Goal: Task Accomplishment & Management: Manage account settings

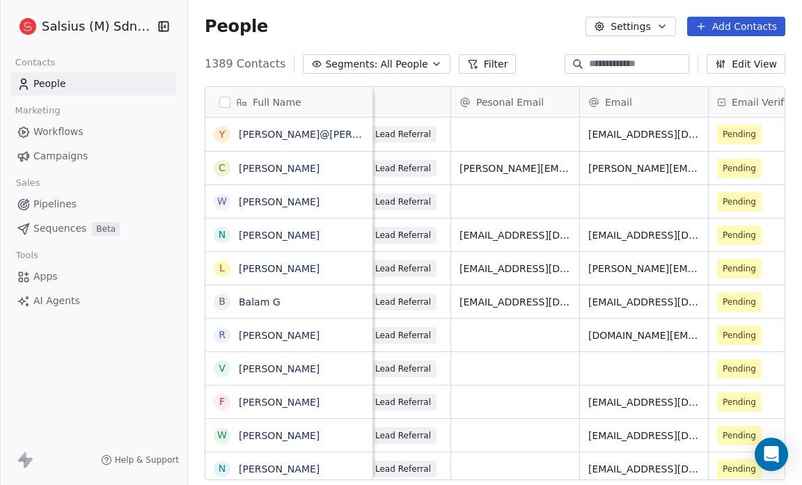
scroll to position [0, 567]
click at [431, 65] on icon "button" at bounding box center [436, 63] width 11 height 11
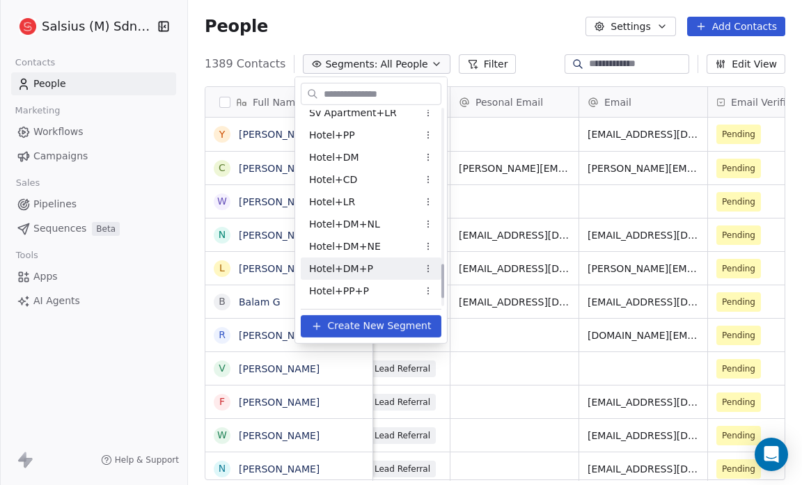
scroll to position [877, 0]
click at [350, 133] on span "Hotel+PP" at bounding box center [332, 135] width 46 height 15
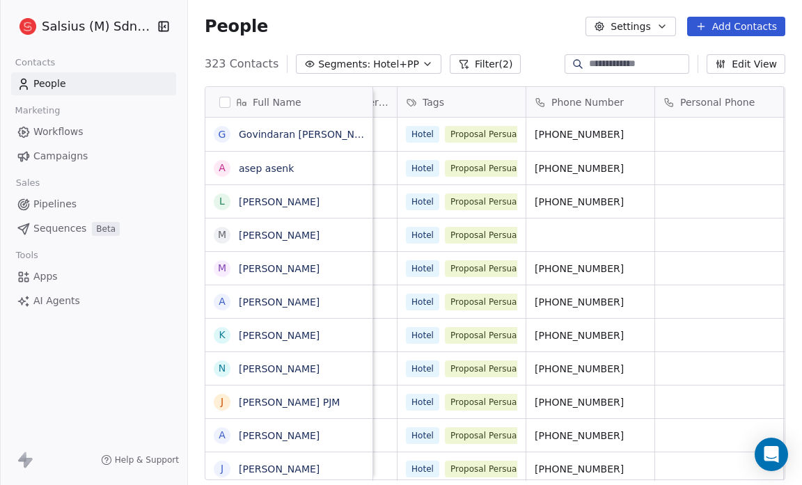
scroll to position [0, 1175]
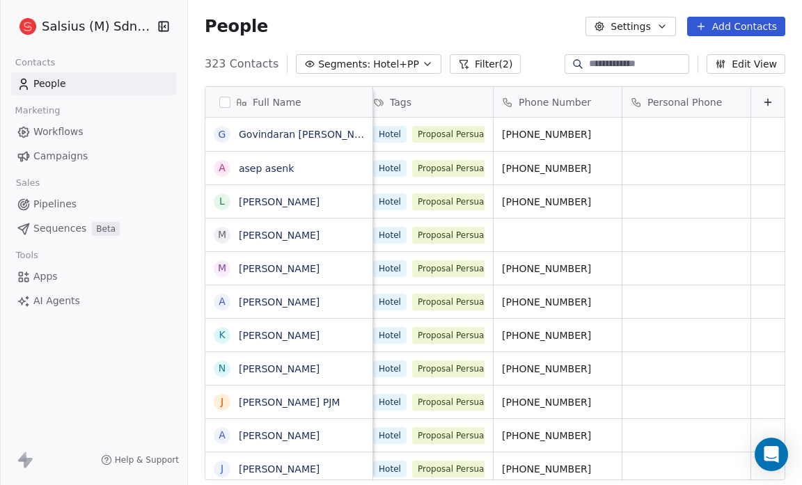
click at [741, 61] on button "Edit View" at bounding box center [745, 63] width 79 height 19
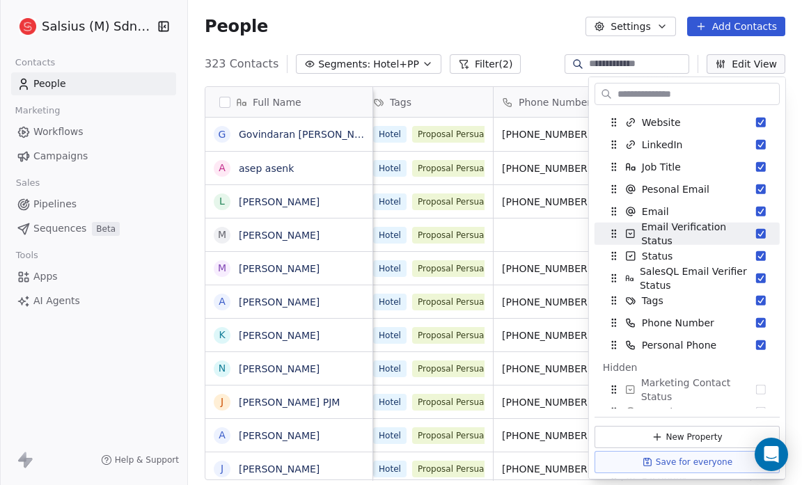
scroll to position [67, 0]
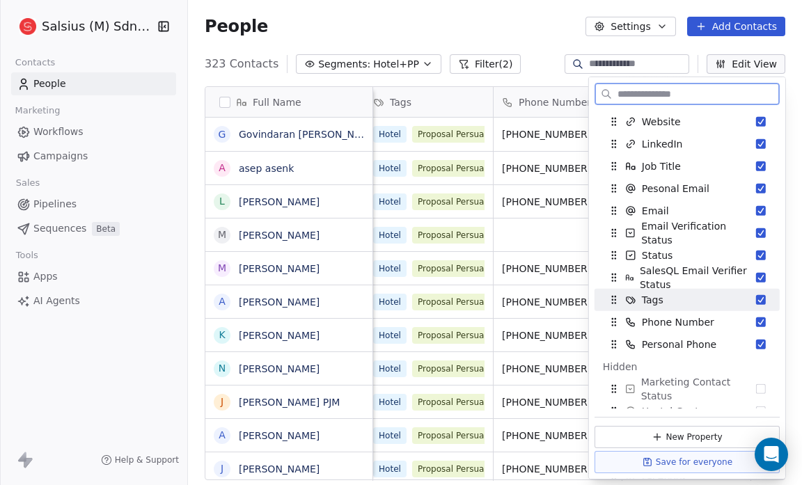
click at [756, 300] on button "Suggestions" at bounding box center [761, 300] width 10 height 10
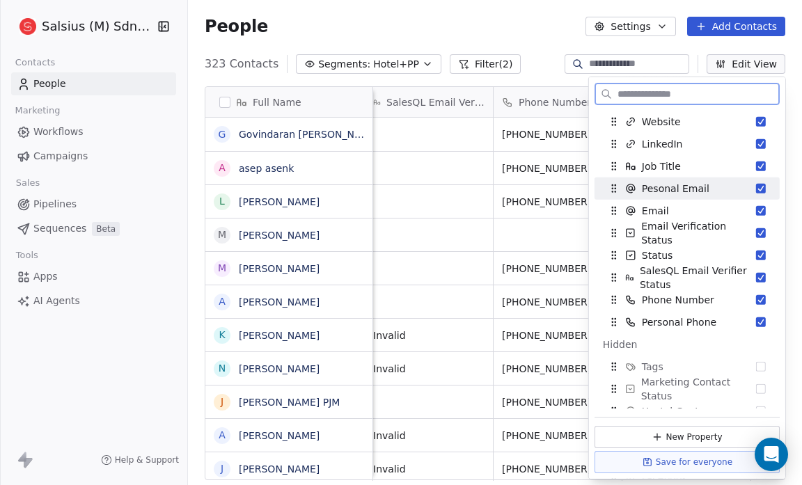
scroll to position [0, 0]
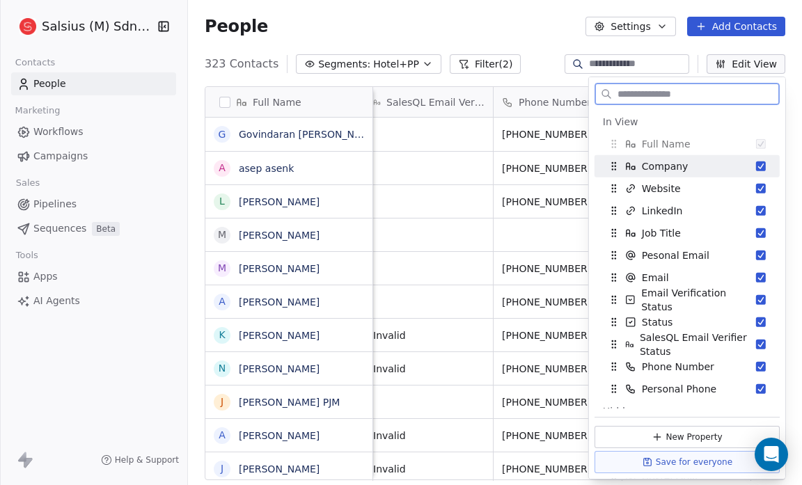
click at [756, 166] on button "Suggestions" at bounding box center [761, 166] width 10 height 10
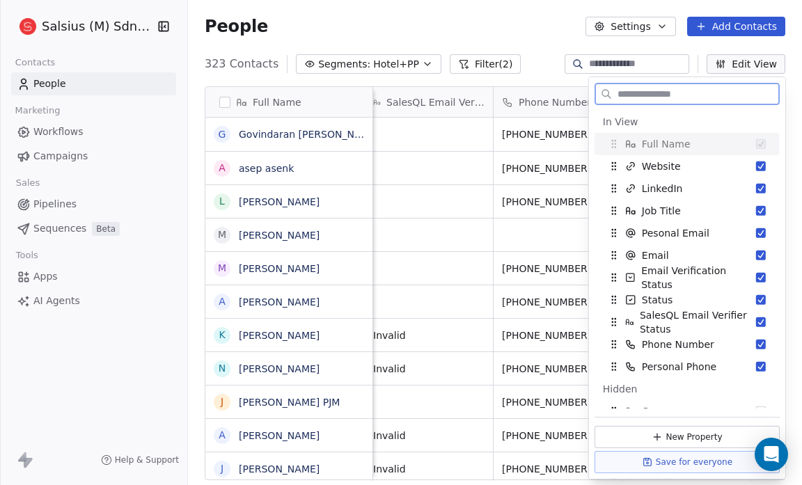
scroll to position [0, 917]
click at [756, 166] on button "Suggestions" at bounding box center [761, 166] width 10 height 10
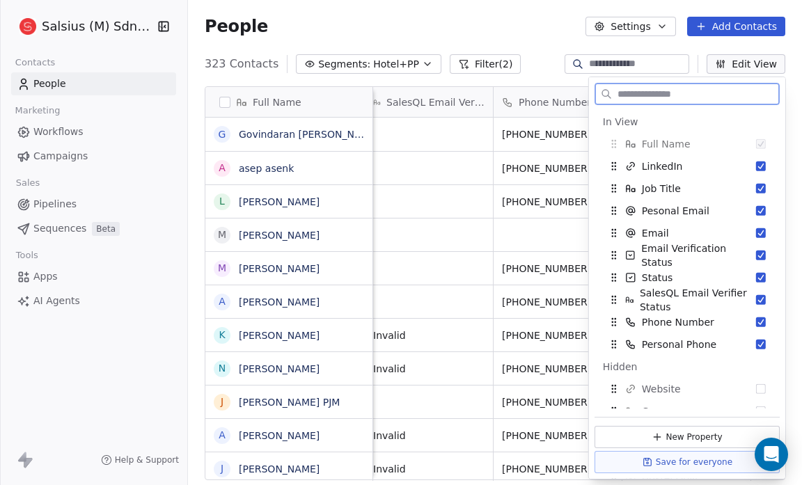
scroll to position [0, 789]
click at [756, 166] on button "Suggestions" at bounding box center [761, 166] width 10 height 10
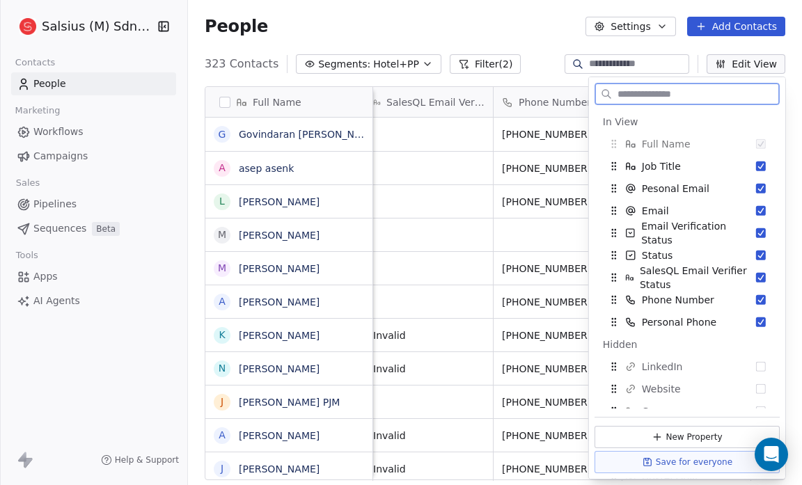
scroll to position [0, 660]
click at [756, 166] on button "Suggestions" at bounding box center [761, 166] width 10 height 10
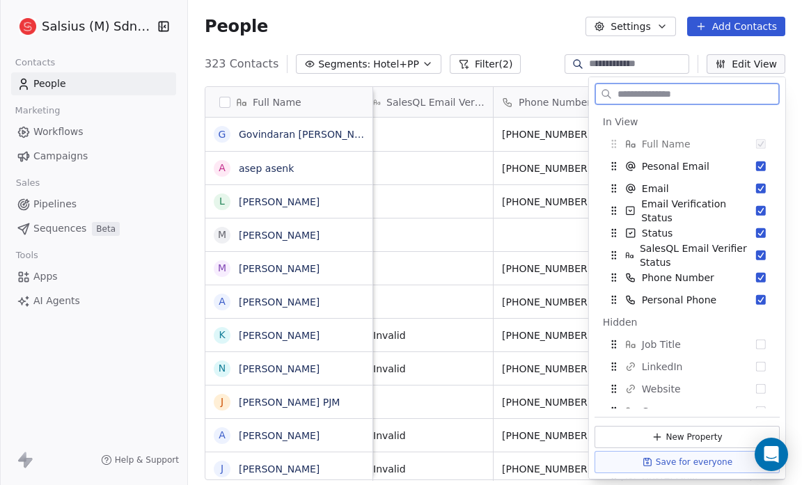
click at [756, 166] on button "Suggestions" at bounding box center [761, 166] width 10 height 10
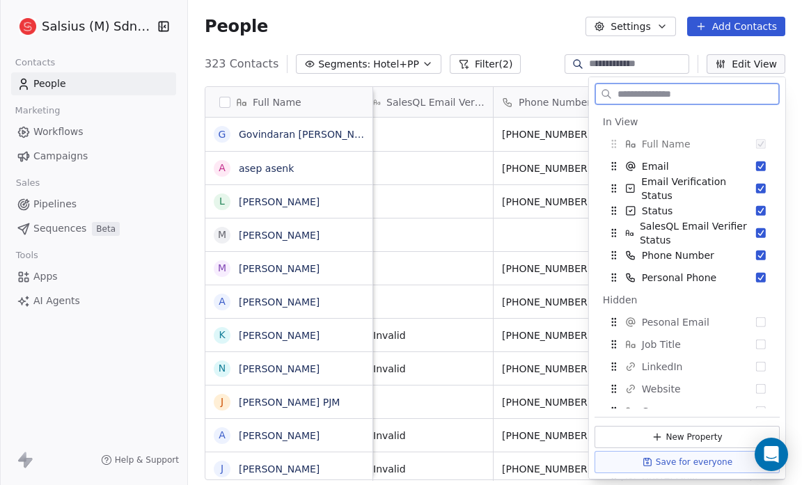
scroll to position [0, 402]
click at [756, 166] on button "Suggestions" at bounding box center [761, 166] width 10 height 10
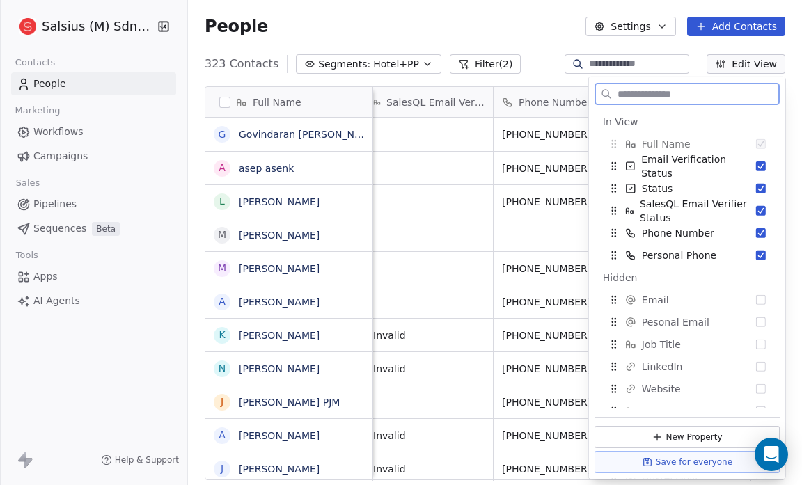
scroll to position [0, 274]
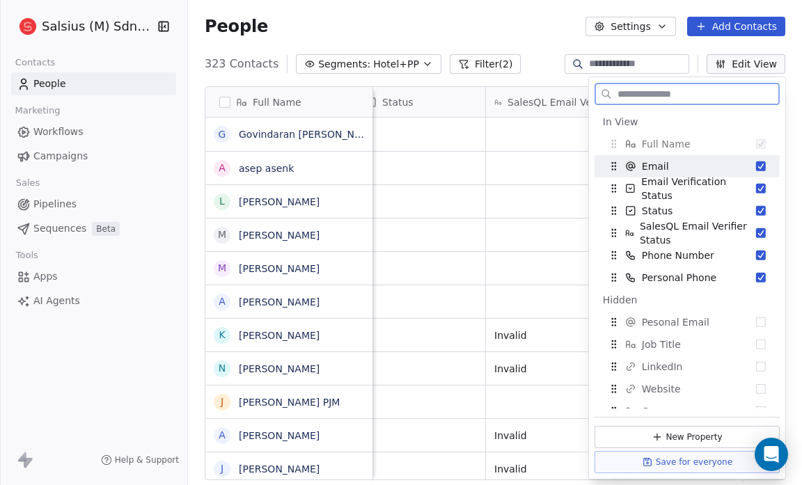
click at [756, 166] on button "Suggestions" at bounding box center [761, 166] width 10 height 10
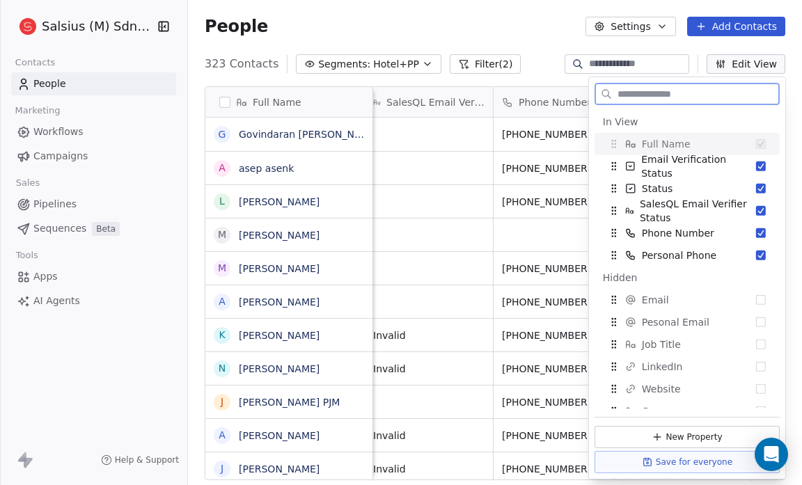
click at [756, 166] on button "Suggestions" at bounding box center [761, 166] width 10 height 10
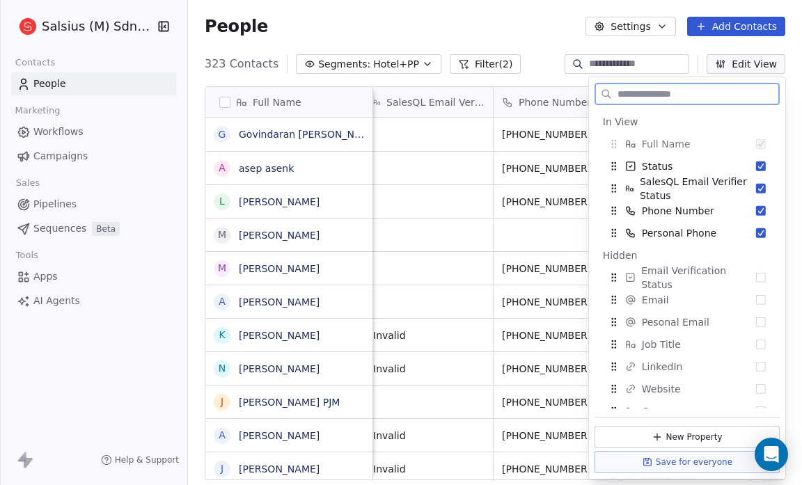
click at [756, 166] on button "Suggestions" at bounding box center [761, 166] width 10 height 10
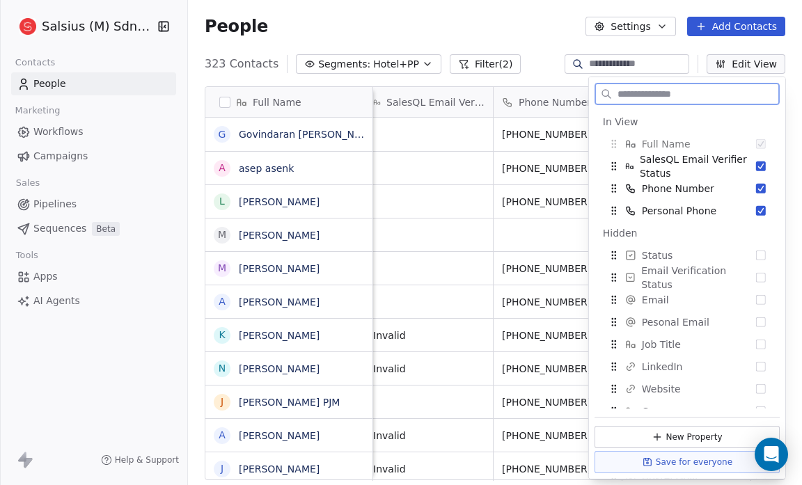
scroll to position [0, 16]
click at [756, 166] on button "Suggestions" at bounding box center [761, 166] width 10 height 10
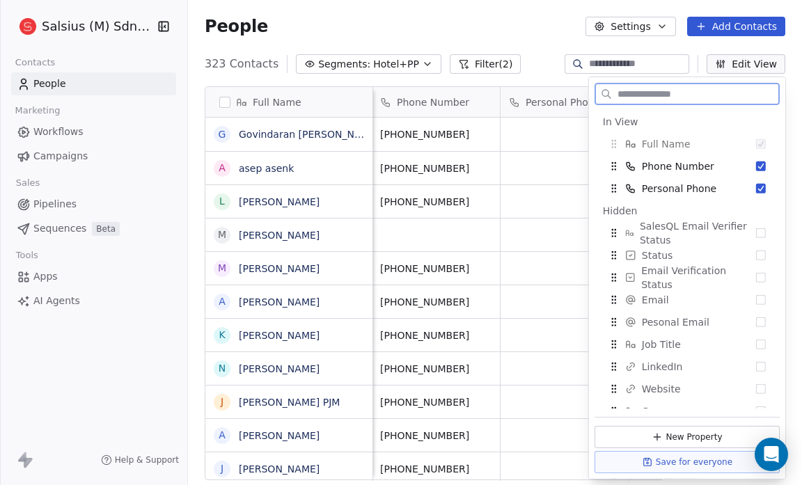
scroll to position [0, 9]
click at [756, 166] on button "Suggestions" at bounding box center [761, 166] width 10 height 10
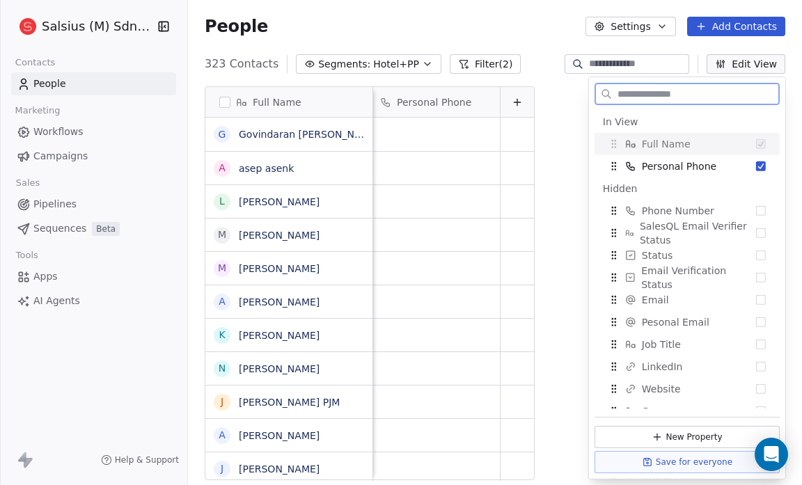
click at [756, 166] on button "Suggestions" at bounding box center [761, 166] width 10 height 10
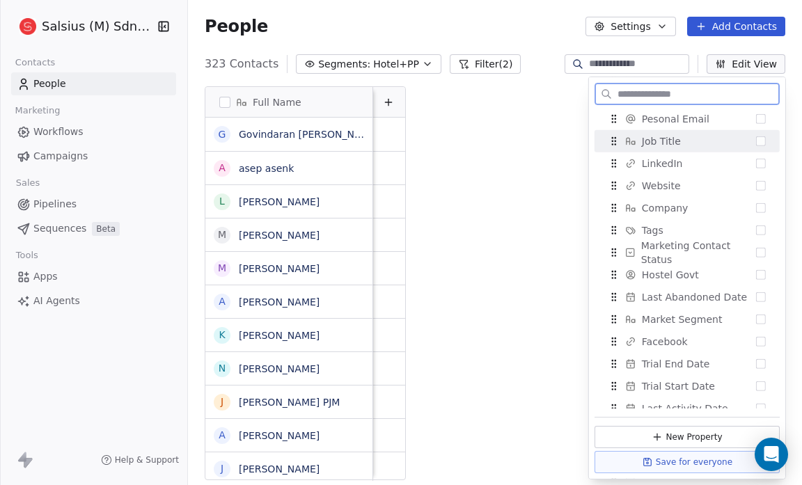
scroll to position [205, 0]
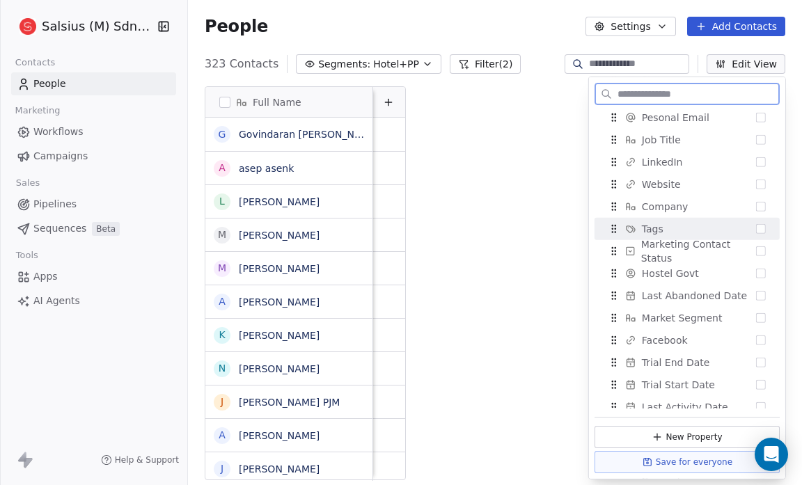
click at [756, 227] on button "Suggestions" at bounding box center [761, 229] width 10 height 10
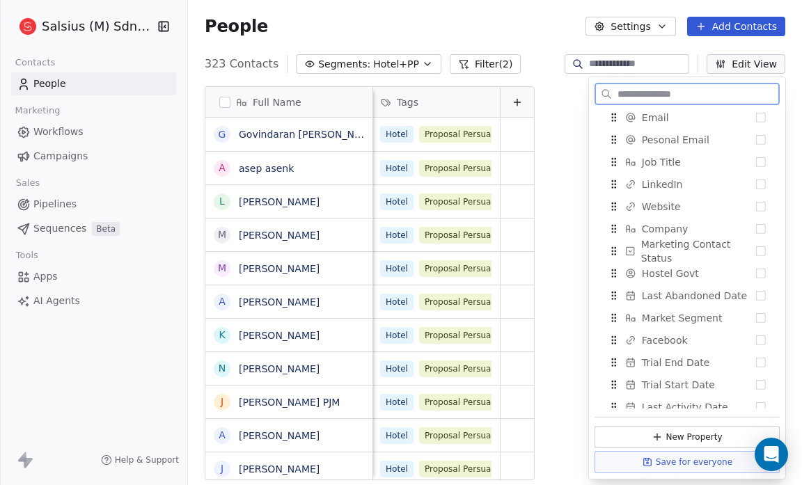
scroll to position [227, 0]
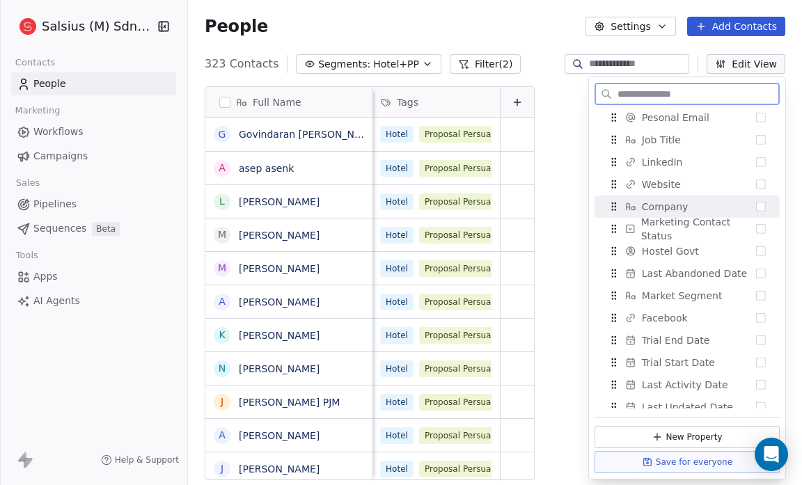
click at [756, 210] on button "Suggestions" at bounding box center [761, 207] width 10 height 10
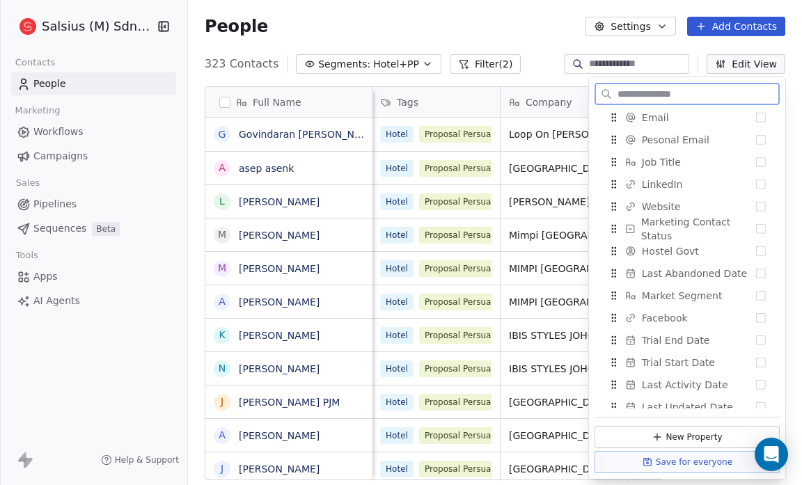
scroll to position [249, 0]
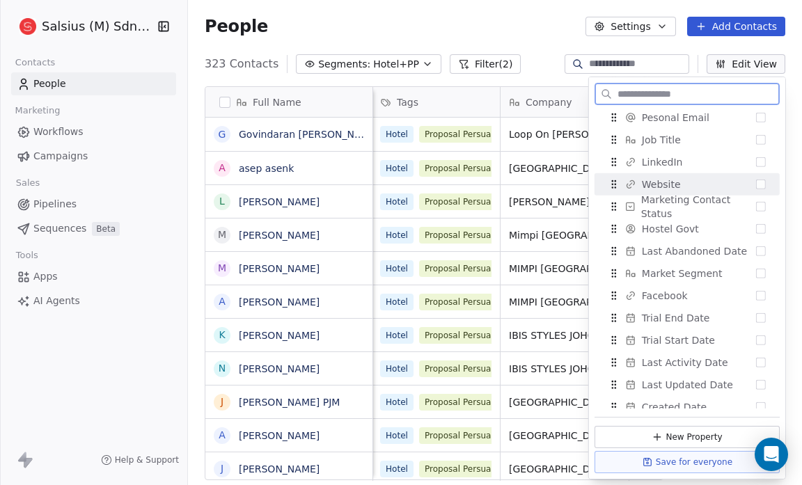
click at [756, 184] on button "Suggestions" at bounding box center [761, 185] width 10 height 10
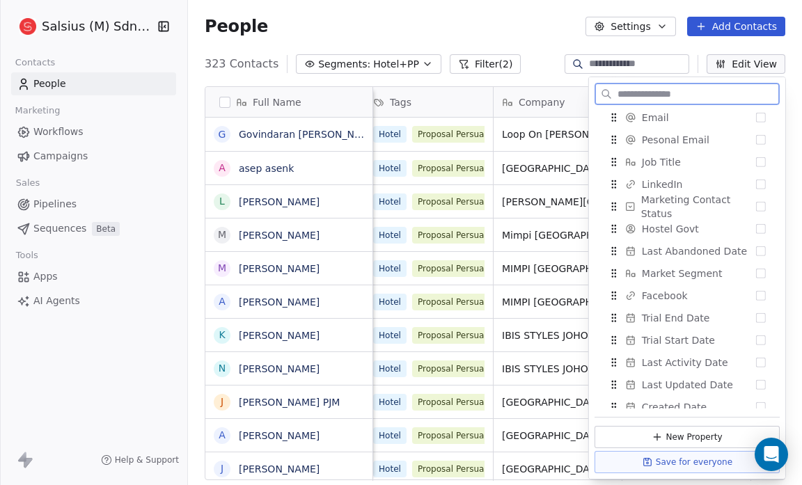
scroll to position [271, 0]
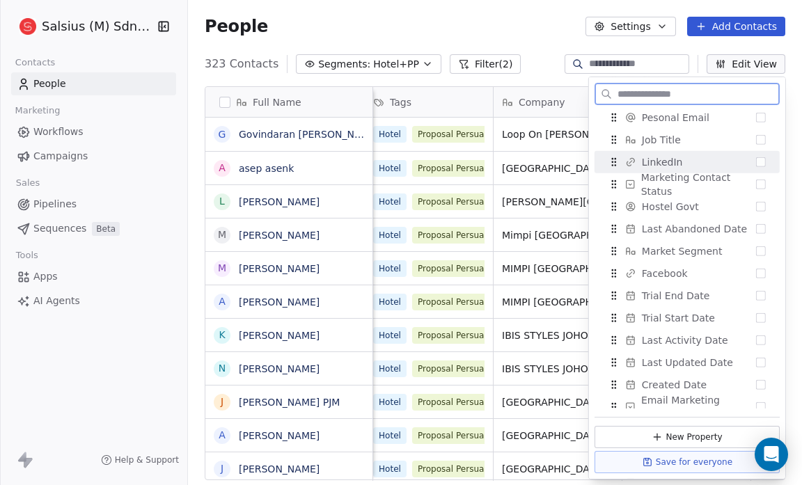
click at [756, 159] on button "Suggestions" at bounding box center [761, 162] width 10 height 10
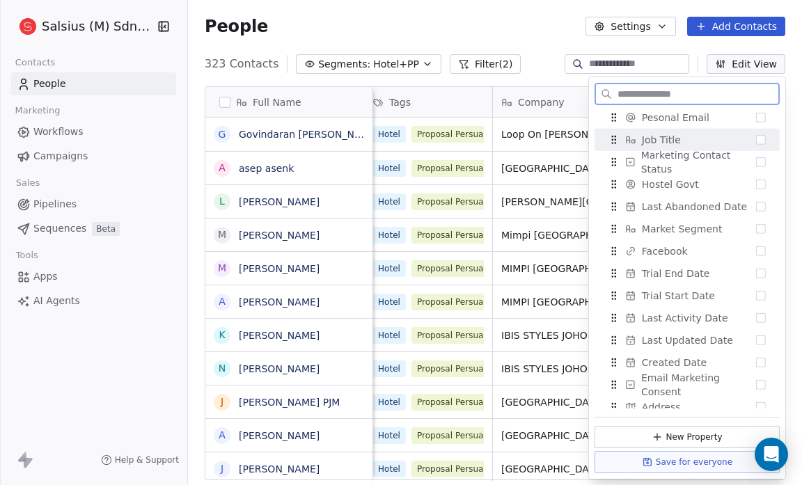
click at [756, 138] on button "Suggestions" at bounding box center [761, 140] width 10 height 10
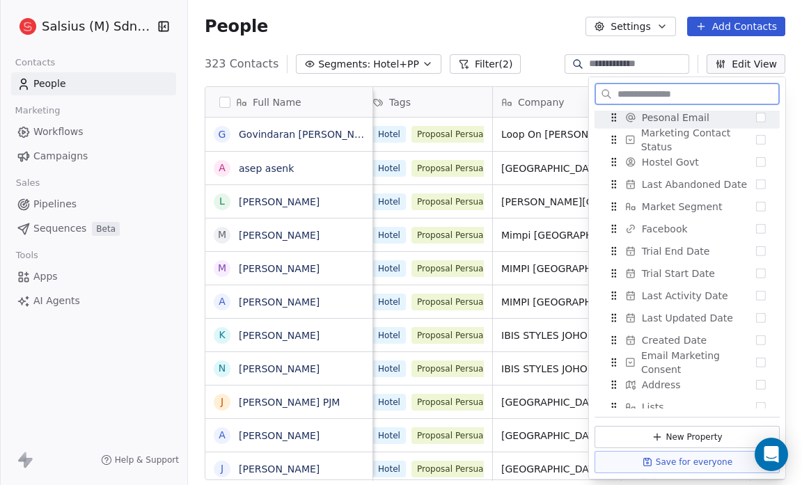
click at [756, 117] on button "Suggestions" at bounding box center [761, 118] width 10 height 10
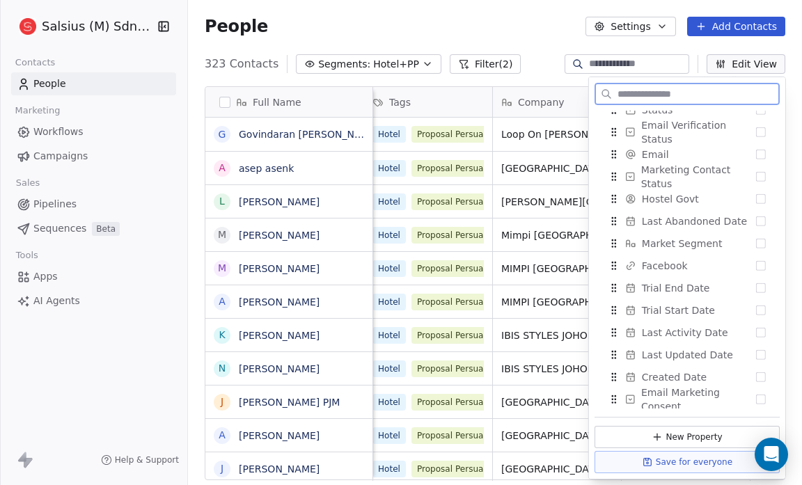
scroll to position [266, 0]
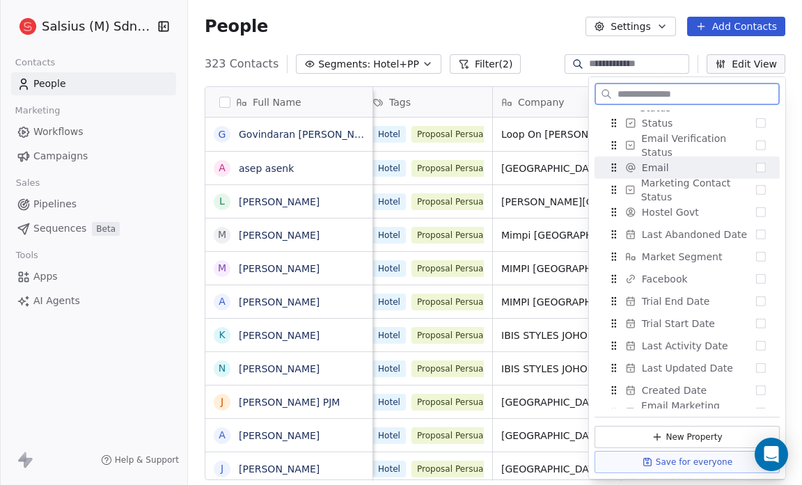
click at [756, 171] on button "Suggestions" at bounding box center [761, 168] width 10 height 10
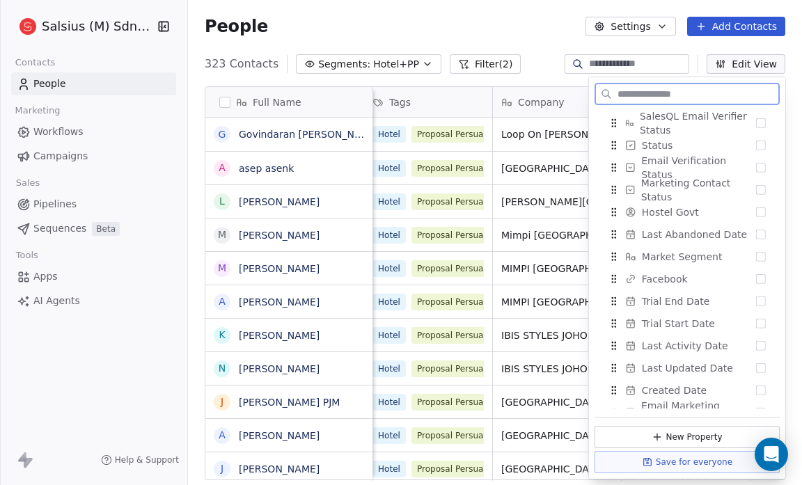
scroll to position [288, 0]
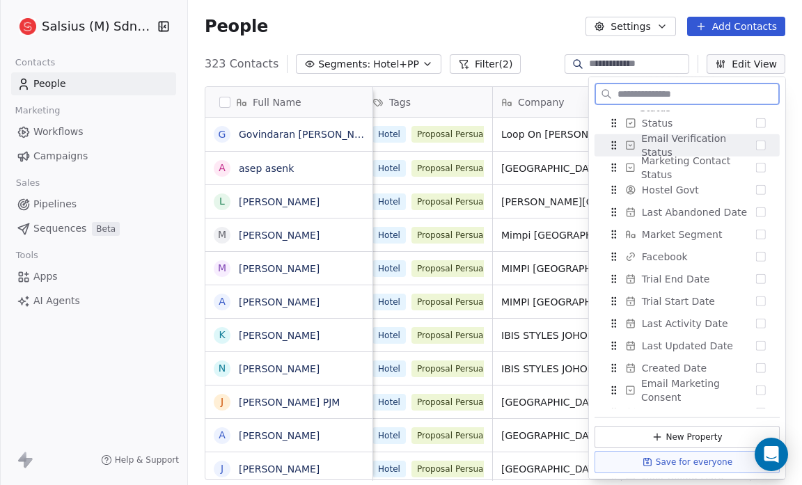
click at [756, 142] on button "Suggestions" at bounding box center [761, 146] width 10 height 10
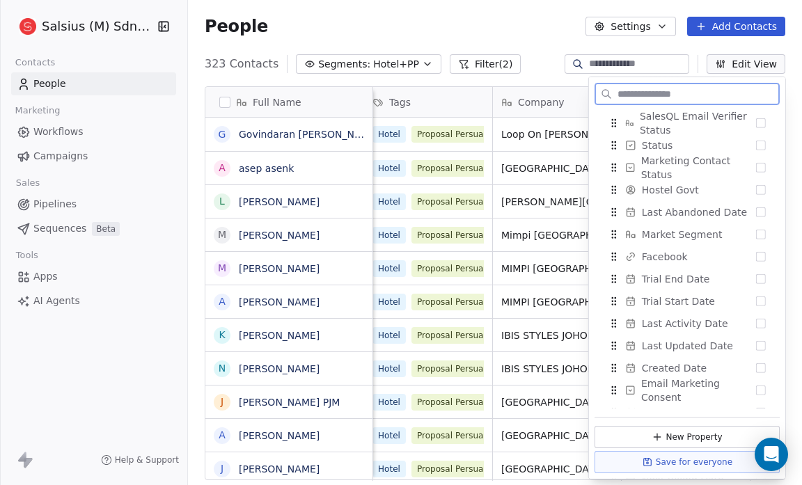
scroll to position [310, 0]
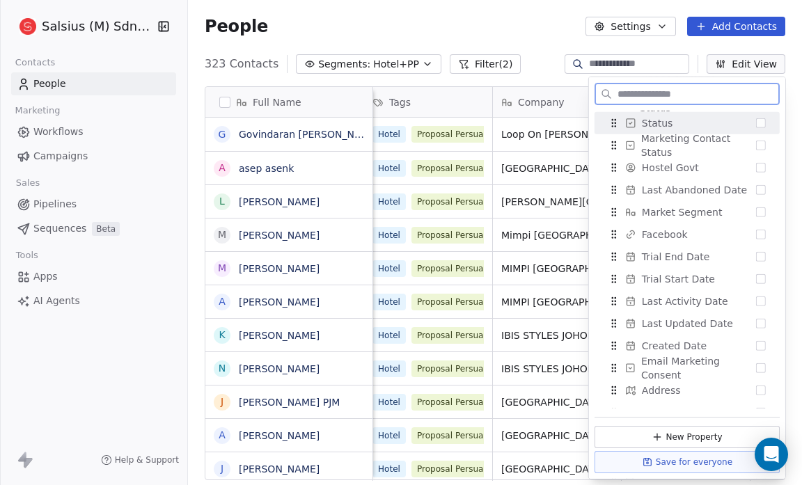
click at [756, 125] on button "Suggestions" at bounding box center [761, 123] width 10 height 10
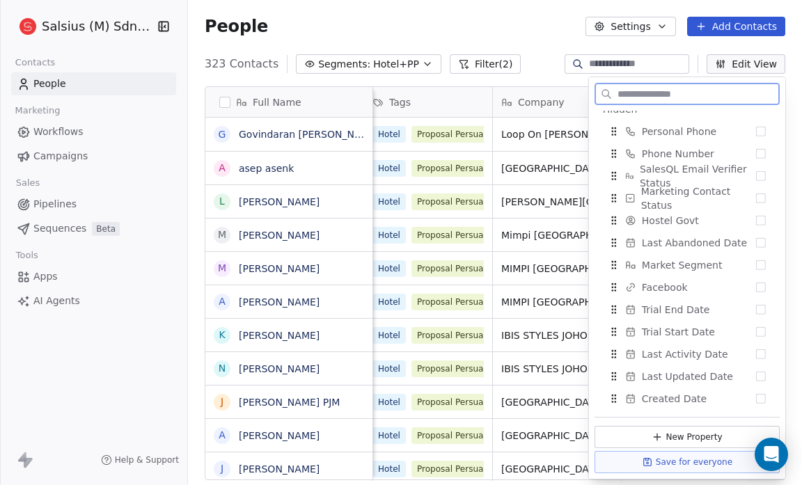
scroll to position [255, 0]
click at [756, 173] on button "Suggestions" at bounding box center [761, 178] width 10 height 10
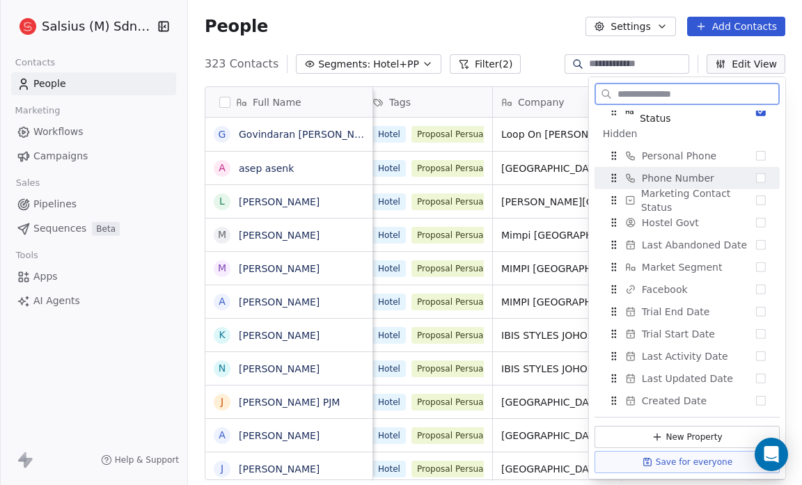
click at [756, 177] on button "Suggestions" at bounding box center [761, 178] width 10 height 10
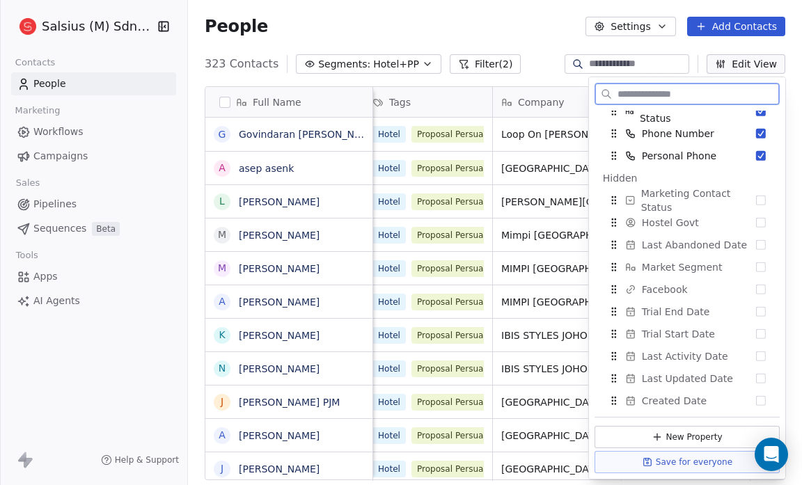
scroll to position [0, 0]
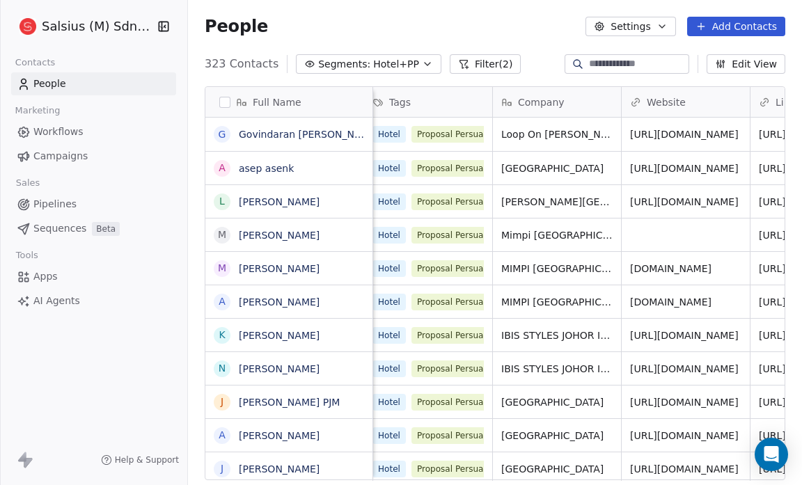
click at [525, 23] on div "People Settings Add Contacts" at bounding box center [495, 26] width 580 height 19
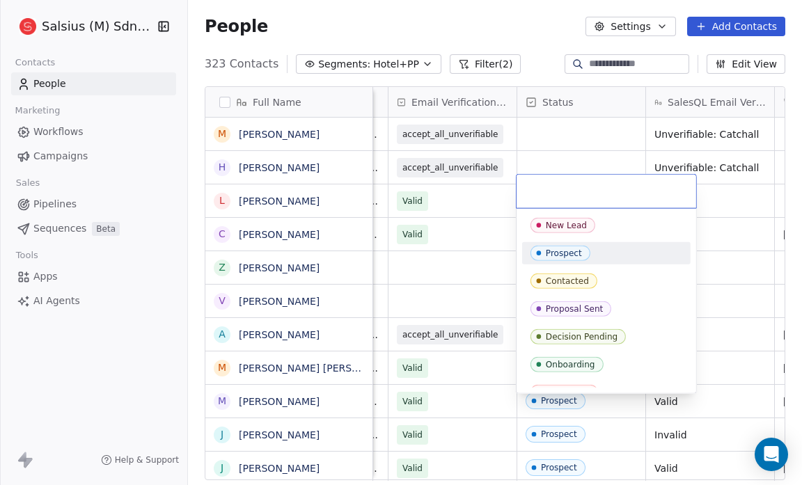
click at [568, 250] on div "Prospect" at bounding box center [564, 253] width 36 height 10
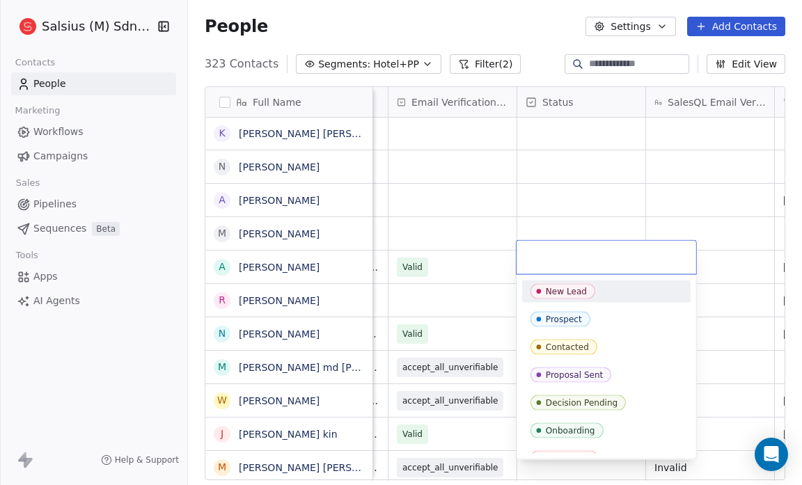
click at [493, 226] on html "Salsius (M) Sdn Bhd Contacts People Marketing Workflows Campaigns Sales Pipelin…" at bounding box center [401, 242] width 802 height 485
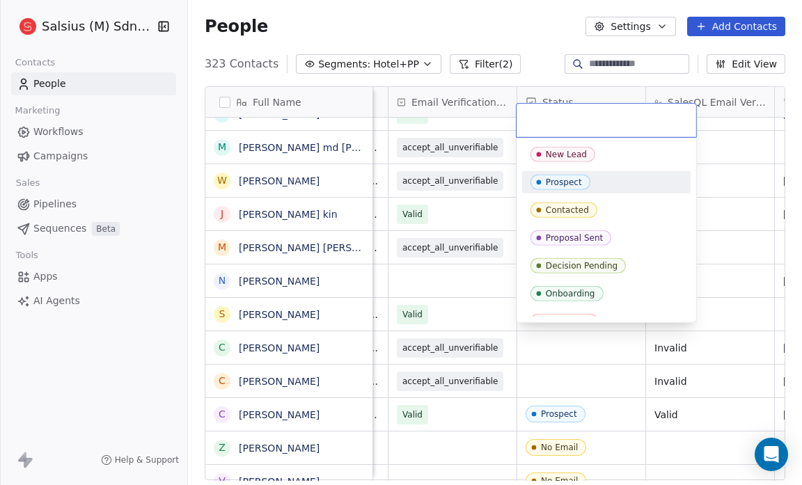
click at [570, 177] on div "Prospect" at bounding box center [564, 182] width 36 height 10
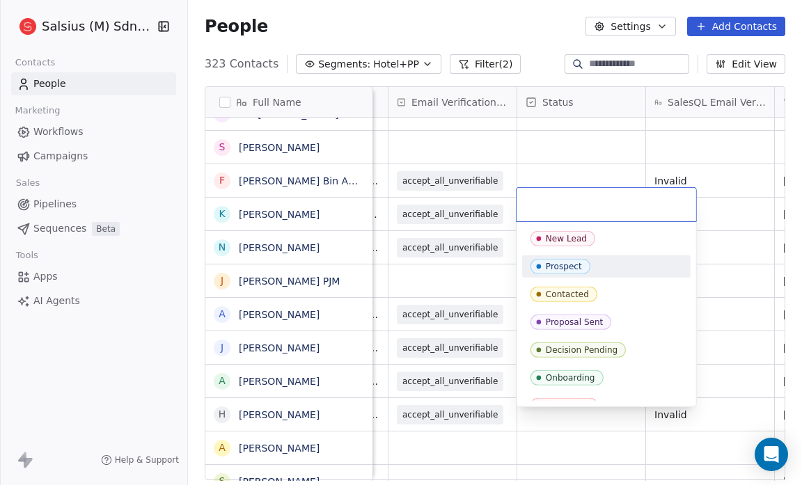
click at [487, 258] on html "Salsius (M) Sdn Bhd Contacts People Marketing Workflows Campaigns Sales Pipelin…" at bounding box center [401, 242] width 802 height 485
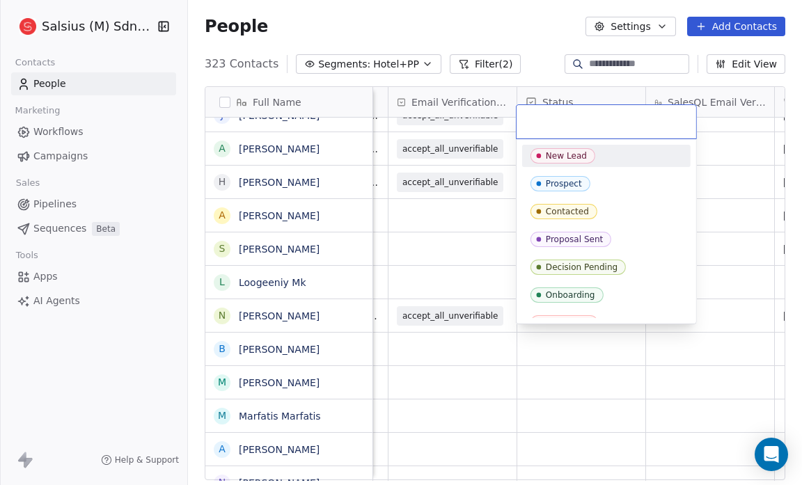
click at [560, 151] on div "New Lead" at bounding box center [566, 156] width 41 height 10
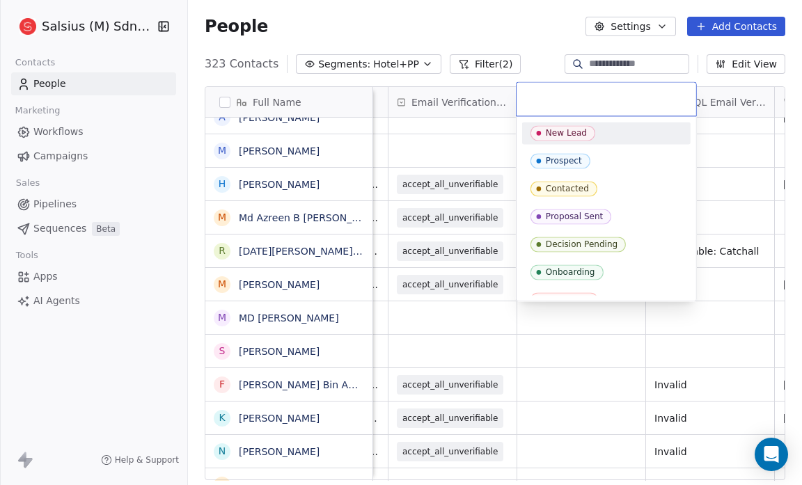
click at [570, 134] on div "New Lead" at bounding box center [566, 133] width 41 height 10
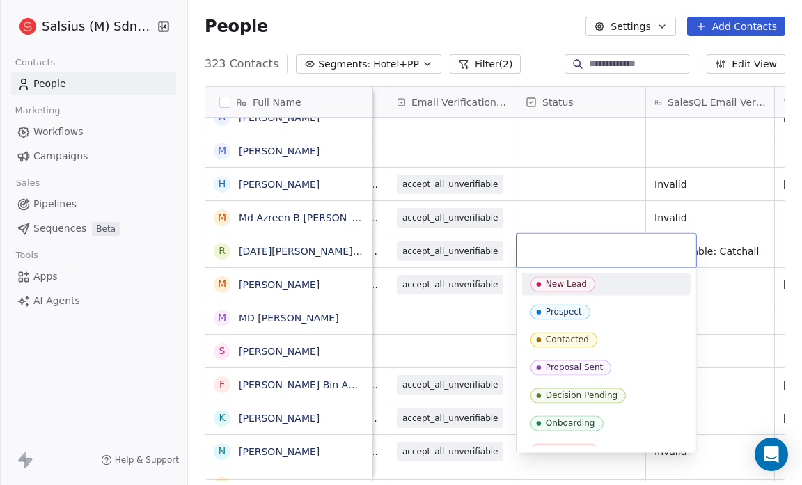
click at [565, 281] on div "New Lead" at bounding box center [566, 284] width 41 height 10
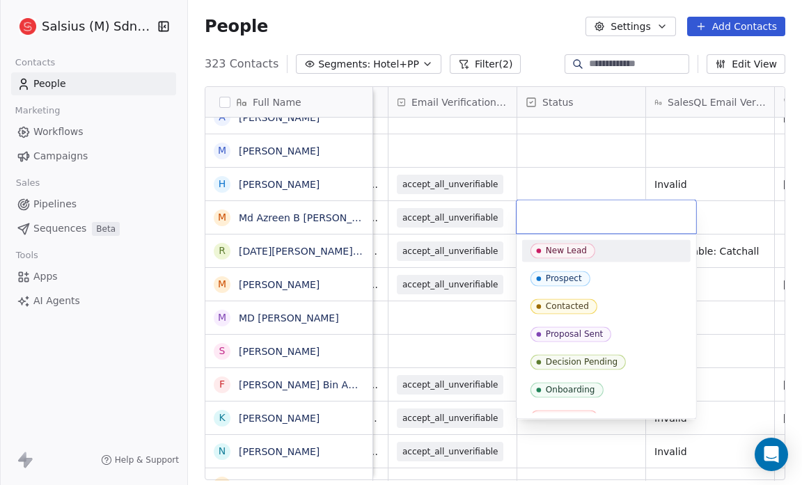
click at [551, 251] on div "New Lead" at bounding box center [566, 251] width 41 height 10
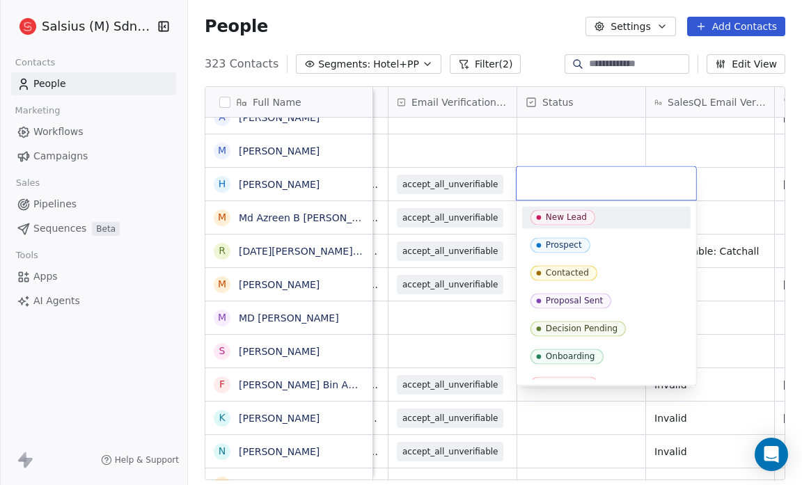
click at [553, 214] on div "New Lead" at bounding box center [566, 217] width 41 height 10
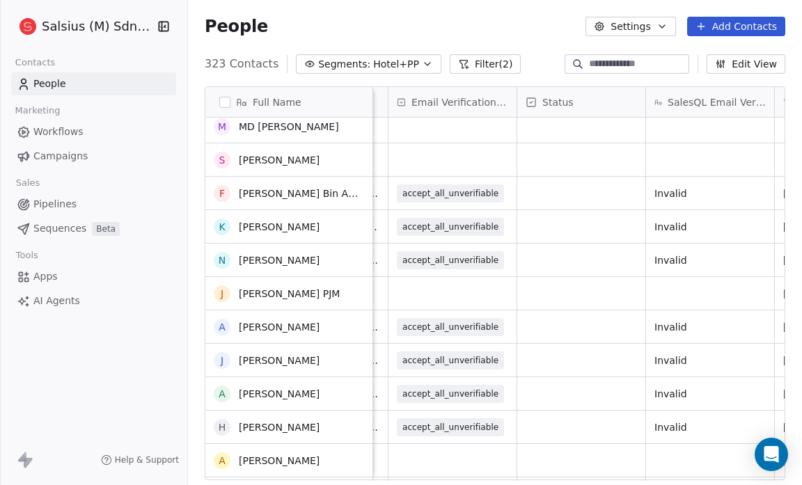
scroll to position [258, 0]
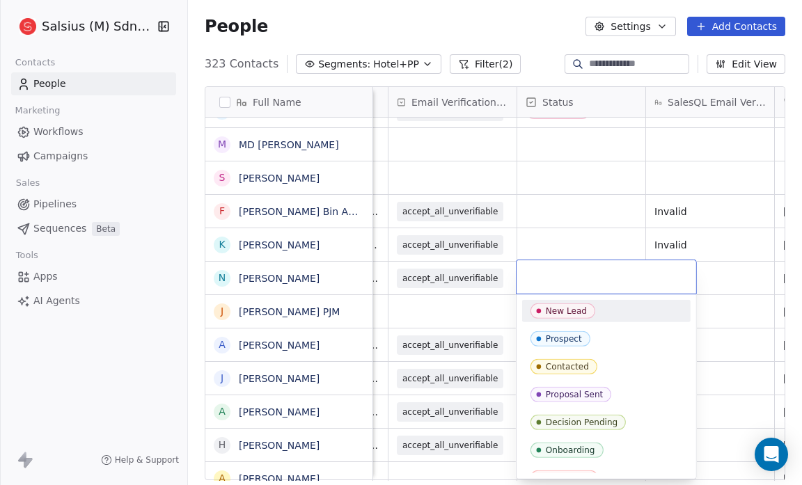
click at [546, 305] on span "New Lead" at bounding box center [562, 310] width 65 height 15
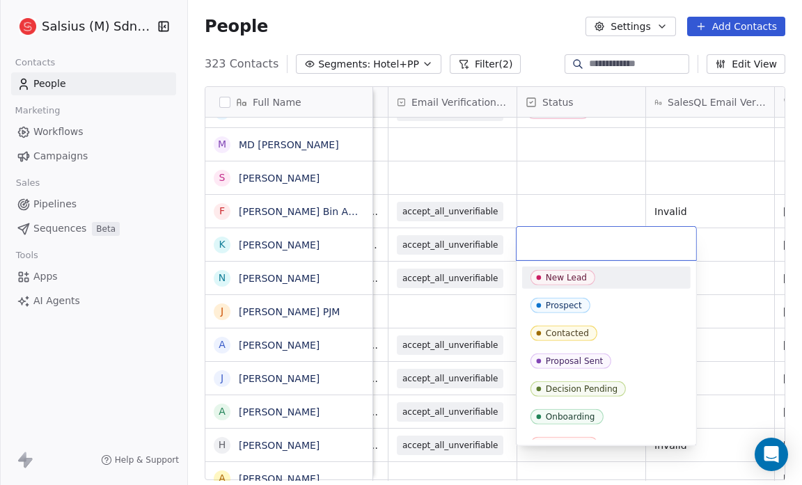
click at [555, 276] on div "New Lead" at bounding box center [566, 278] width 41 height 10
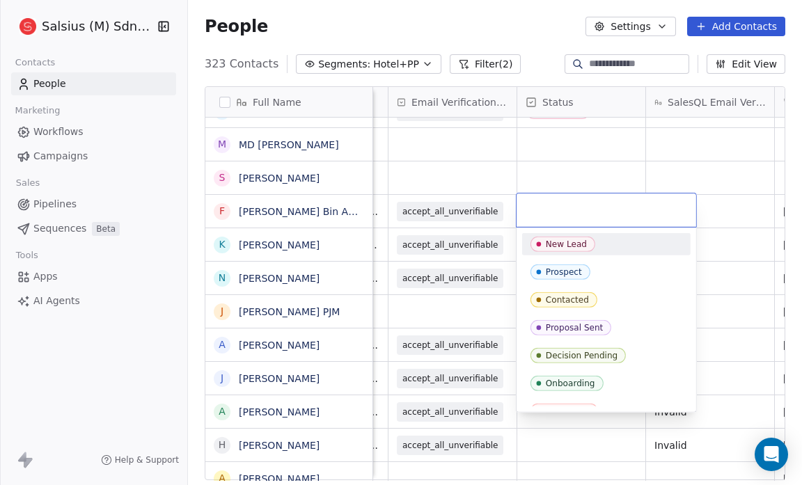
click at [552, 242] on div "New Lead" at bounding box center [566, 244] width 41 height 10
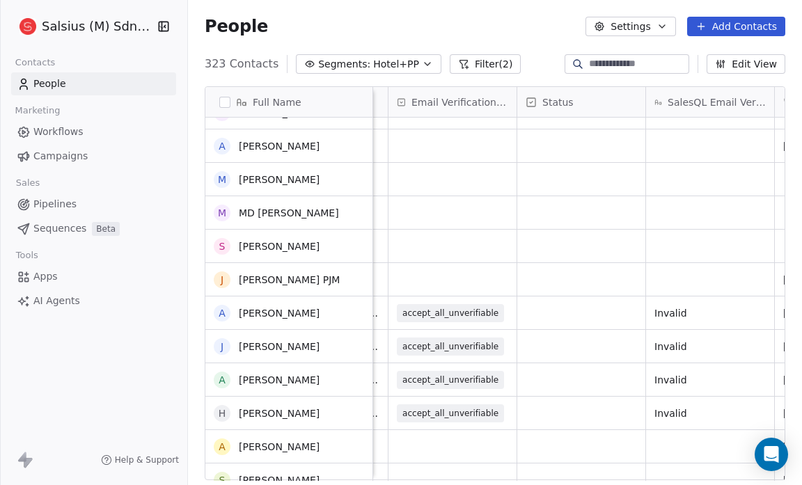
scroll to position [238, 0]
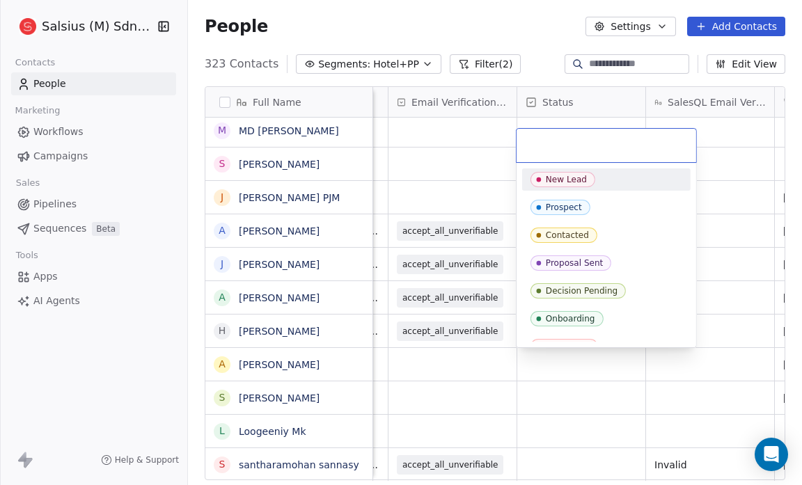
click at [571, 180] on div "New Lead" at bounding box center [566, 180] width 41 height 10
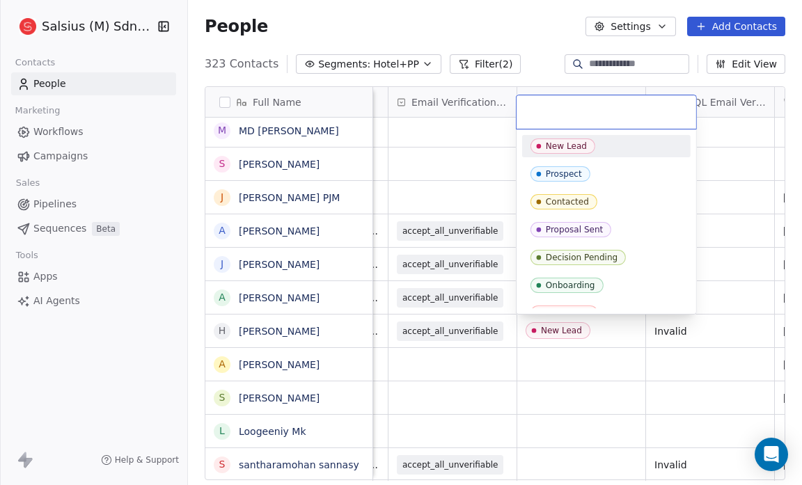
click at [569, 148] on div "New Lead" at bounding box center [566, 146] width 41 height 10
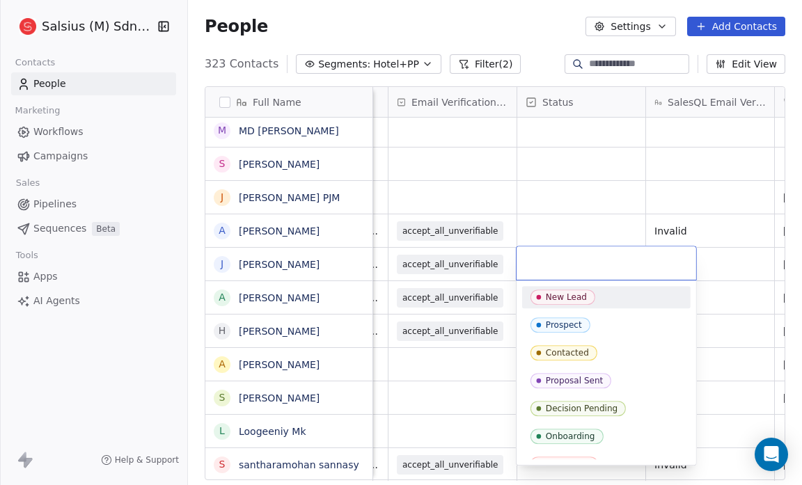
click at [574, 298] on div "New Lead" at bounding box center [566, 297] width 41 height 10
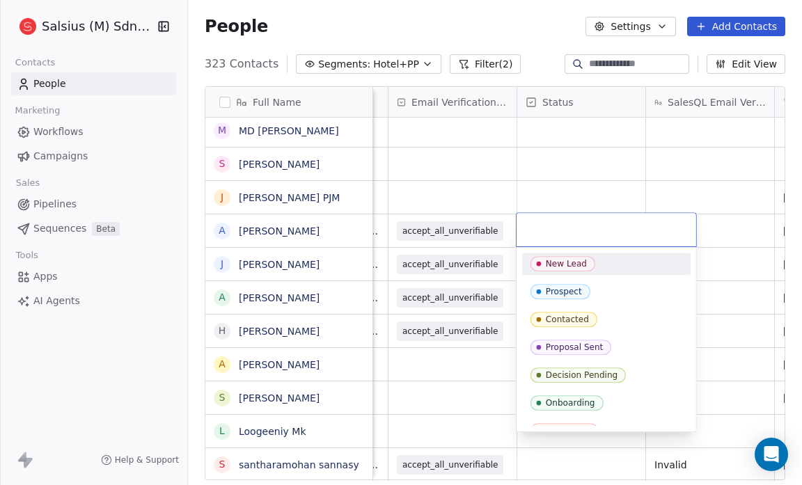
click at [555, 261] on div "New Lead" at bounding box center [566, 264] width 41 height 10
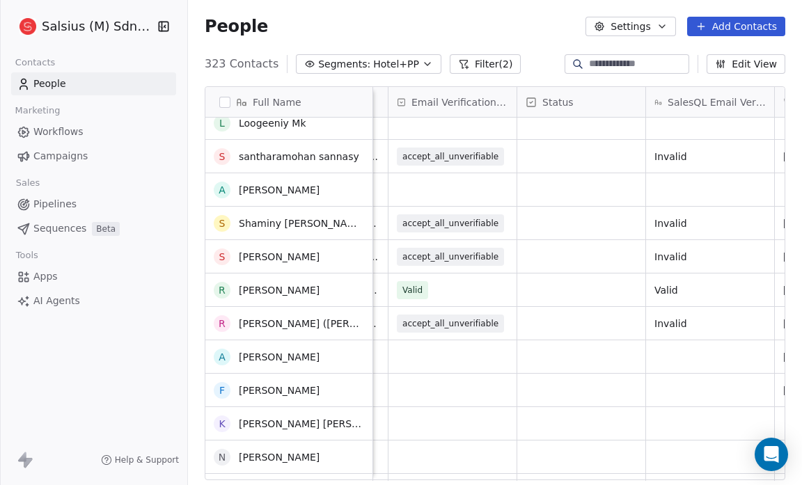
scroll to position [546, 0]
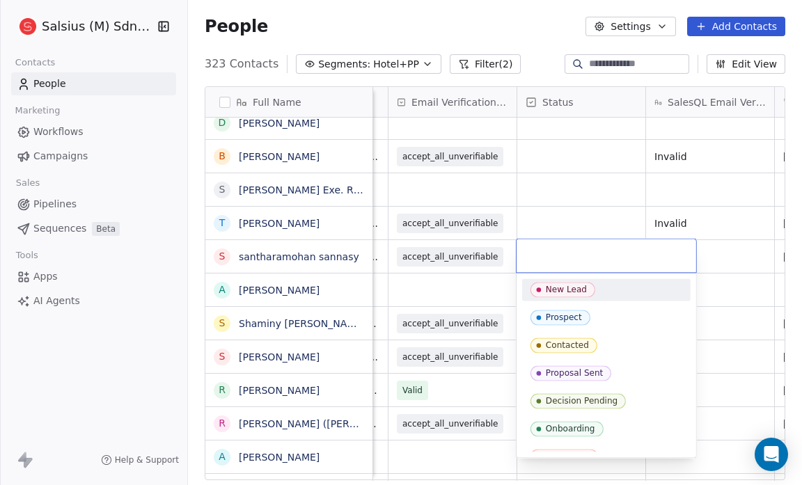
click at [554, 282] on span "New Lead" at bounding box center [562, 289] width 65 height 15
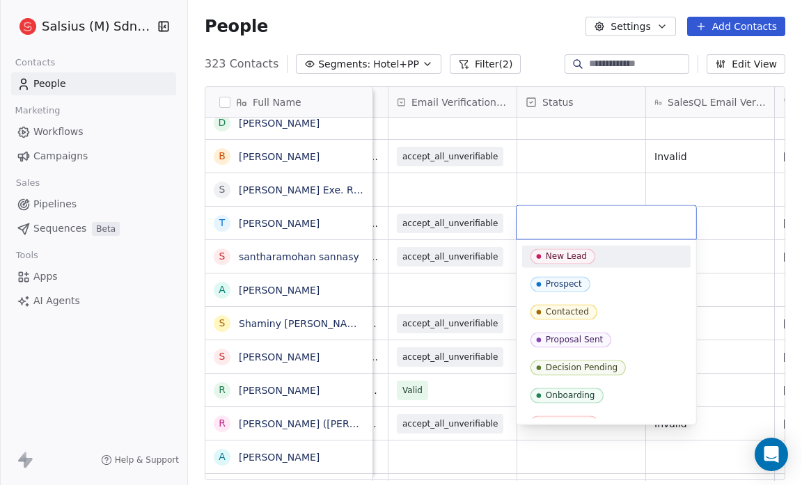
click at [546, 248] on div "New Lead" at bounding box center [606, 256] width 168 height 22
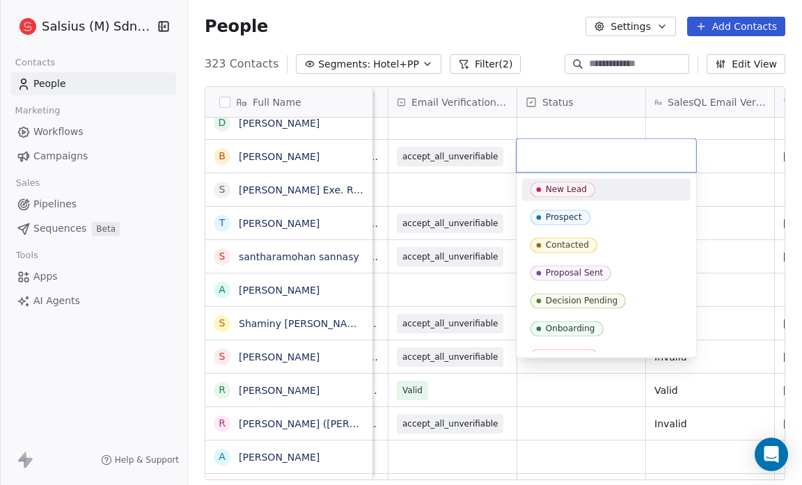
click at [550, 193] on div "New Lead" at bounding box center [566, 189] width 41 height 10
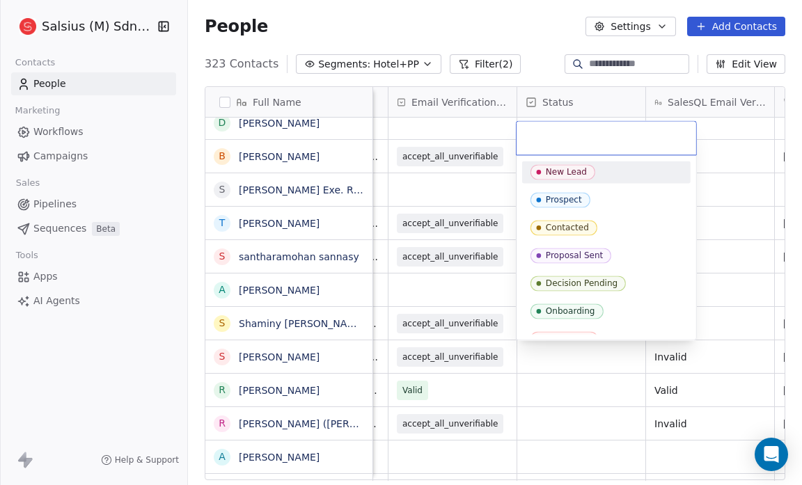
click at [566, 167] on div "New Lead" at bounding box center [566, 172] width 41 height 10
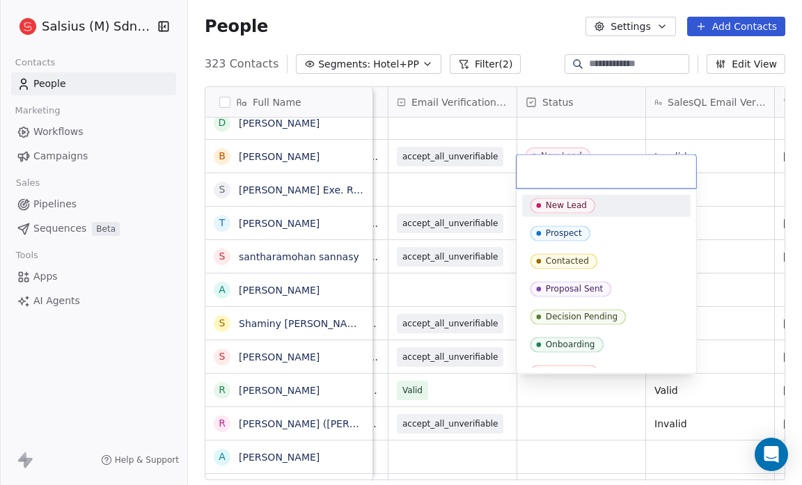
click at [566, 203] on div "New Lead" at bounding box center [566, 205] width 41 height 10
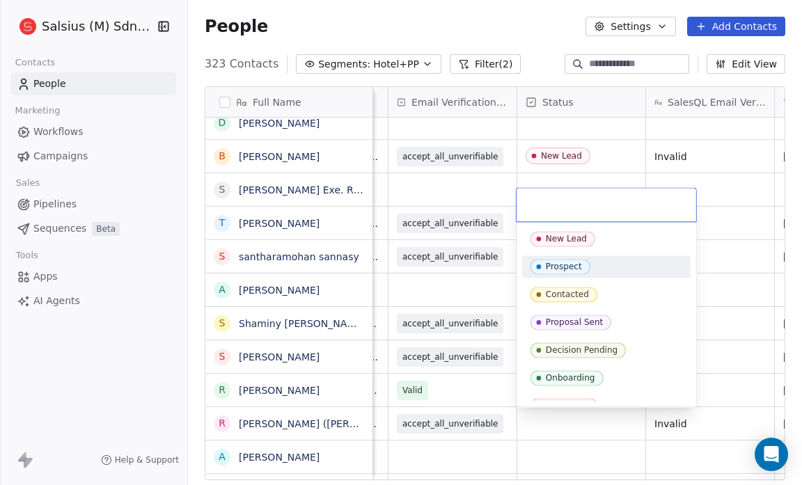
click at [572, 271] on span "Prospect" at bounding box center [560, 266] width 60 height 15
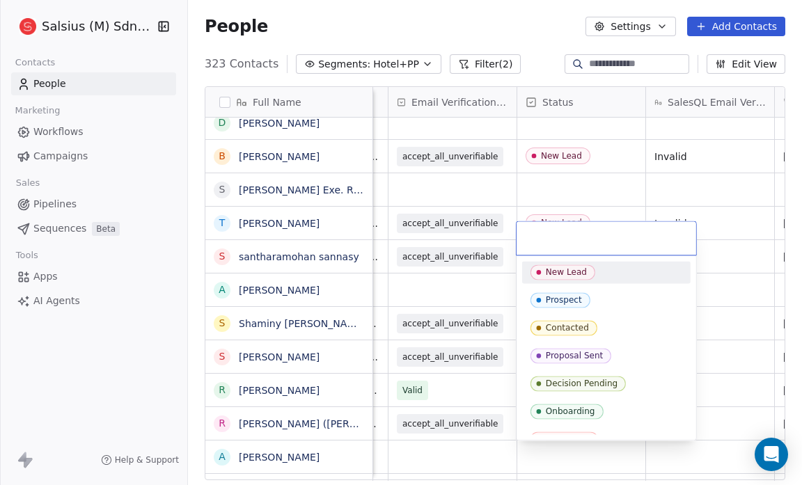
click at [548, 269] on div "New Lead" at bounding box center [566, 272] width 41 height 10
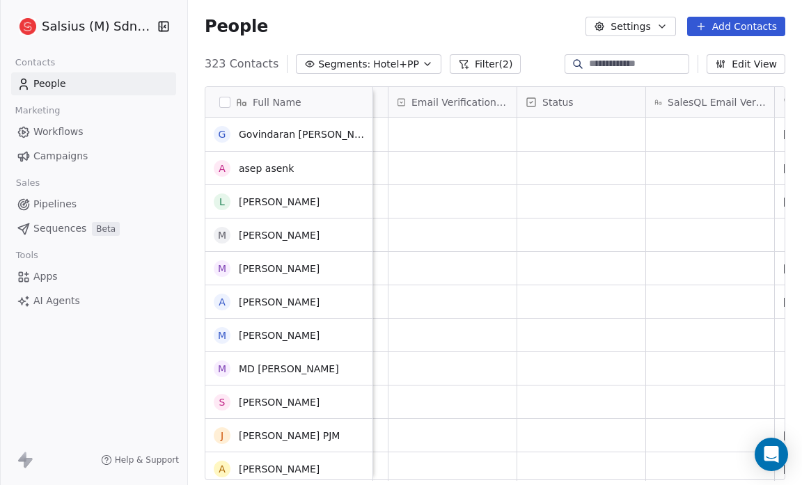
scroll to position [418, 0]
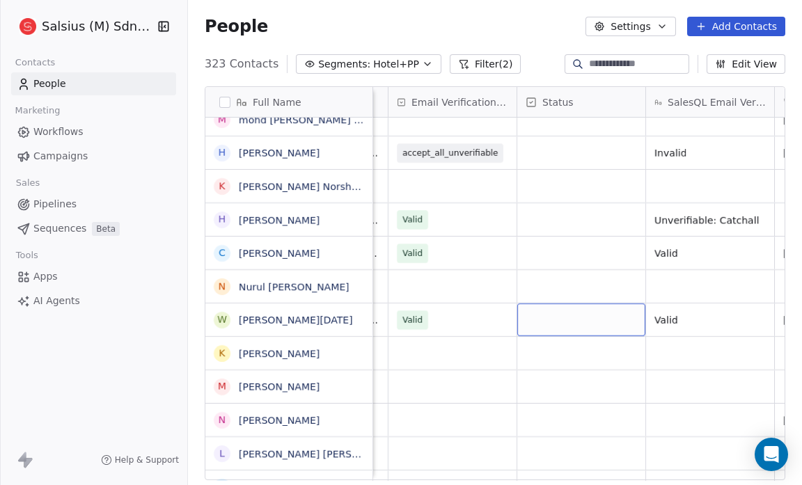
scroll to position [917, 0]
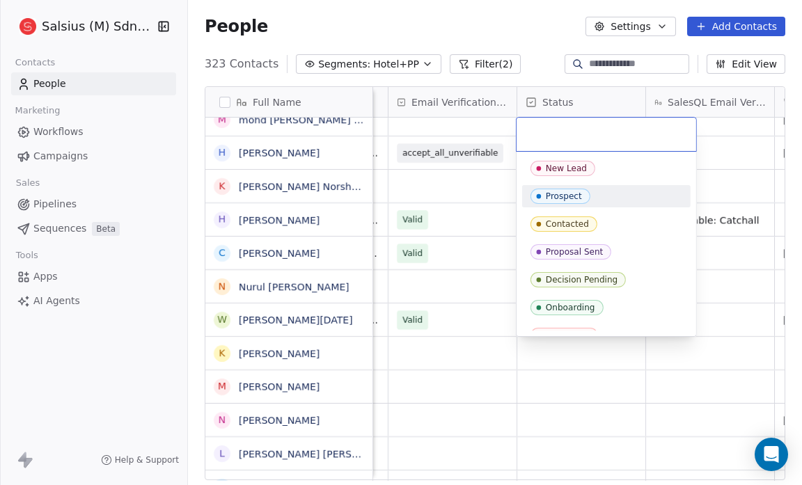
click at [550, 202] on span "Prospect" at bounding box center [560, 196] width 60 height 15
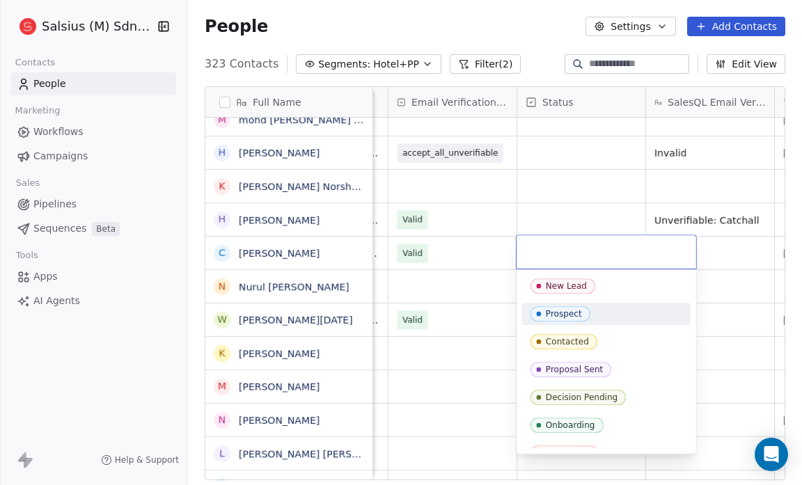
click at [562, 317] on div "Prospect" at bounding box center [564, 314] width 36 height 10
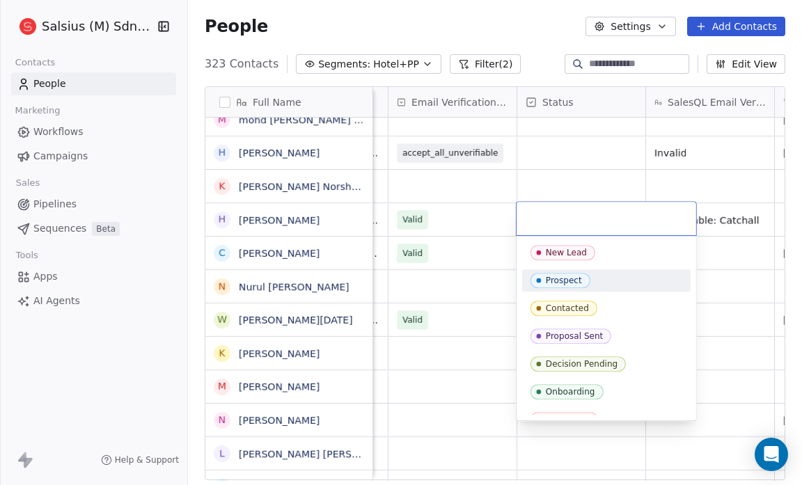
click at [555, 277] on div "Prospect" at bounding box center [564, 281] width 36 height 10
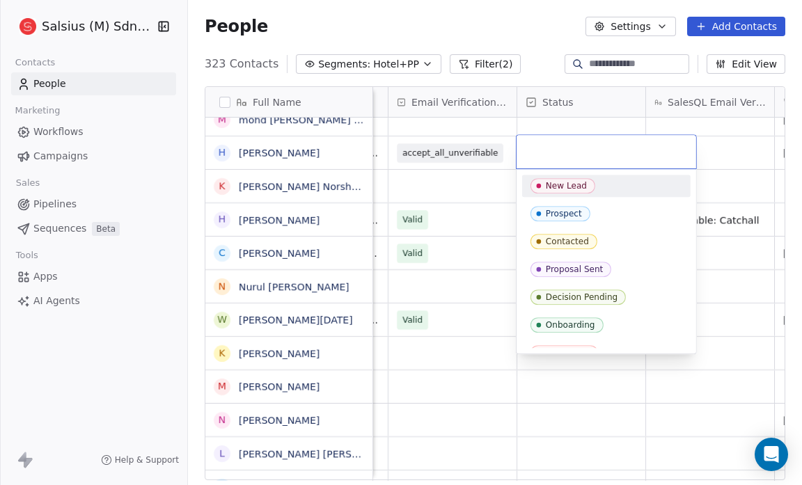
click at [550, 182] on div "New Lead" at bounding box center [566, 186] width 41 height 10
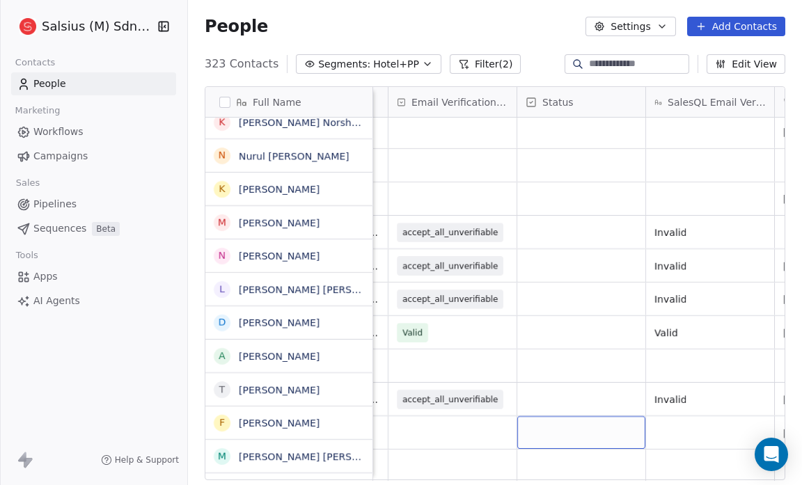
scroll to position [1105, 0]
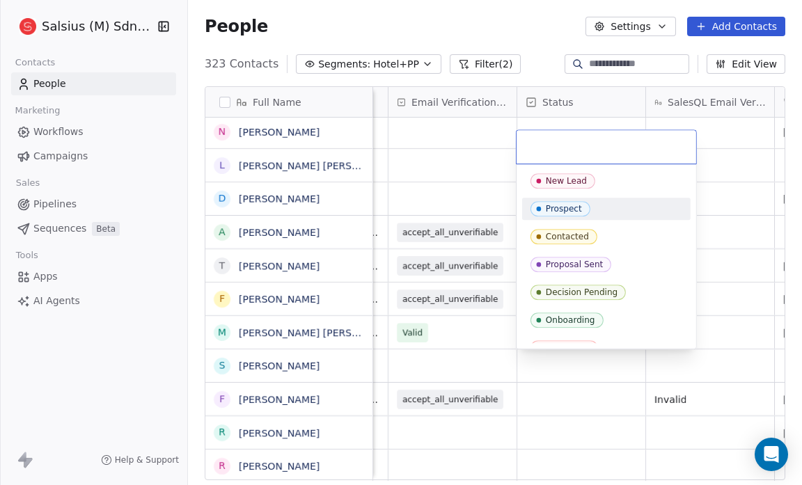
click at [558, 207] on div "Prospect" at bounding box center [564, 209] width 36 height 10
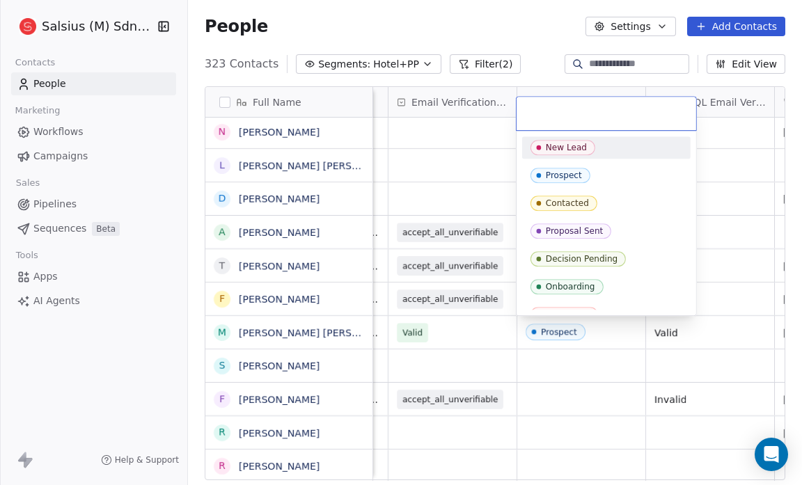
click at [558, 145] on div "New Lead" at bounding box center [566, 148] width 41 height 10
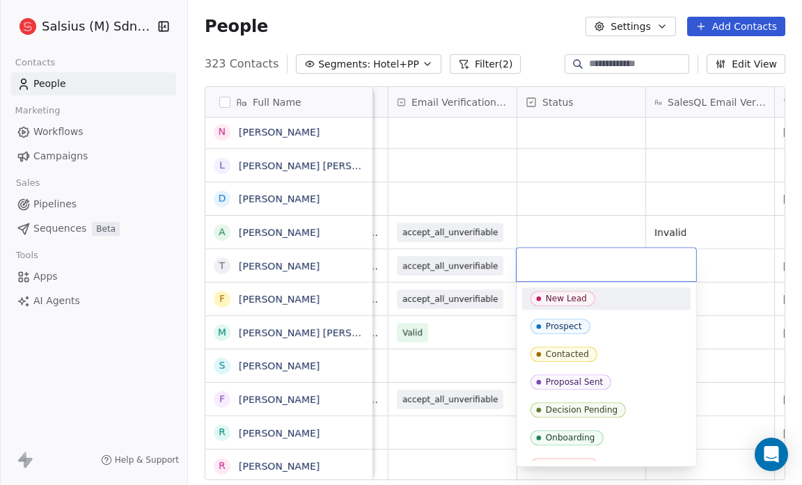
click at [556, 289] on div "New Lead" at bounding box center [606, 298] width 168 height 22
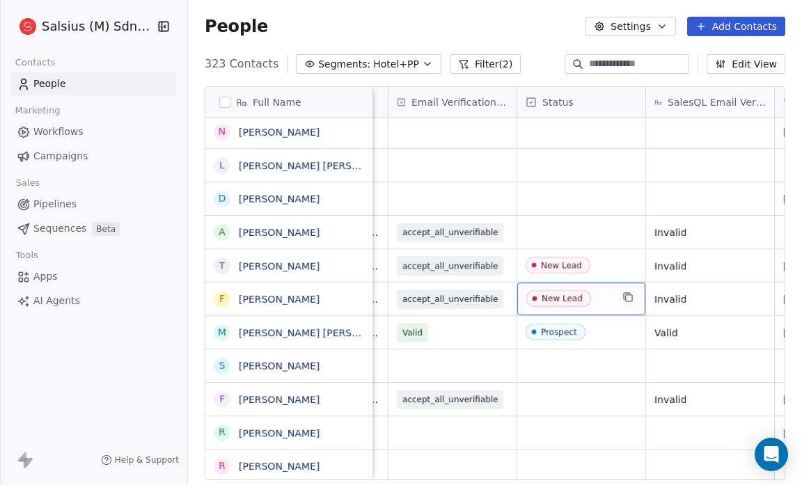
drag, startPoint x: 556, startPoint y: 289, endPoint x: 551, endPoint y: 233, distance: 55.9
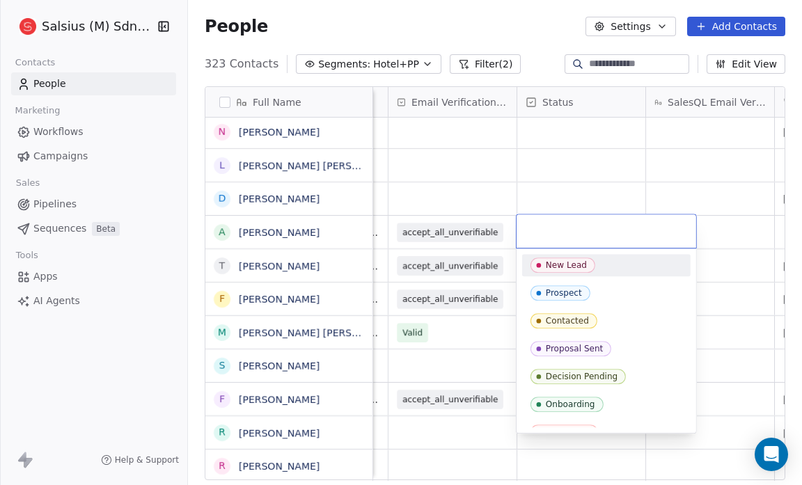
click at [557, 263] on div "New Lead" at bounding box center [566, 265] width 41 height 10
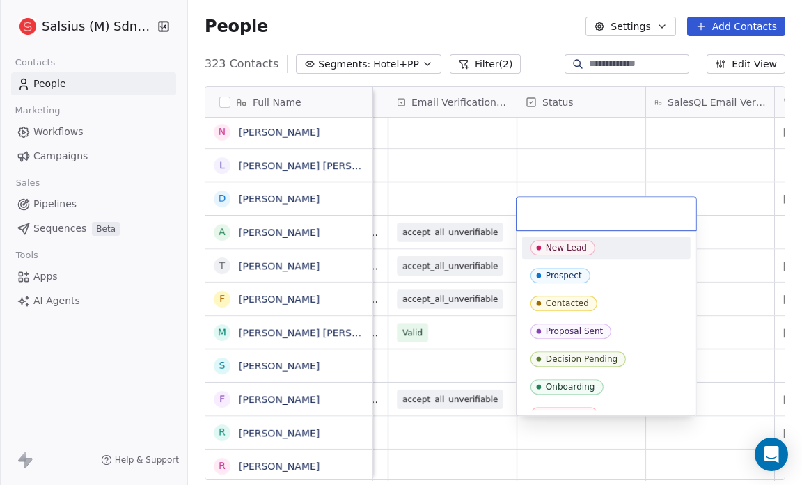
click at [569, 251] on div "New Lead" at bounding box center [566, 248] width 41 height 10
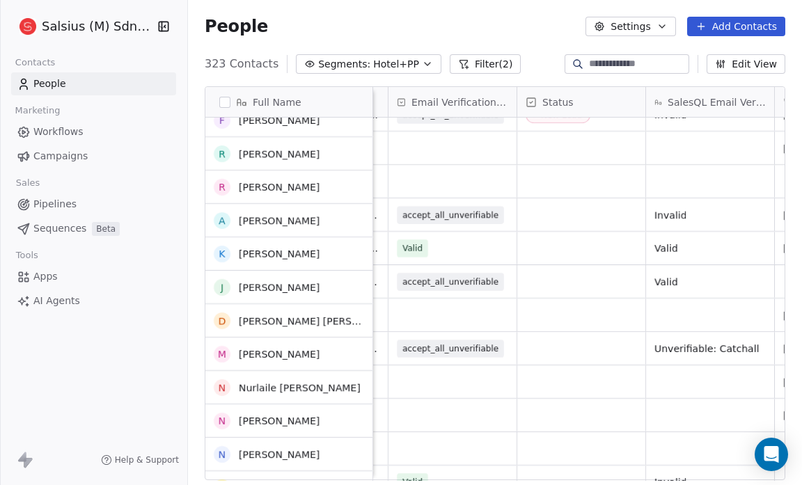
scroll to position [1217, 0]
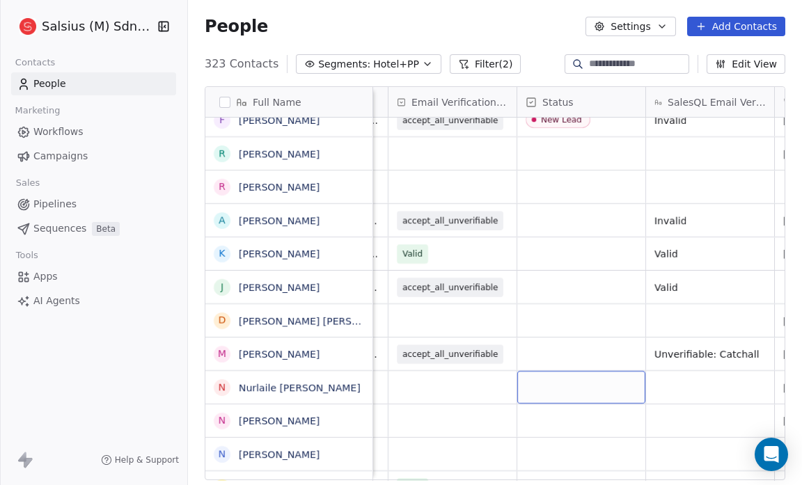
drag, startPoint x: 525, startPoint y: 377, endPoint x: 521, endPoint y: 354, distance: 22.7
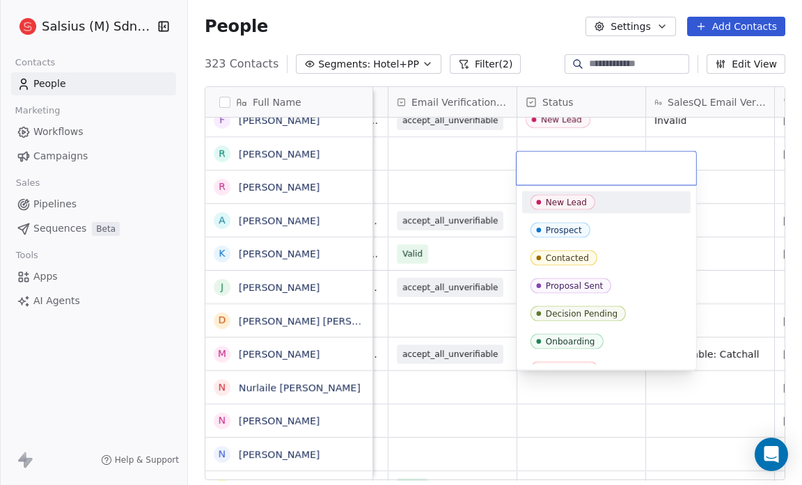
click at [565, 204] on div "New Lead" at bounding box center [566, 203] width 41 height 10
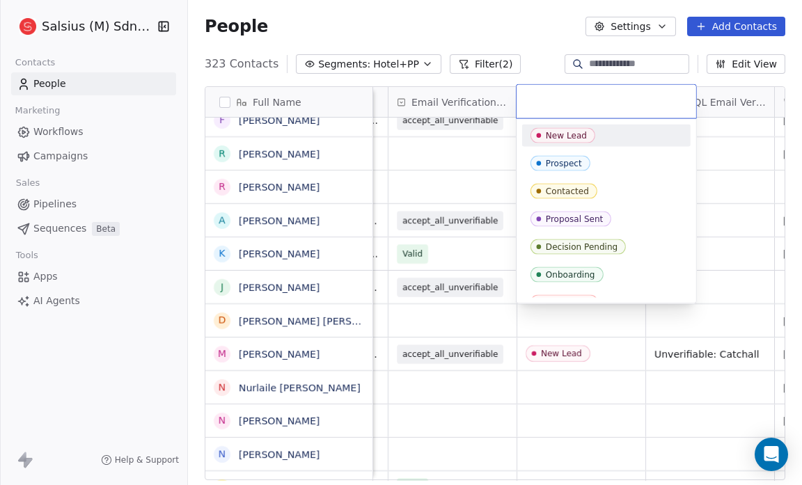
click at [567, 132] on div "New Lead" at bounding box center [566, 136] width 41 height 10
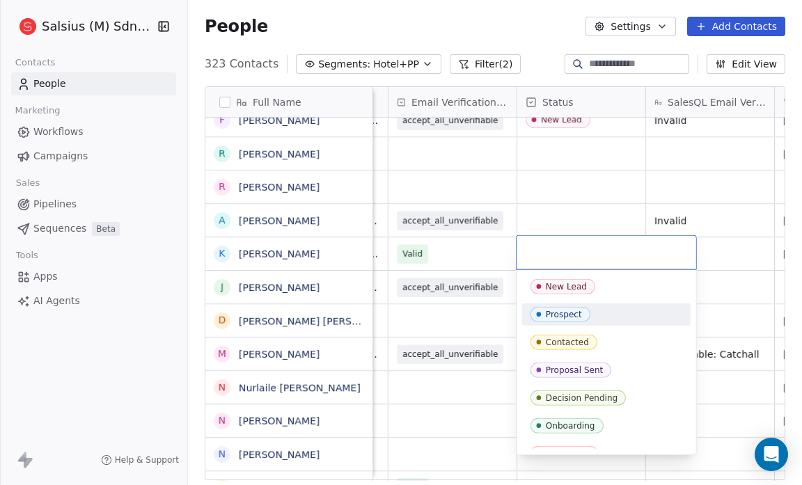
click at [564, 307] on span "Prospect" at bounding box center [560, 314] width 60 height 15
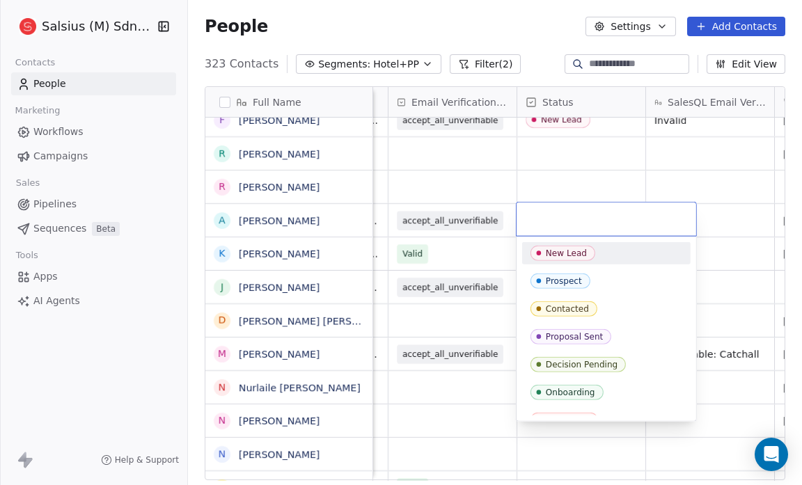
click at [555, 251] on div "New Lead" at bounding box center [566, 253] width 41 height 10
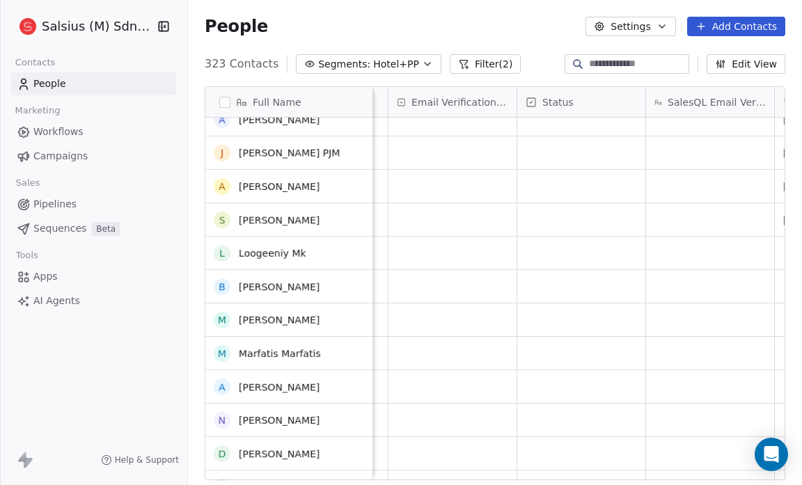
scroll to position [155, 0]
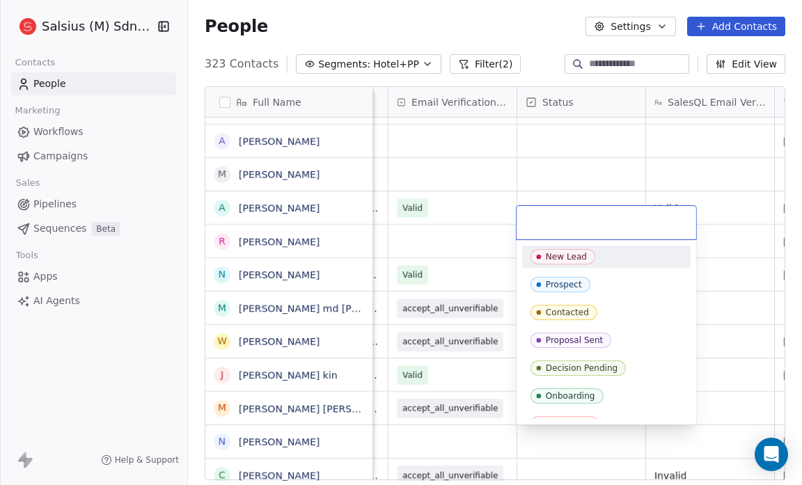
click at [558, 256] on div "New Lead" at bounding box center [566, 257] width 41 height 10
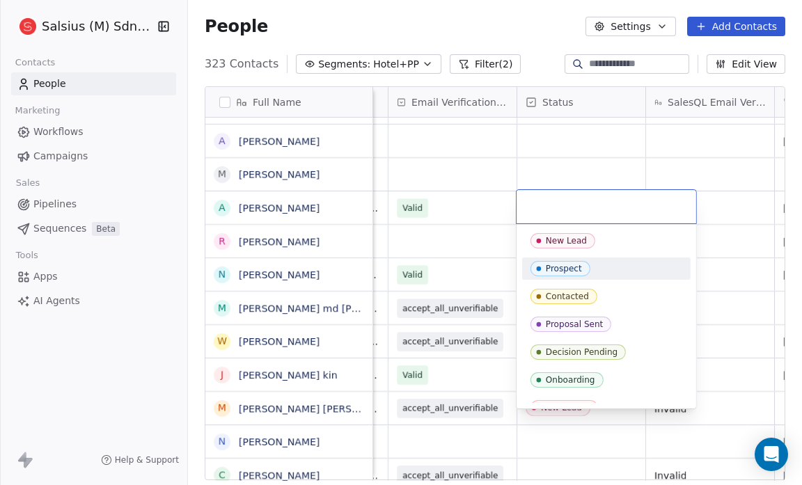
click at [561, 267] on div "Prospect" at bounding box center [564, 269] width 36 height 10
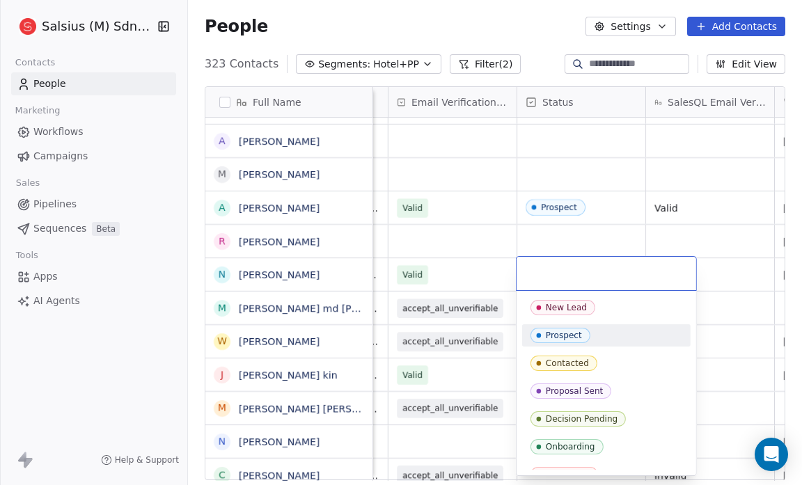
click at [548, 333] on div "Prospect" at bounding box center [564, 336] width 36 height 10
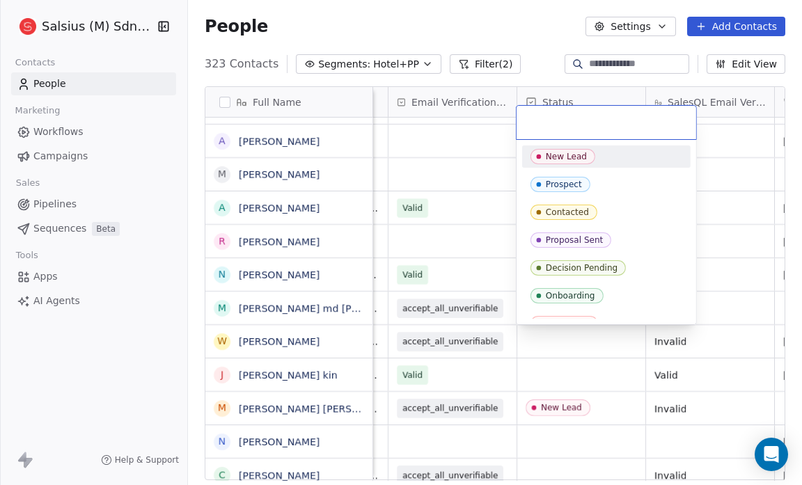
click at [566, 155] on div "New Lead" at bounding box center [566, 157] width 41 height 10
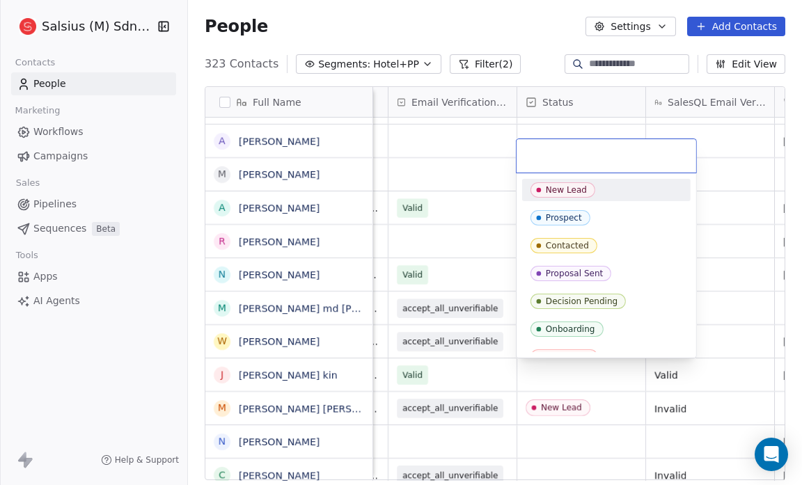
click at [542, 196] on span "New Lead" at bounding box center [562, 189] width 65 height 15
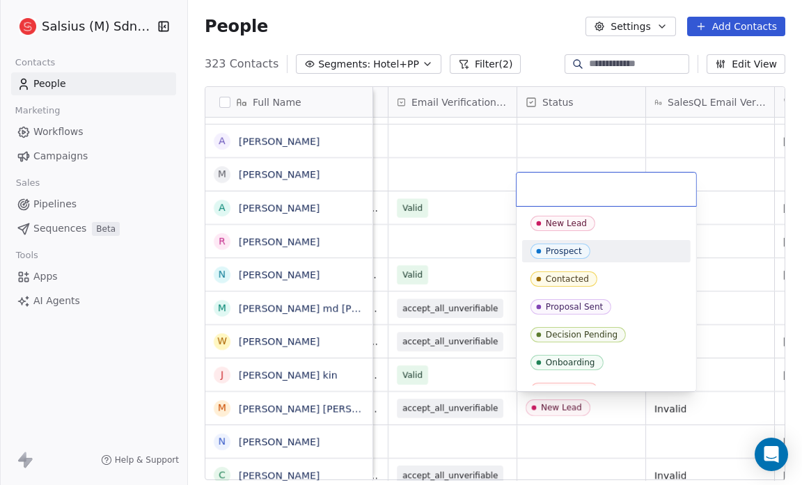
click at [569, 246] on div "Prospect" at bounding box center [564, 251] width 36 height 10
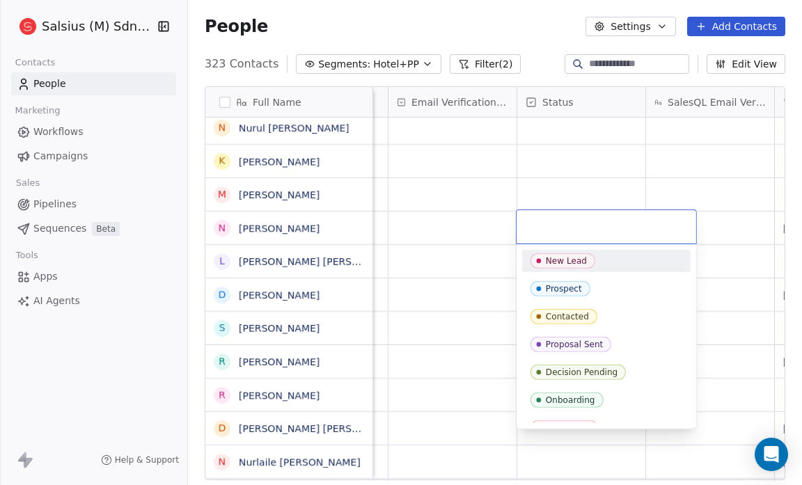
click at [548, 264] on div "New Lead" at bounding box center [566, 261] width 41 height 10
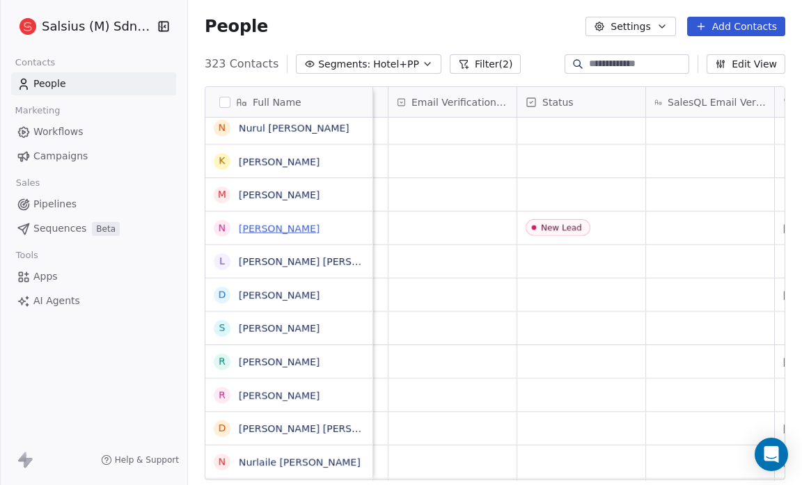
click at [277, 226] on link "[PERSON_NAME]" at bounding box center [279, 228] width 81 height 11
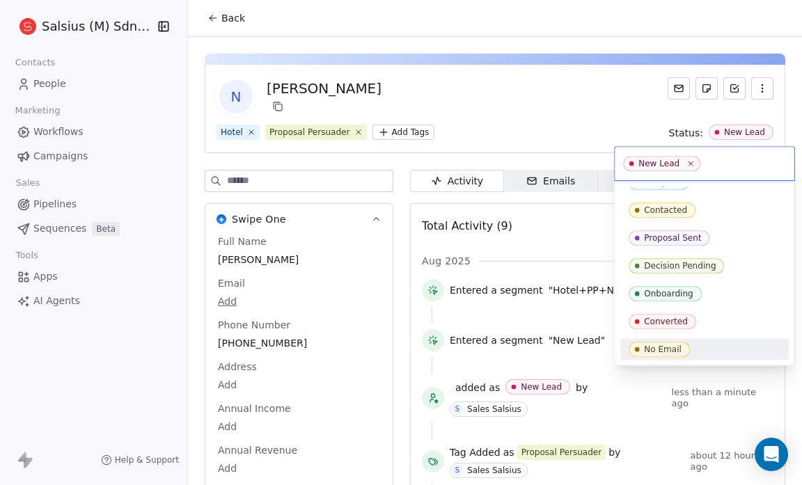
click at [725, 349] on div "No Email" at bounding box center [705, 349] width 152 height 15
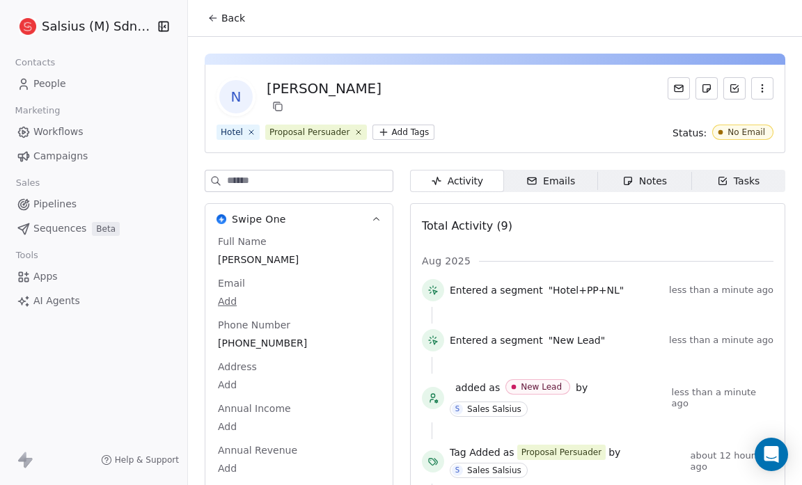
click at [223, 13] on span "Back" at bounding box center [233, 18] width 24 height 14
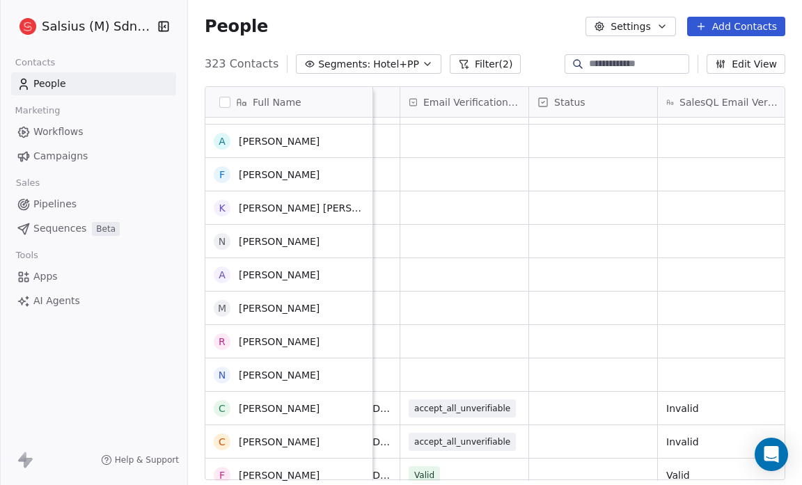
scroll to position [589, 0]
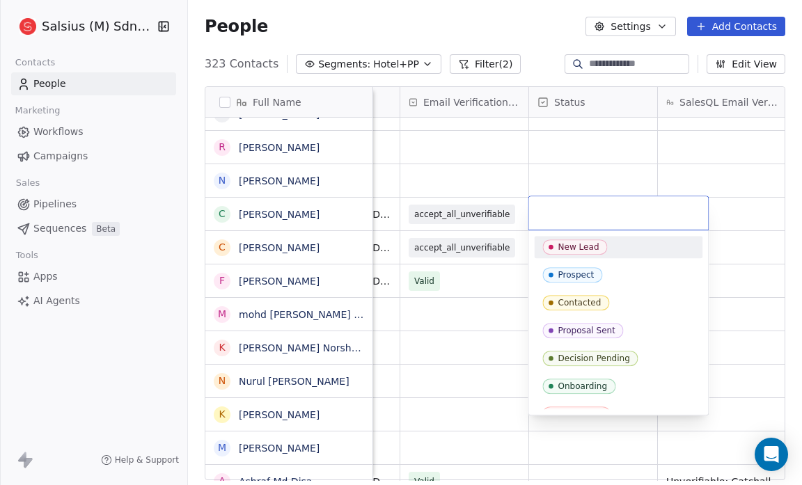
click at [567, 245] on div "New Lead" at bounding box center [578, 247] width 41 height 10
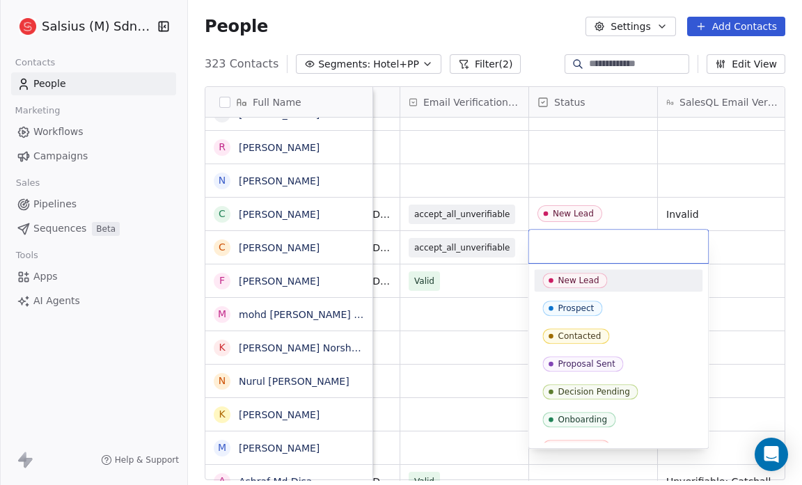
click at [561, 276] on div "New Lead" at bounding box center [578, 281] width 41 height 10
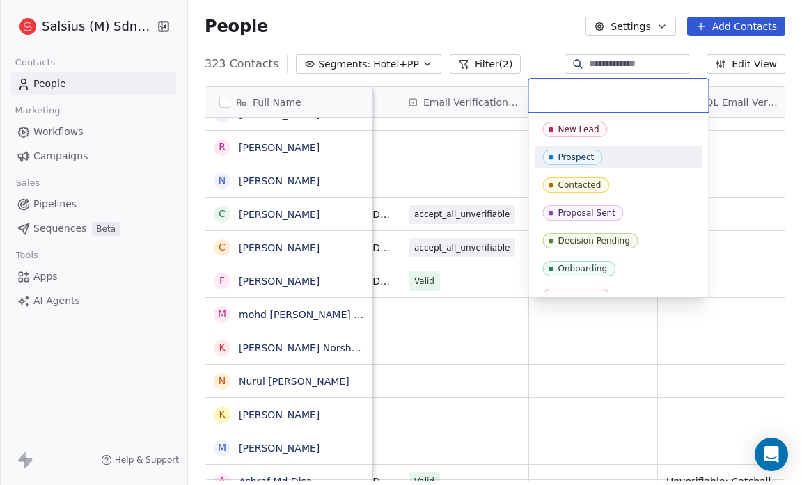
click at [559, 155] on div "Prospect" at bounding box center [576, 157] width 36 height 10
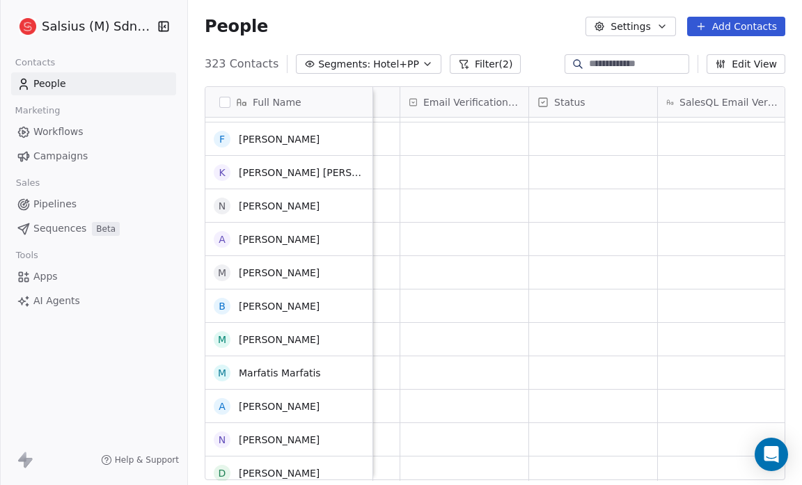
scroll to position [466, 0]
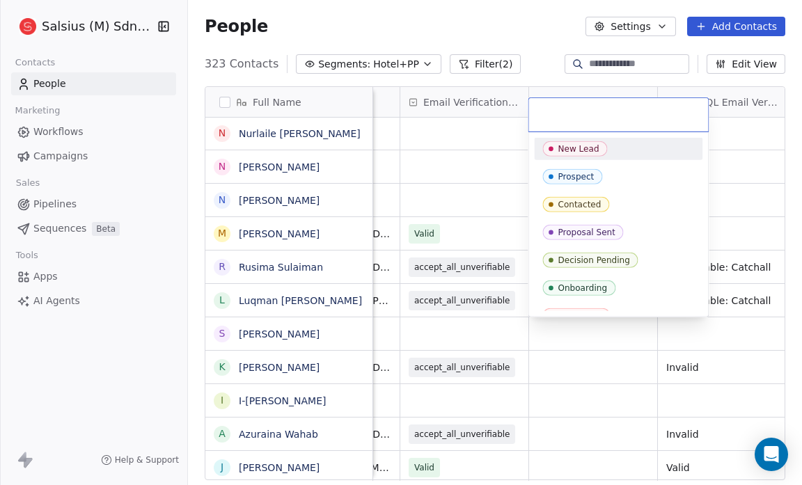
click at [574, 149] on div "New Lead" at bounding box center [578, 149] width 41 height 10
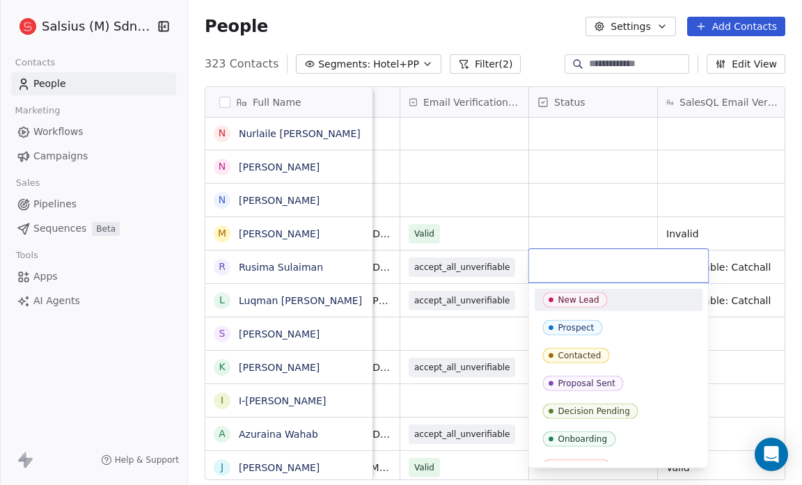
click at [571, 298] on div "New Lead" at bounding box center [578, 300] width 41 height 10
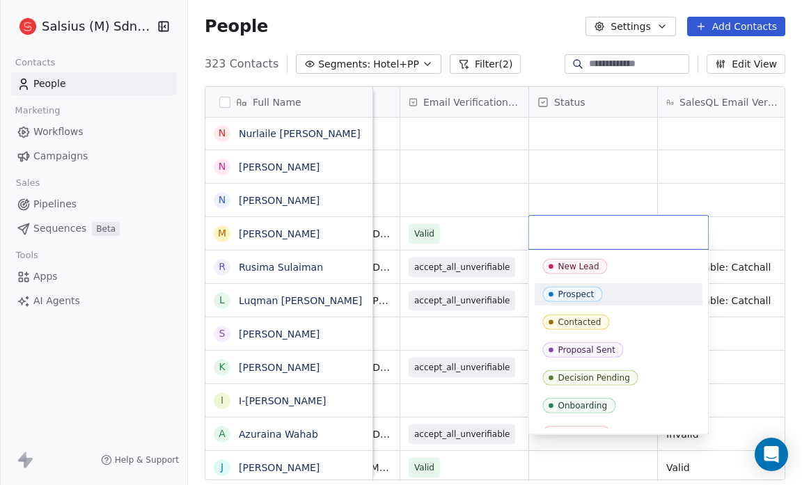
click at [566, 295] on div "Prospect" at bounding box center [576, 295] width 36 height 10
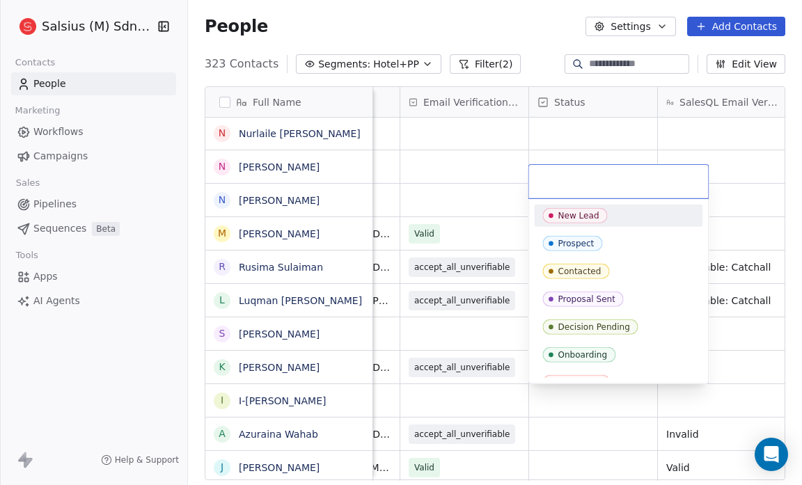
click at [569, 215] on div "New Lead" at bounding box center [578, 216] width 41 height 10
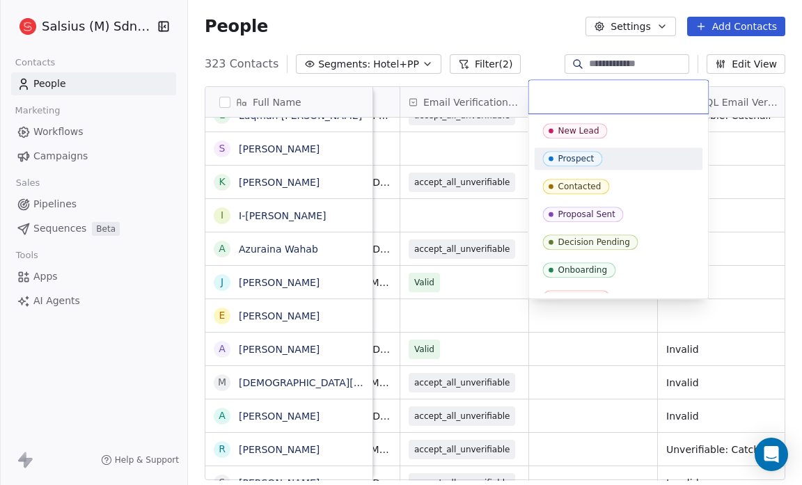
click at [578, 155] on div "Prospect" at bounding box center [576, 159] width 36 height 10
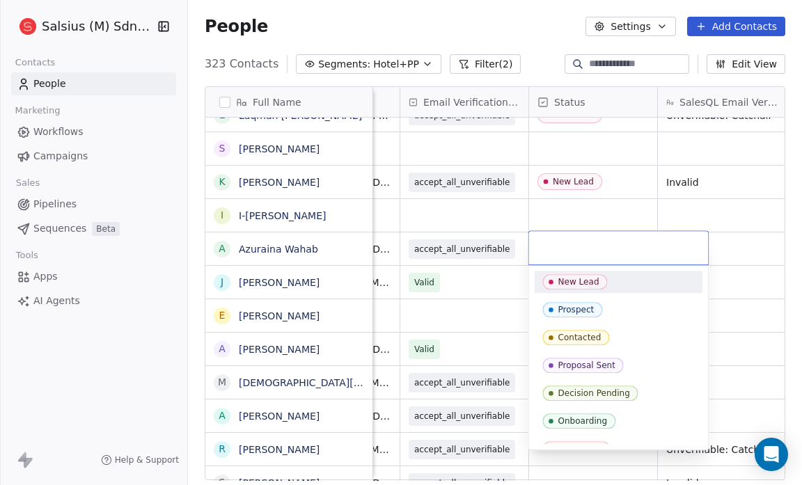
click at [570, 280] on div "New Lead" at bounding box center [578, 282] width 41 height 10
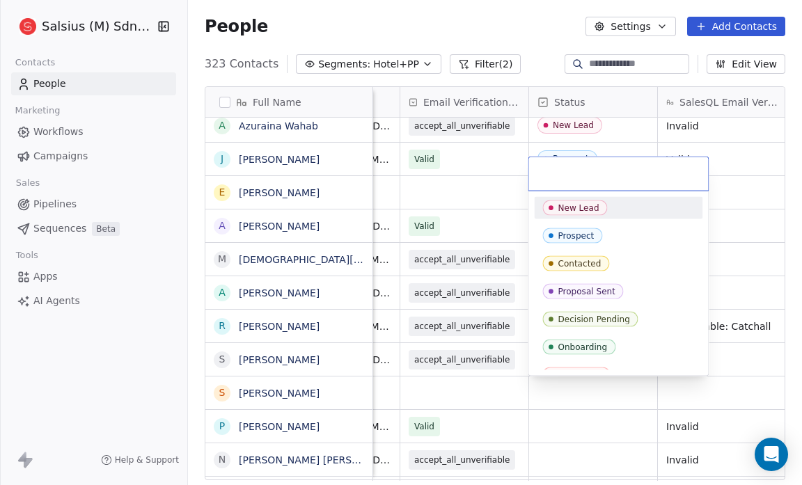
click at [567, 204] on div "New Lead" at bounding box center [578, 208] width 41 height 10
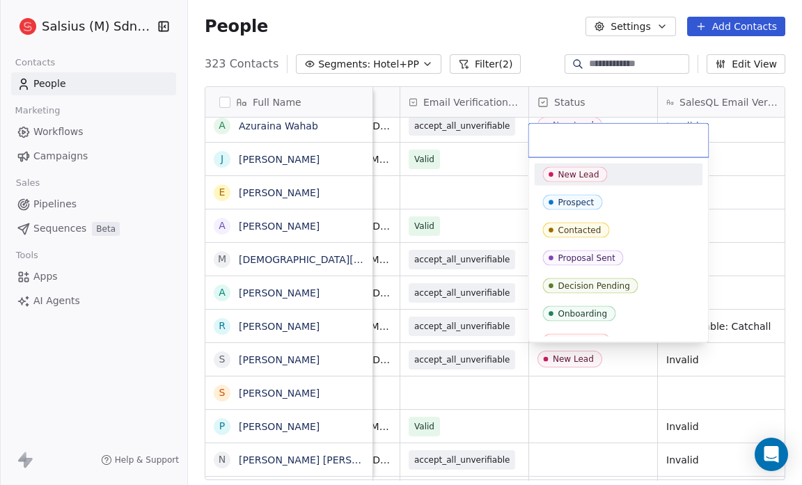
click at [570, 171] on div "New Lead" at bounding box center [578, 175] width 41 height 10
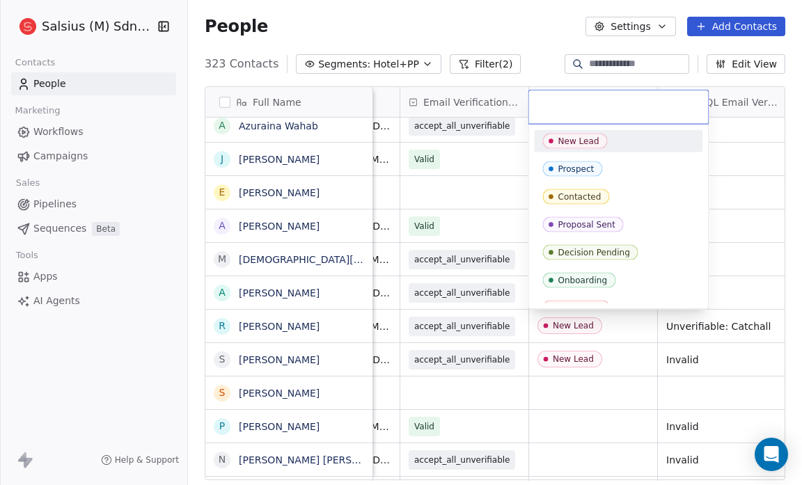
click at [565, 143] on div "New Lead" at bounding box center [578, 141] width 41 height 10
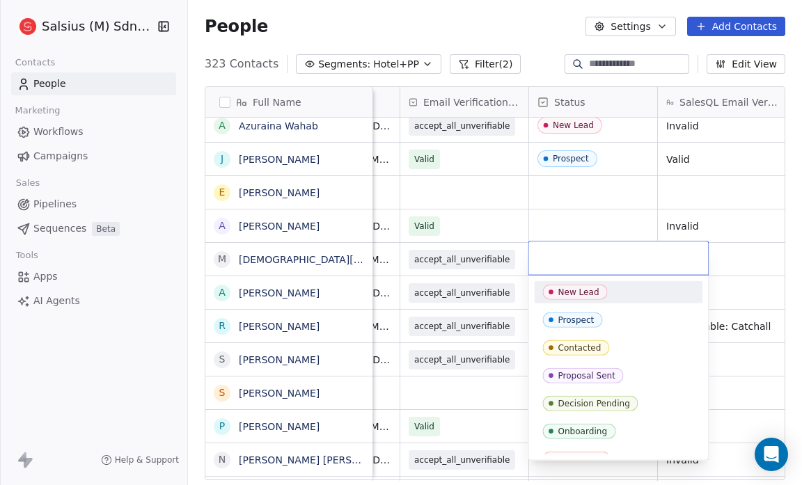
click at [576, 285] on span "New Lead" at bounding box center [574, 292] width 65 height 15
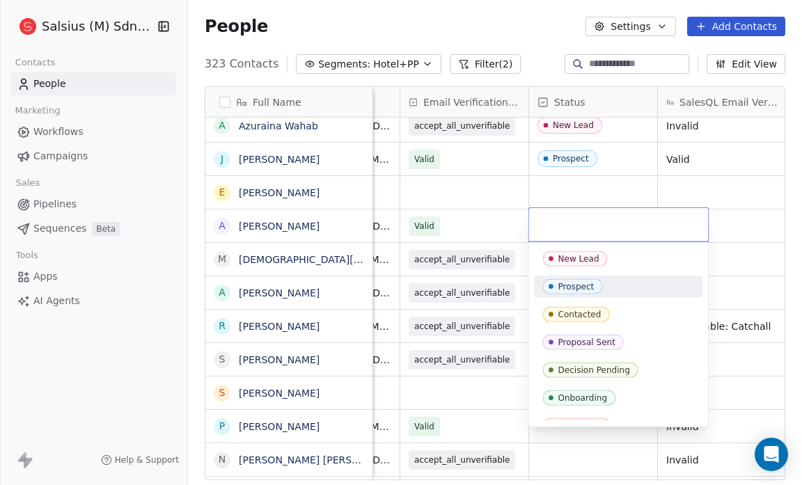
click at [566, 289] on div "Prospect" at bounding box center [576, 287] width 36 height 10
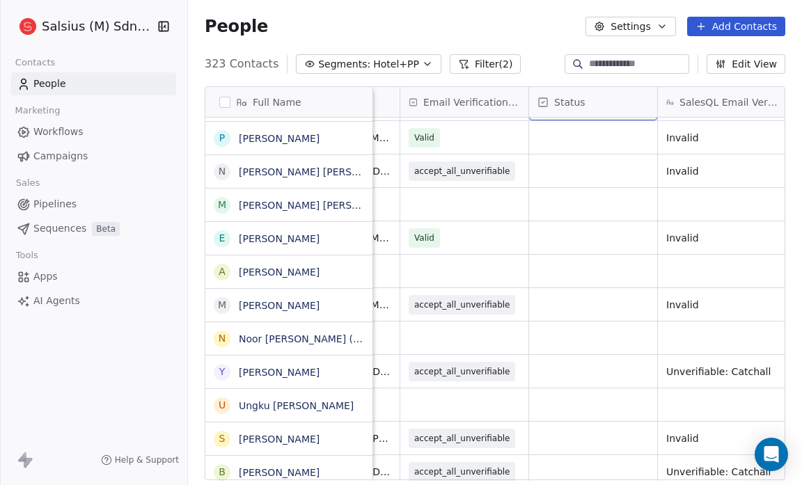
scroll to position [1868, 0]
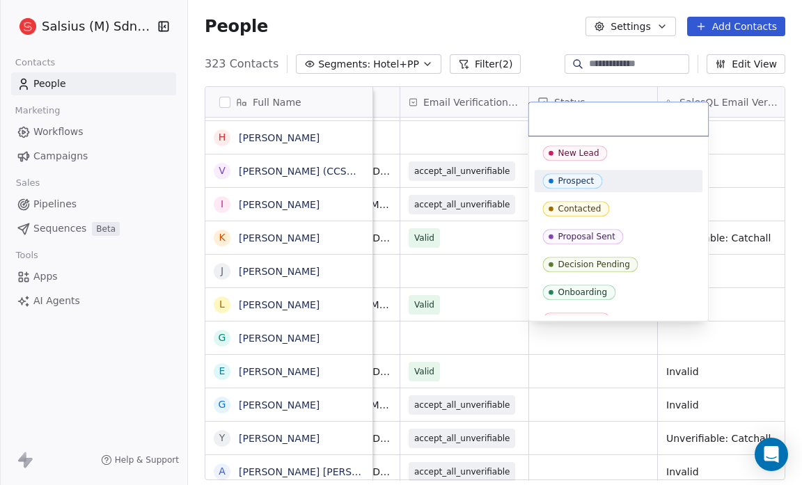
click at [564, 179] on div "Prospect" at bounding box center [576, 181] width 36 height 10
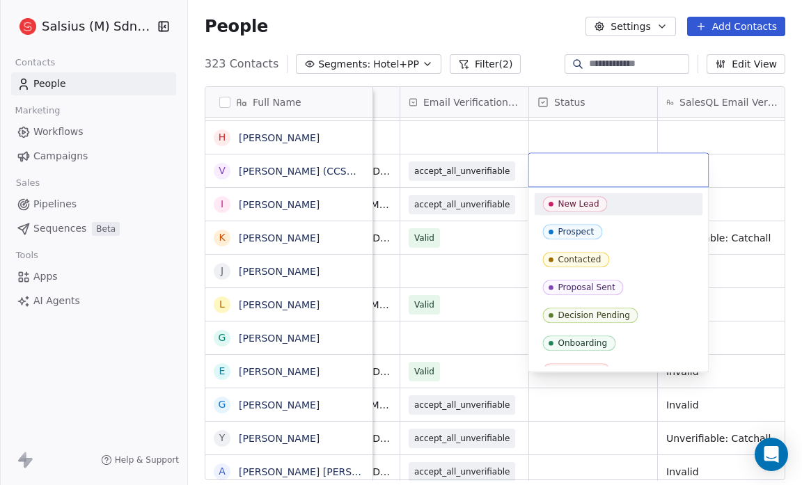
click at [560, 202] on div "New Lead" at bounding box center [578, 204] width 41 height 10
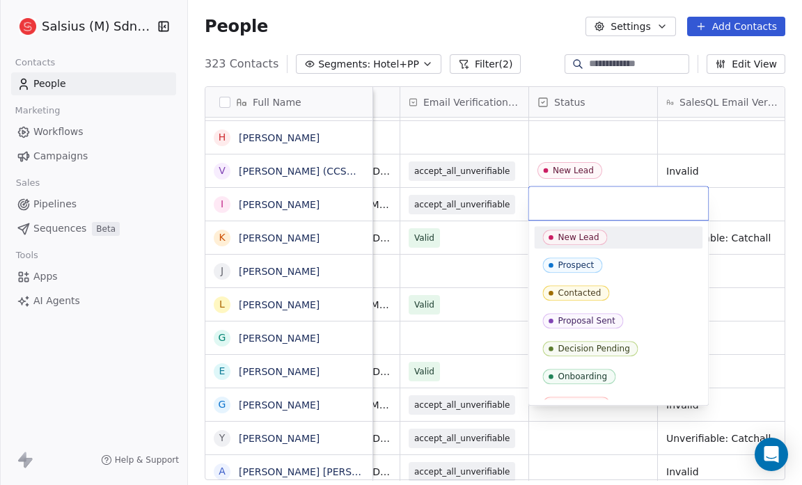
click at [558, 237] on div "New Lead" at bounding box center [578, 237] width 41 height 10
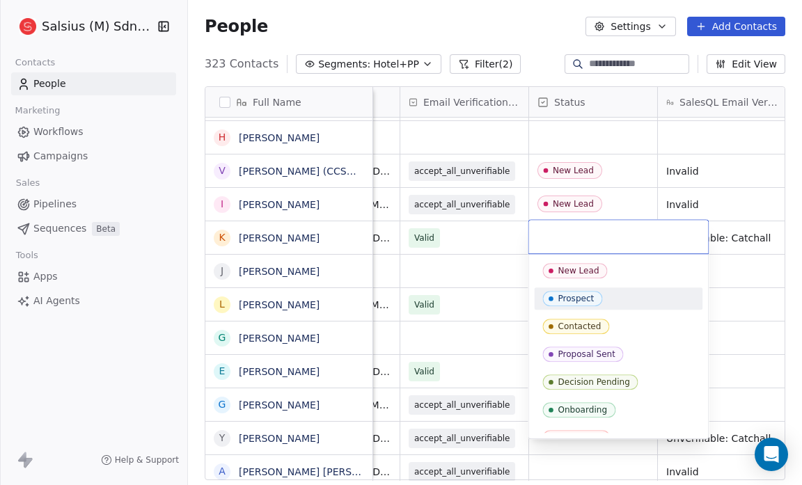
click at [568, 299] on div "Prospect" at bounding box center [576, 299] width 36 height 10
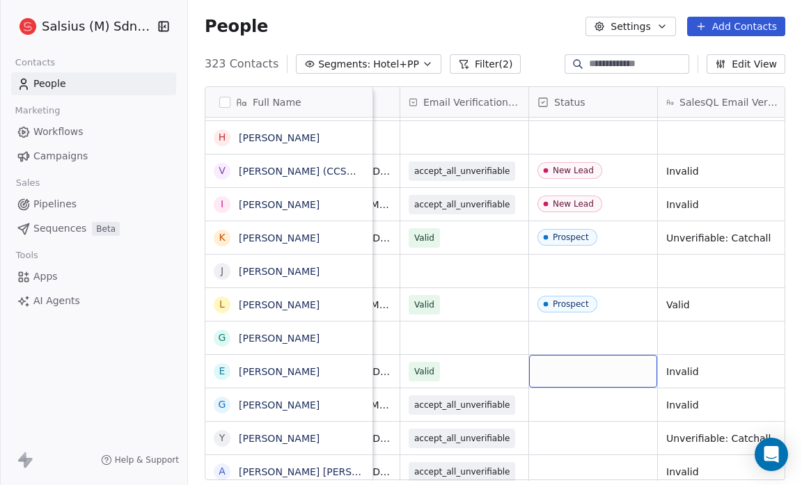
click at [561, 377] on div "grid" at bounding box center [593, 371] width 128 height 33
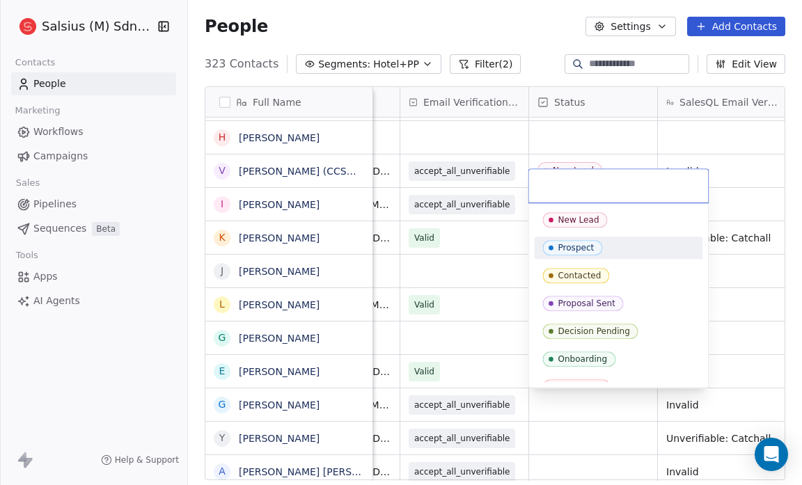
click at [567, 247] on div "Prospect" at bounding box center [576, 248] width 36 height 10
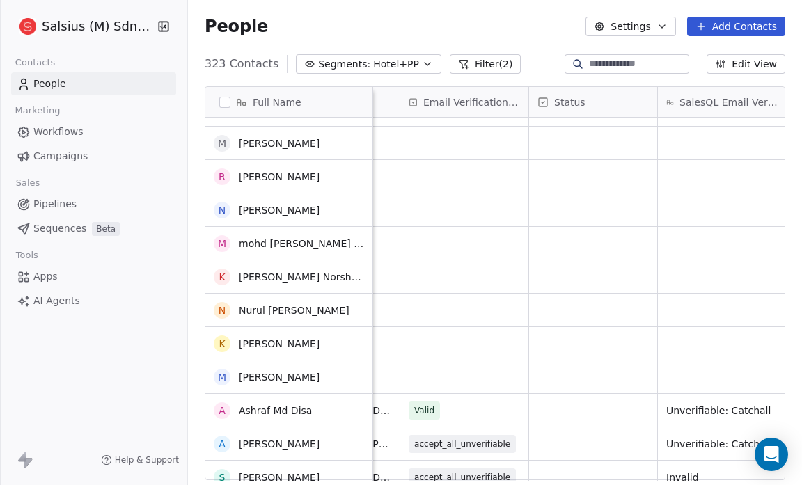
scroll to position [728, 0]
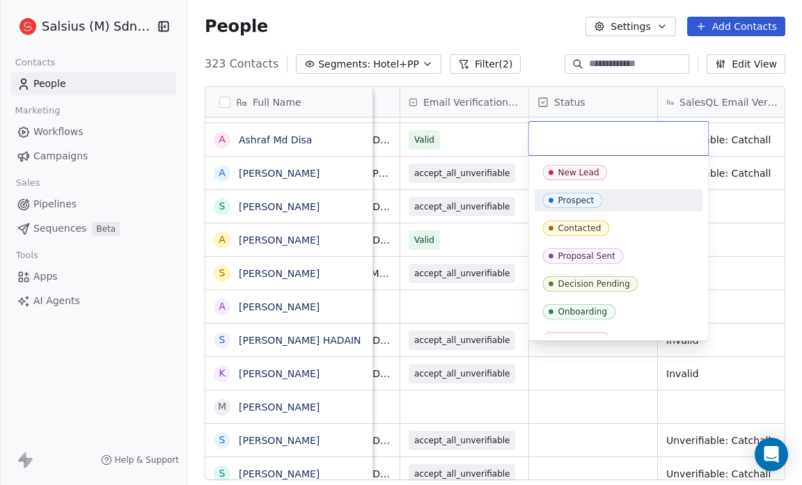
click at [558, 198] on div "Prospect" at bounding box center [576, 201] width 36 height 10
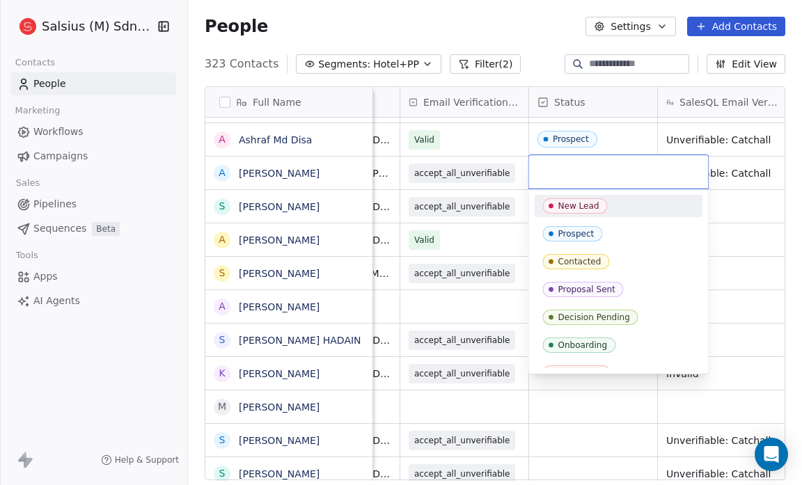
click at [555, 205] on icon "Suggestions" at bounding box center [550, 205] width 11 height 11
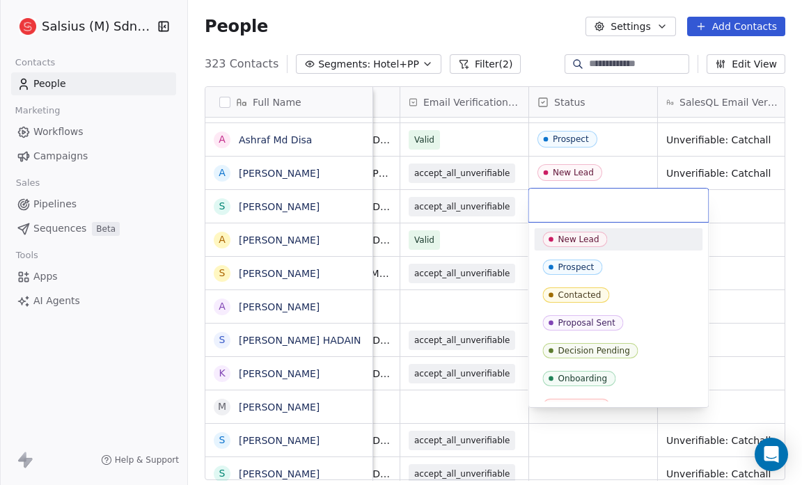
click at [558, 235] on div "New Lead" at bounding box center [578, 240] width 41 height 10
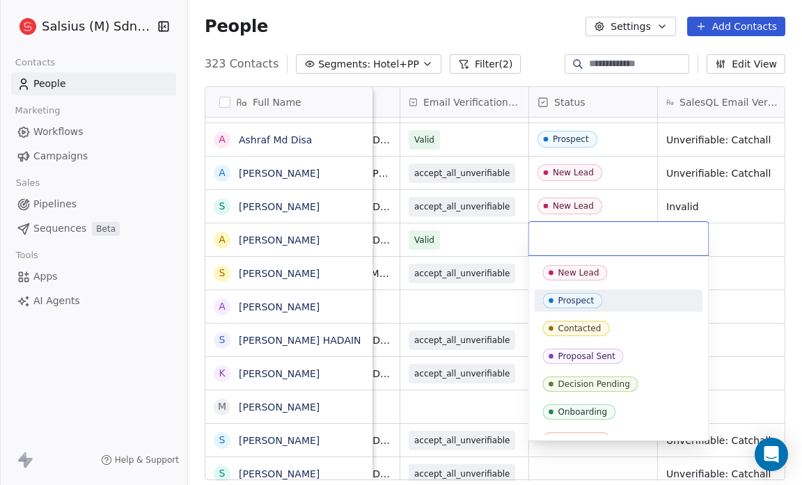
click at [569, 303] on div "Prospect" at bounding box center [576, 301] width 36 height 10
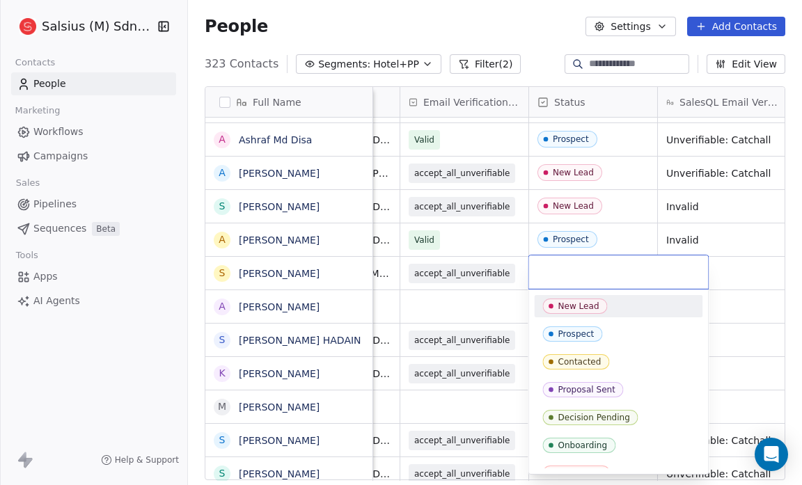
click at [558, 306] on div "New Lead" at bounding box center [578, 306] width 41 height 10
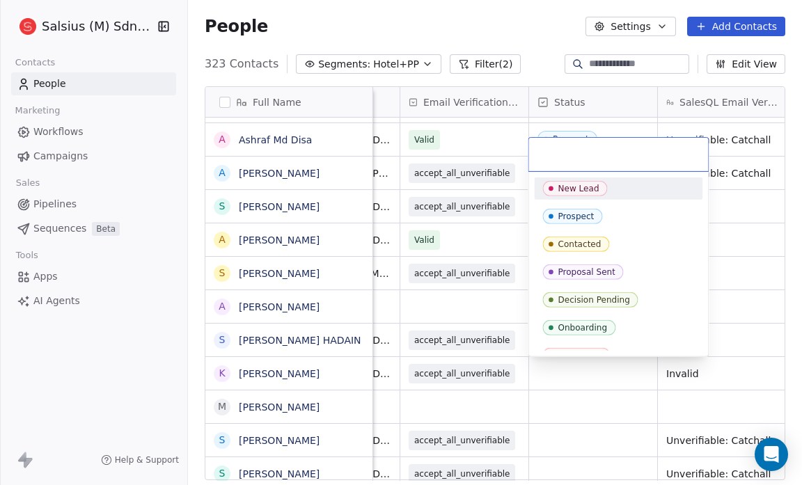
click at [564, 184] on div "New Lead" at bounding box center [578, 189] width 41 height 10
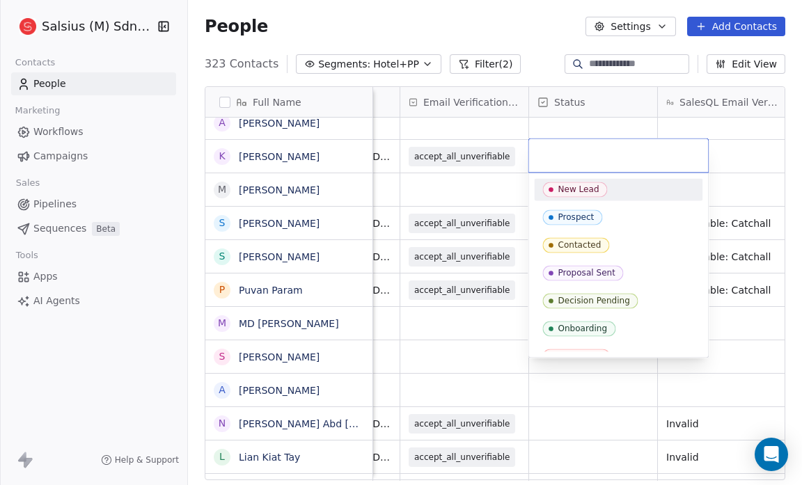
click at [553, 184] on icon "Suggestions" at bounding box center [550, 189] width 11 height 11
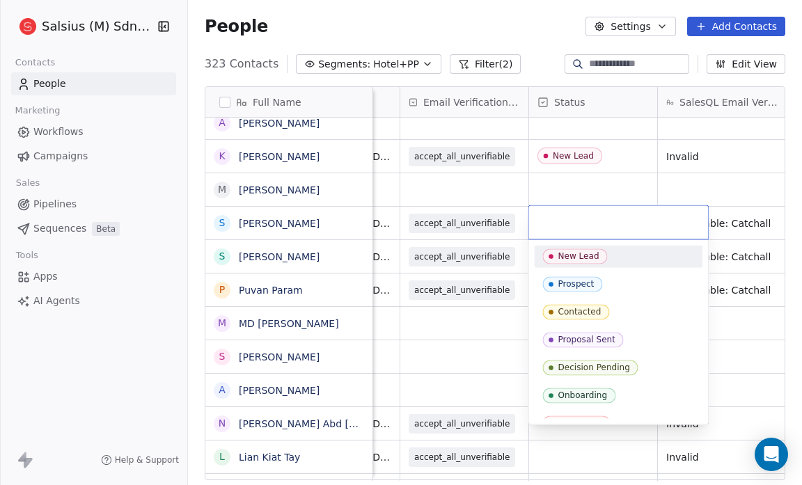
click at [554, 259] on icon "Suggestions" at bounding box center [550, 256] width 11 height 11
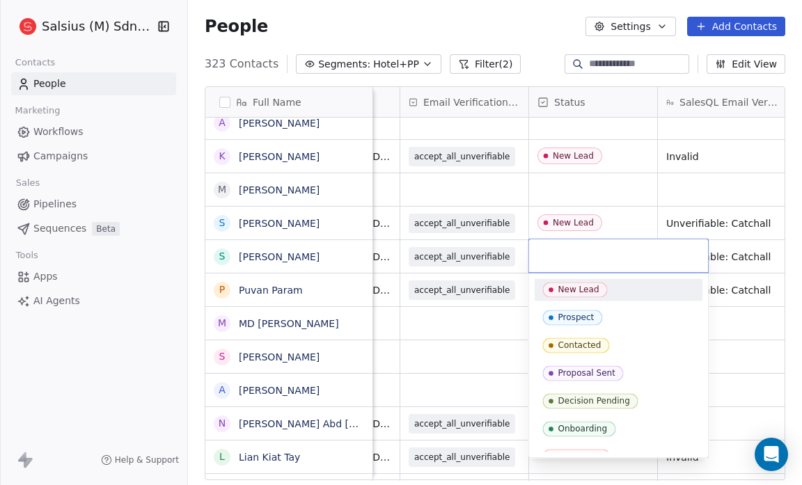
click at [558, 281] on div "New Lead" at bounding box center [618, 289] width 168 height 22
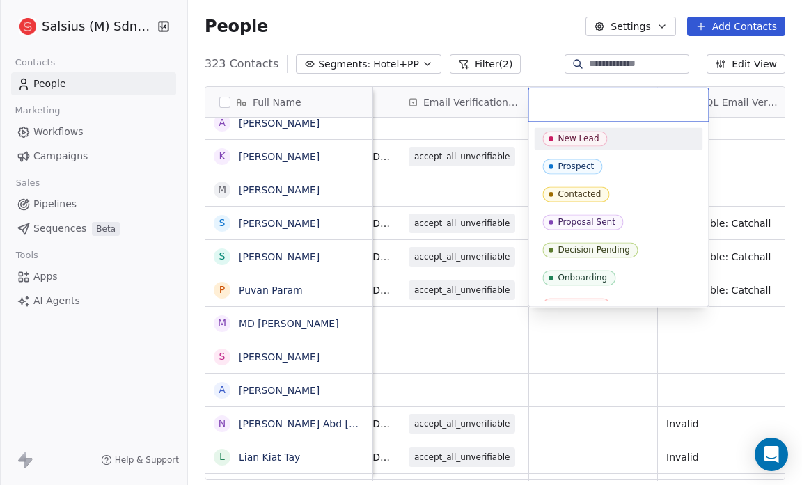
click at [570, 138] on div "New Lead" at bounding box center [578, 139] width 41 height 10
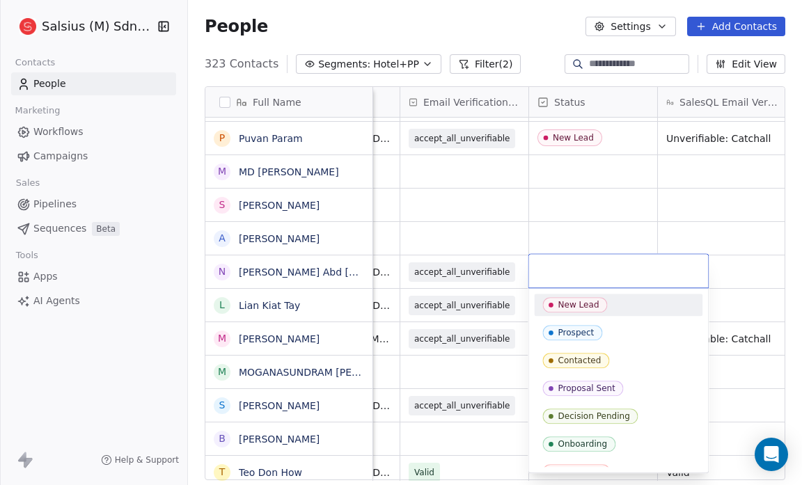
click at [586, 303] on div "New Lead" at bounding box center [578, 305] width 41 height 10
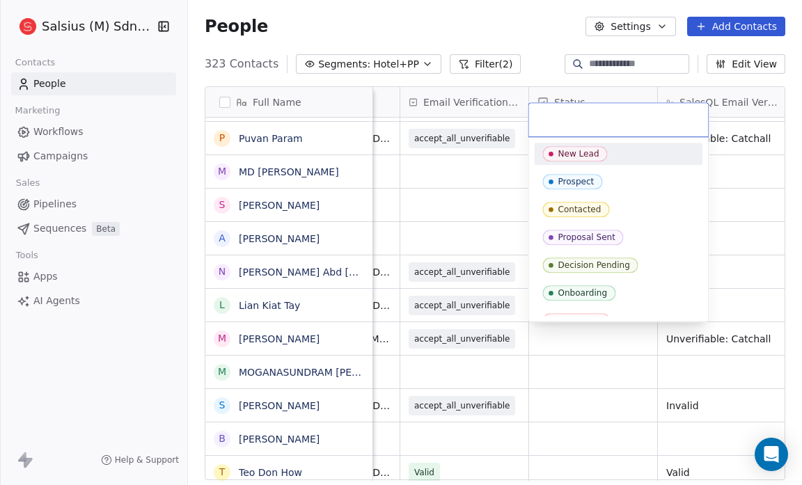
click at [564, 152] on div "New Lead" at bounding box center [578, 154] width 41 height 10
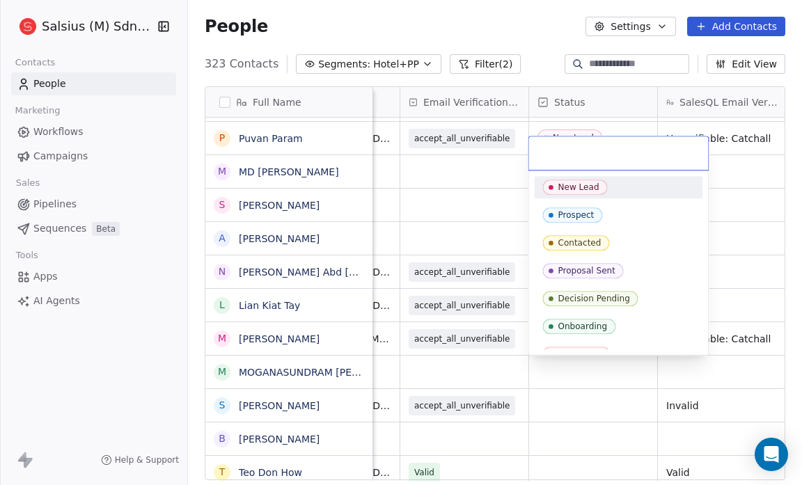
click at [564, 185] on div "New Lead" at bounding box center [578, 187] width 41 height 10
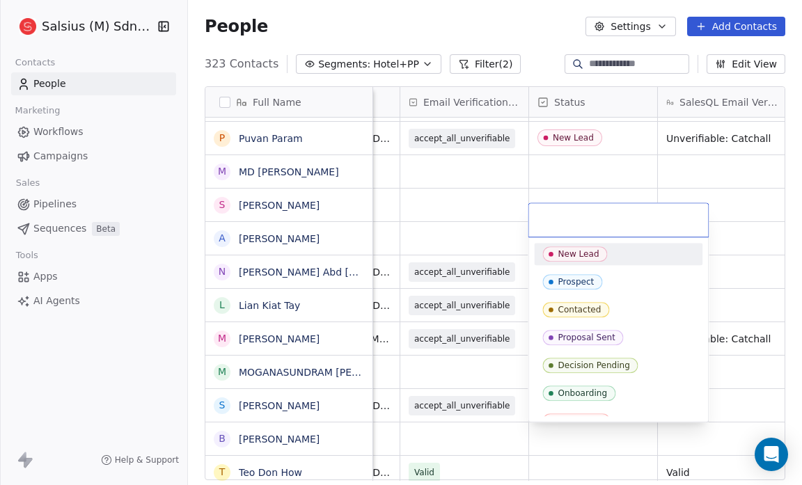
click at [576, 249] on div "New Lead" at bounding box center [578, 254] width 41 height 10
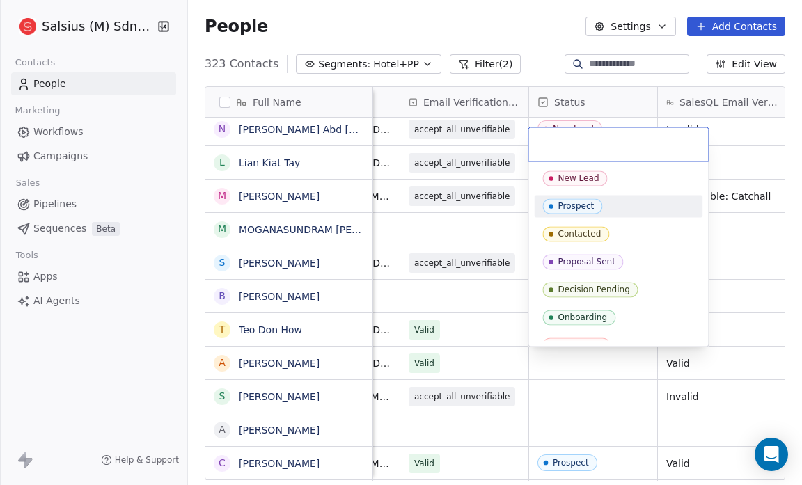
click at [583, 205] on div "Prospect" at bounding box center [576, 206] width 36 height 10
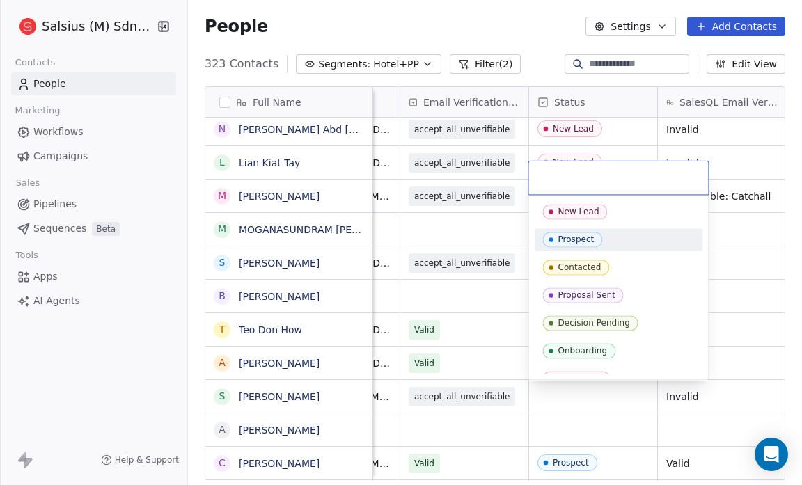
click at [608, 234] on div "Prospect" at bounding box center [618, 239] width 152 height 15
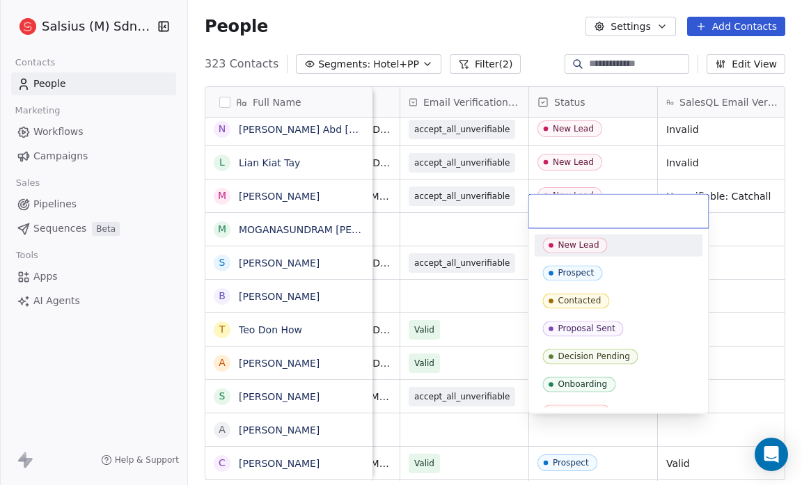
click at [589, 244] on div "New Lead" at bounding box center [578, 245] width 41 height 10
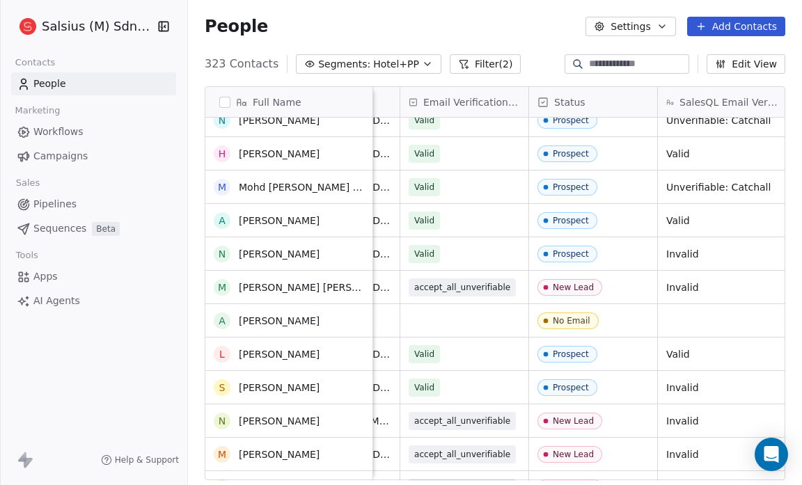
scroll to position [2330, 0]
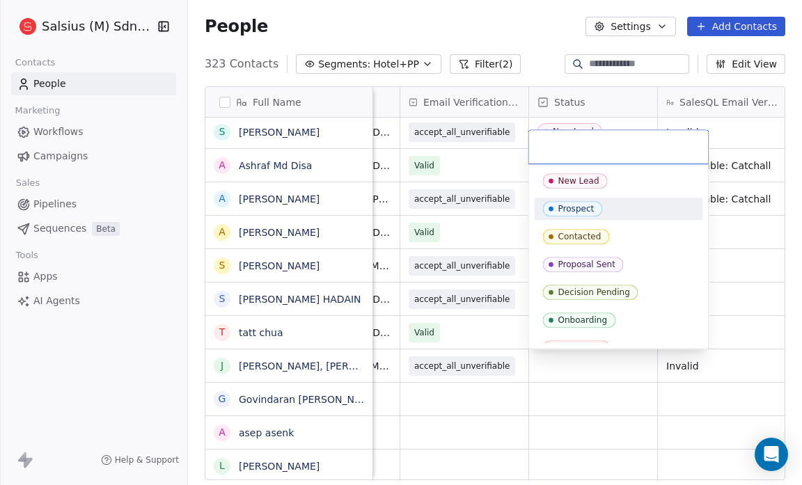
click at [577, 210] on div "Prospect" at bounding box center [576, 209] width 36 height 10
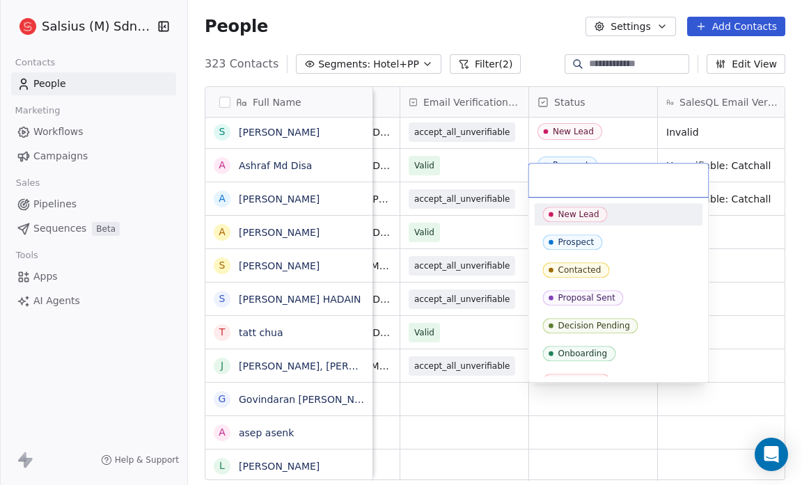
click at [578, 221] on span "New Lead" at bounding box center [574, 214] width 65 height 15
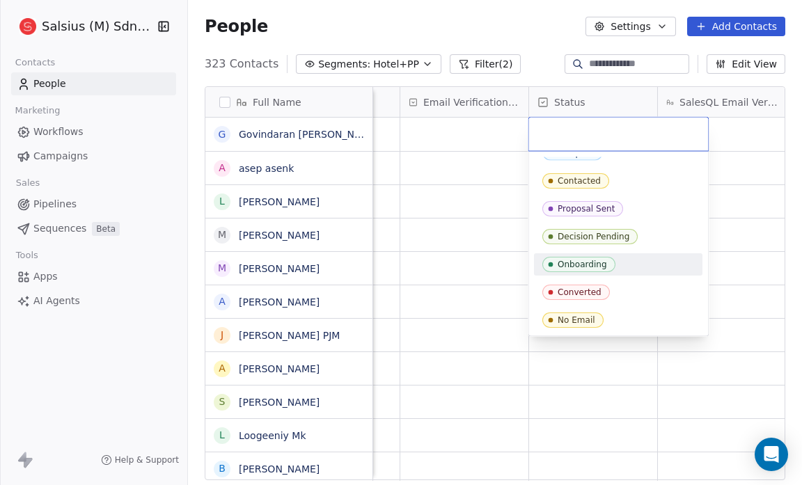
click at [620, 318] on div "No Email" at bounding box center [618, 320] width 152 height 15
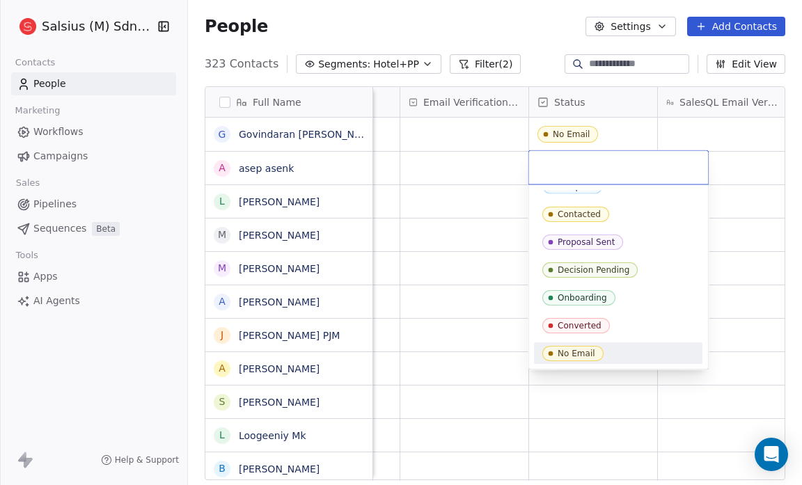
click at [631, 359] on div "No Email" at bounding box center [618, 353] width 152 height 15
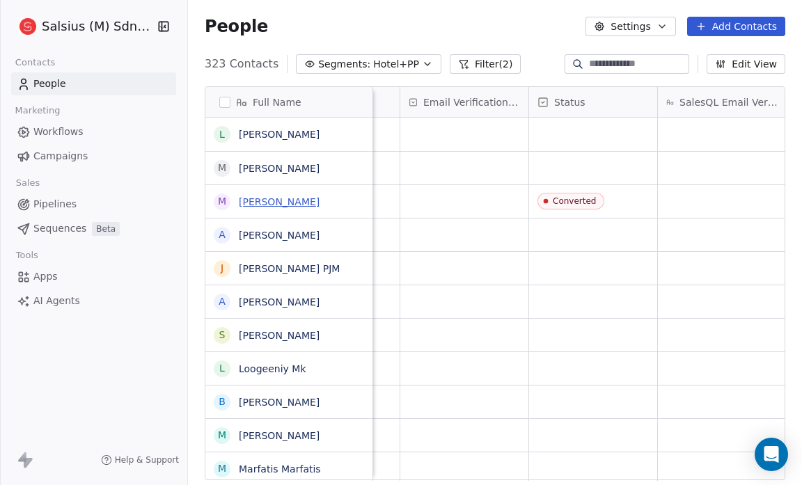
click at [262, 205] on link "Maniam Manaharan" at bounding box center [279, 201] width 81 height 11
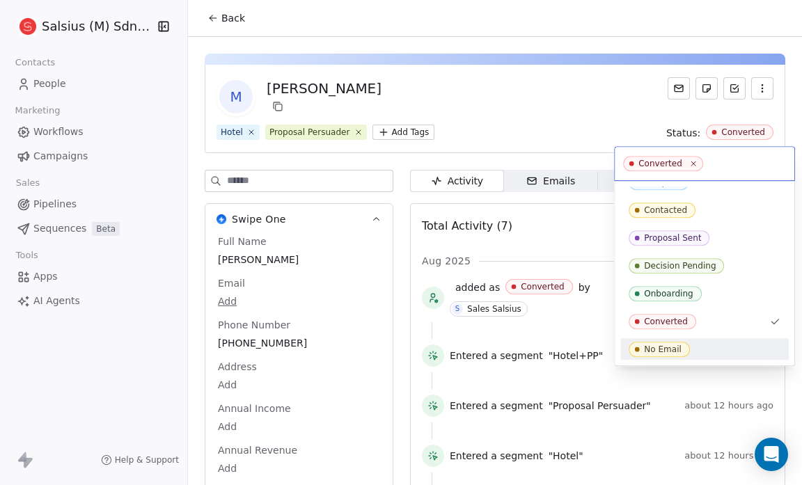
click at [722, 345] on div "No Email" at bounding box center [705, 349] width 152 height 15
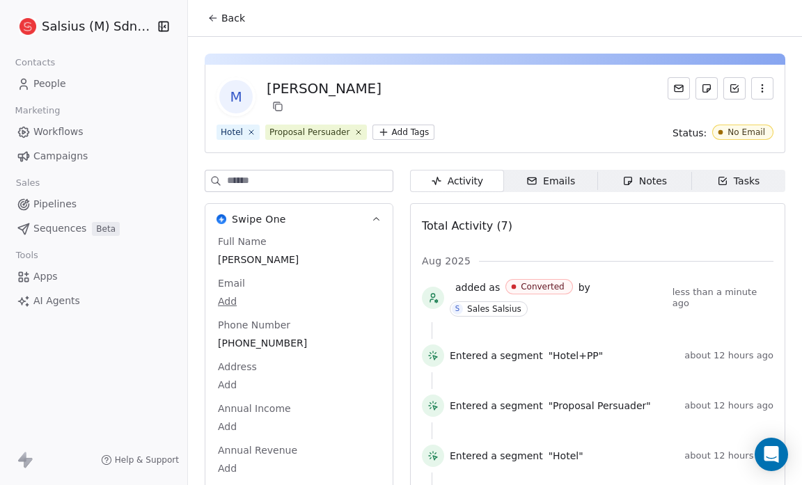
click at [230, 9] on button "Back" at bounding box center [226, 18] width 54 height 25
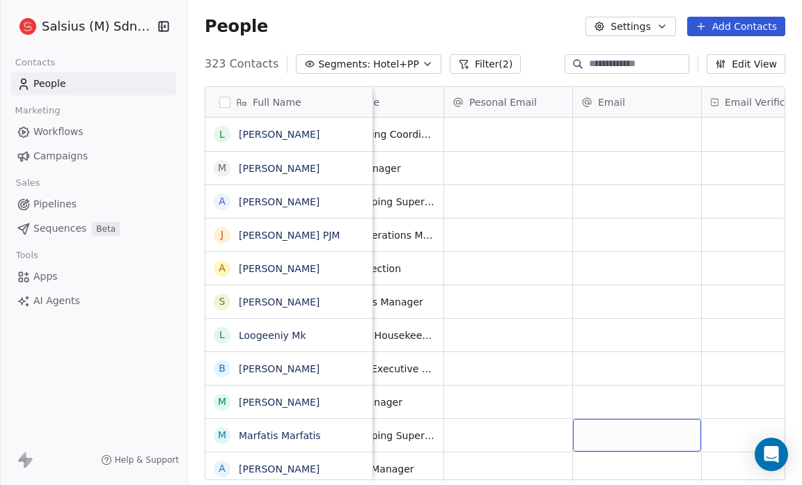
scroll to position [9, 0]
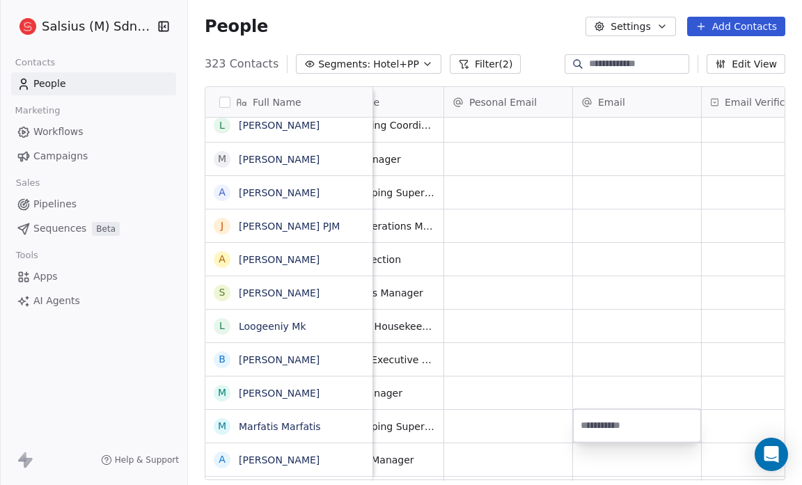
click at [524, 427] on html "Salsius (M) Sdn Bhd Contacts People Marketing Workflows Campaigns Sales Pipelin…" at bounding box center [401, 242] width 802 height 485
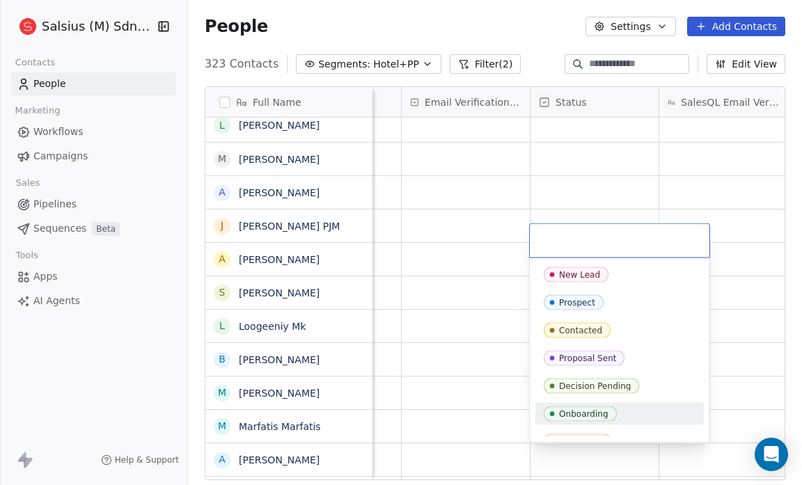
scroll to position [43, 0]
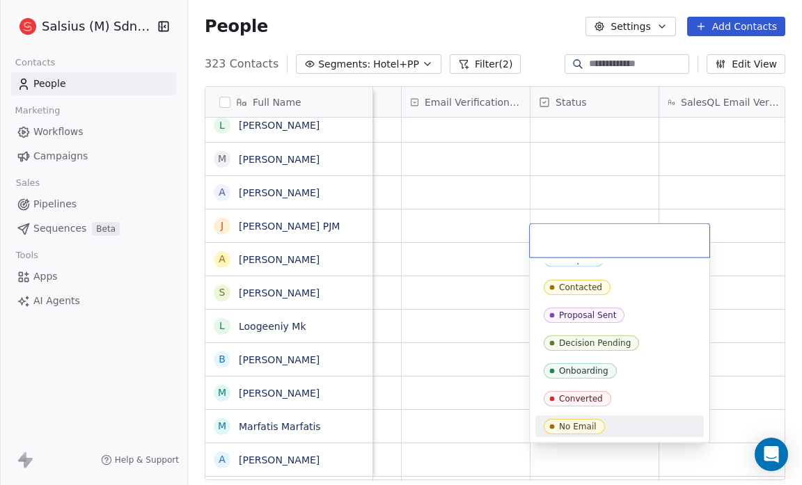
click at [610, 426] on div "No Email" at bounding box center [620, 426] width 152 height 15
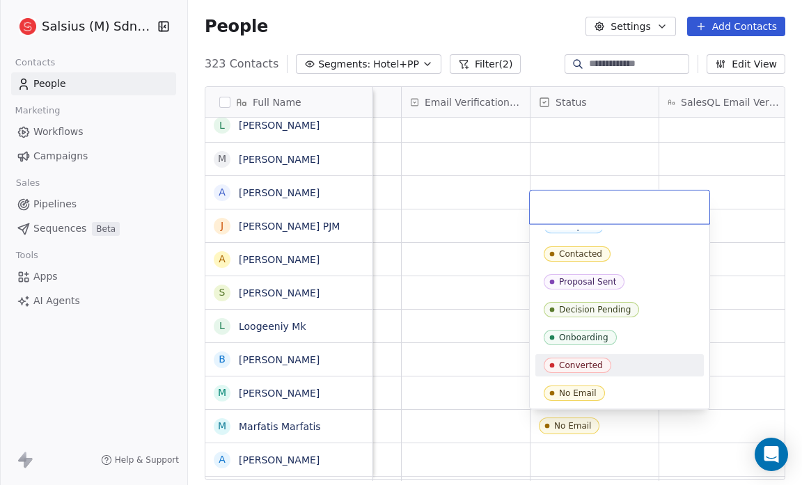
click at [636, 400] on div "No Email" at bounding box center [619, 393] width 168 height 22
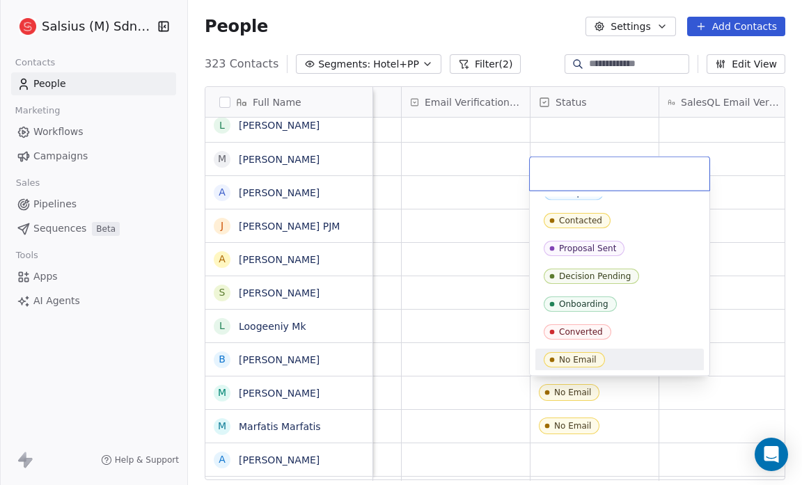
click at [644, 352] on div "No Email" at bounding box center [620, 359] width 152 height 15
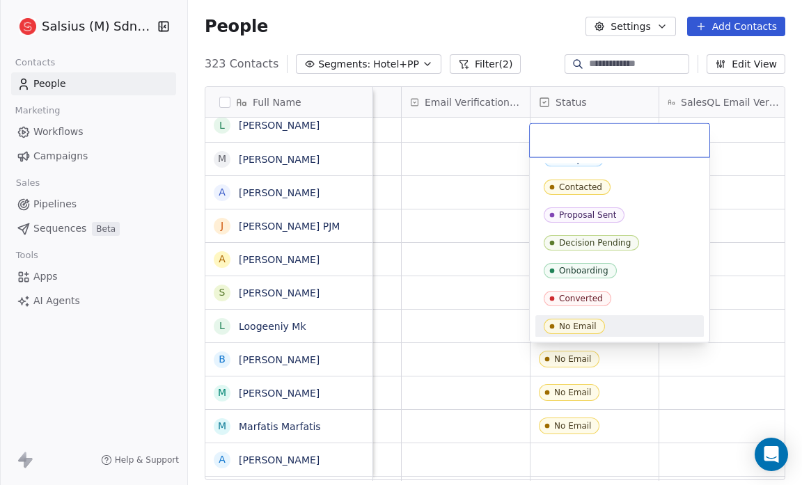
click at [622, 322] on div "No Email" at bounding box center [620, 326] width 152 height 15
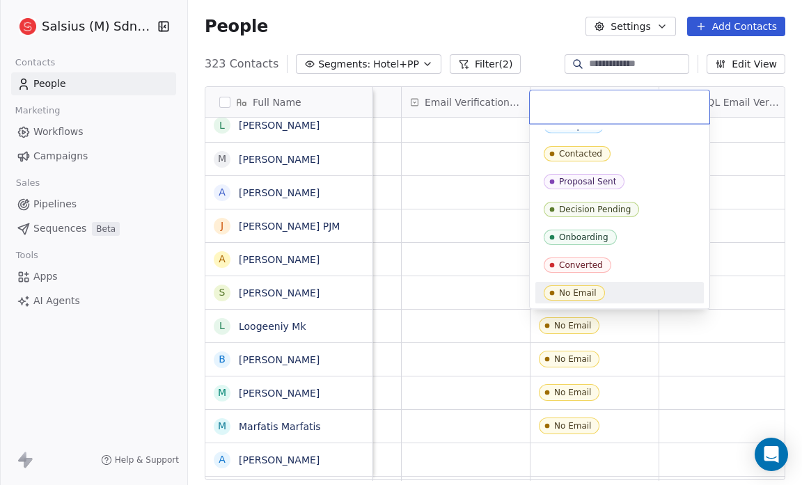
click at [632, 291] on div "No Email" at bounding box center [620, 292] width 152 height 15
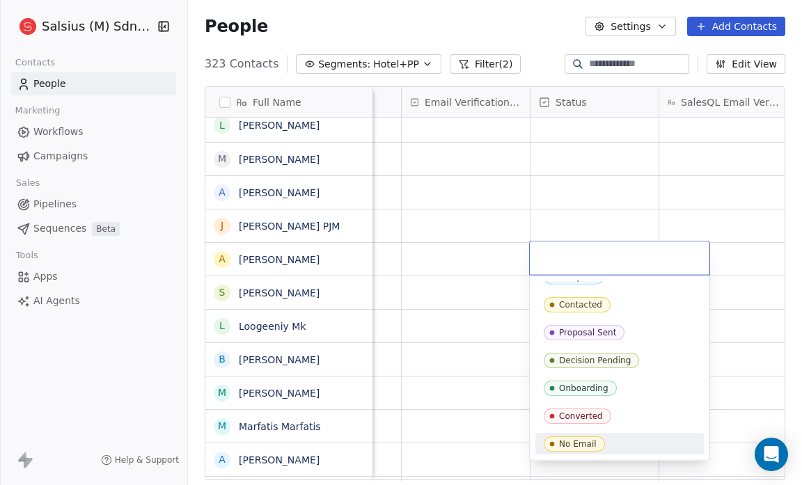
click at [652, 443] on div "No Email" at bounding box center [620, 443] width 152 height 15
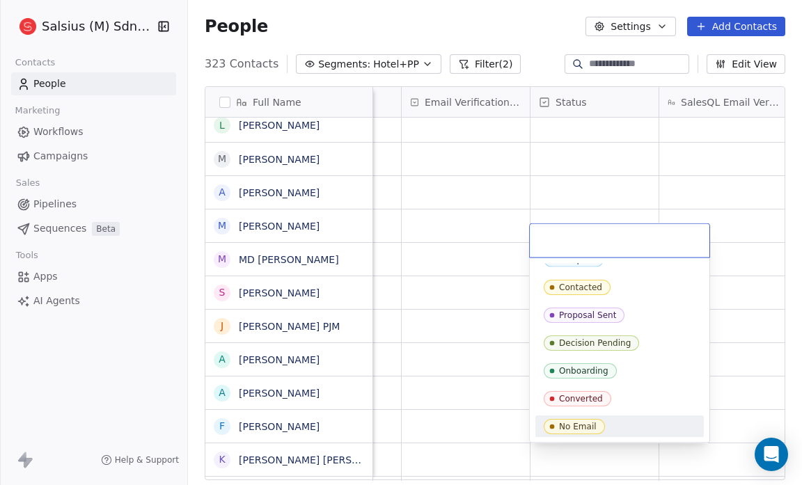
click at [638, 429] on div "No Email" at bounding box center [620, 426] width 152 height 15
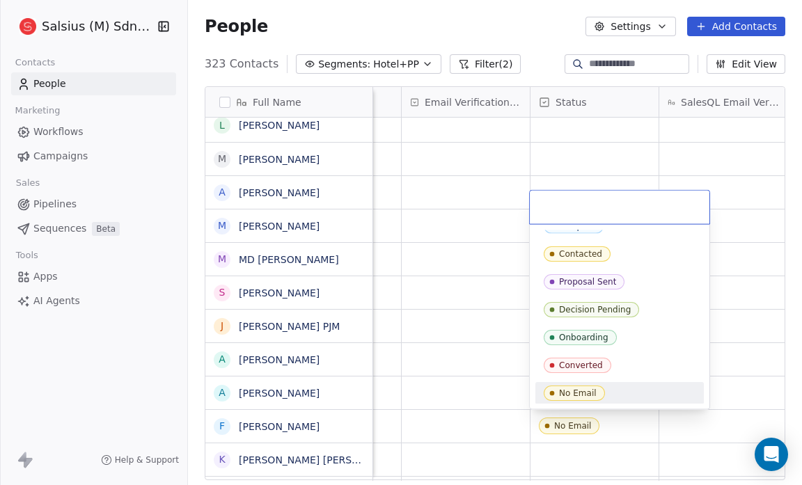
click at [646, 389] on div "No Email" at bounding box center [620, 393] width 152 height 15
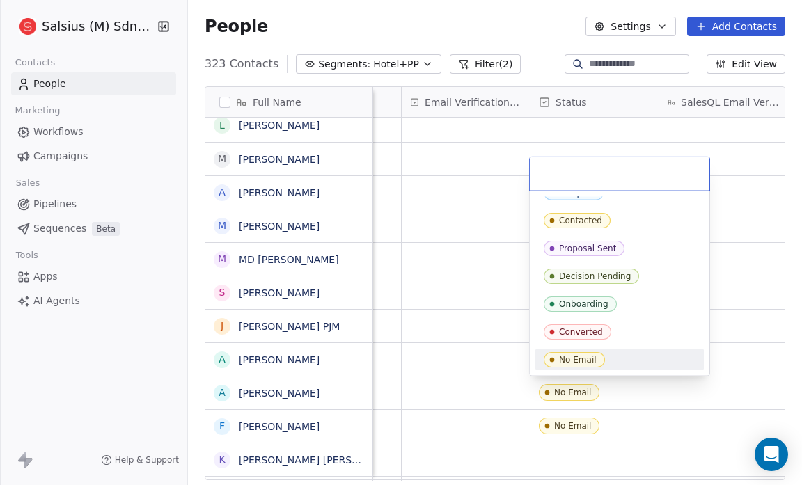
click at [623, 354] on div "No Email" at bounding box center [620, 359] width 152 height 15
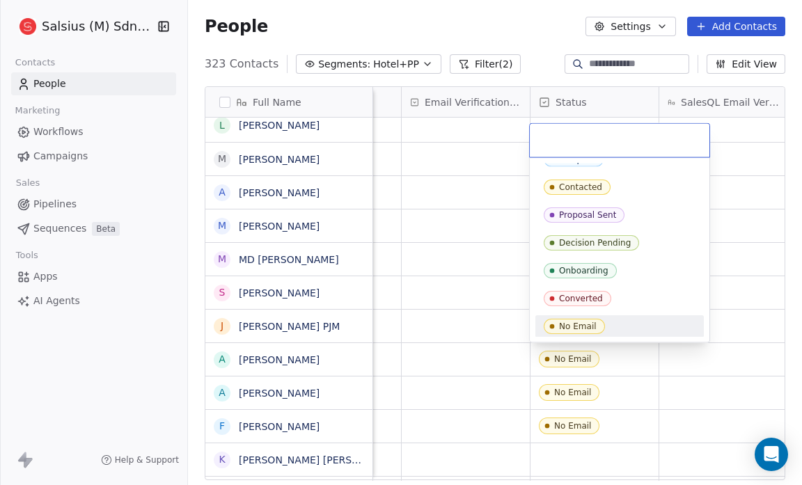
click at [632, 322] on div "No Email" at bounding box center [620, 326] width 152 height 15
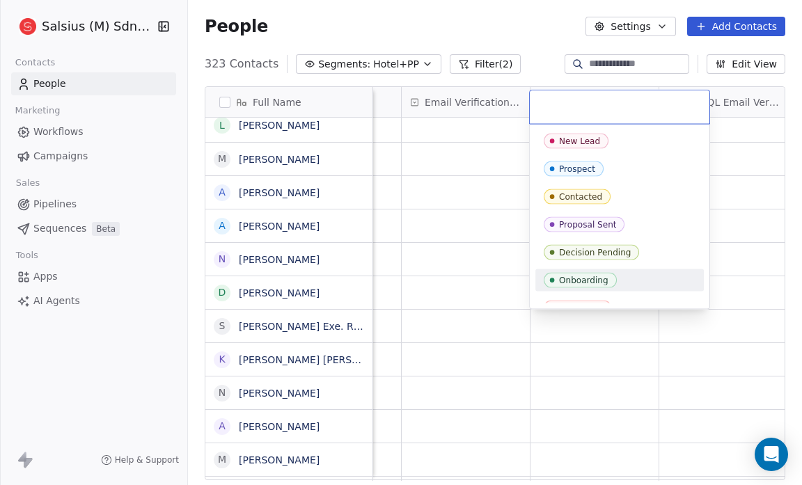
click at [612, 290] on div "New Lead Prospect Contacted Proposal Sent Decision Pending Onboarding Converted…" at bounding box center [619, 238] width 168 height 217
click at [482, 266] on html "Salsius (M) Sdn Bhd Contacts People Marketing Workflows Campaigns Sales Pipelin…" at bounding box center [401, 242] width 802 height 485
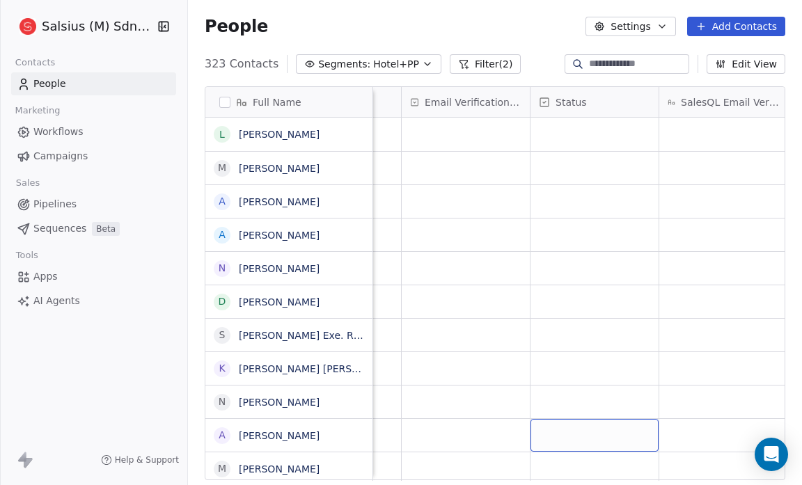
scroll to position [9, 0]
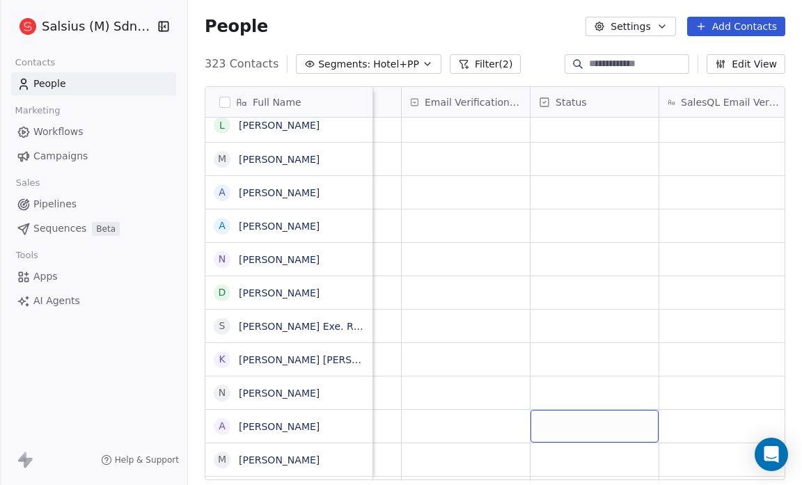
click at [546, 427] on div "grid" at bounding box center [594, 426] width 128 height 33
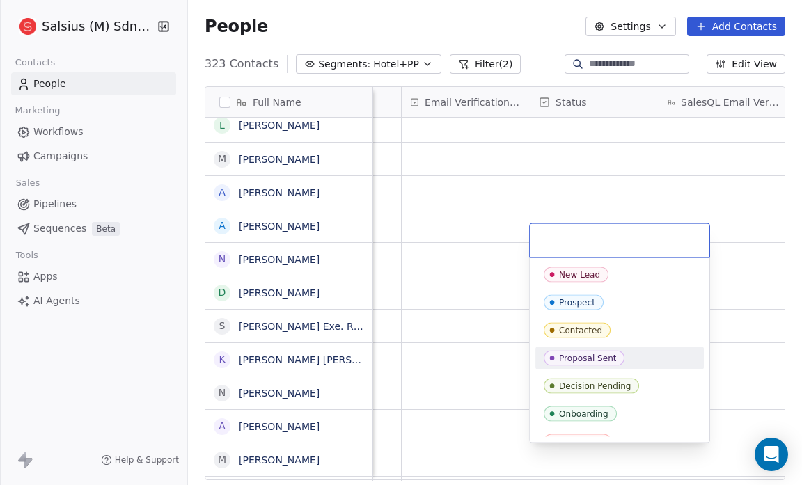
scroll to position [43, 0]
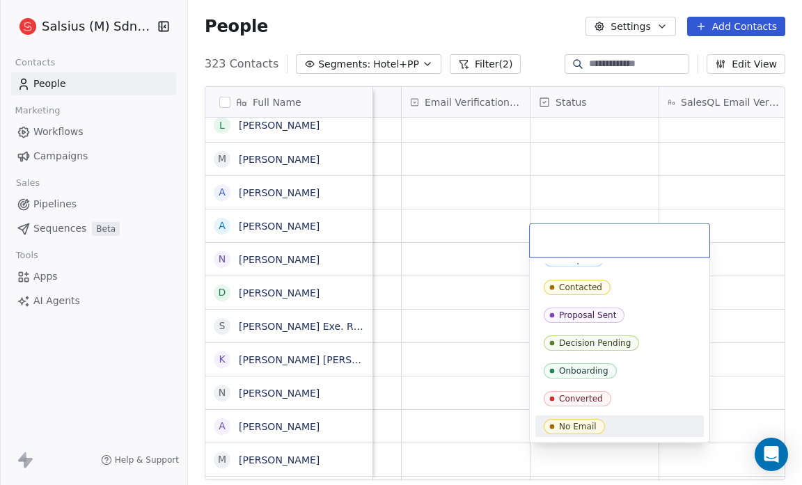
click at [613, 422] on div "No Email" at bounding box center [620, 426] width 152 height 15
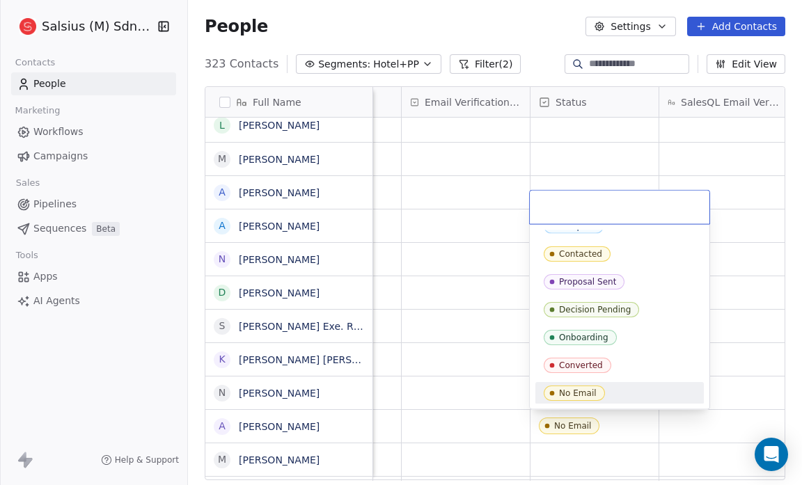
click at [622, 393] on div "No Email" at bounding box center [620, 393] width 152 height 15
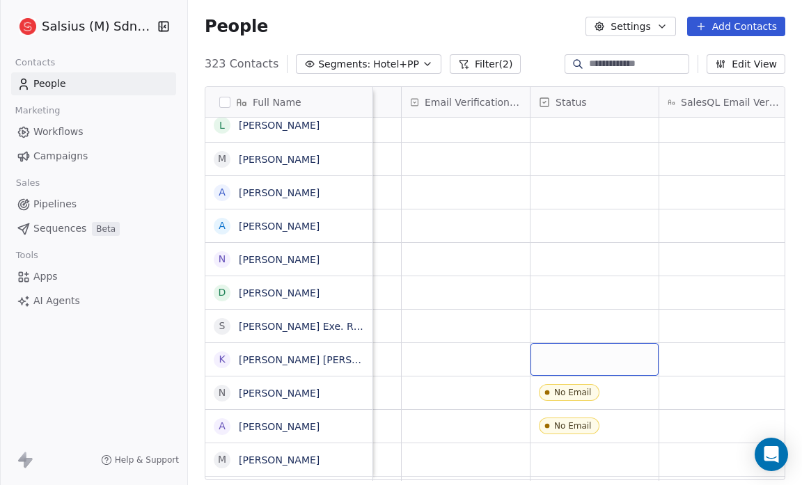
click at [571, 365] on div "grid" at bounding box center [594, 359] width 128 height 33
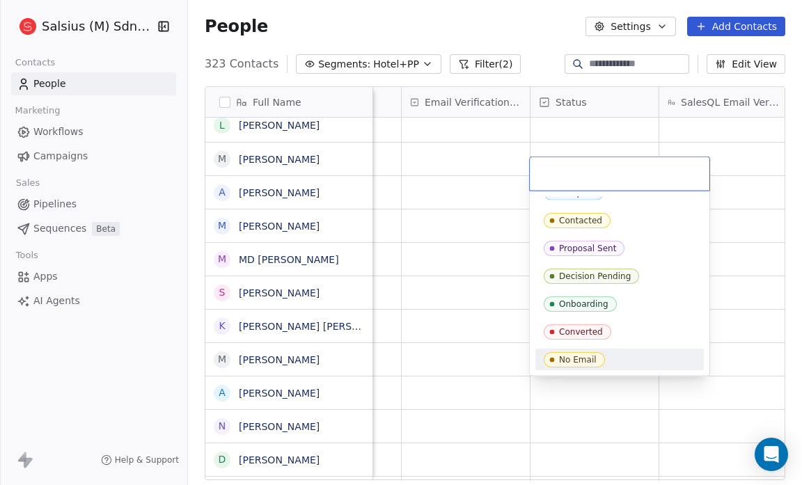
click at [503, 359] on html "Salsius (M) Sdn Bhd Contacts People Marketing Workflows Campaigns Sales Pipelin…" at bounding box center [401, 242] width 802 height 485
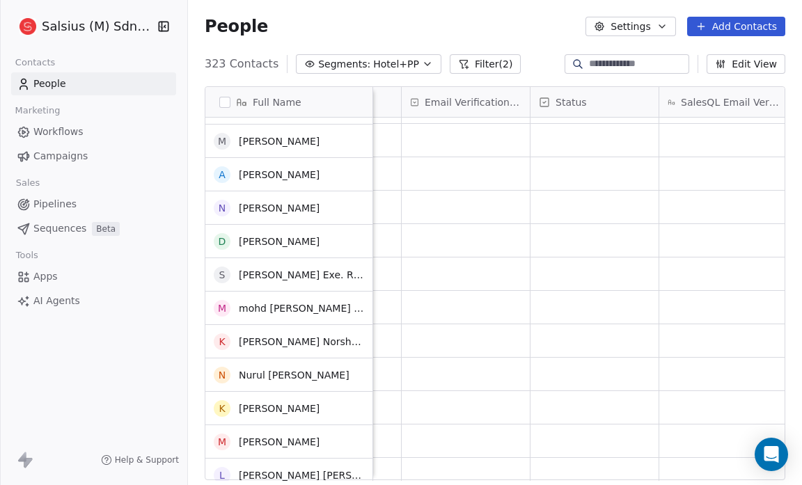
scroll to position [234, 0]
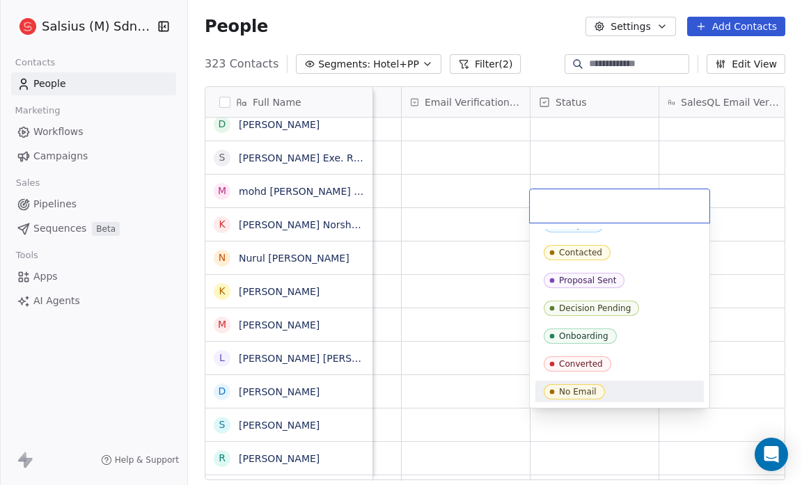
click at [633, 395] on div "No Email" at bounding box center [620, 391] width 152 height 15
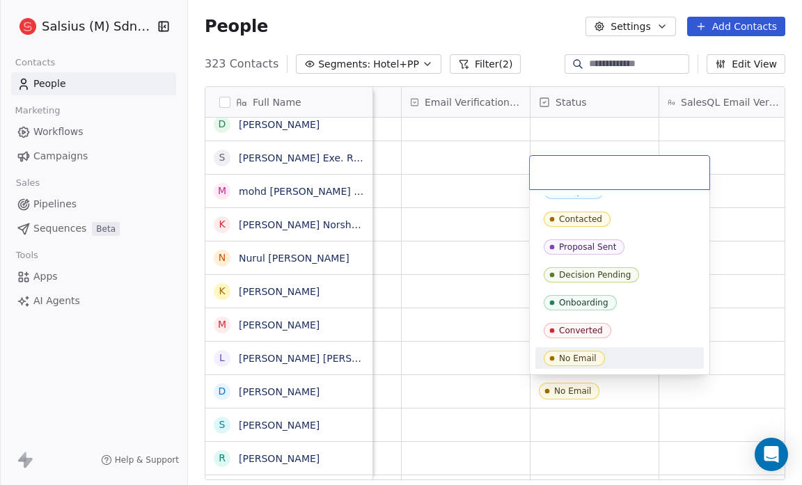
click at [621, 360] on div "No Email" at bounding box center [620, 358] width 152 height 15
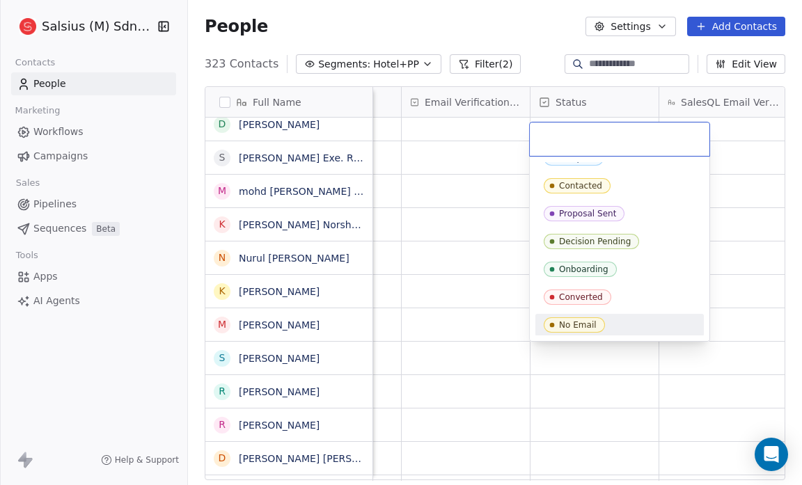
click at [626, 323] on div "No Email" at bounding box center [620, 324] width 152 height 15
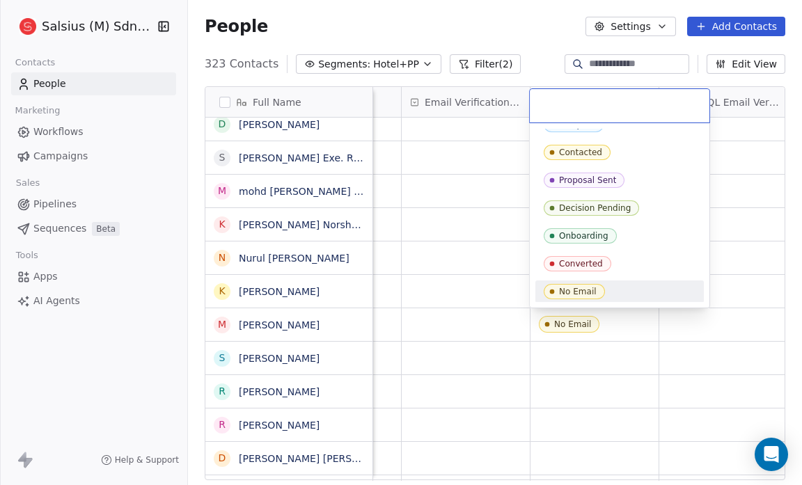
click at [632, 288] on div "No Email" at bounding box center [620, 291] width 152 height 15
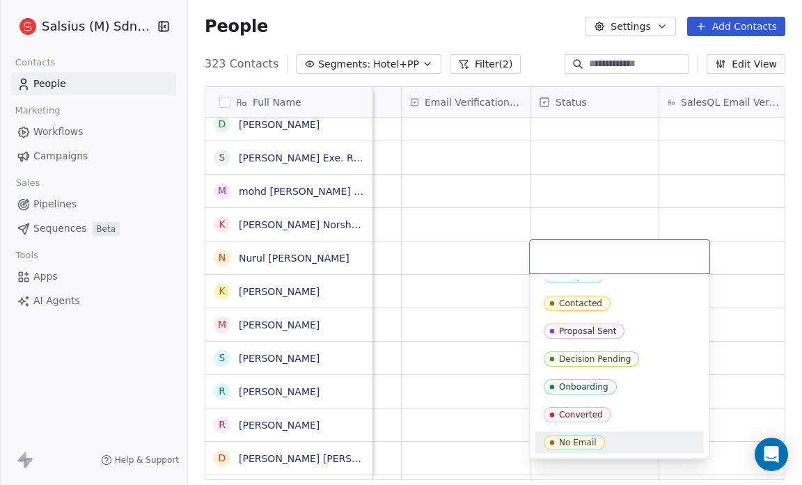
click at [647, 441] on div "No Email" at bounding box center [620, 442] width 152 height 15
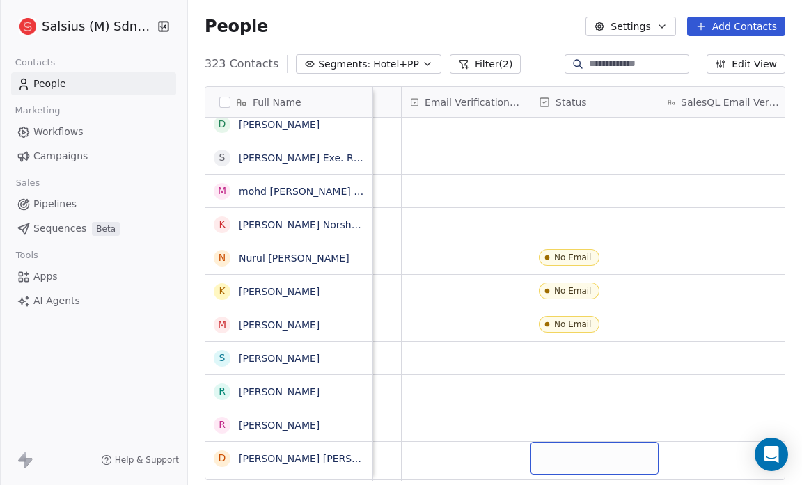
scroll to position [377, 0]
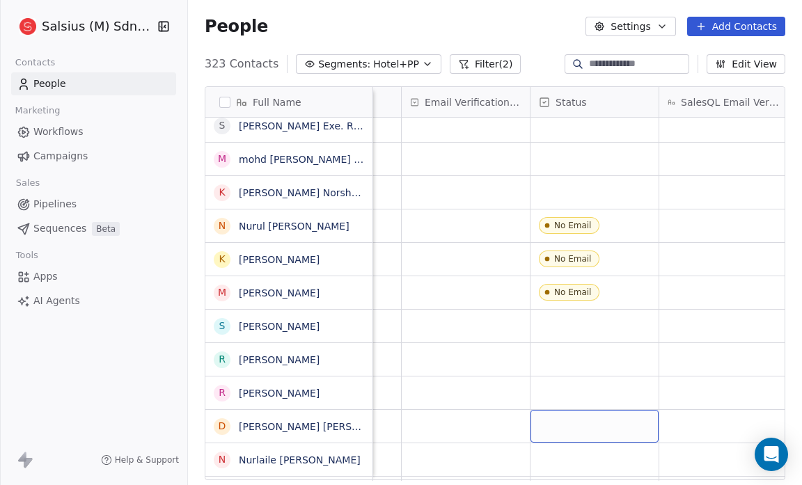
click at [567, 427] on div "grid" at bounding box center [594, 426] width 128 height 33
click at [567, 427] on body "Salsius (M) Sdn Bhd Contacts People Marketing Workflows Campaigns Sales Pipelin…" at bounding box center [401, 242] width 802 height 485
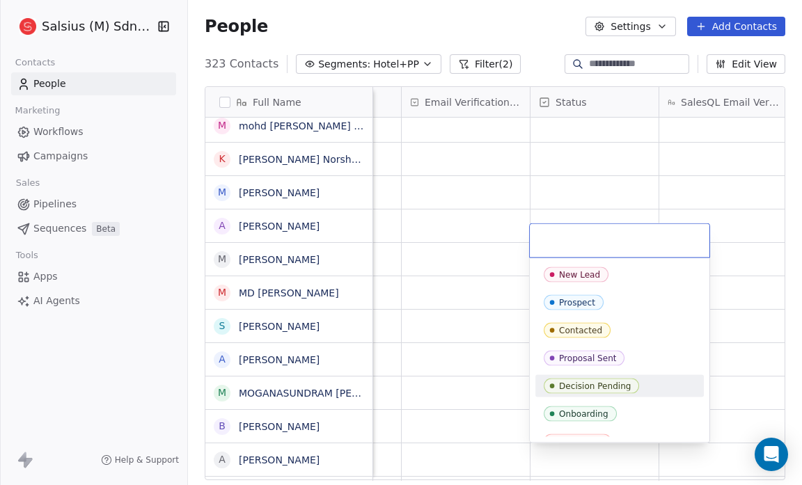
scroll to position [43, 0]
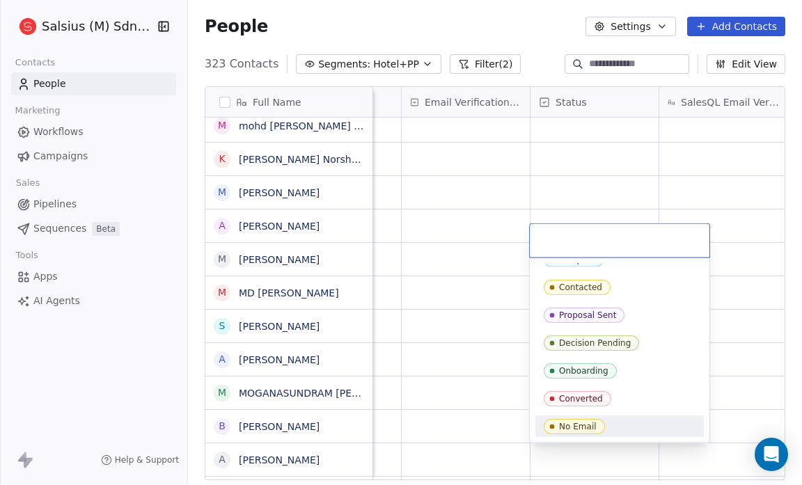
click at [654, 416] on div "No Email" at bounding box center [619, 427] width 168 height 22
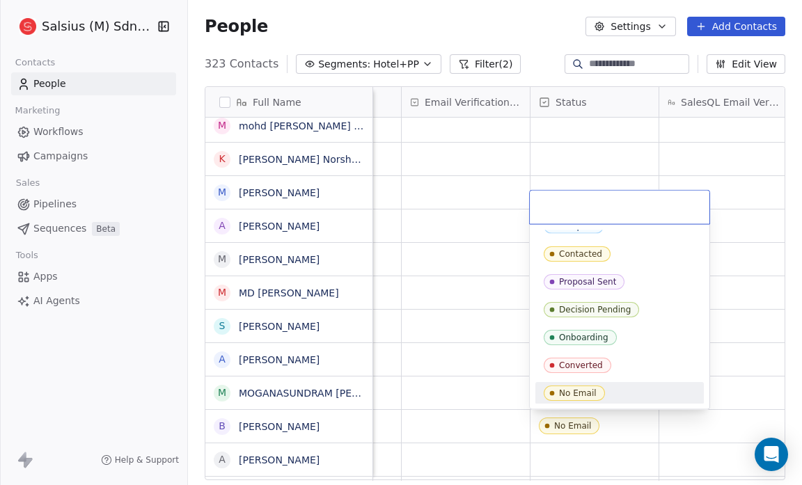
click at [631, 402] on div "No Email" at bounding box center [619, 393] width 168 height 22
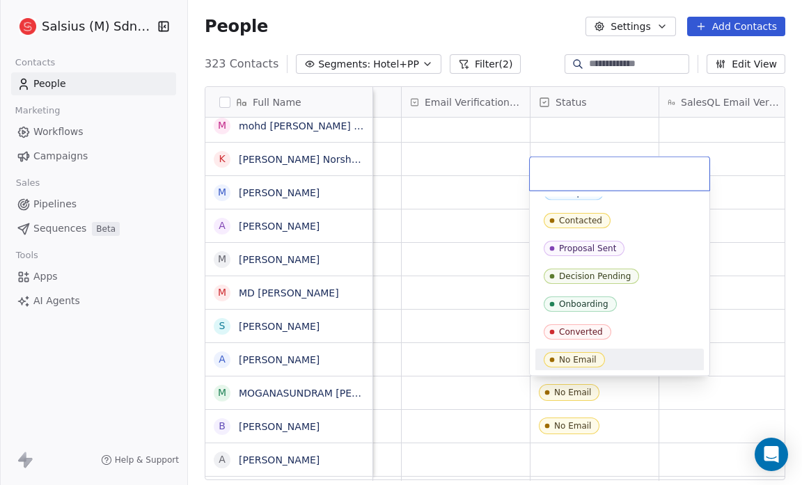
click at [626, 356] on div "No Email" at bounding box center [620, 359] width 152 height 15
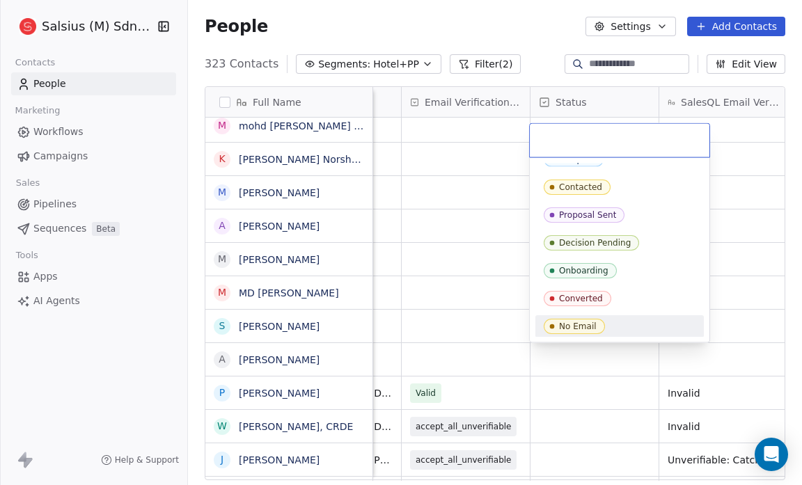
click at [649, 325] on div "No Email" at bounding box center [620, 326] width 152 height 15
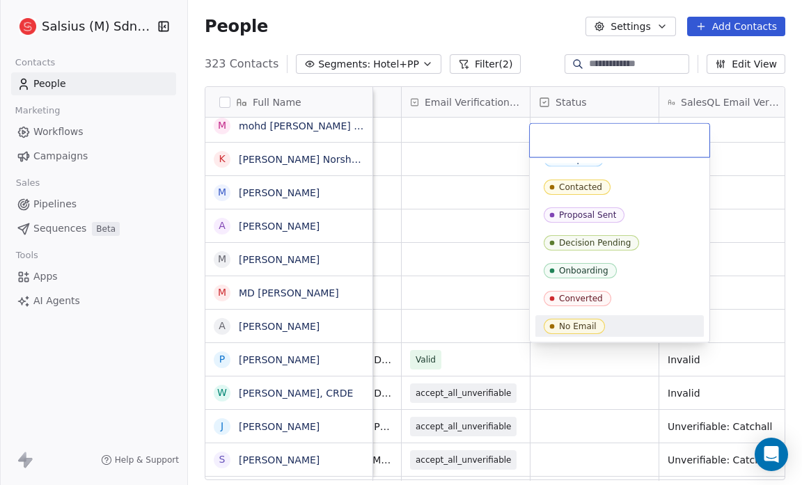
click at [659, 322] on div "No Email" at bounding box center [620, 326] width 152 height 15
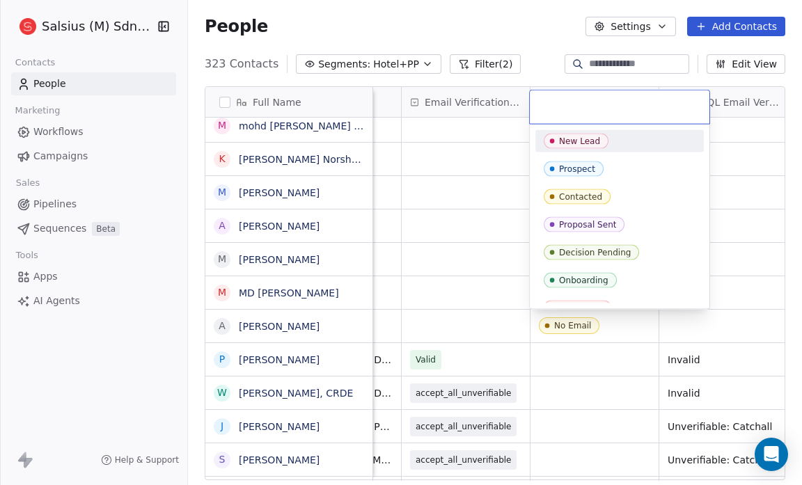
click at [633, 297] on div "Converted" at bounding box center [619, 308] width 168 height 22
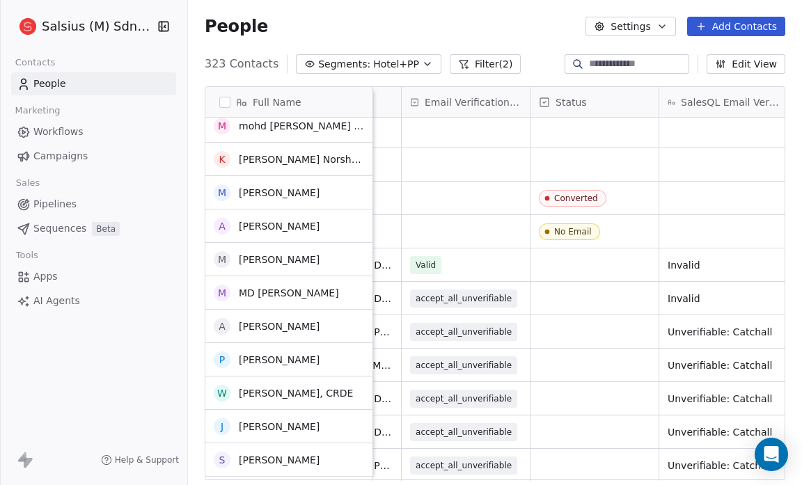
scroll to position [471, 0]
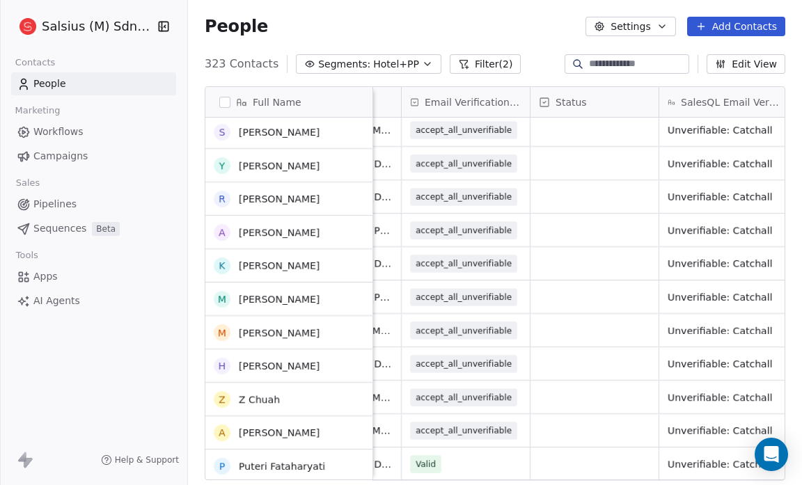
scroll to position [651, 0]
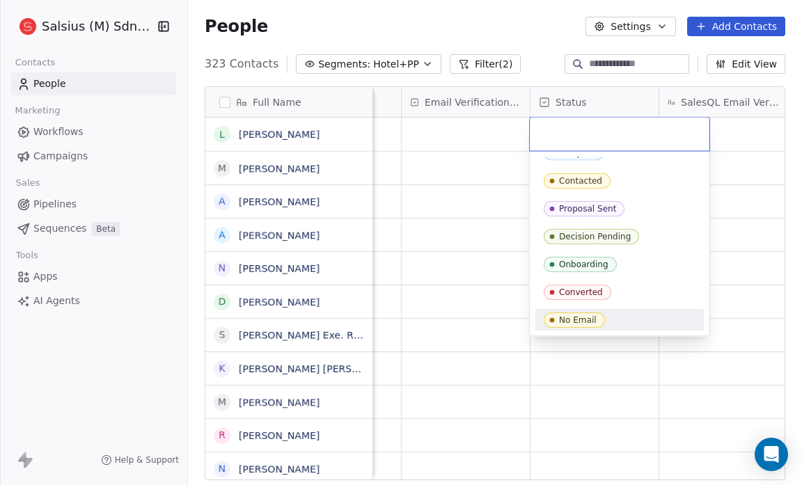
click at [621, 317] on div "No Email" at bounding box center [620, 320] width 152 height 15
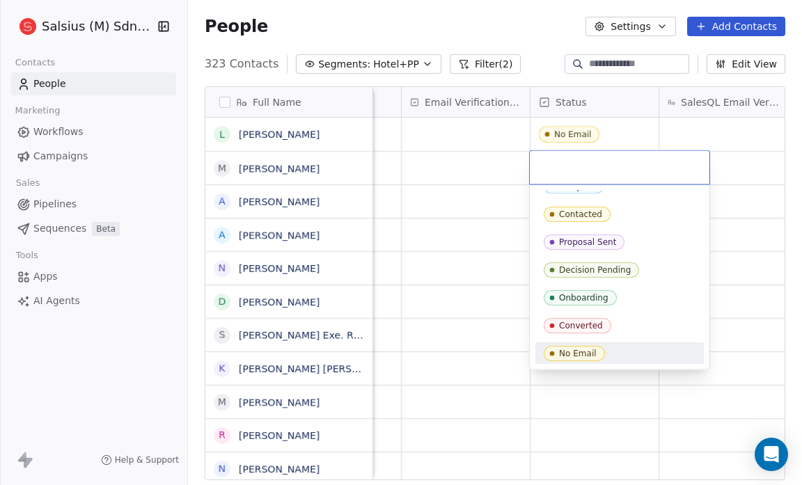
click at [631, 349] on div "No Email" at bounding box center [620, 353] width 152 height 15
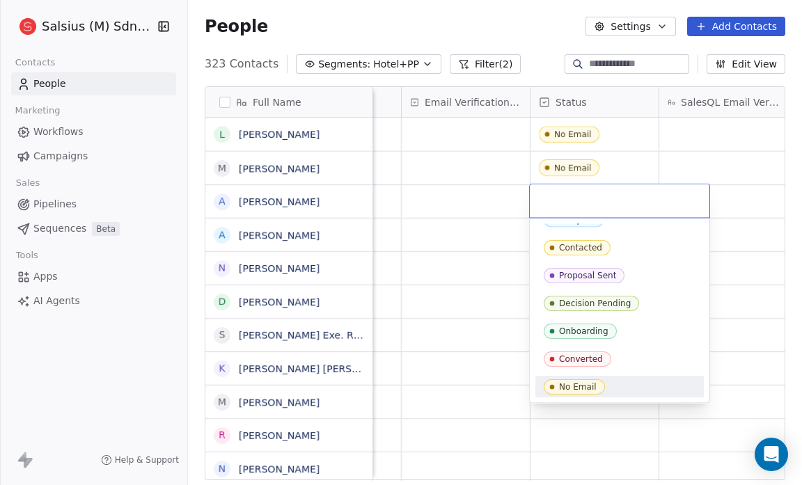
click at [656, 382] on div "No Email" at bounding box center [620, 386] width 152 height 15
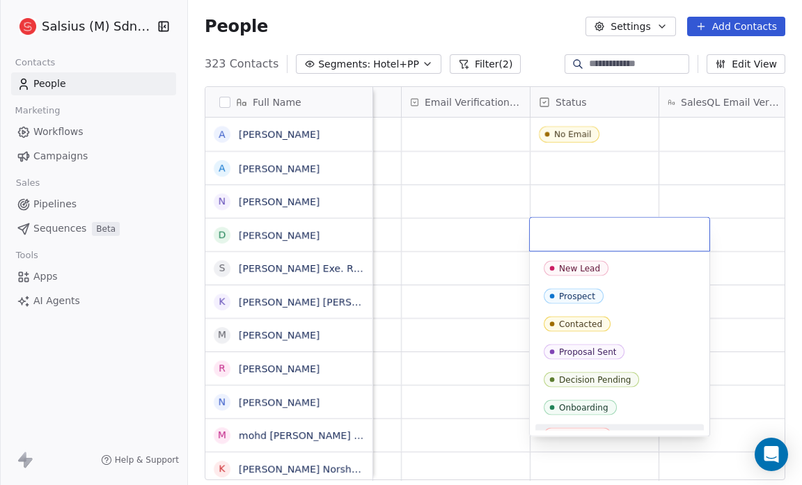
click at [644, 416] on div "New Lead Prospect Contacted Proposal Sent Decision Pending Onboarding Converted…" at bounding box center [619, 366] width 168 height 217
click at [512, 237] on html "Salsius (M) Sdn Bhd Contacts People Marketing Workflows Campaigns Sales Pipelin…" at bounding box center [401, 242] width 802 height 485
click at [406, 223] on html "Salsius (M) Sdn Bhd Contacts People Marketing Workflows Campaigns Sales Pipelin…" at bounding box center [401, 242] width 802 height 485
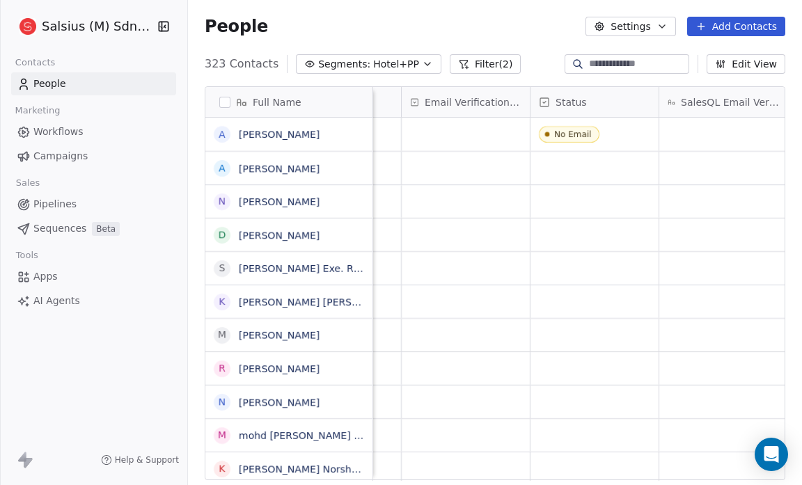
click at [422, 60] on icon "button" at bounding box center [427, 63] width 11 height 11
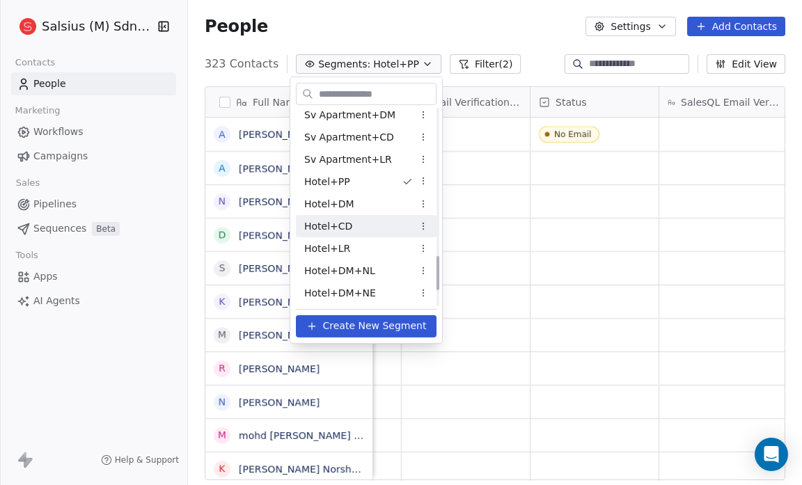
scroll to position [832, 0]
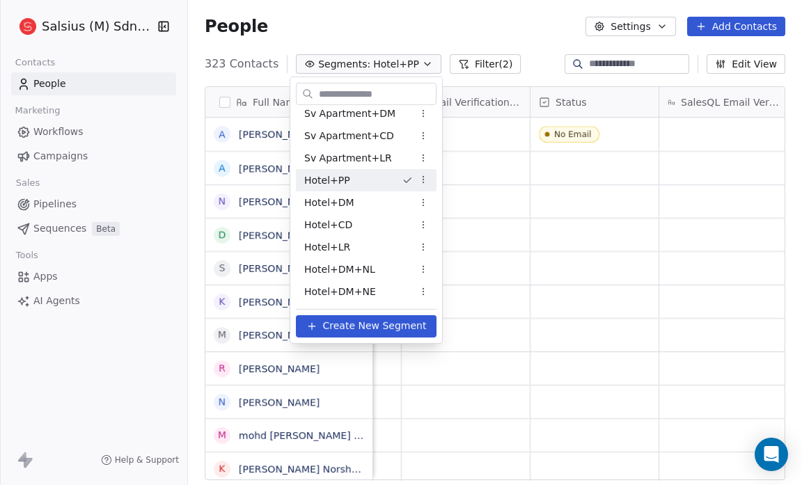
click at [348, 187] on div "Hotel+PP" at bounding box center [366, 180] width 141 height 22
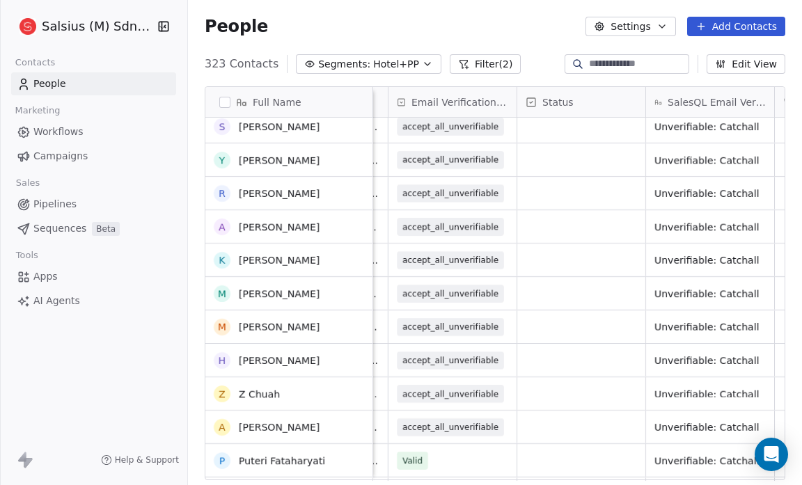
scroll to position [844, 0]
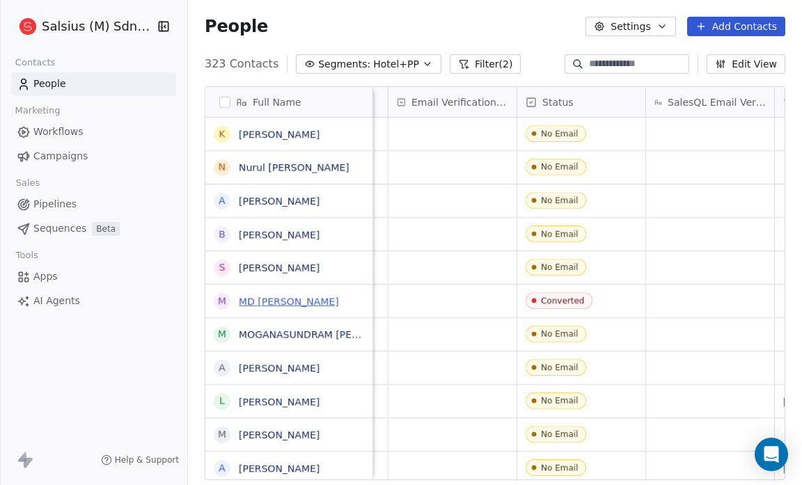
click at [282, 298] on link "MD [PERSON_NAME]" at bounding box center [289, 301] width 100 height 11
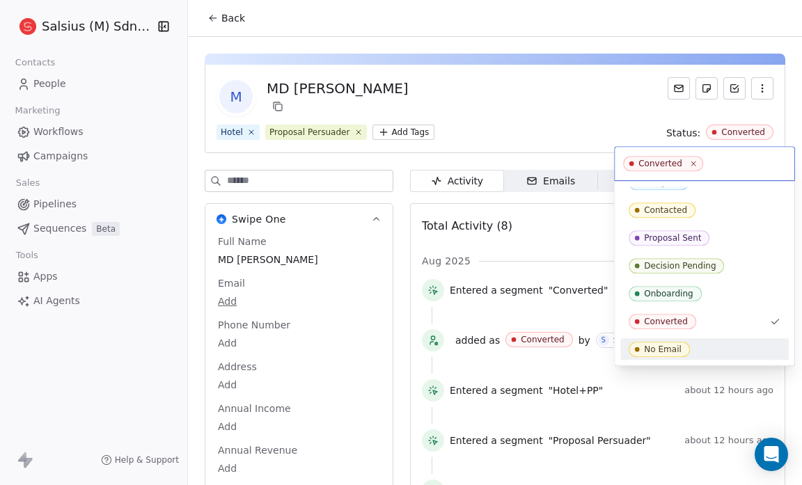
click at [732, 351] on div "No Email" at bounding box center [705, 349] width 152 height 15
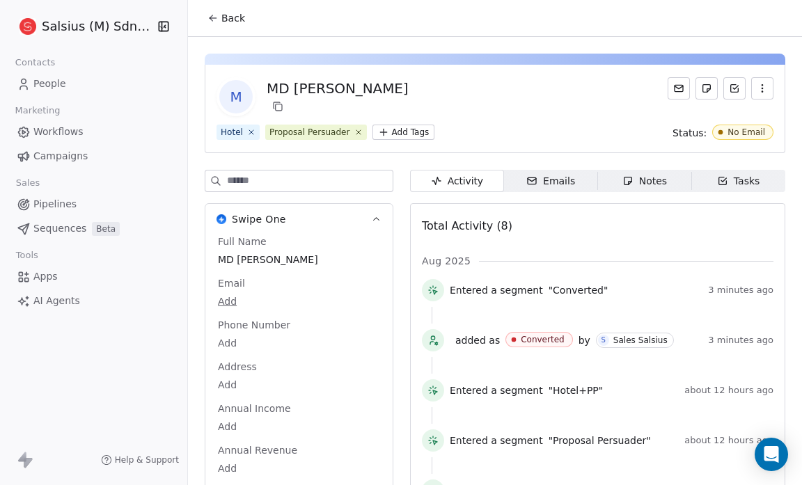
click at [237, 14] on span "Back" at bounding box center [233, 18] width 24 height 14
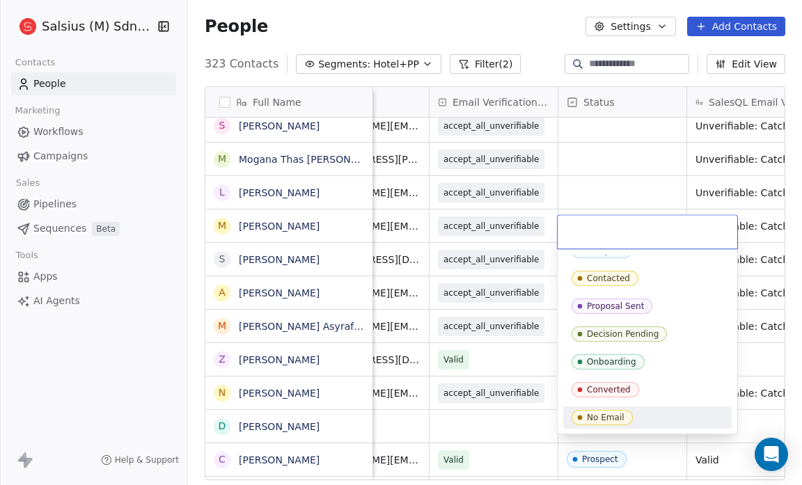
click at [682, 418] on div "No Email" at bounding box center [647, 417] width 152 height 15
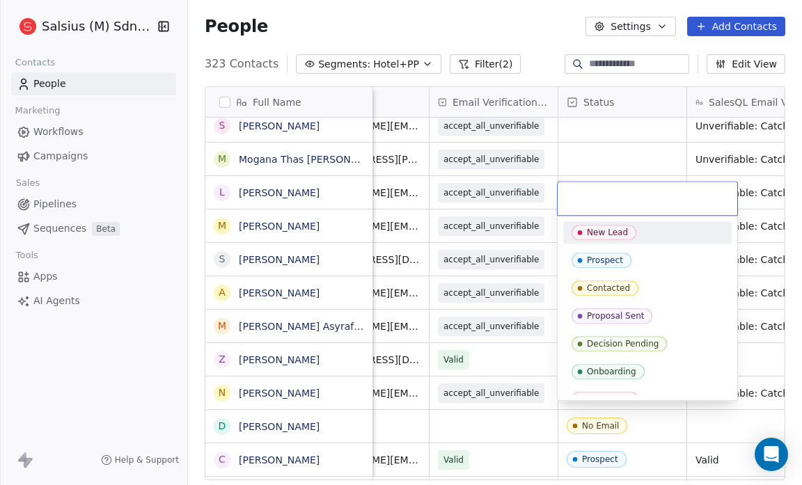
click at [678, 228] on div "New Lead" at bounding box center [647, 232] width 152 height 15
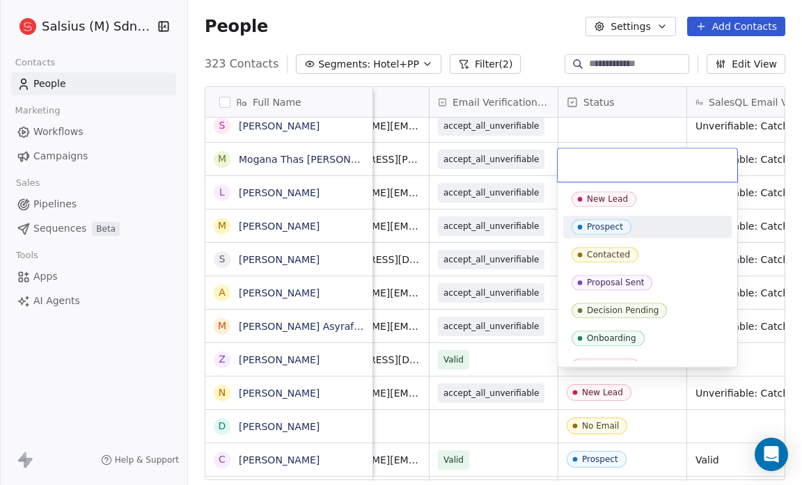
click at [639, 232] on div "Prospect" at bounding box center [647, 226] width 152 height 15
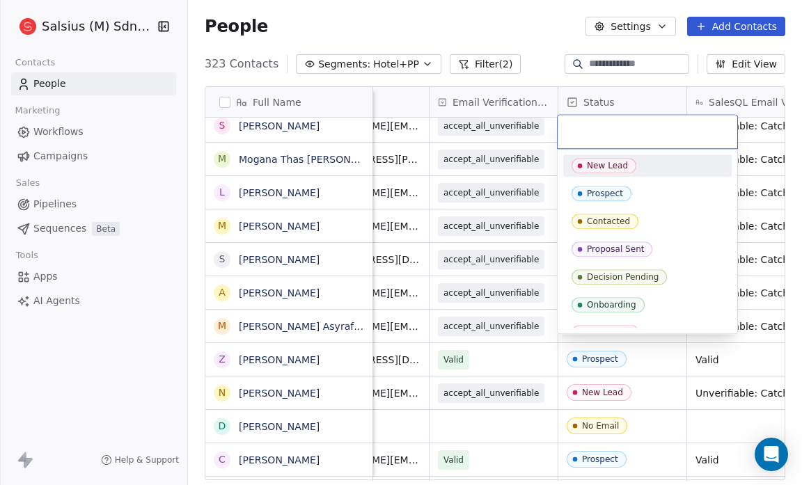
click at [613, 177] on div "New Lead Prospect Contacted Proposal Sent Decision Pending Onboarding Converted…" at bounding box center [647, 263] width 168 height 217
click at [617, 152] on div "New Lead Prospect Contacted Proposal Sent Decision Pending Onboarding Converted…" at bounding box center [648, 241] width 180 height 184
click at [631, 159] on div "New Lead" at bounding box center [647, 165] width 152 height 15
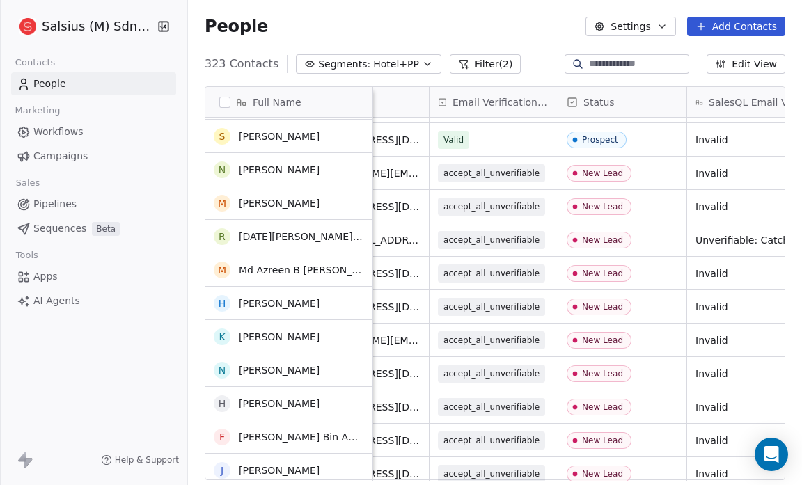
scroll to position [5903, 0]
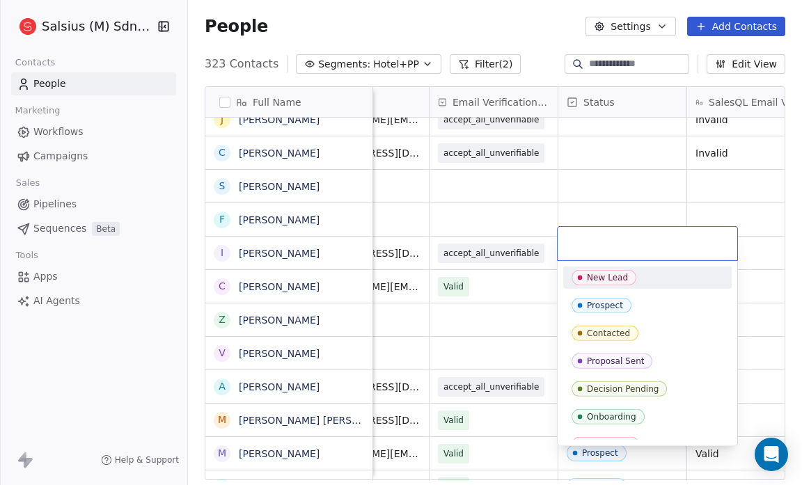
click at [614, 270] on span "New Lead" at bounding box center [603, 277] width 65 height 15
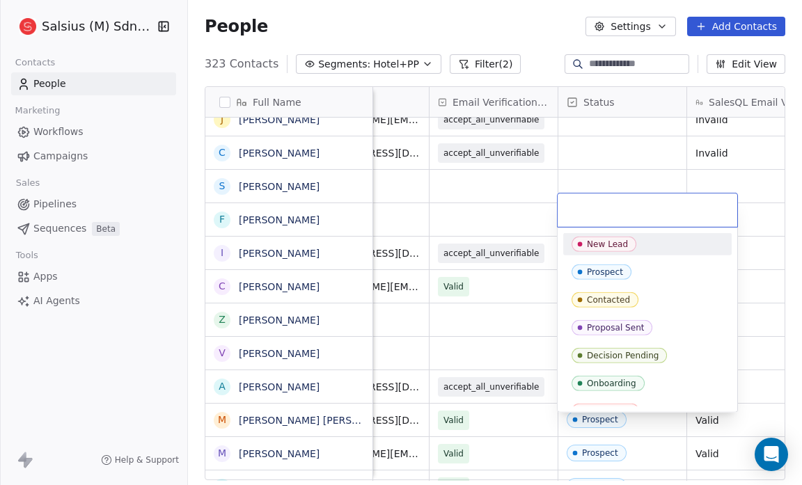
click at [622, 210] on input "text" at bounding box center [647, 210] width 163 height 15
click at [665, 345] on div "Decision Pending" at bounding box center [647, 356] width 168 height 22
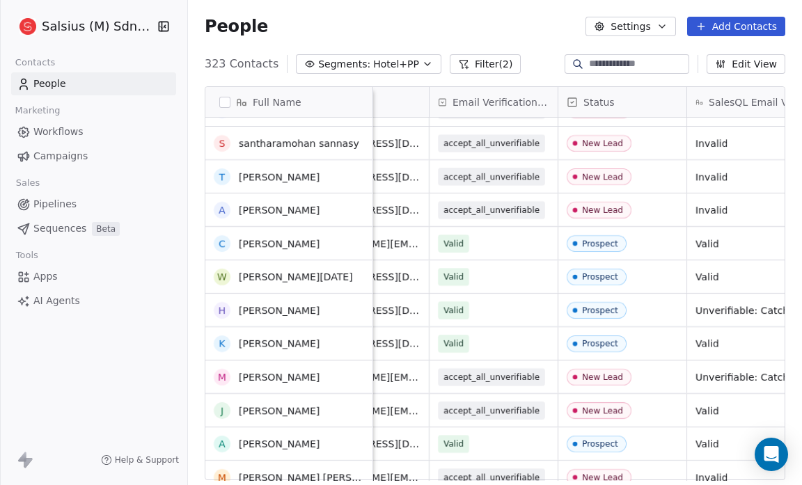
scroll to position [4207, 0]
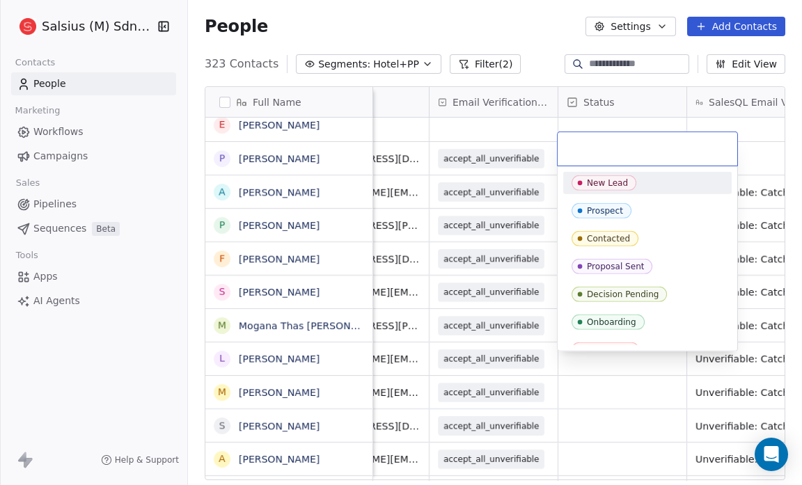
click at [616, 189] on span "New Lead" at bounding box center [603, 182] width 65 height 15
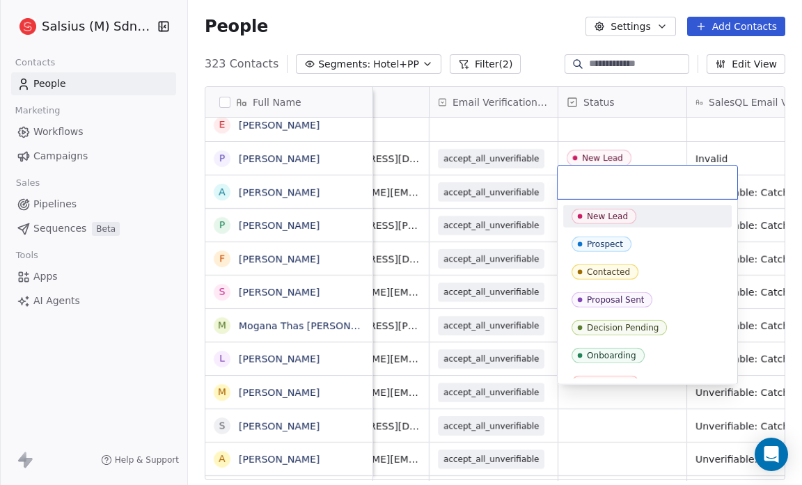
click at [592, 213] on div "New Lead" at bounding box center [607, 217] width 41 height 10
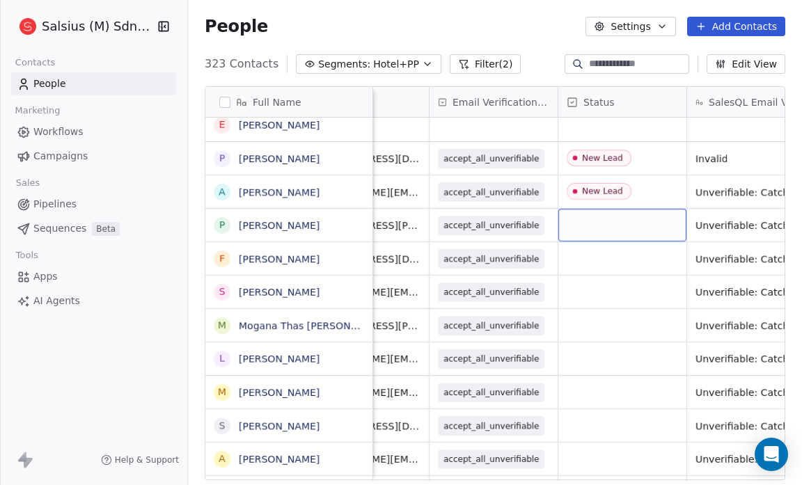
click at [584, 212] on div "grid" at bounding box center [622, 225] width 128 height 33
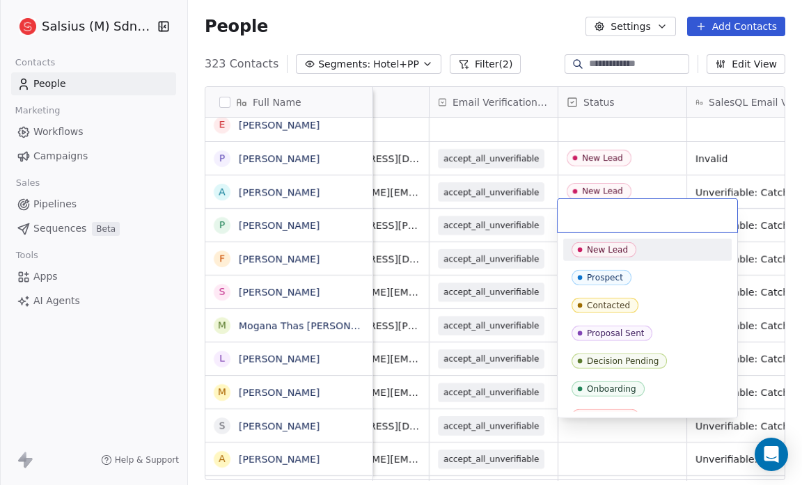
click at [602, 253] on div "New Lead" at bounding box center [607, 250] width 41 height 10
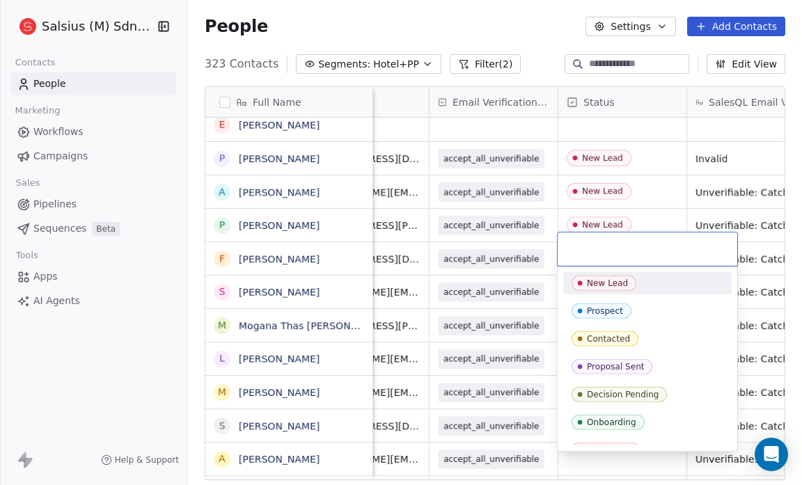
click at [596, 285] on div "New Lead" at bounding box center [607, 283] width 41 height 10
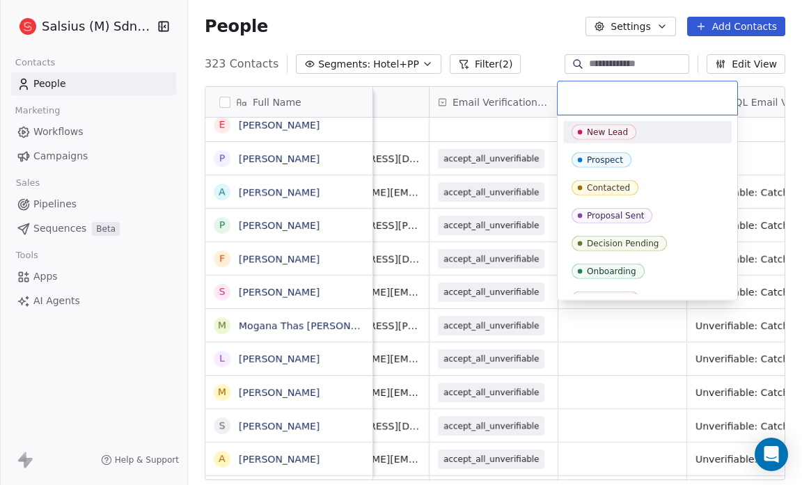
click at [593, 134] on div "New Lead" at bounding box center [607, 132] width 41 height 10
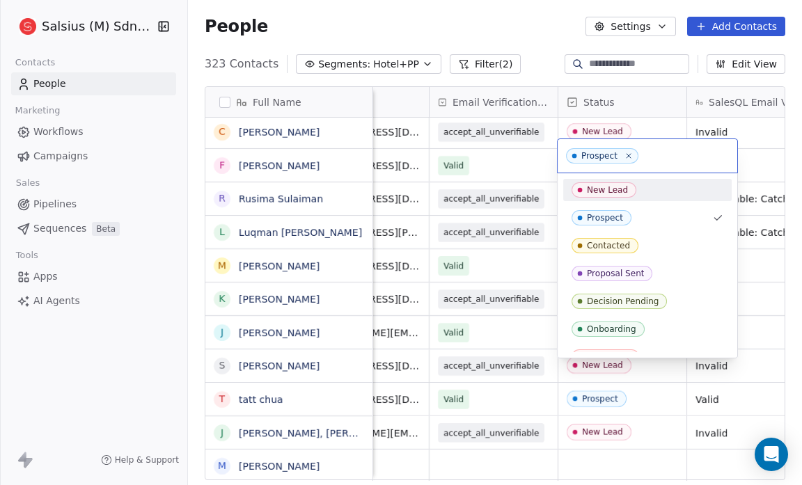
click at [427, 436] on html "Salsius (M) Sdn Bhd Contacts People Marketing Workflows Campaigns Sales Pipelin…" at bounding box center [401, 242] width 802 height 485
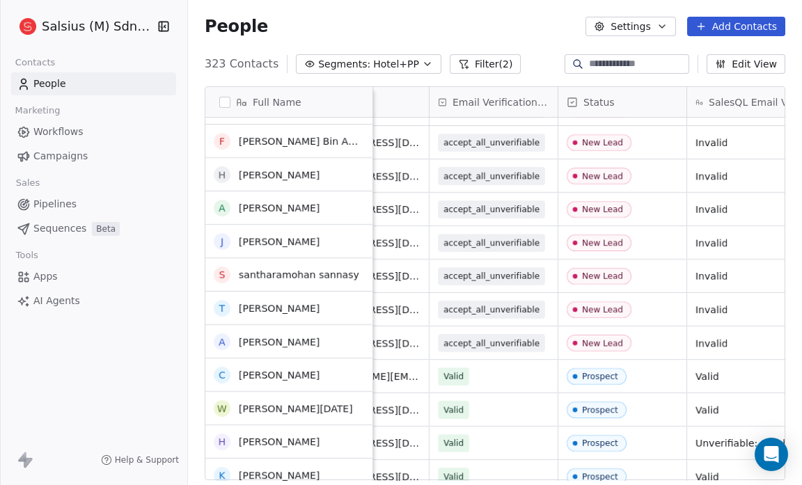
scroll to position [7376, 0]
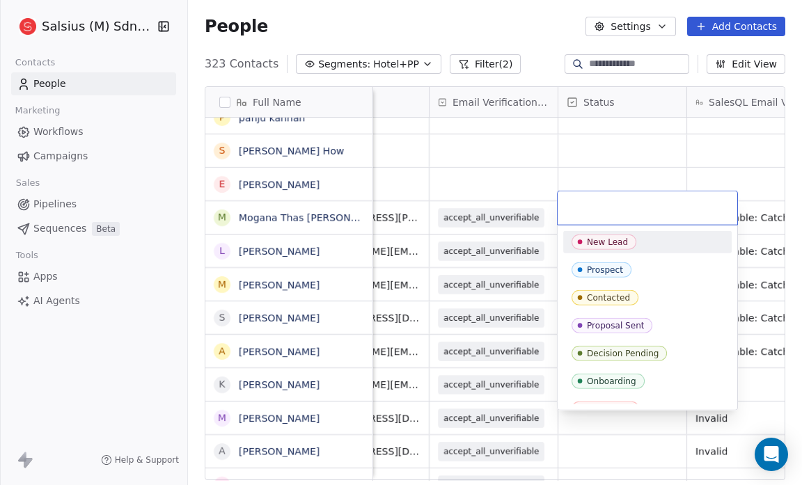
click at [610, 240] on div "New Lead" at bounding box center [607, 242] width 41 height 10
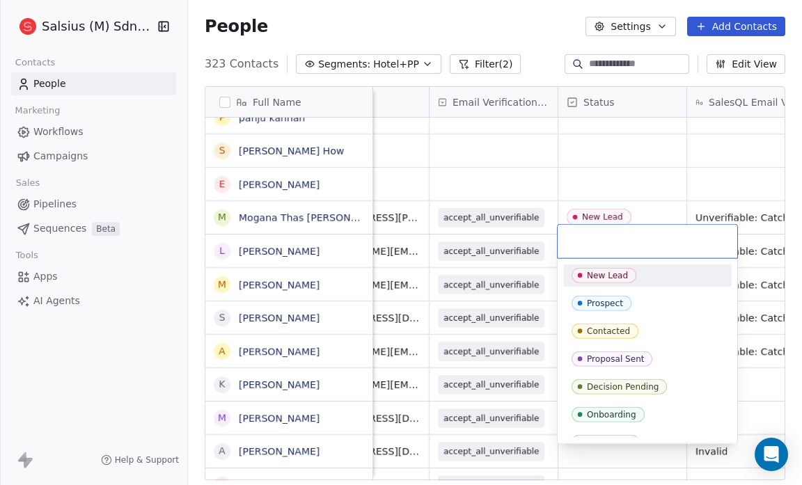
click at [608, 271] on div "New Lead" at bounding box center [607, 276] width 41 height 10
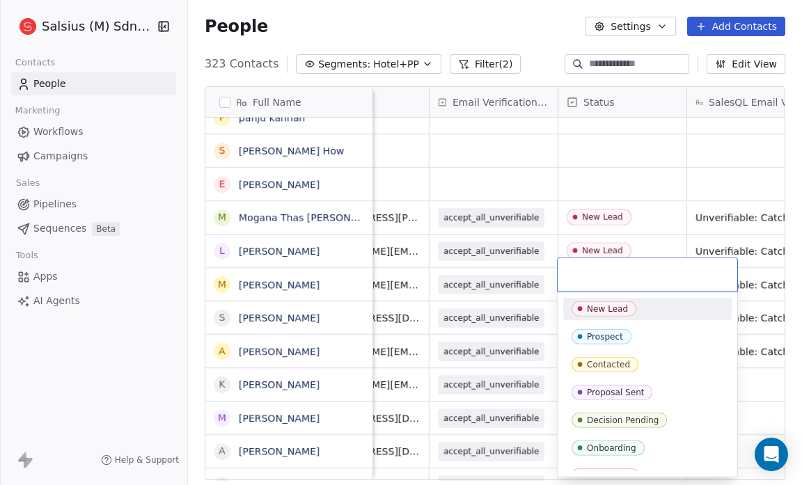
click at [594, 306] on div "New Lead" at bounding box center [607, 309] width 41 height 10
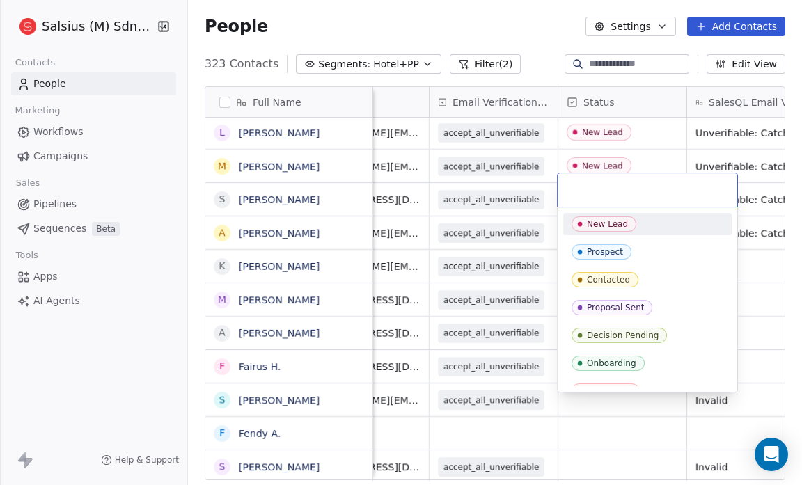
click at [603, 227] on div "New Lead" at bounding box center [607, 224] width 41 height 10
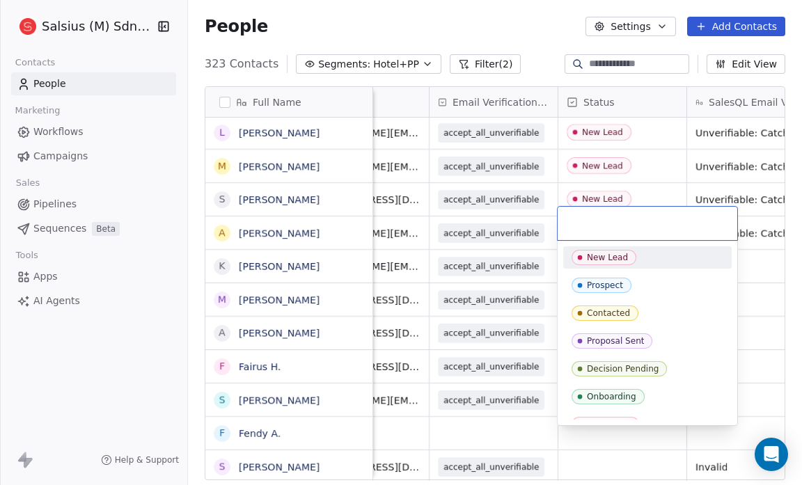
click at [597, 257] on div "New Lead" at bounding box center [607, 258] width 41 height 10
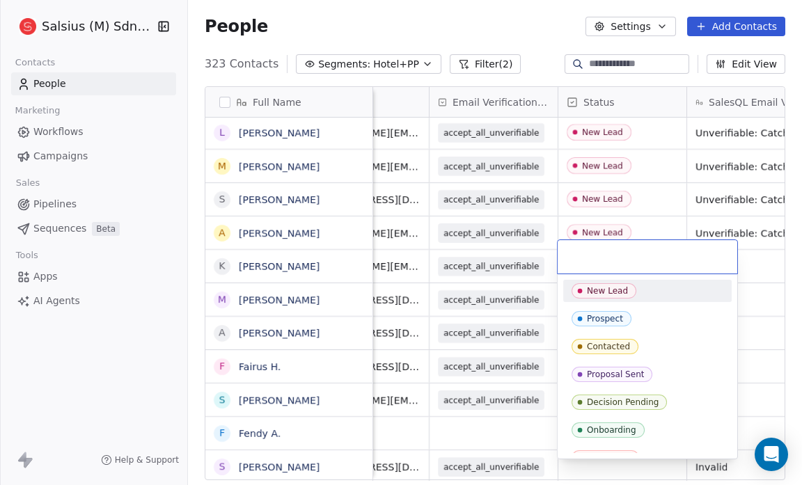
click at [594, 286] on div "New Lead" at bounding box center [607, 291] width 41 height 10
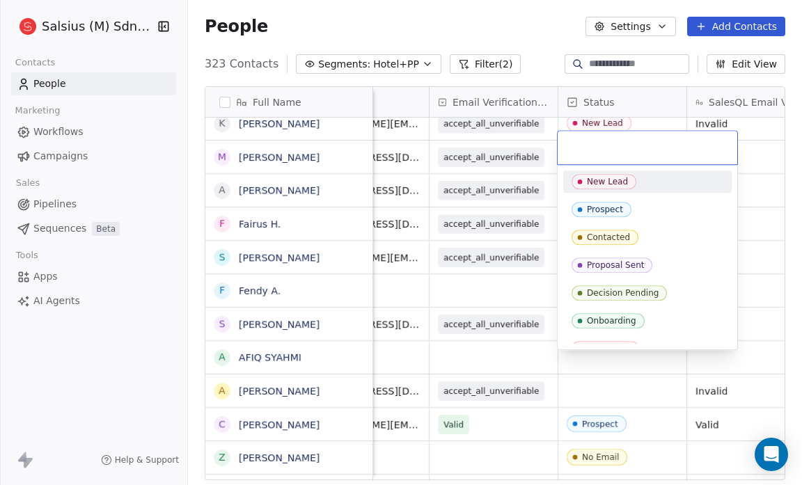
click at [605, 183] on div "New Lead" at bounding box center [607, 182] width 41 height 10
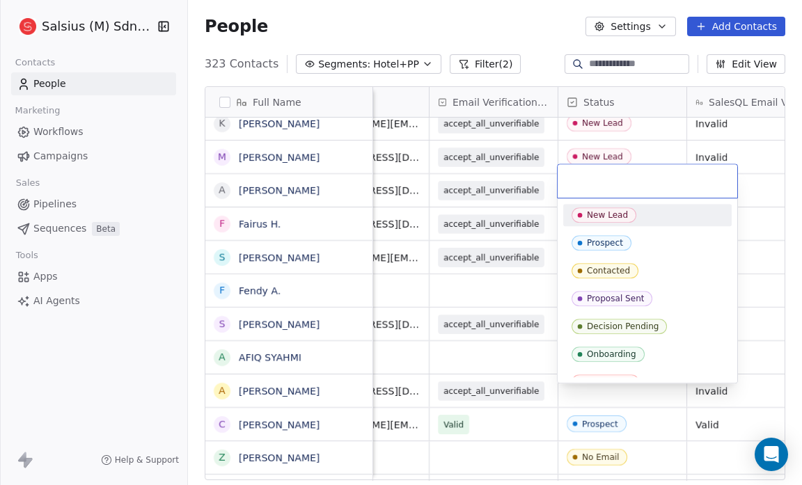
click at [603, 207] on span "New Lead" at bounding box center [603, 214] width 65 height 15
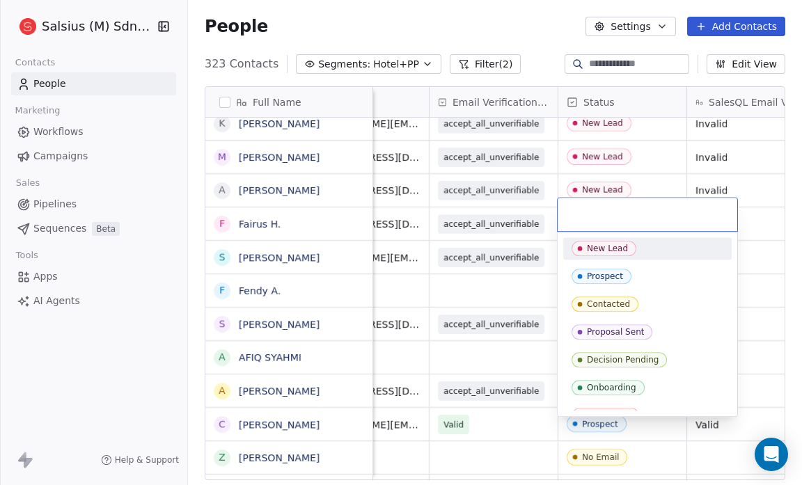
click at [601, 251] on div "New Lead" at bounding box center [607, 249] width 41 height 10
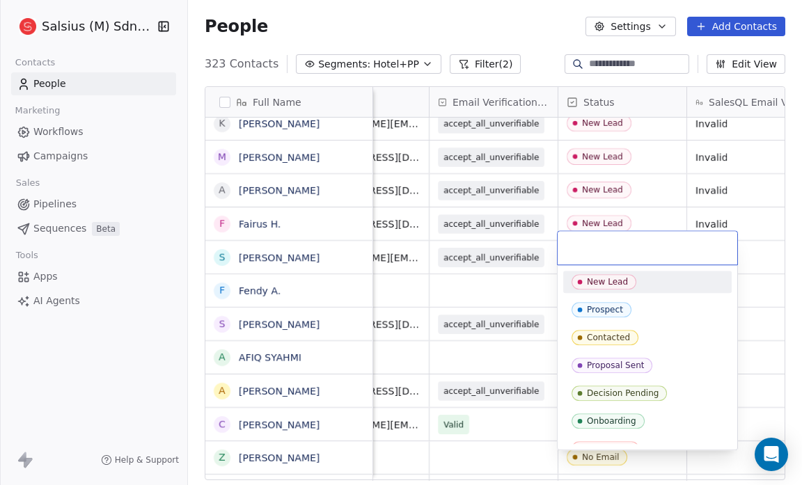
click at [598, 274] on span "New Lead" at bounding box center [603, 281] width 65 height 15
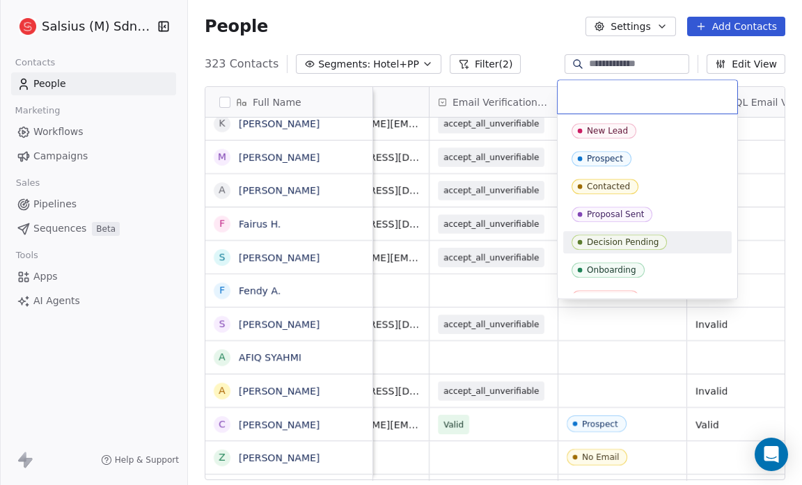
scroll to position [43, 0]
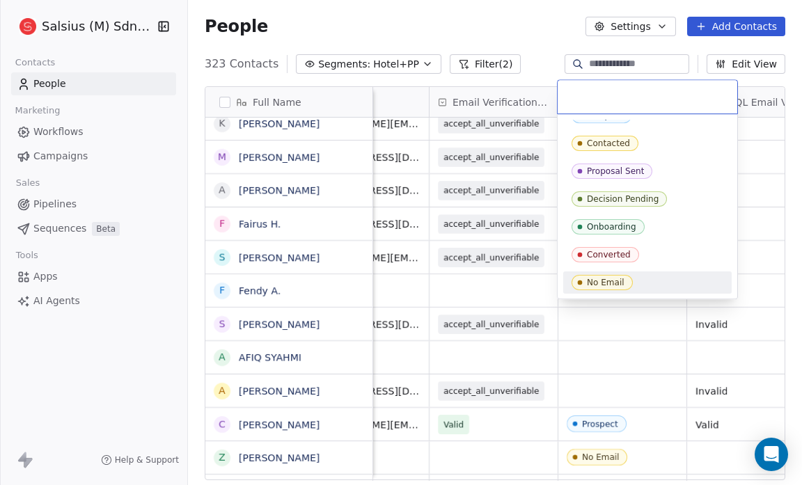
click at [627, 287] on span "No Email" at bounding box center [601, 282] width 61 height 15
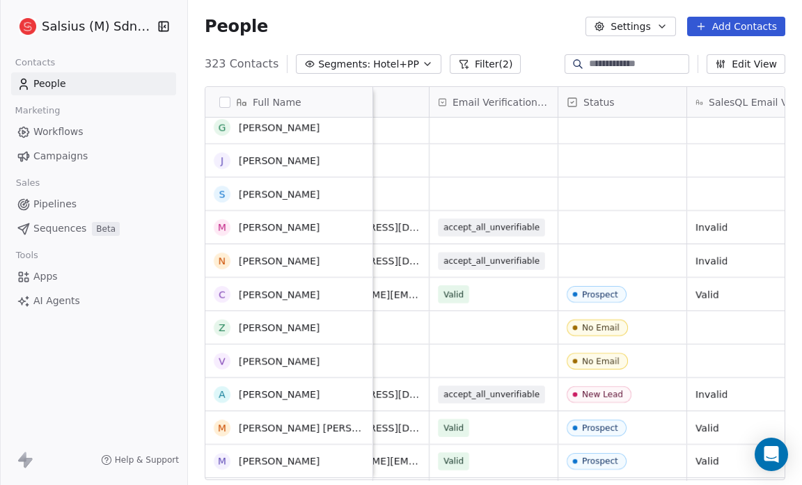
scroll to position [4951, 0]
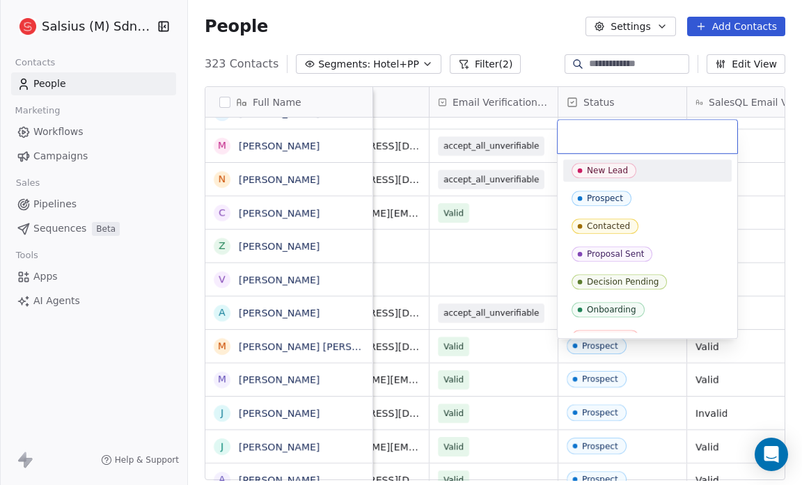
click at [590, 159] on div "New Lead" at bounding box center [647, 170] width 168 height 22
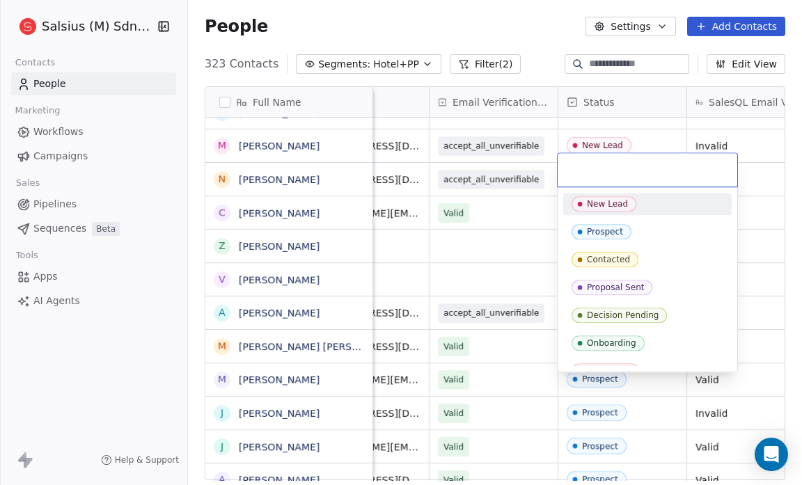
click at [585, 201] on span "New Lead" at bounding box center [603, 203] width 65 height 15
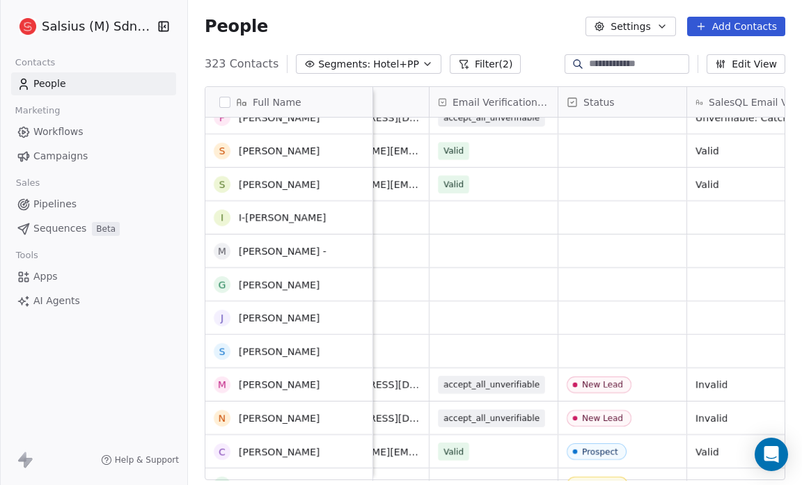
scroll to position [4694, 0]
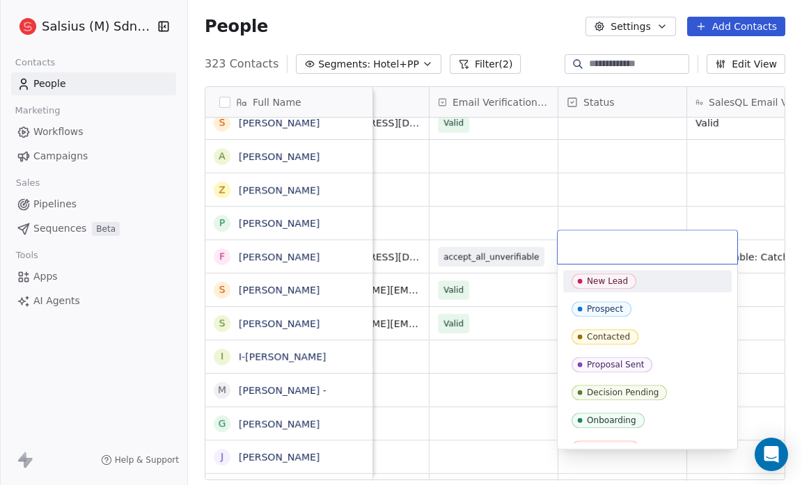
click at [588, 280] on div "New Lead" at bounding box center [607, 281] width 41 height 10
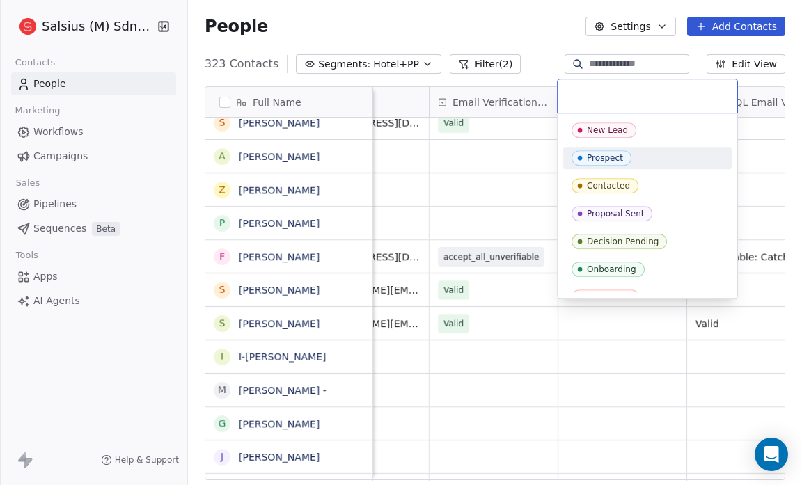
click at [631, 162] on div "Prospect" at bounding box center [647, 157] width 152 height 15
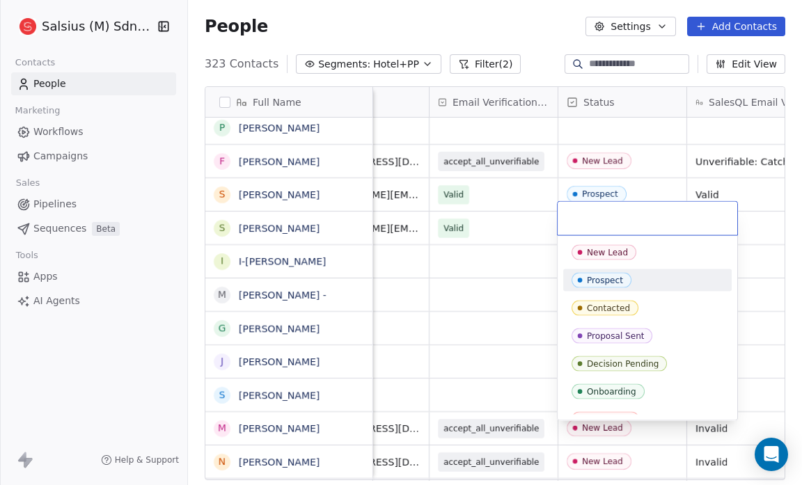
click at [589, 273] on span "Prospect" at bounding box center [601, 280] width 60 height 15
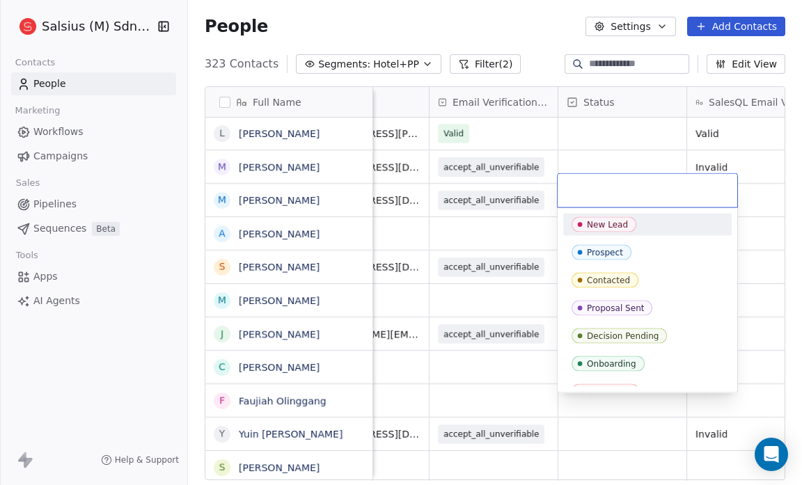
click at [521, 223] on html "Salsius (M) Sdn Bhd Contacts People Marketing Workflows Campaigns Sales Pipelin…" at bounding box center [401, 242] width 802 height 485
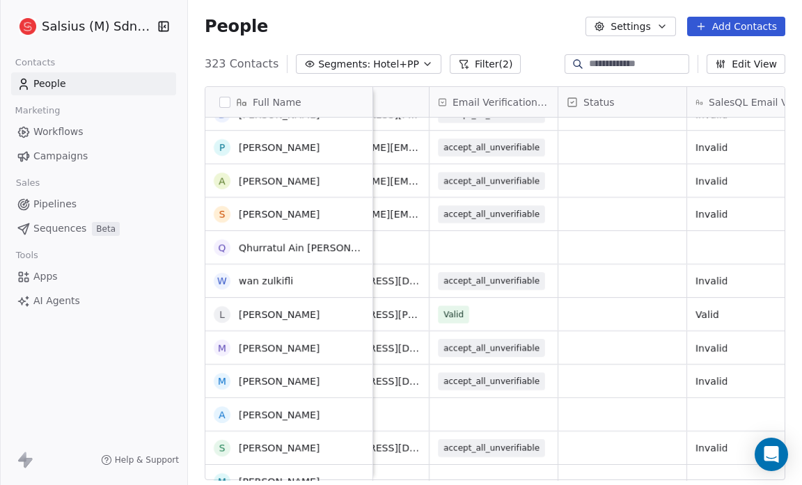
scroll to position [3958, 0]
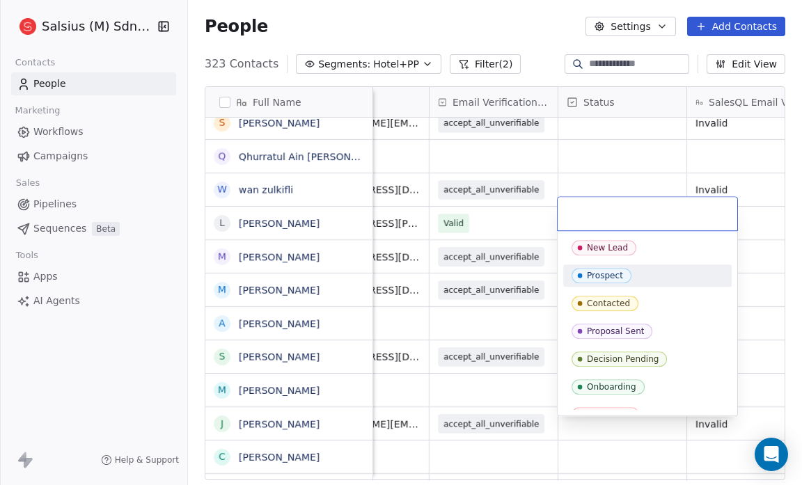
click at [618, 274] on div "Prospect" at bounding box center [605, 276] width 36 height 10
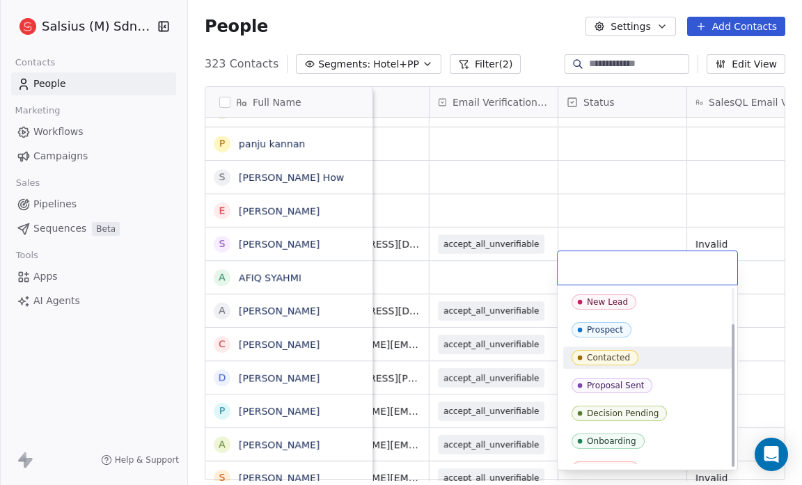
scroll to position [43, 0]
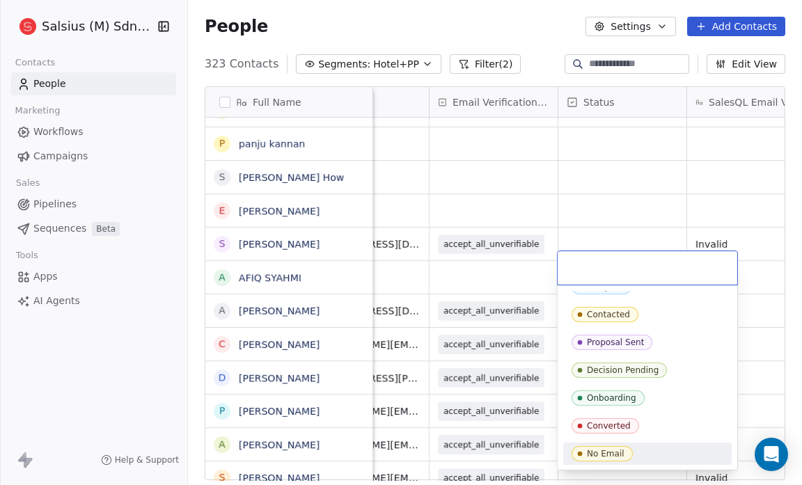
click at [660, 452] on div "No Email" at bounding box center [647, 453] width 152 height 15
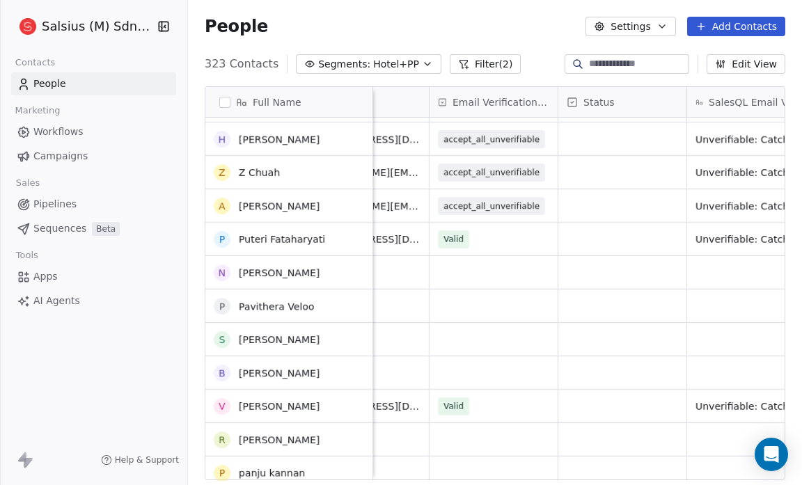
scroll to position [2513, 0]
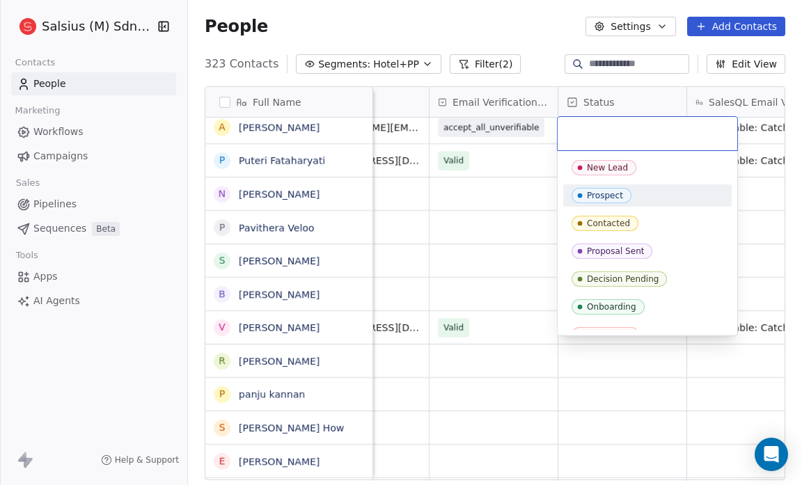
click at [621, 198] on span "Prospect" at bounding box center [601, 195] width 60 height 15
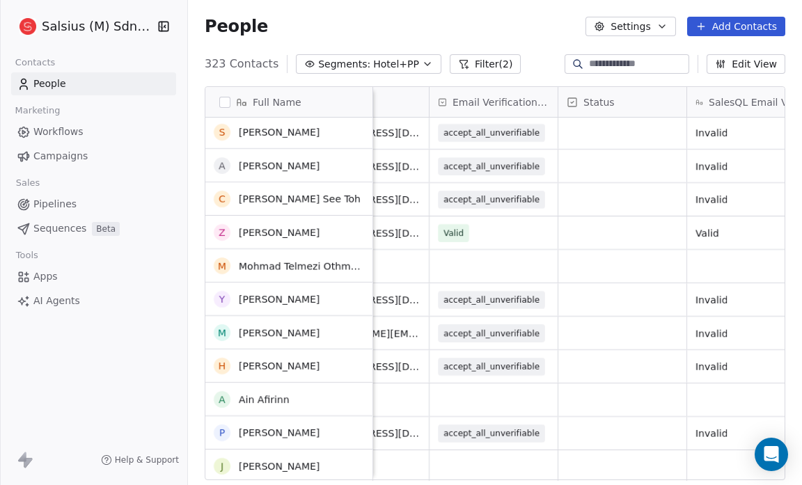
scroll to position [1262, 0]
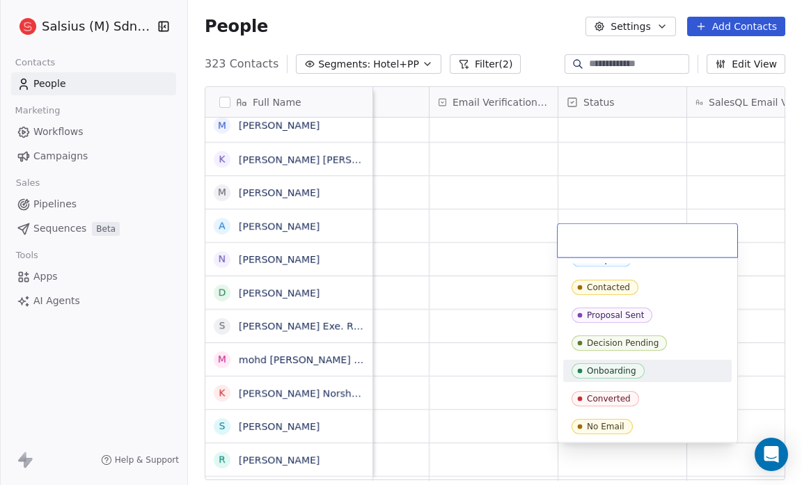
click at [676, 422] on div "No Email" at bounding box center [647, 426] width 152 height 15
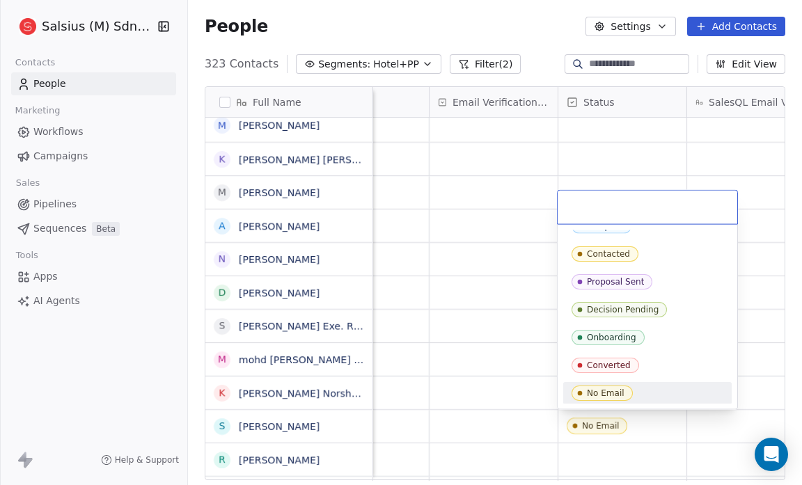
click at [663, 401] on div "No Email" at bounding box center [647, 393] width 168 height 22
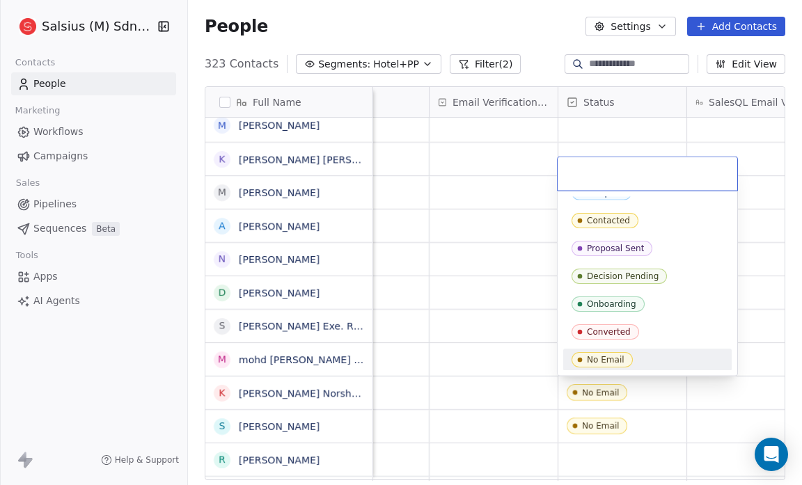
click at [666, 355] on div "No Email" at bounding box center [647, 359] width 152 height 15
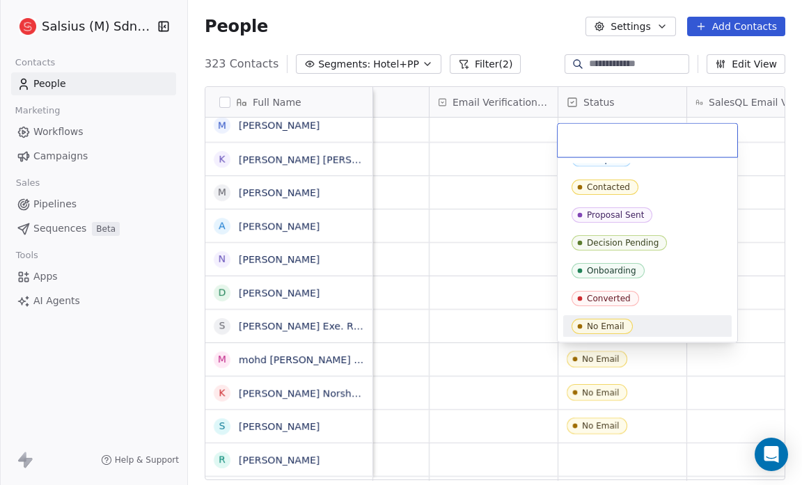
click at [621, 323] on div "No Email" at bounding box center [606, 327] width 38 height 10
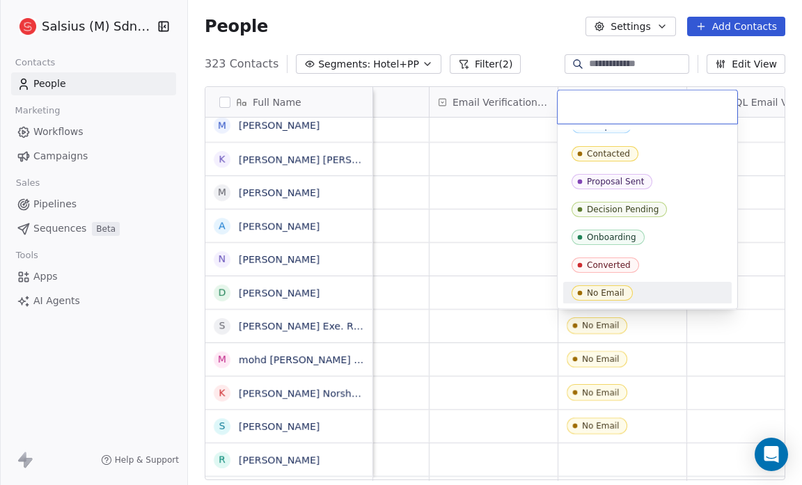
click at [626, 285] on span "No Email" at bounding box center [601, 292] width 61 height 15
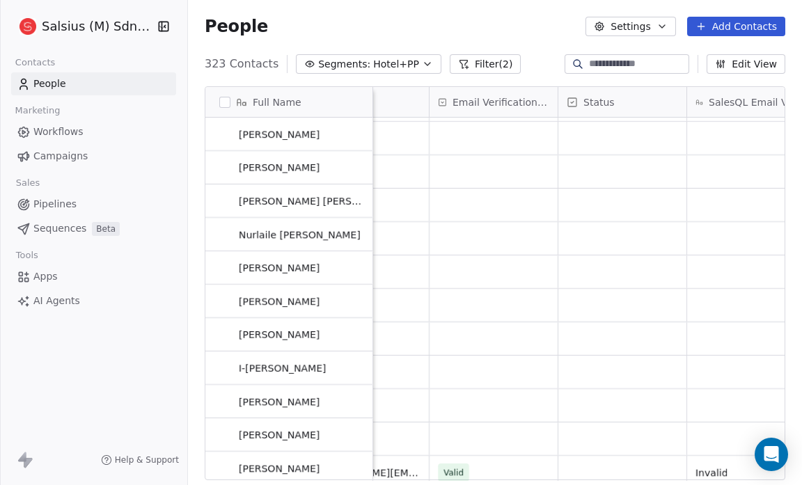
scroll to position [331, 0]
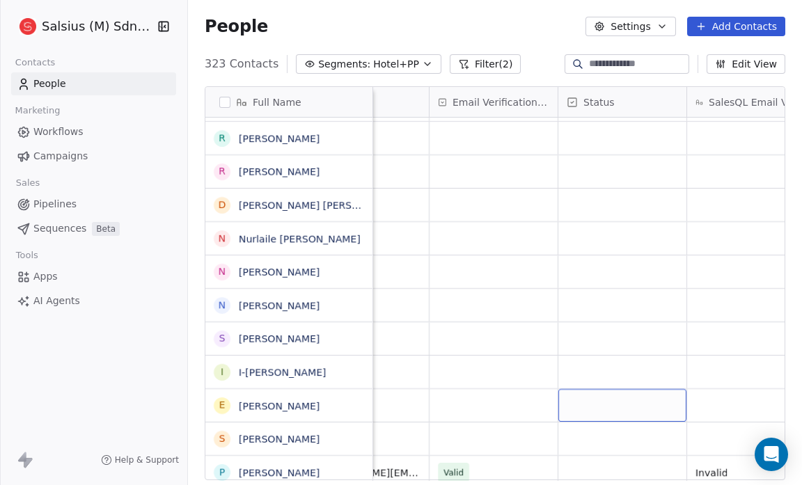
click at [575, 406] on div "grid" at bounding box center [622, 405] width 128 height 33
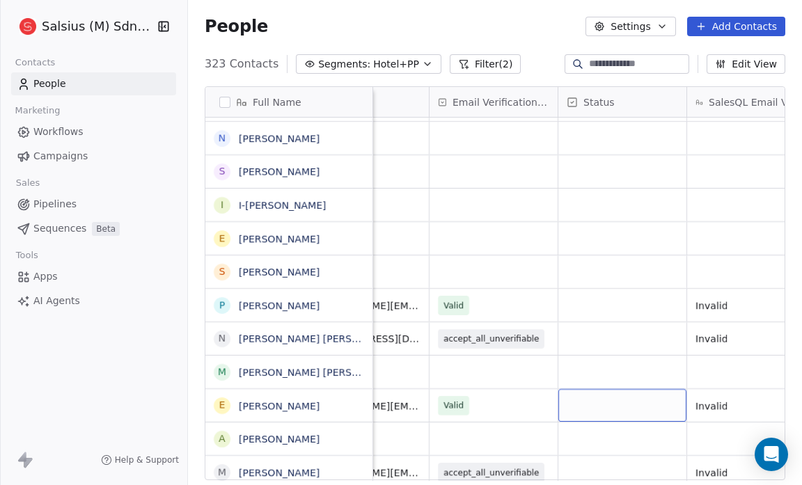
click at [576, 399] on div "grid" at bounding box center [622, 405] width 128 height 33
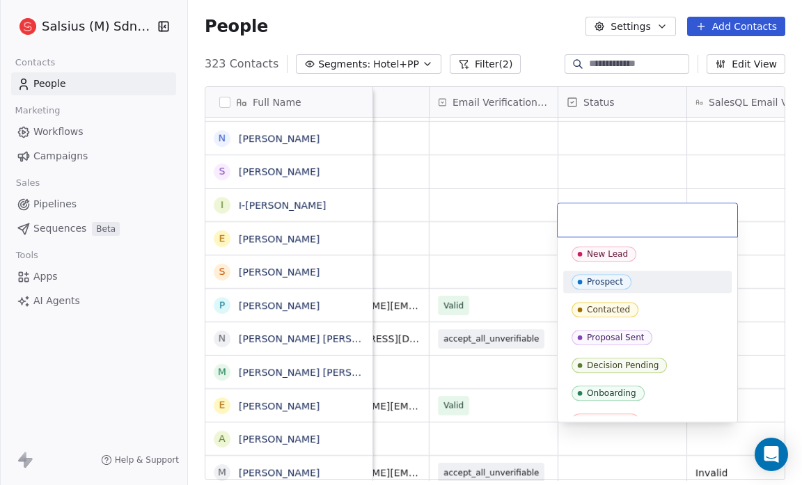
click at [608, 272] on div "Prospect" at bounding box center [647, 282] width 168 height 22
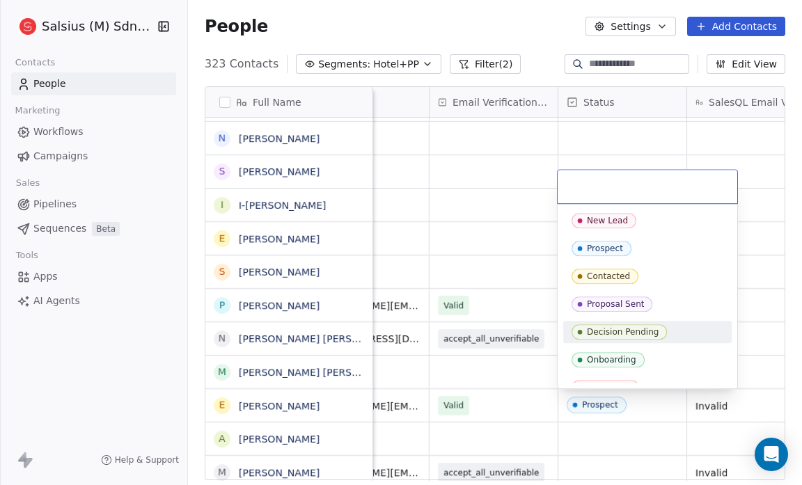
scroll to position [43, 0]
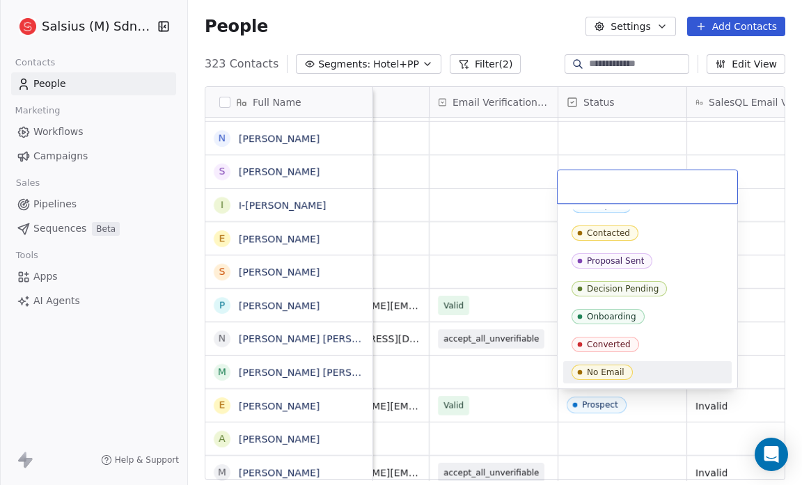
click at [650, 370] on div "No Email" at bounding box center [647, 372] width 152 height 15
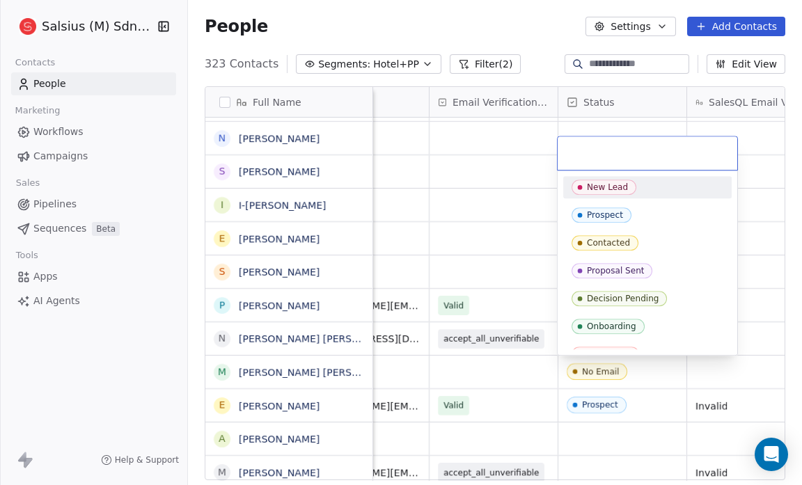
click at [683, 188] on div "New Lead" at bounding box center [647, 187] width 152 height 15
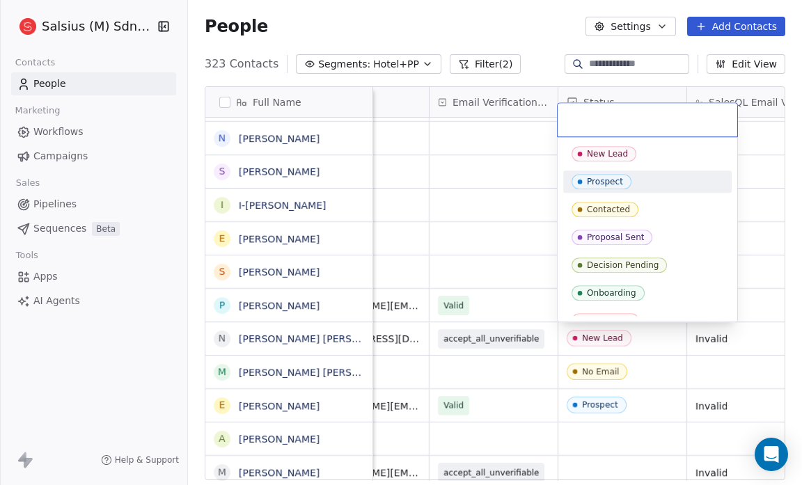
click at [661, 184] on div "Prospect" at bounding box center [647, 181] width 152 height 15
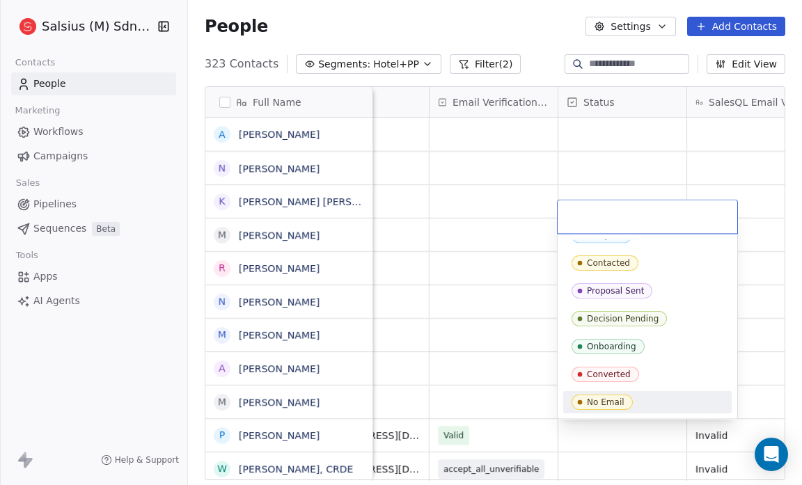
click at [677, 395] on div "No Email" at bounding box center [647, 402] width 152 height 15
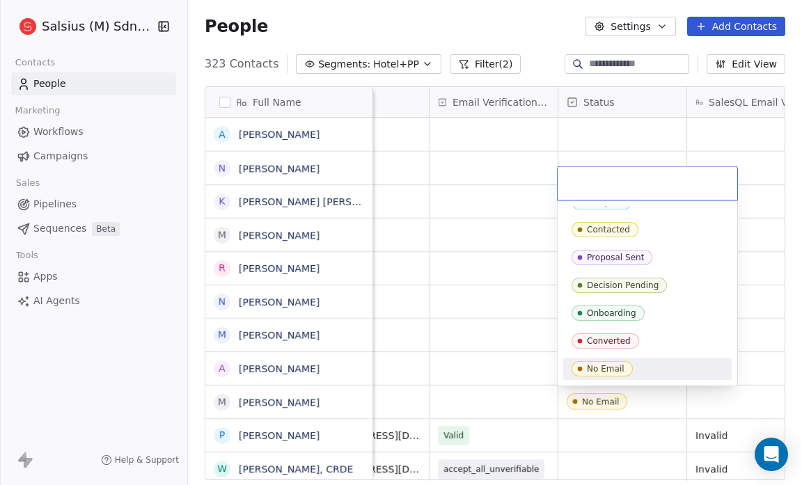
click at [661, 369] on div "No Email" at bounding box center [647, 368] width 152 height 15
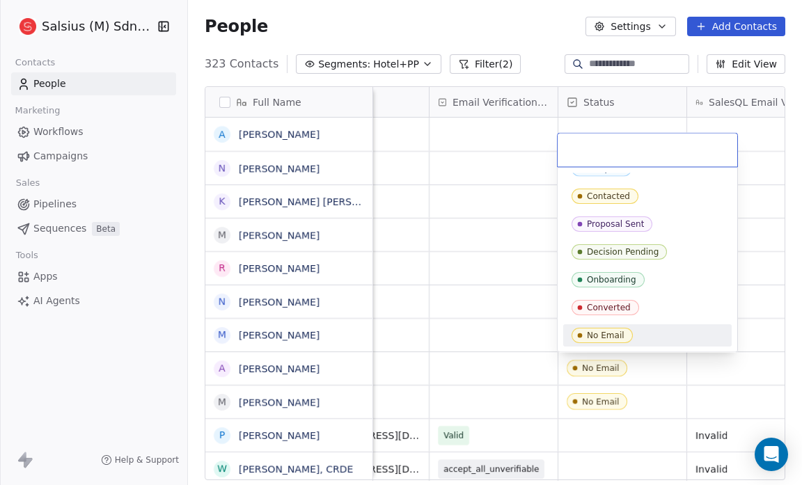
click at [660, 334] on div "No Email" at bounding box center [647, 335] width 152 height 15
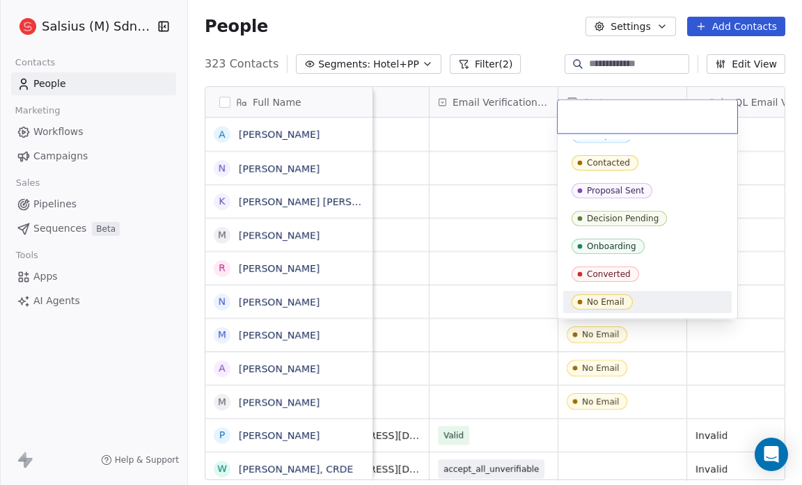
click at [631, 296] on div "No Email" at bounding box center [647, 301] width 152 height 15
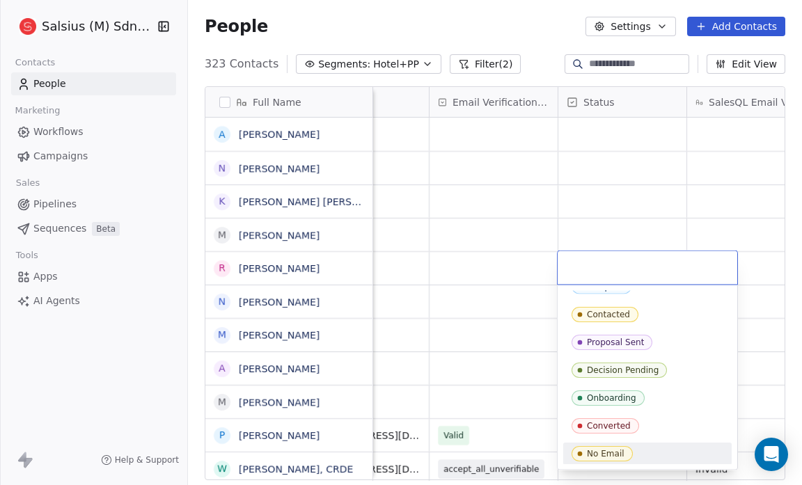
click at [645, 454] on div "No Email" at bounding box center [647, 453] width 152 height 15
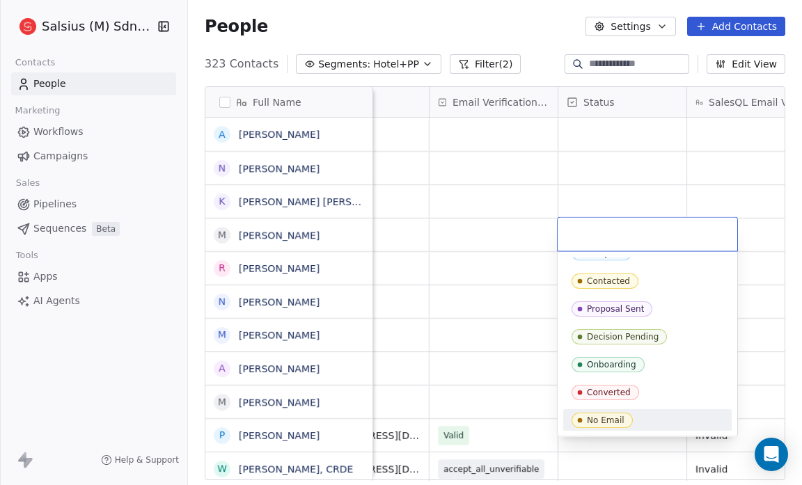
click at [642, 418] on div "No Email" at bounding box center [647, 420] width 152 height 15
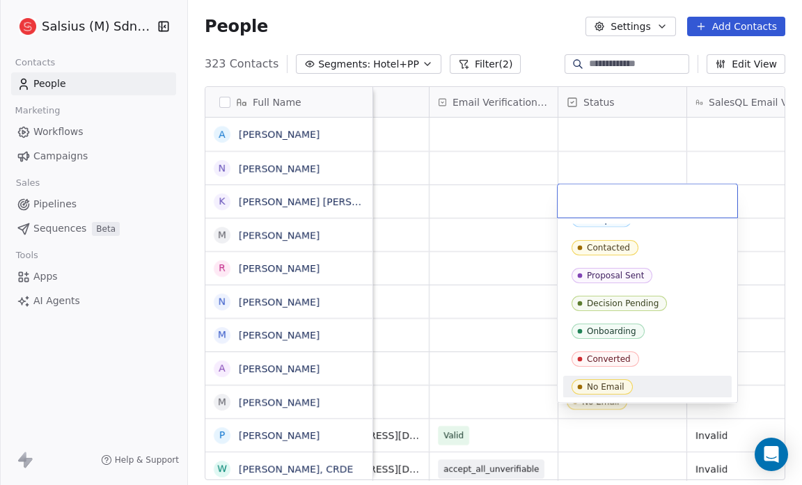
click at [625, 383] on span "No Email" at bounding box center [601, 386] width 61 height 15
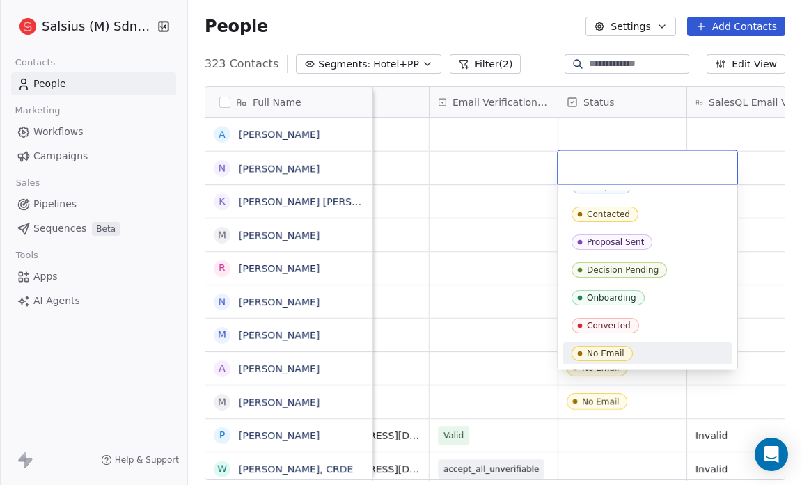
click at [676, 346] on div "No Email" at bounding box center [647, 353] width 152 height 15
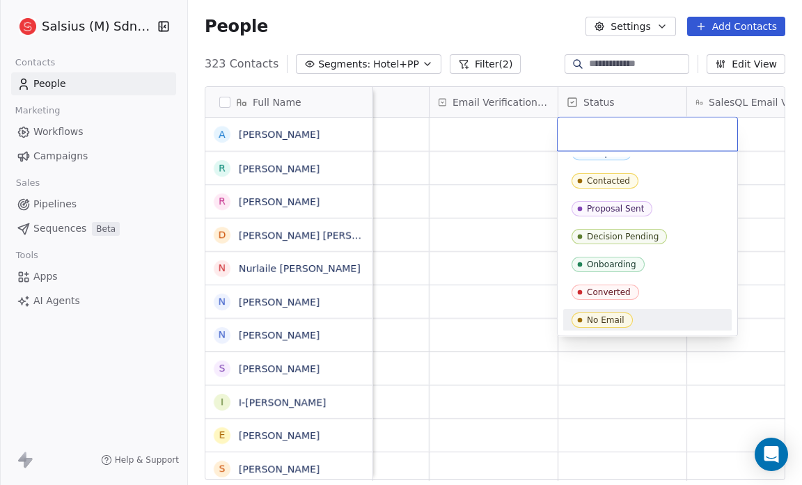
click at [667, 317] on div "No Email" at bounding box center [647, 320] width 152 height 15
click at [652, 321] on div "No Email" at bounding box center [647, 320] width 152 height 15
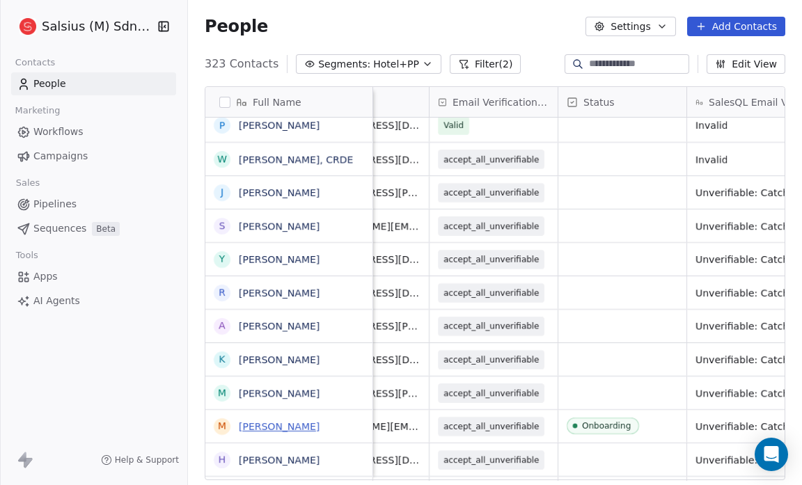
click at [310, 428] on link "Mohd Hasrol Abu Hassan" at bounding box center [279, 426] width 81 height 11
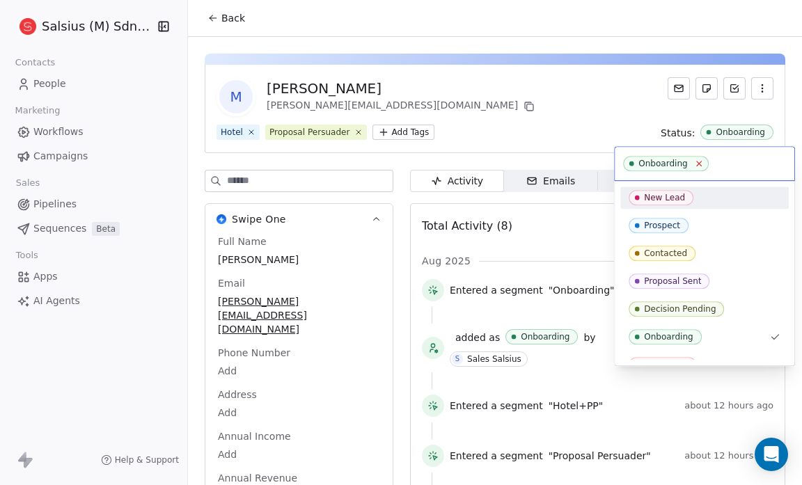
click at [695, 166] on icon at bounding box center [698, 163] width 9 height 9
click at [241, 17] on html "Salsius (M) Sdn Bhd Contacts People Marketing Workflows Campaigns Sales Pipelin…" at bounding box center [401, 242] width 802 height 485
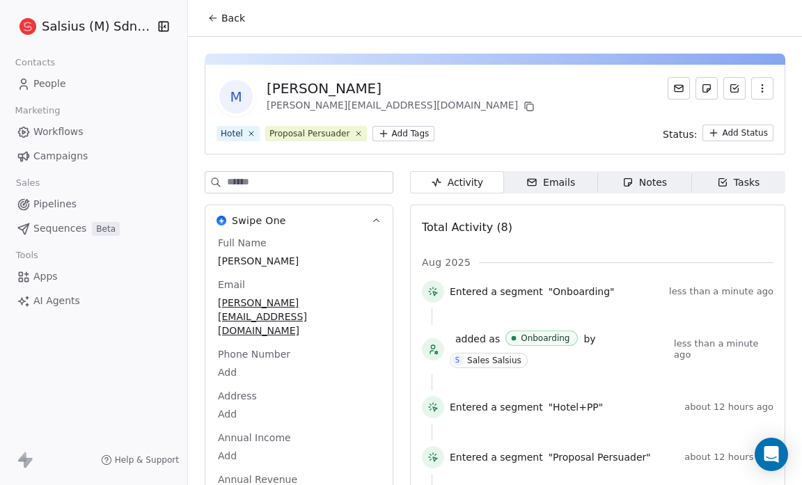
click at [222, 10] on button "Back" at bounding box center [226, 18] width 54 height 25
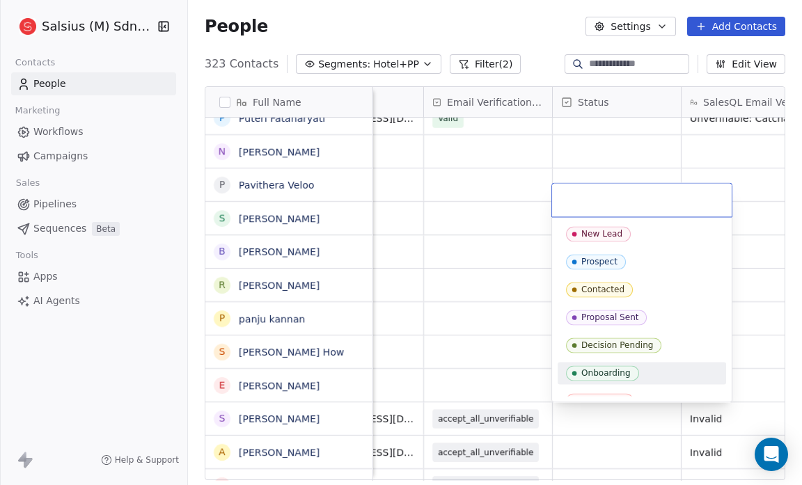
scroll to position [43, 0]
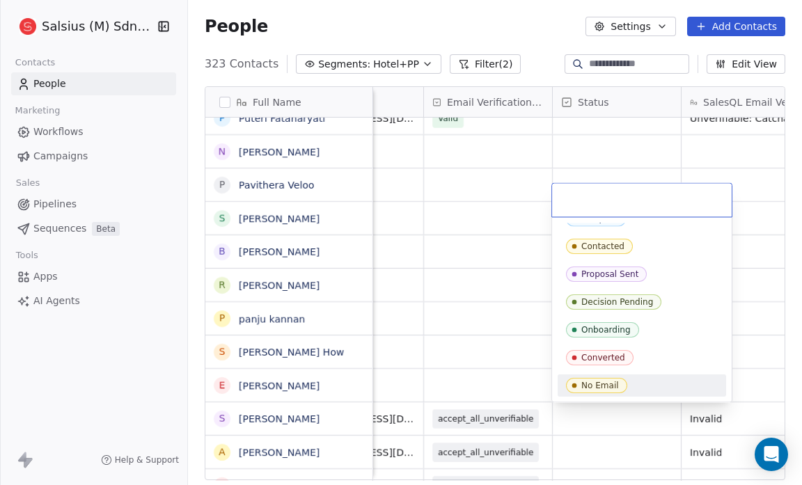
click at [670, 390] on div "No Email" at bounding box center [642, 385] width 152 height 15
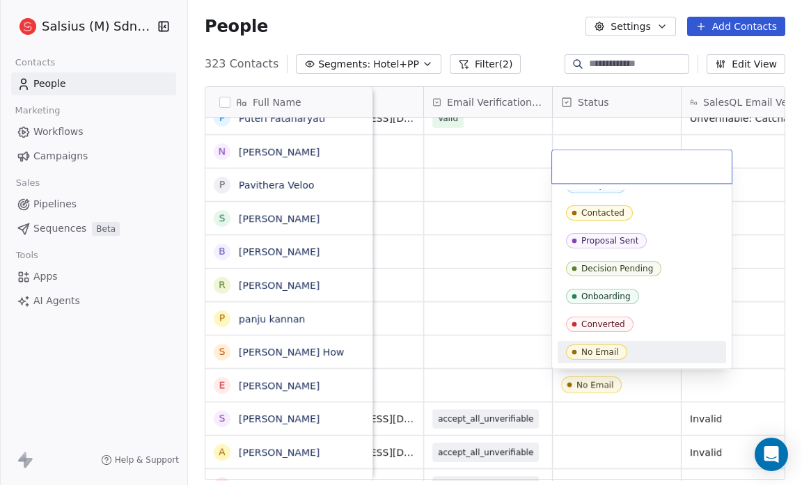
click at [661, 356] on div "No Email" at bounding box center [642, 352] width 152 height 15
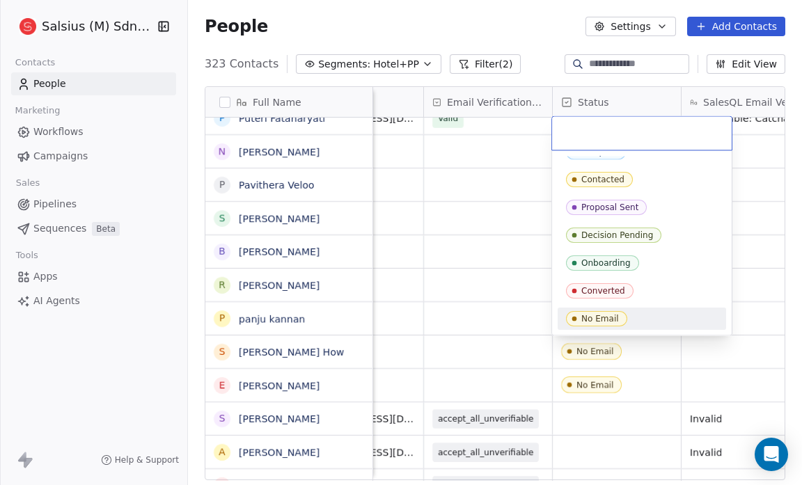
click at [672, 313] on div "No Email" at bounding box center [642, 318] width 152 height 15
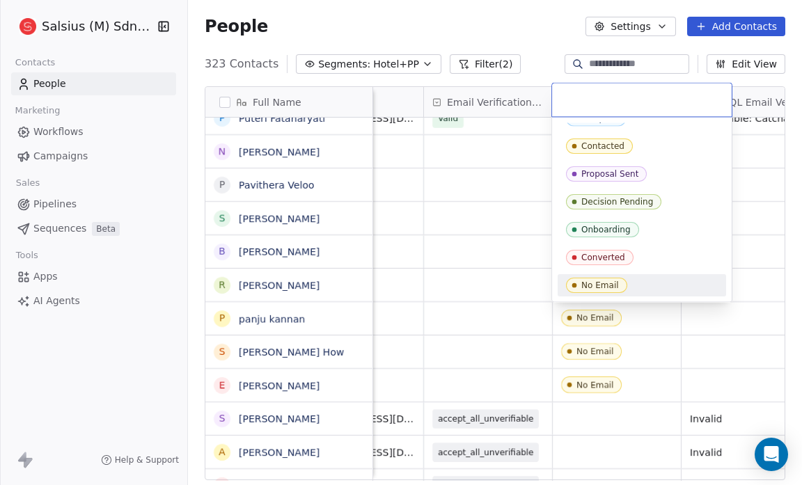
click at [649, 285] on div "No Email" at bounding box center [642, 285] width 152 height 15
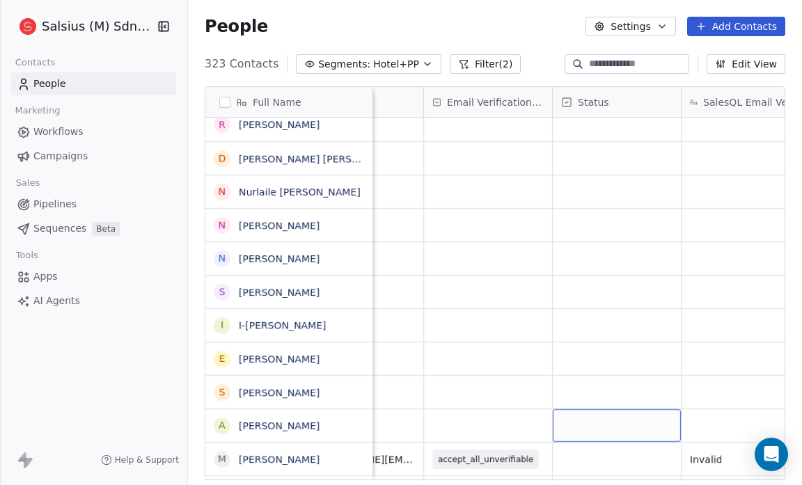
click at [567, 424] on div "grid" at bounding box center [617, 425] width 128 height 33
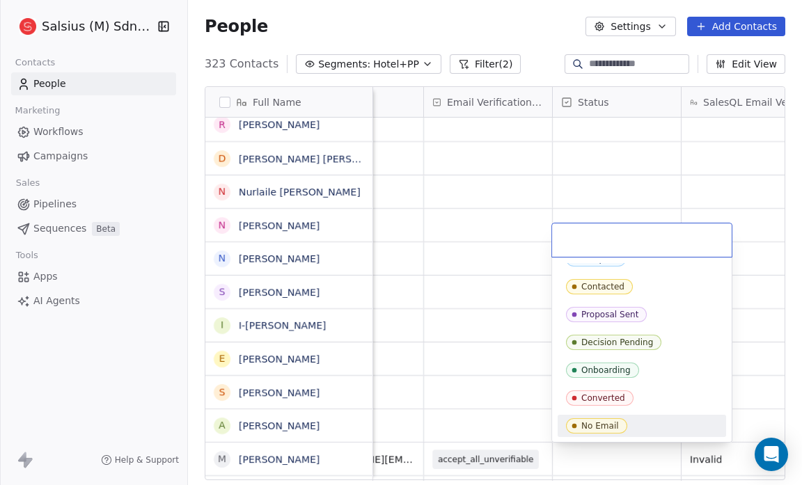
click at [664, 420] on div "No Email" at bounding box center [642, 425] width 152 height 15
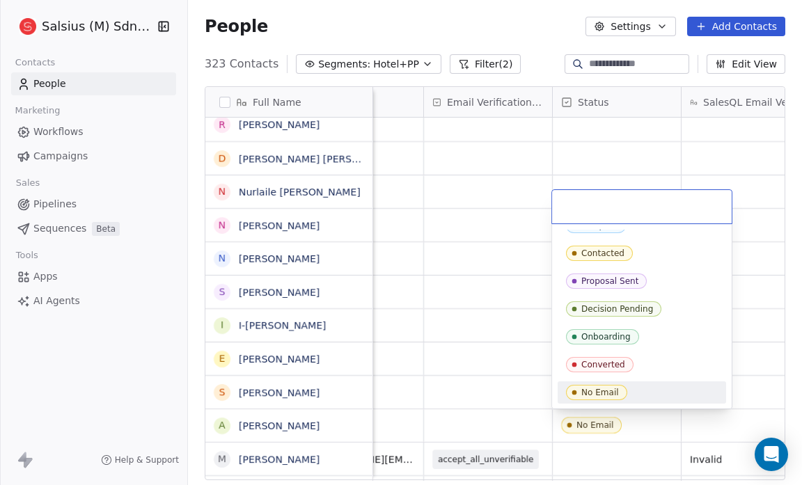
click at [660, 386] on div "No Email" at bounding box center [642, 392] width 152 height 15
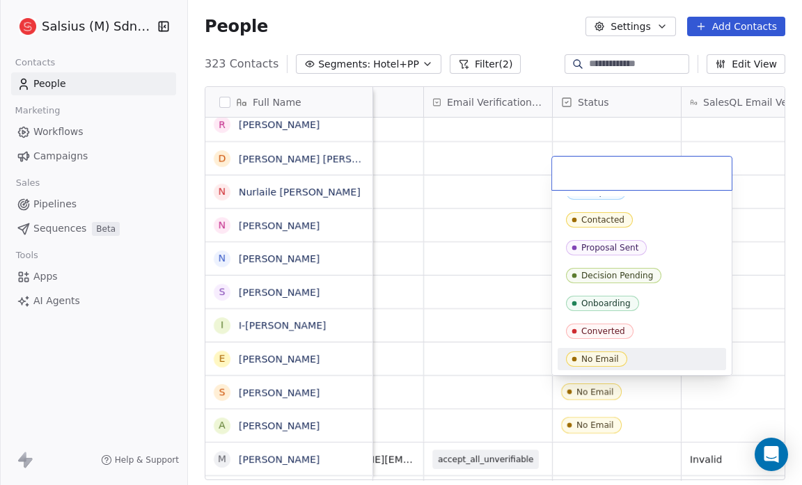
click at [663, 356] on div "No Email" at bounding box center [642, 358] width 152 height 15
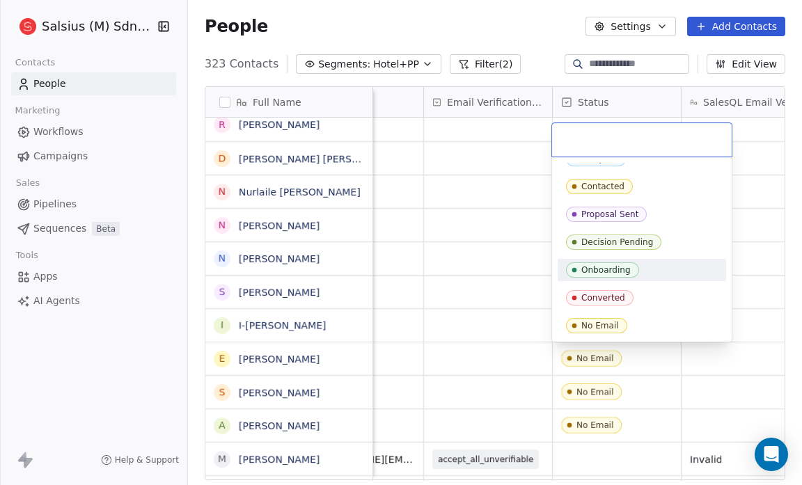
click at [664, 323] on div "No Email" at bounding box center [642, 325] width 152 height 15
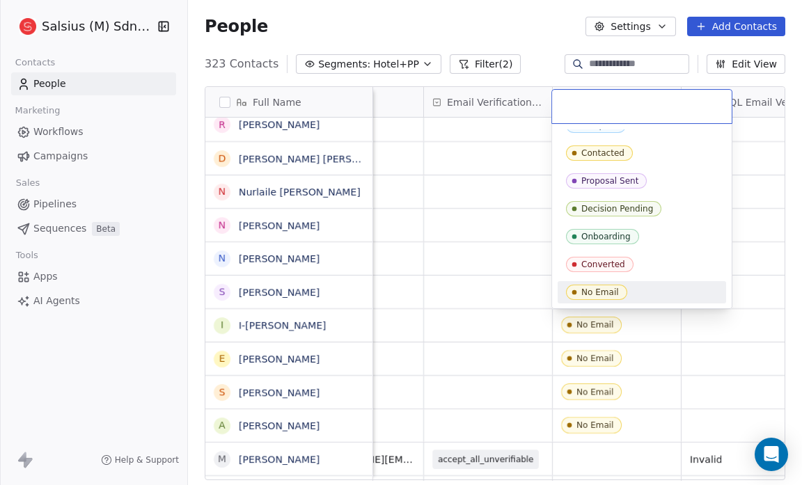
click at [657, 293] on div "No Email" at bounding box center [642, 292] width 152 height 15
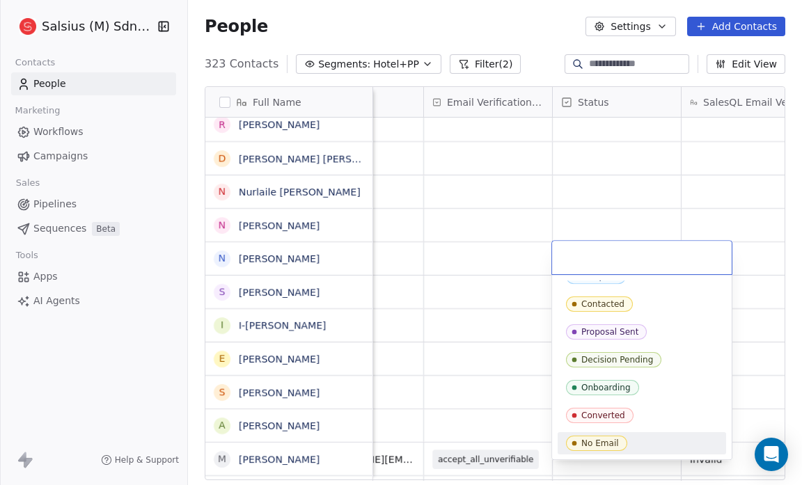
click at [670, 437] on div "No Email" at bounding box center [642, 443] width 152 height 15
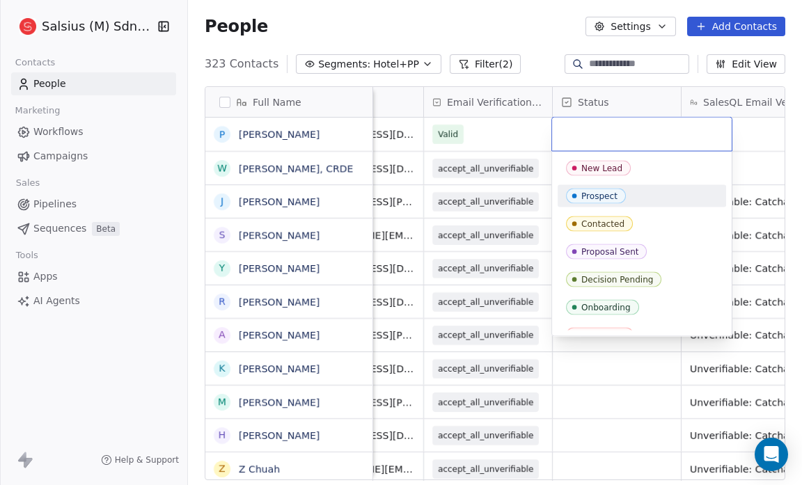
click at [633, 189] on div "Prospect" at bounding box center [642, 196] width 152 height 15
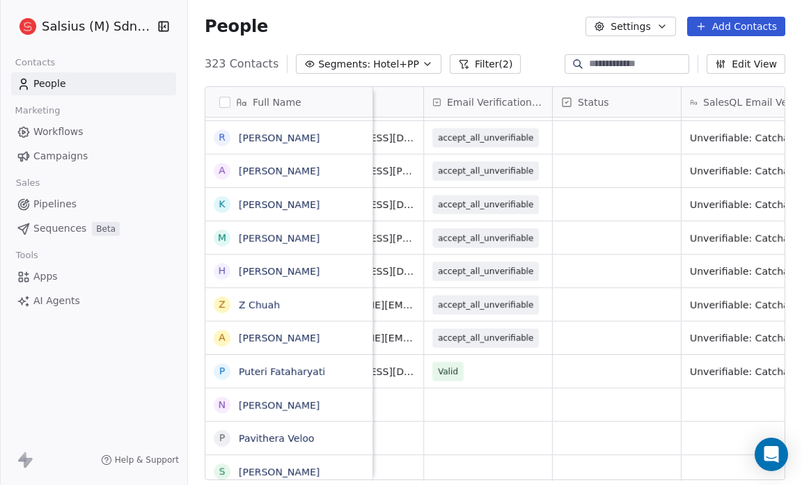
scroll to position [0, 0]
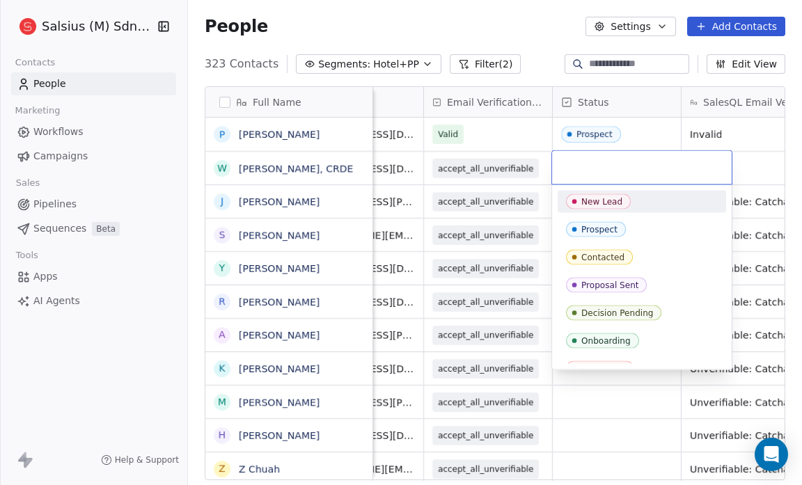
click at [612, 191] on div "New Lead" at bounding box center [642, 202] width 168 height 22
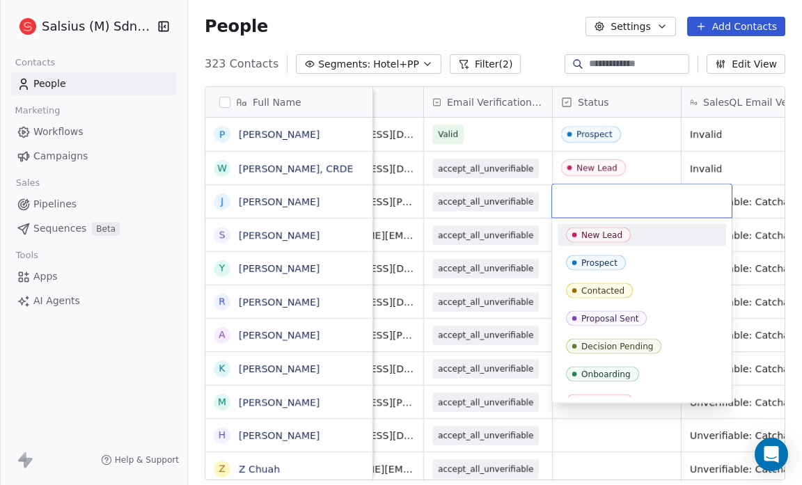
click at [596, 226] on div "New Lead" at bounding box center [642, 235] width 168 height 22
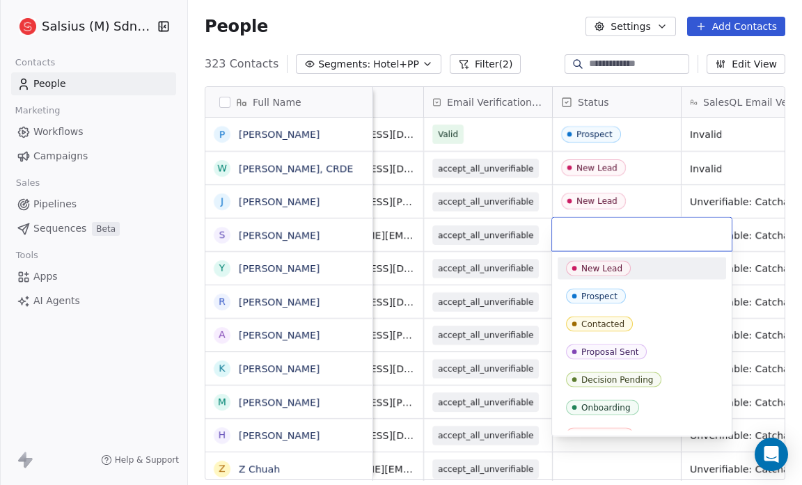
click at [597, 270] on div "New Lead" at bounding box center [601, 269] width 41 height 10
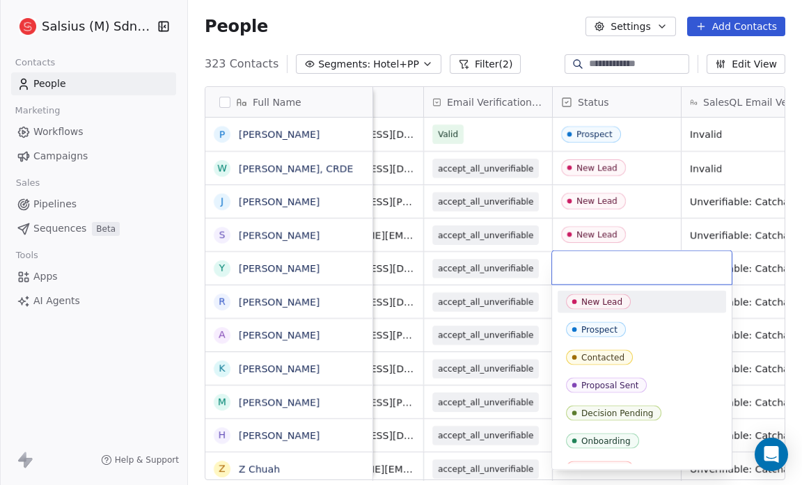
click at [592, 297] on div "New Lead" at bounding box center [601, 302] width 41 height 10
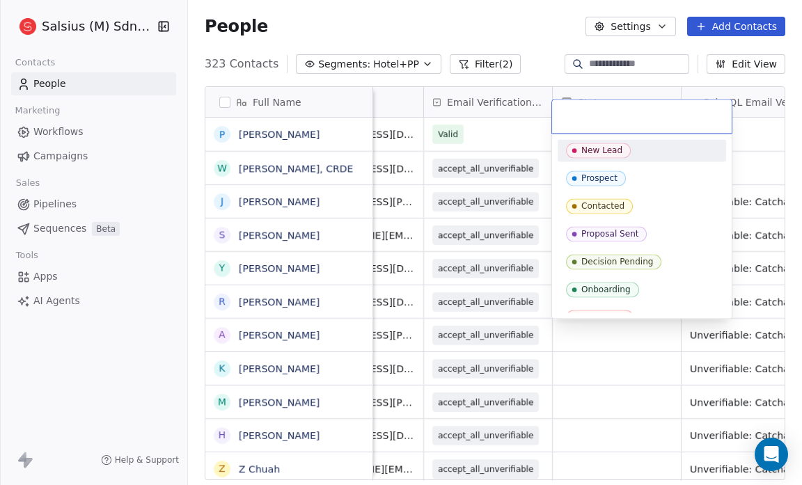
click at [607, 157] on span "New Lead" at bounding box center [598, 150] width 65 height 15
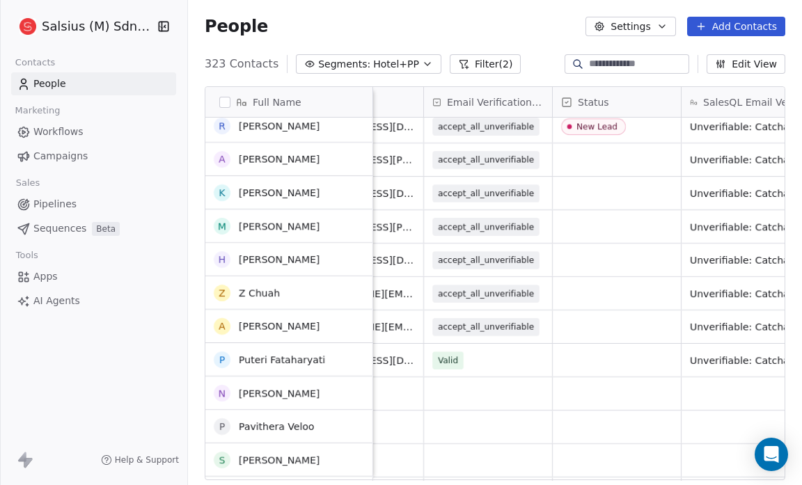
scroll to position [176, 0]
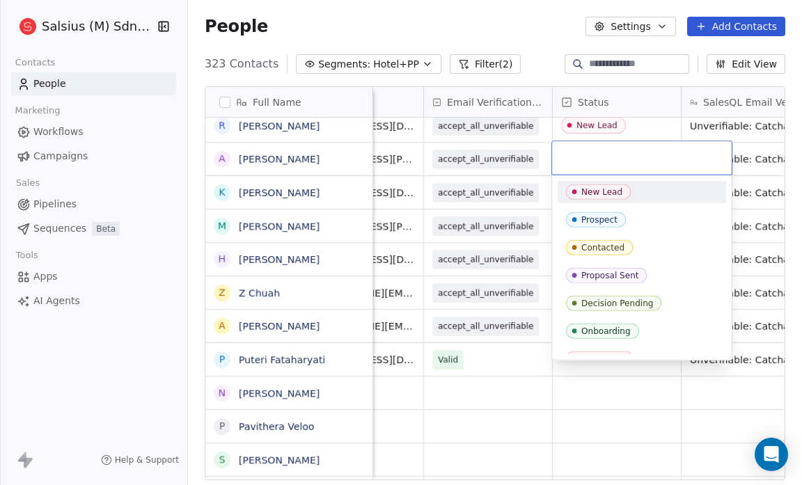
click at [593, 183] on div "New Lead" at bounding box center [642, 192] width 168 height 22
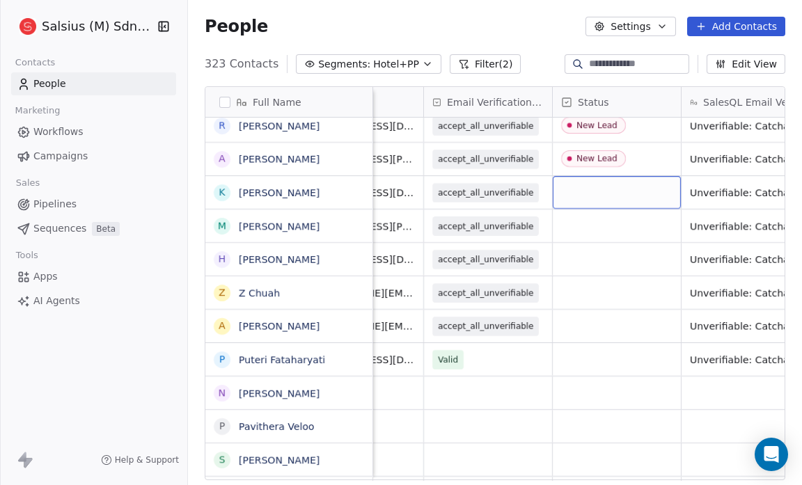
click at [574, 203] on div "grid" at bounding box center [617, 192] width 128 height 33
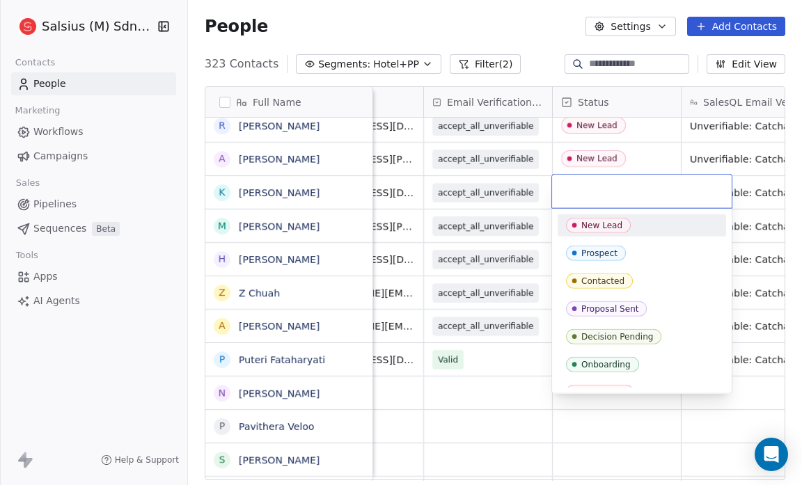
click at [602, 221] on div "New Lead" at bounding box center [601, 226] width 41 height 10
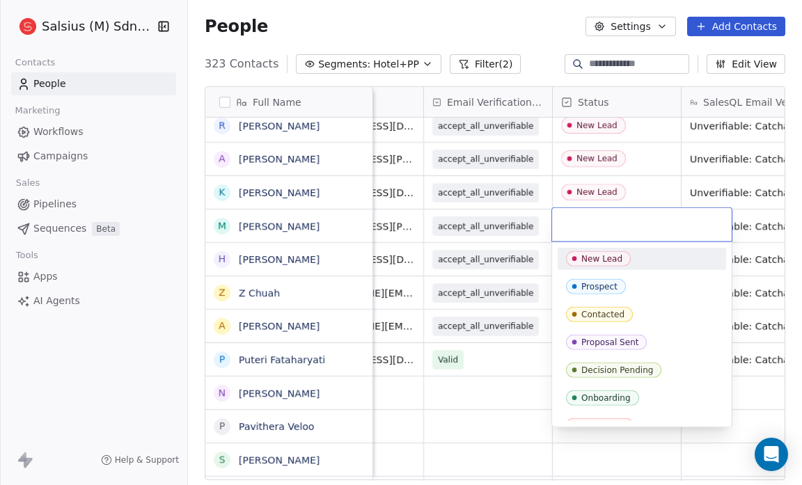
click at [582, 248] on div "New Lead" at bounding box center [642, 259] width 168 height 22
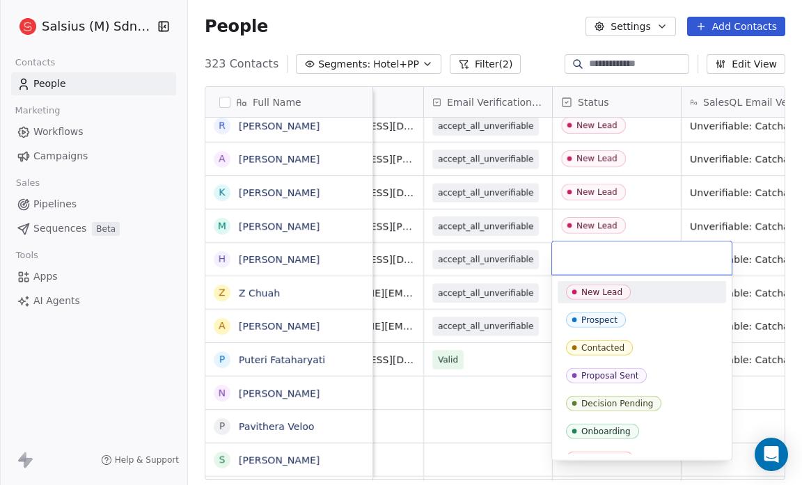
click at [579, 294] on icon "Suggestions" at bounding box center [574, 292] width 11 height 11
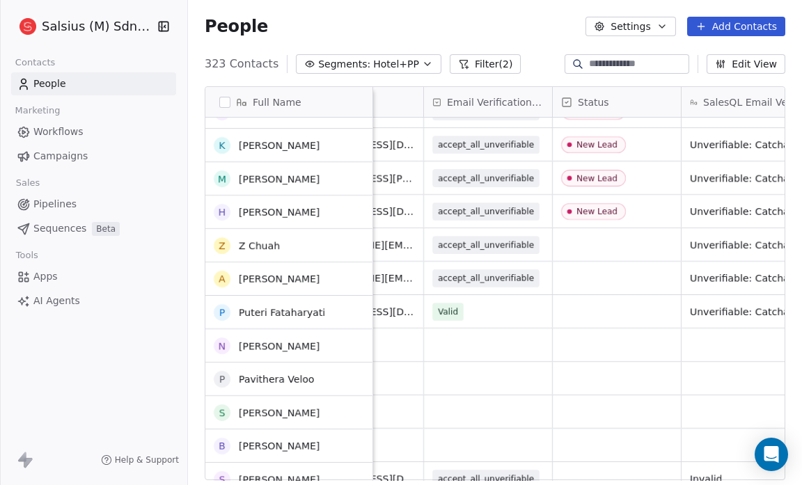
scroll to position [297, 0]
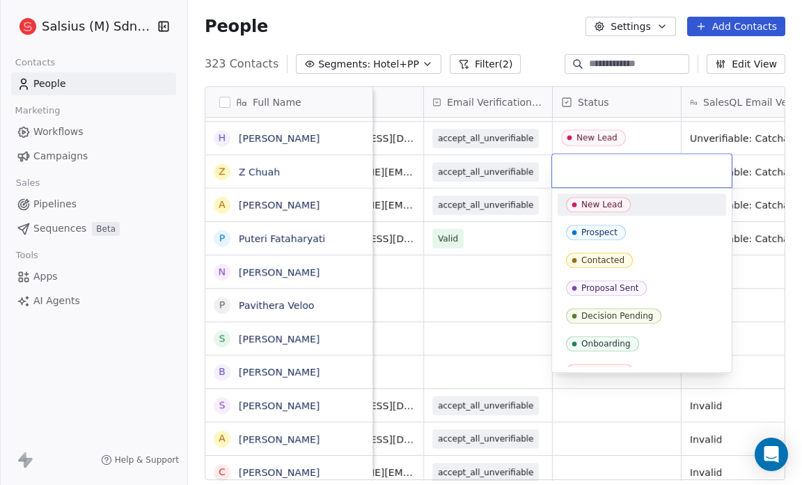
click at [587, 201] on div "New Lead" at bounding box center [601, 205] width 41 height 10
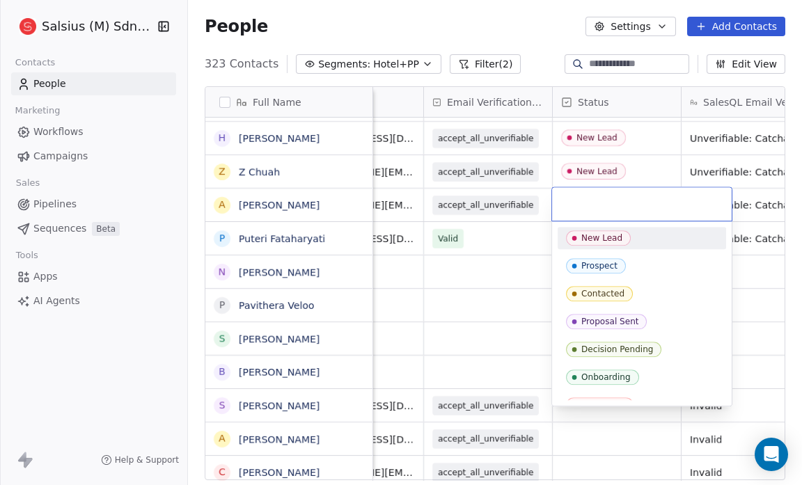
click at [598, 235] on div "New Lead" at bounding box center [601, 238] width 41 height 10
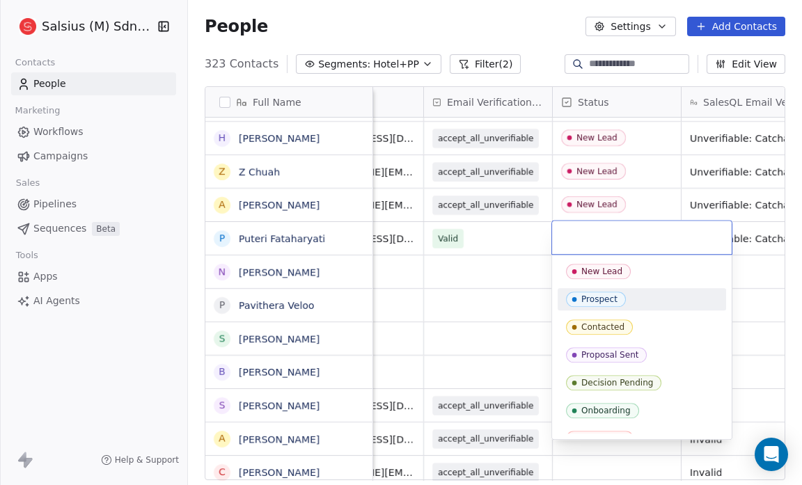
click at [603, 292] on span "Prospect" at bounding box center [596, 299] width 60 height 15
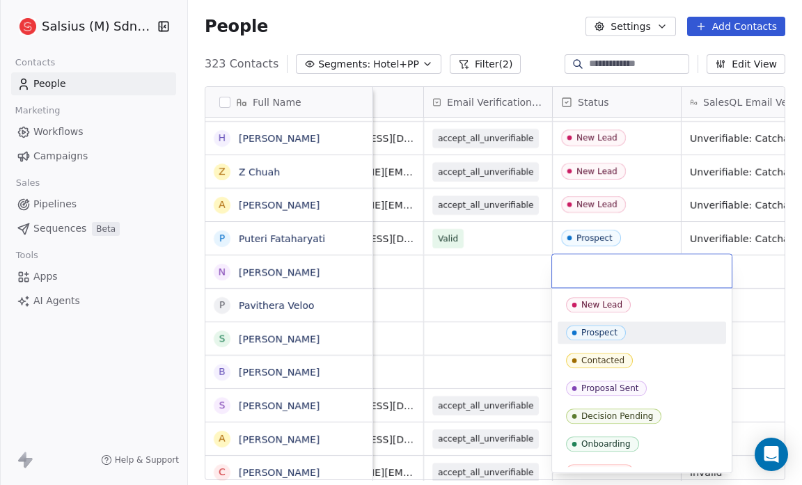
scroll to position [43, 0]
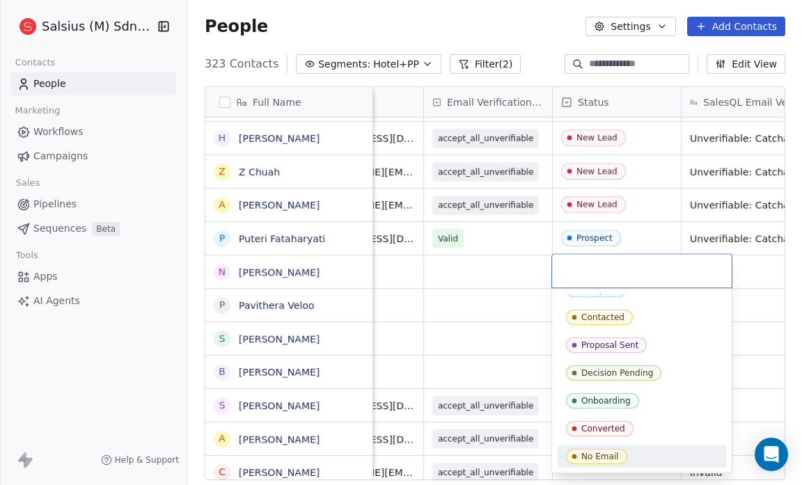
click at [653, 454] on div "No Email" at bounding box center [642, 456] width 152 height 15
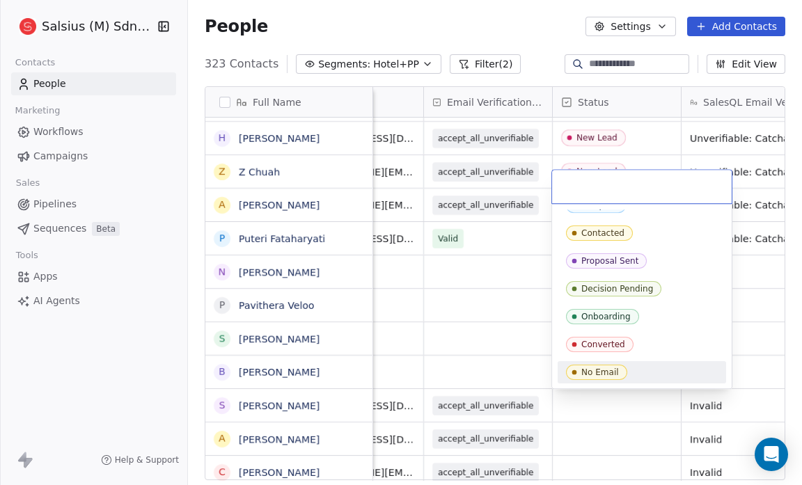
click at [684, 370] on div "No Email" at bounding box center [642, 372] width 152 height 15
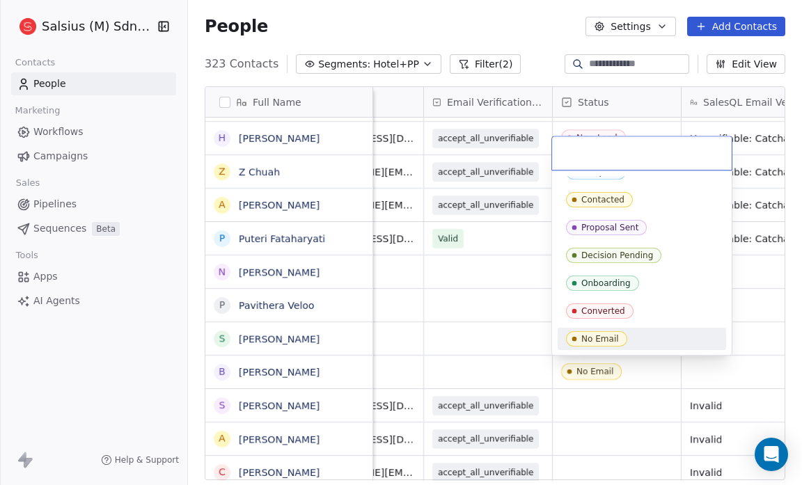
click at [667, 342] on div "No Email" at bounding box center [642, 338] width 152 height 15
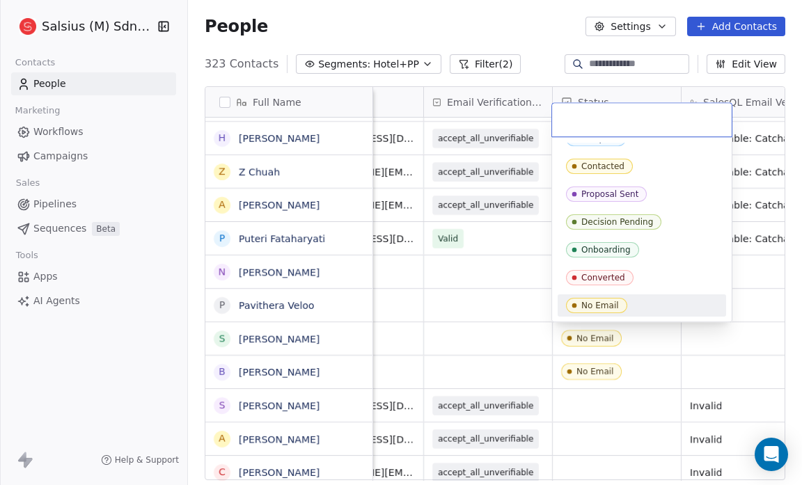
click at [633, 298] on div "No Email" at bounding box center [642, 305] width 152 height 15
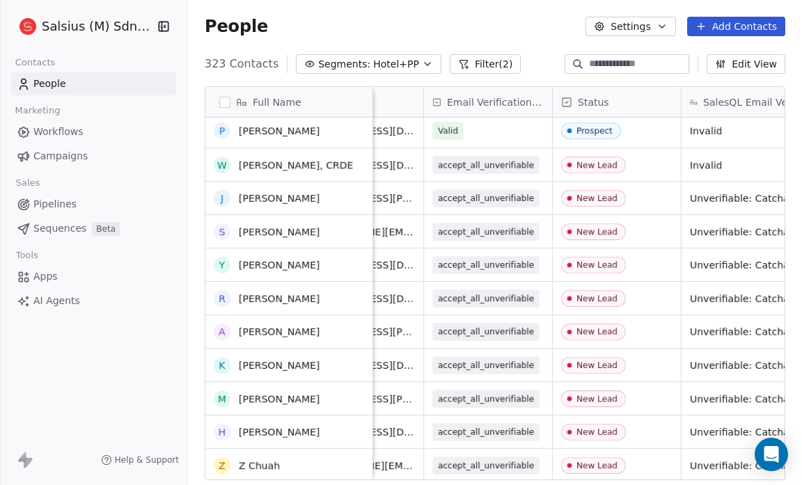
scroll to position [0, 0]
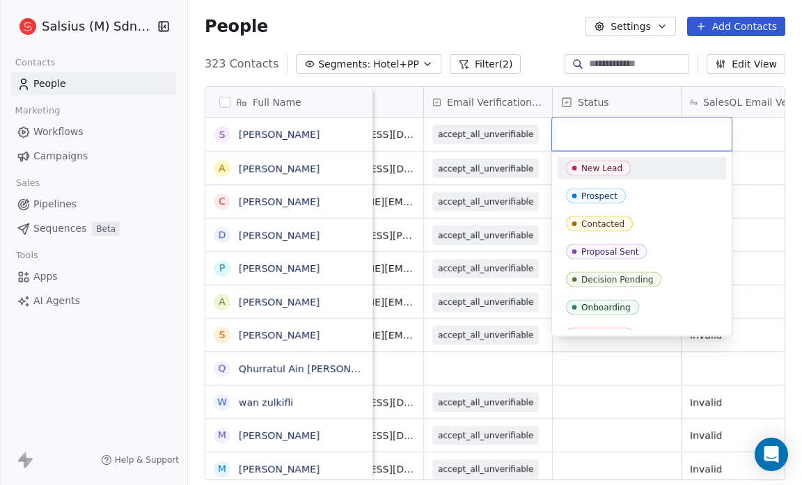
click at [627, 168] on span "New Lead" at bounding box center [598, 168] width 65 height 15
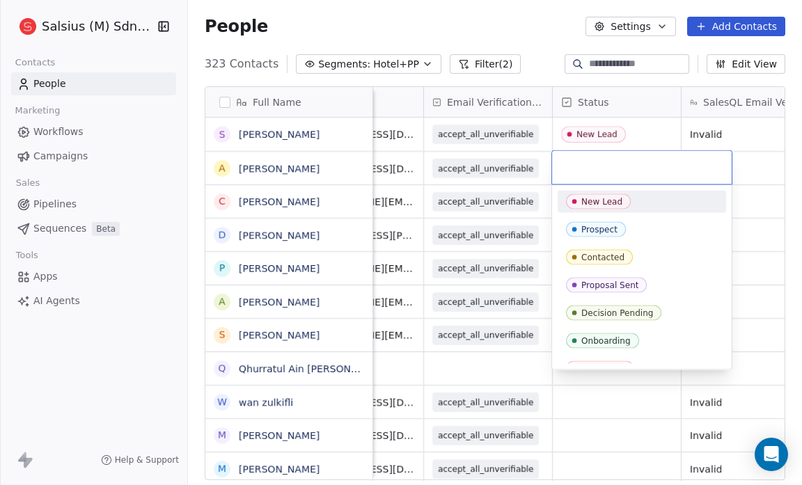
click at [606, 207] on span "New Lead" at bounding box center [598, 201] width 65 height 15
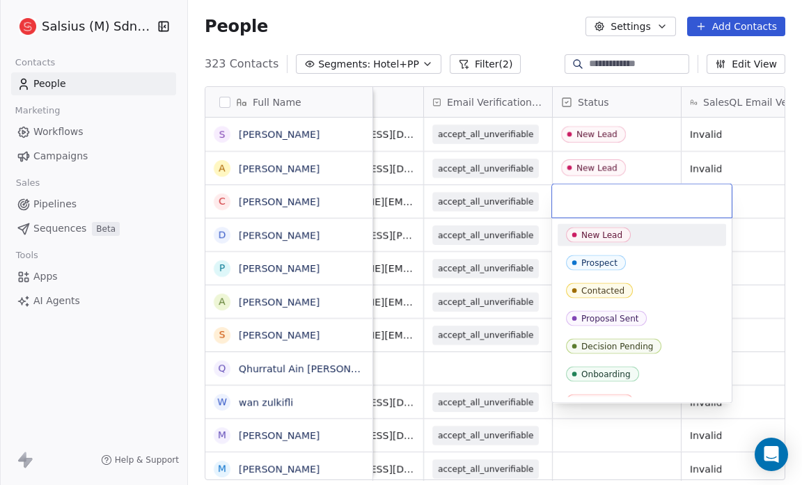
click at [598, 231] on div "New Lead" at bounding box center [601, 235] width 41 height 10
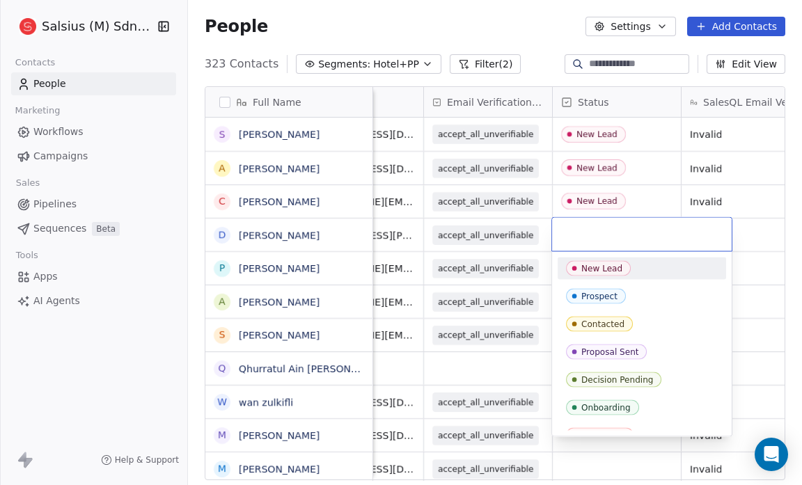
click at [591, 261] on span "New Lead" at bounding box center [598, 268] width 65 height 15
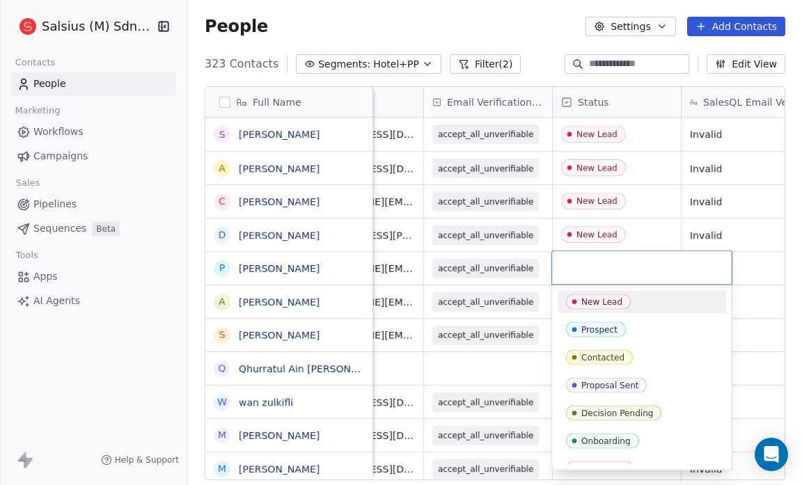
click at [583, 298] on div "New Lead" at bounding box center [601, 302] width 41 height 10
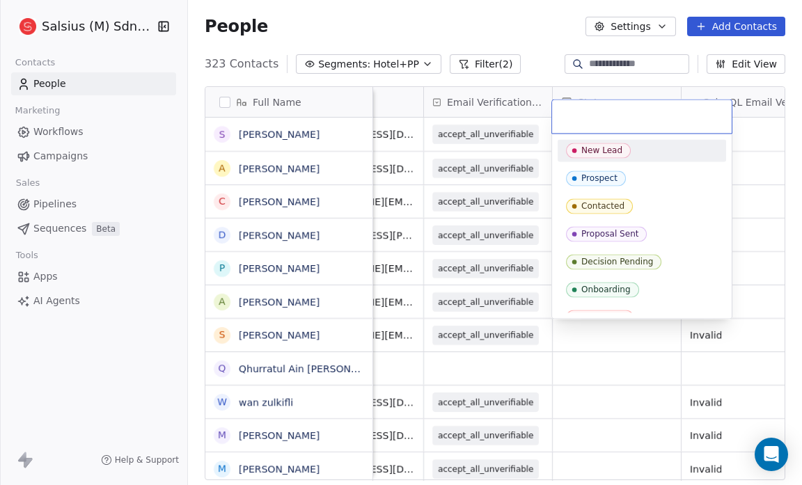
click at [636, 144] on div "New Lead" at bounding box center [642, 150] width 152 height 15
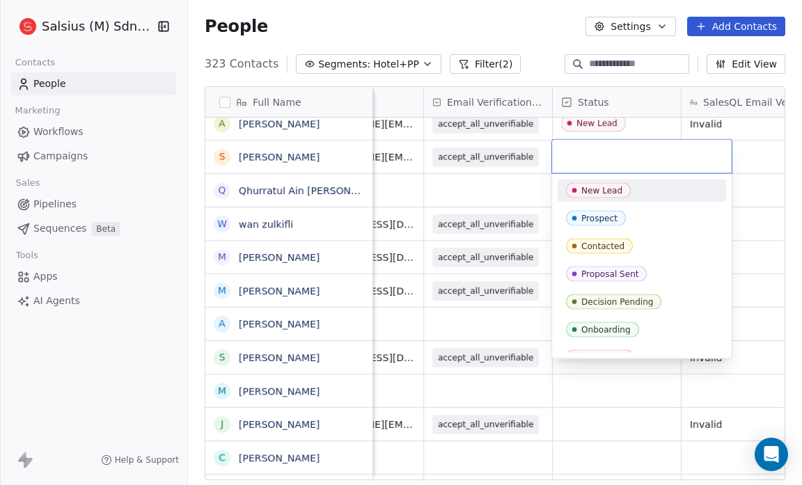
click at [581, 189] on div "New Lead" at bounding box center [601, 191] width 41 height 10
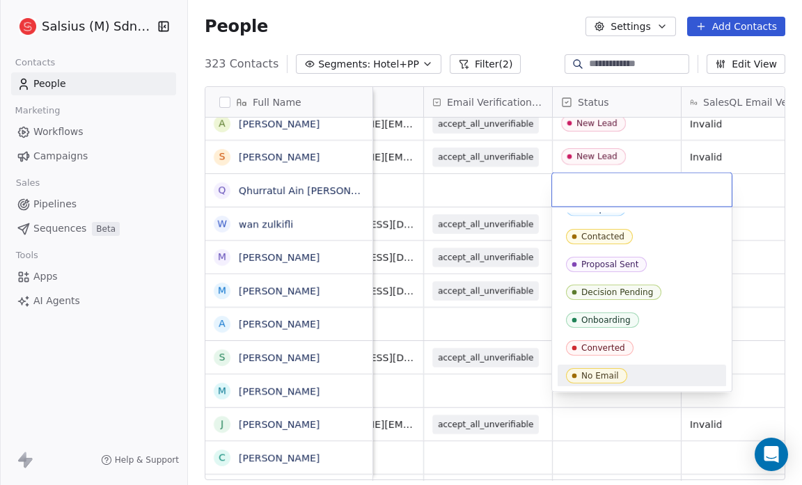
click at [670, 370] on div "No Email" at bounding box center [642, 375] width 152 height 15
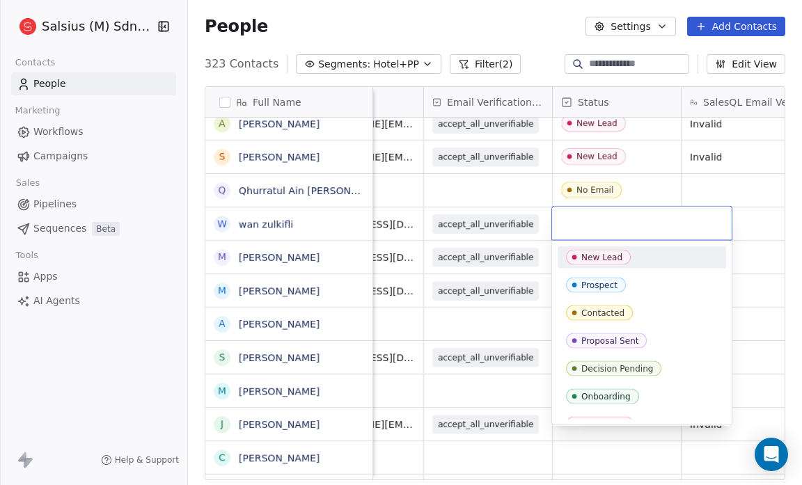
click at [617, 258] on div "New Lead" at bounding box center [601, 258] width 41 height 10
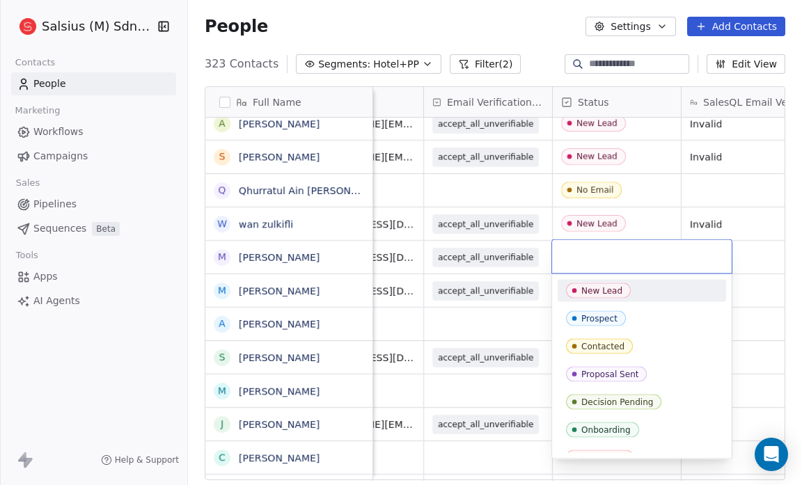
click at [605, 284] on span "New Lead" at bounding box center [598, 290] width 65 height 15
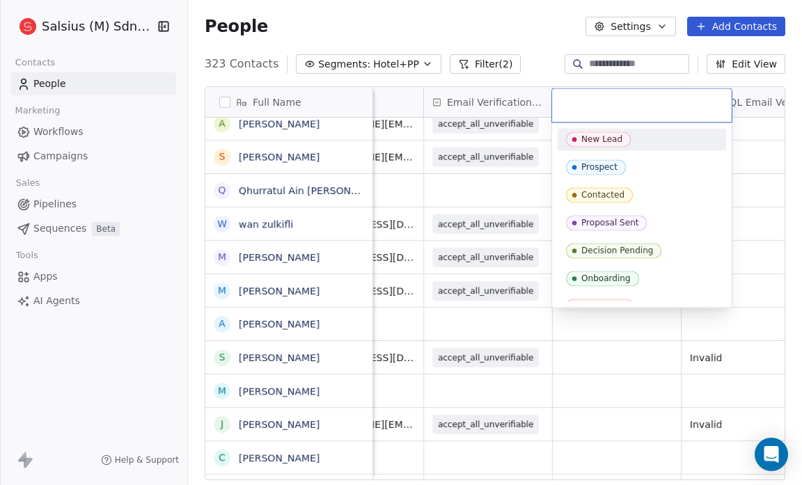
click at [633, 141] on div "New Lead" at bounding box center [642, 139] width 152 height 15
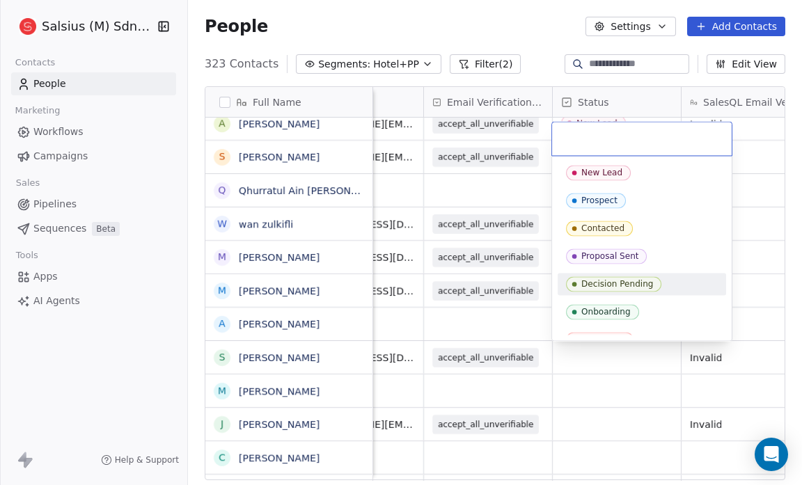
scroll to position [43, 0]
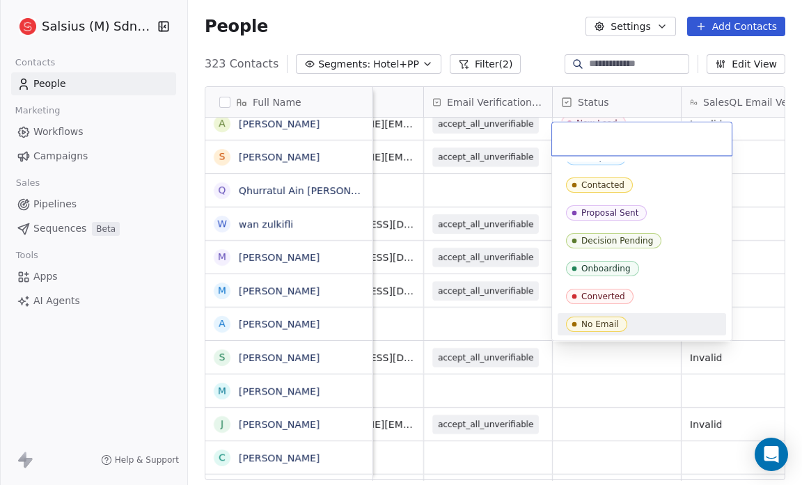
click at [645, 322] on div "No Email" at bounding box center [642, 324] width 152 height 15
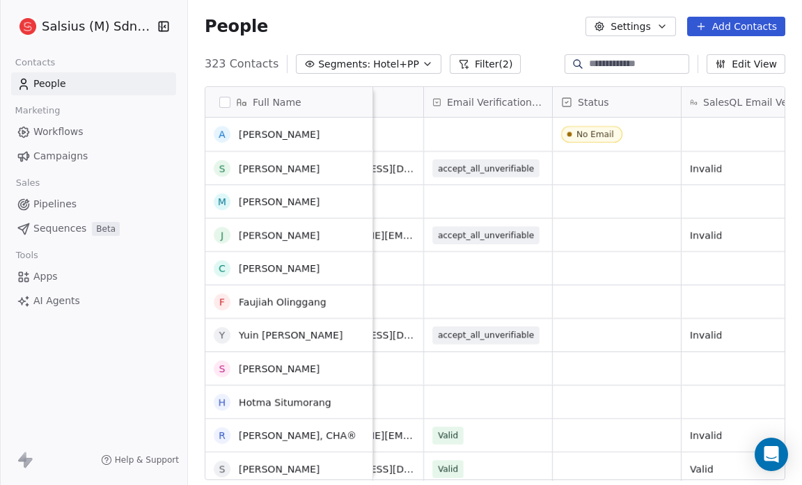
scroll to position [0, 0]
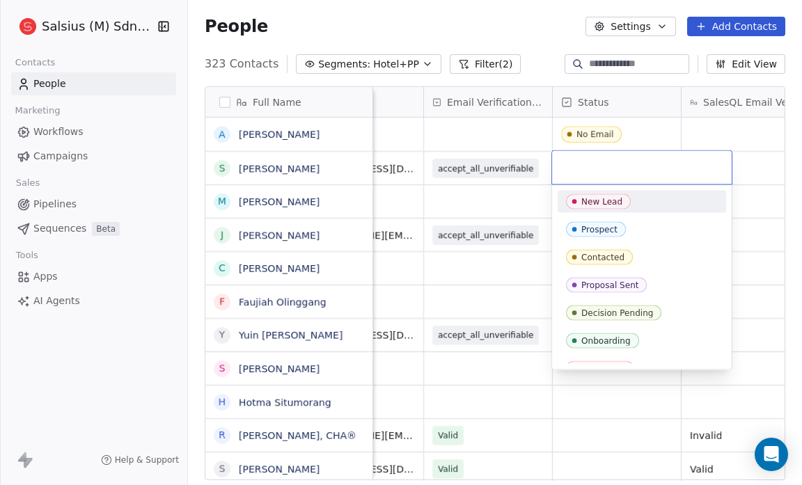
click at [631, 205] on div "New Lead" at bounding box center [642, 201] width 152 height 15
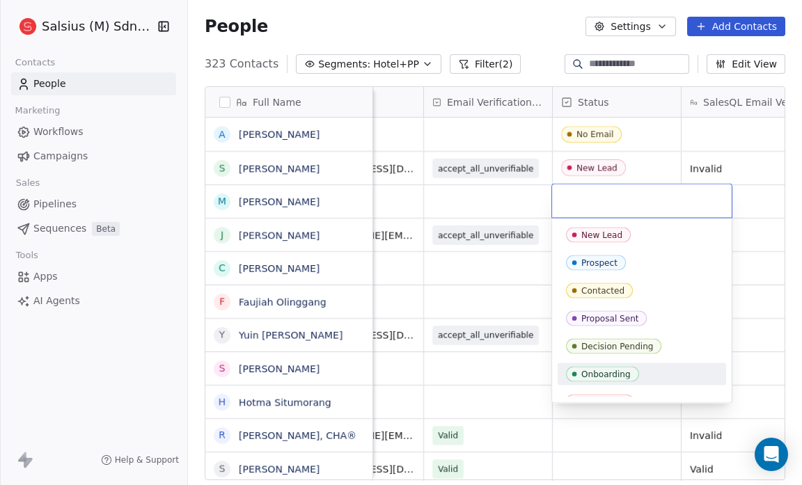
scroll to position [43, 0]
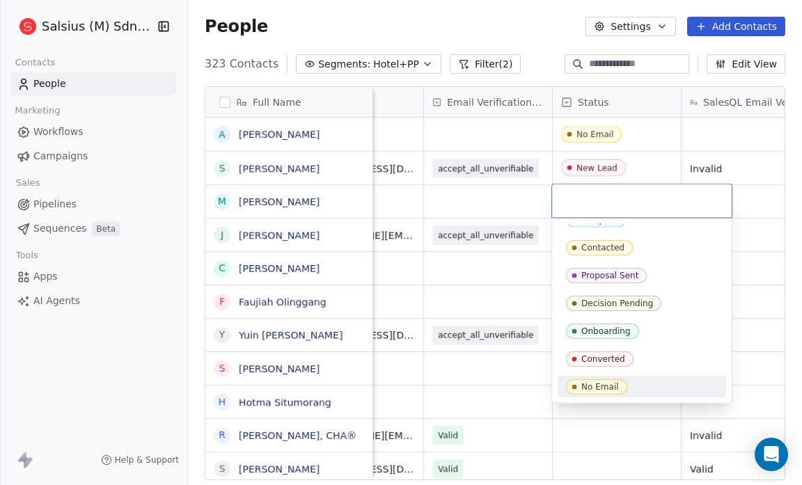
click at [691, 384] on div "No Email" at bounding box center [642, 386] width 152 height 15
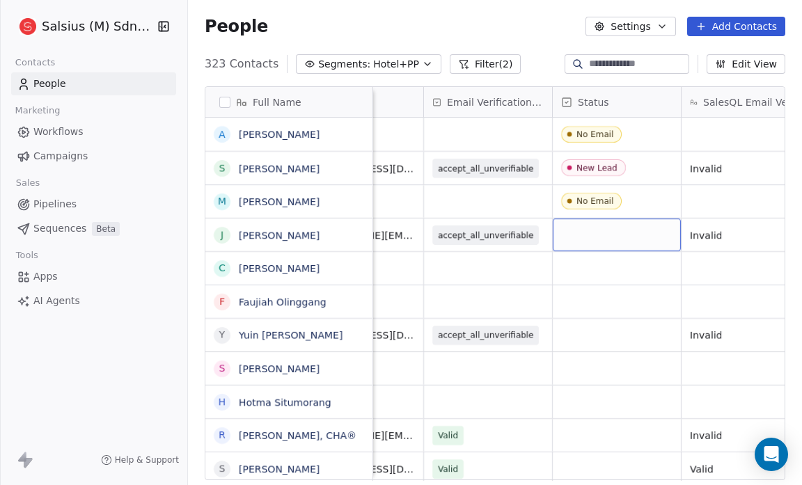
click at [590, 230] on div "grid" at bounding box center [617, 235] width 128 height 33
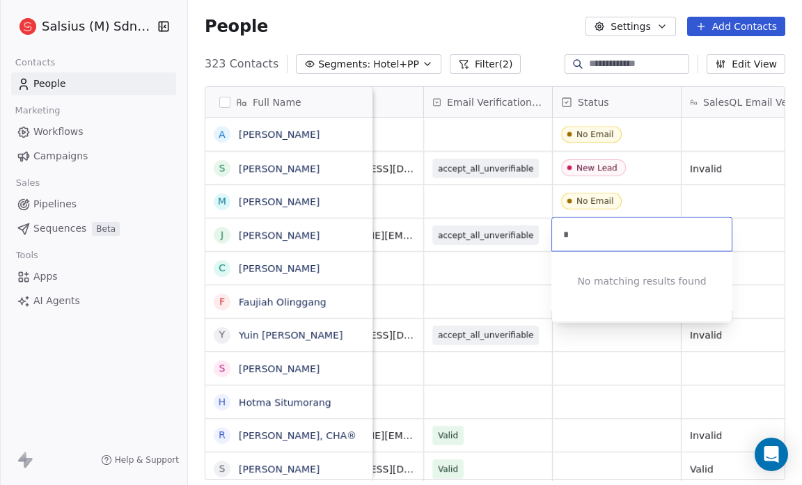
click at [528, 276] on html "Salsius (M) Sdn Bhd Contacts People Marketing Workflows Campaigns Sales Pipelin…" at bounding box center [401, 242] width 802 height 485
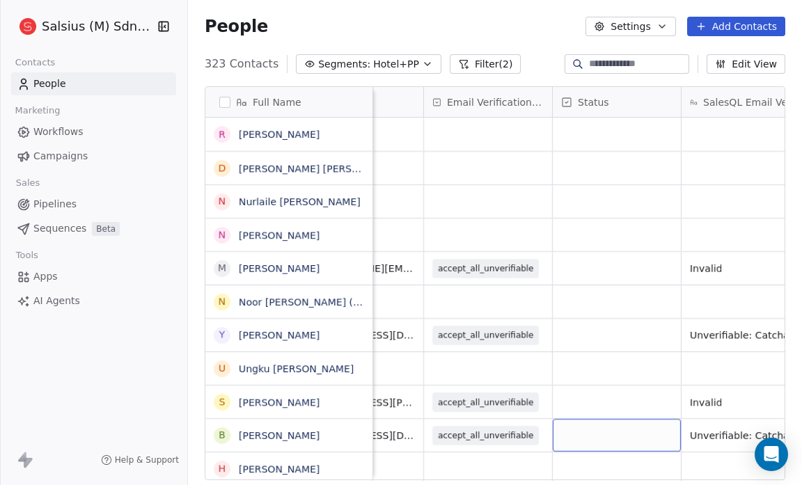
scroll to position [9, 0]
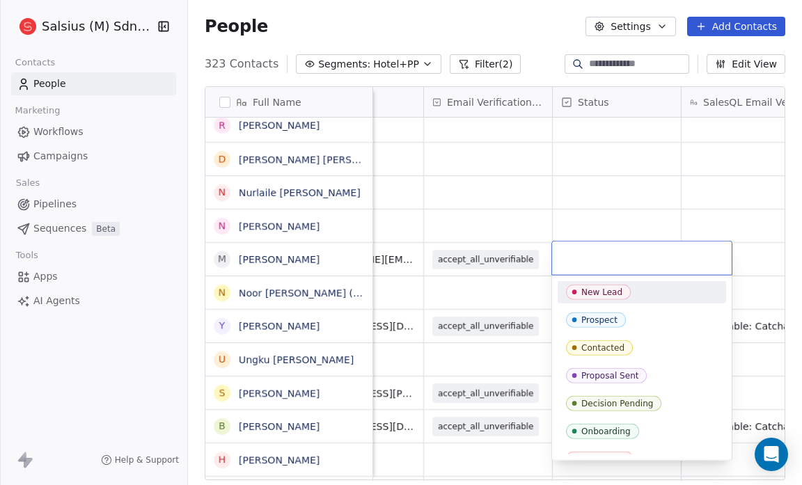
click at [594, 290] on div "New Lead" at bounding box center [601, 292] width 41 height 10
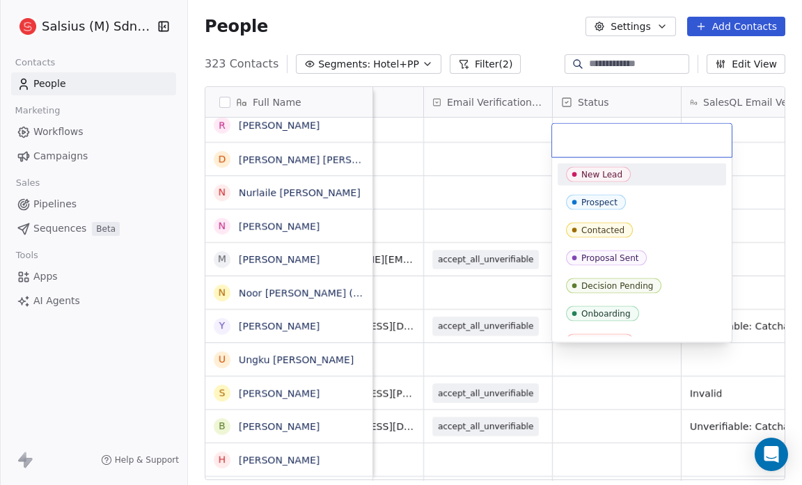
click at [604, 168] on span "New Lead" at bounding box center [598, 174] width 65 height 15
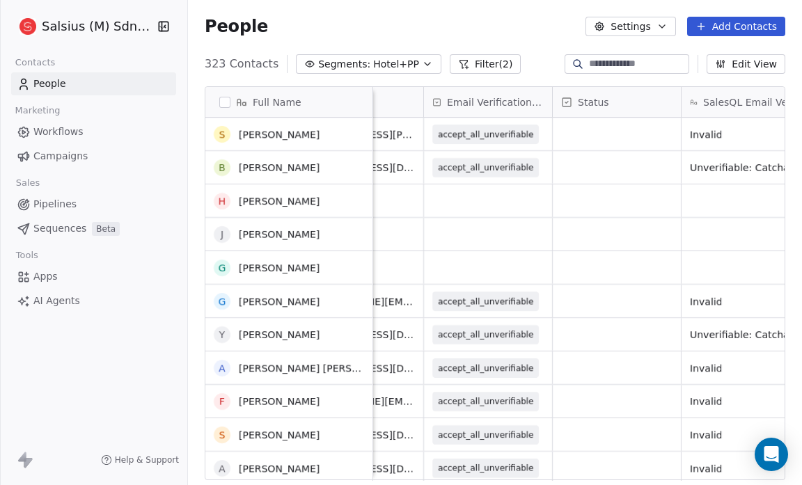
scroll to position [175, 0]
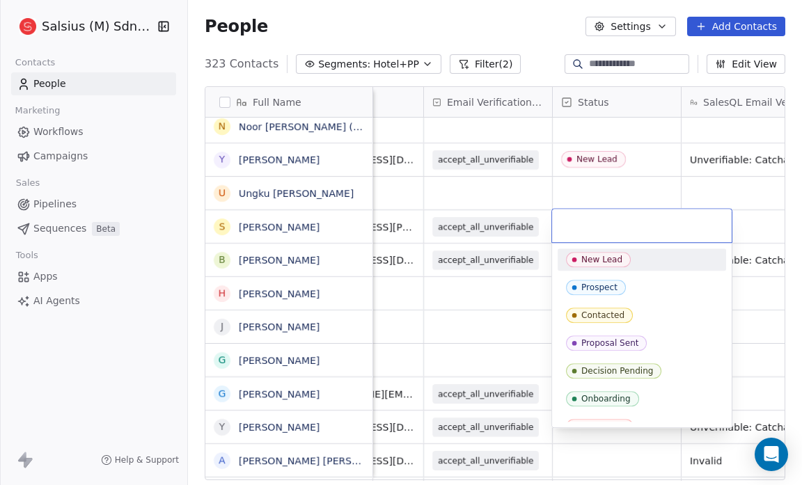
click at [589, 255] on div "New Lead" at bounding box center [601, 260] width 41 height 10
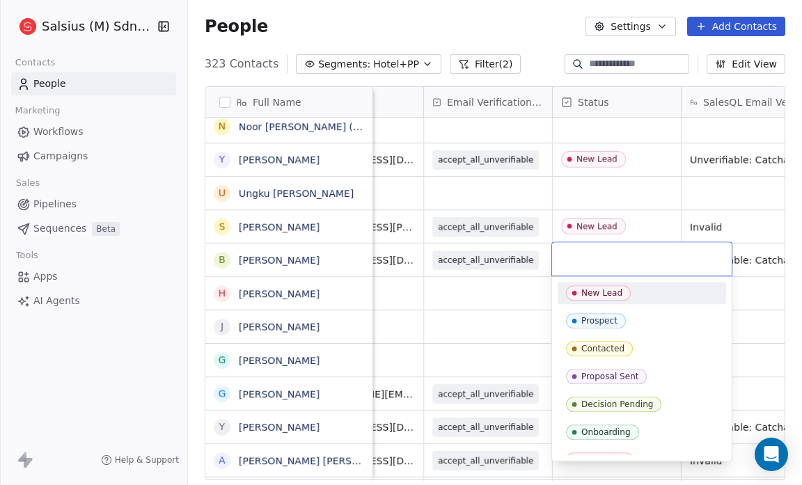
click at [585, 287] on span "New Lead" at bounding box center [598, 292] width 65 height 15
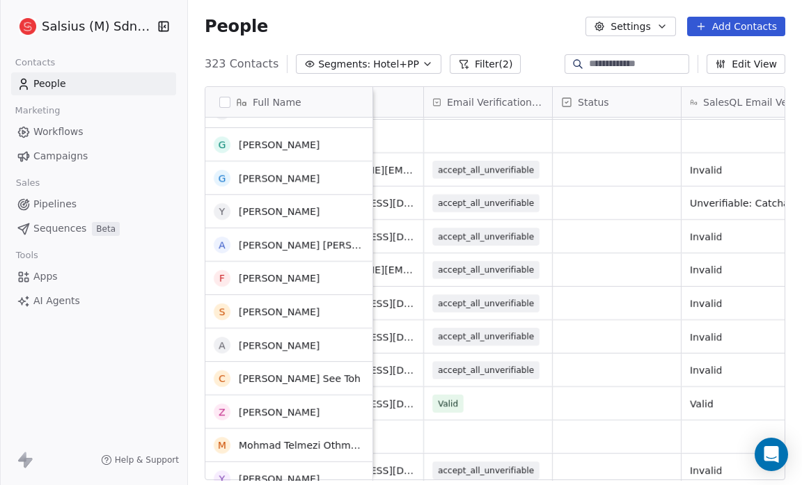
scroll to position [400, 0]
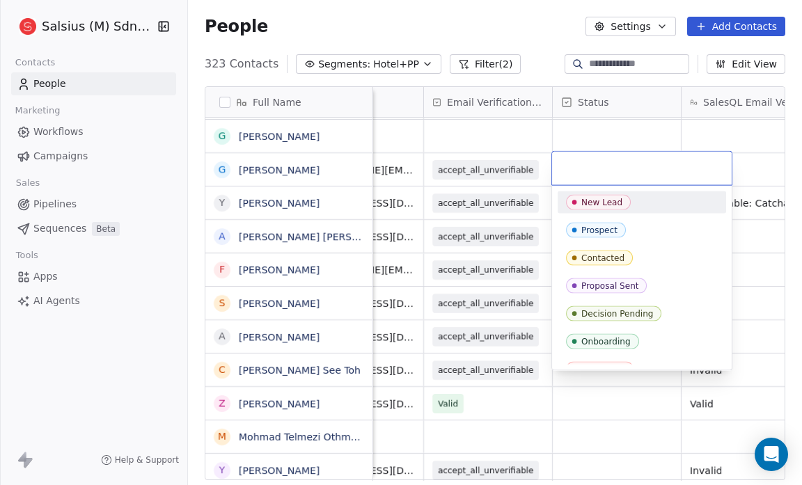
click at [580, 198] on span "New Lead" at bounding box center [598, 202] width 65 height 15
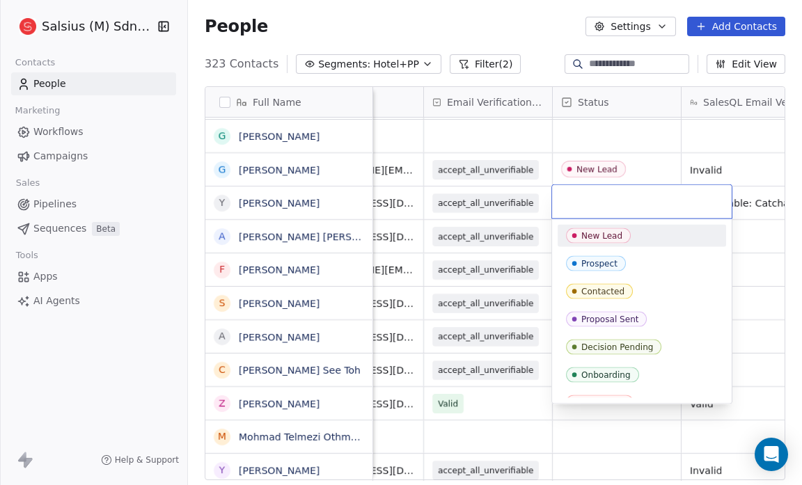
click at [589, 239] on span "New Lead" at bounding box center [598, 235] width 65 height 15
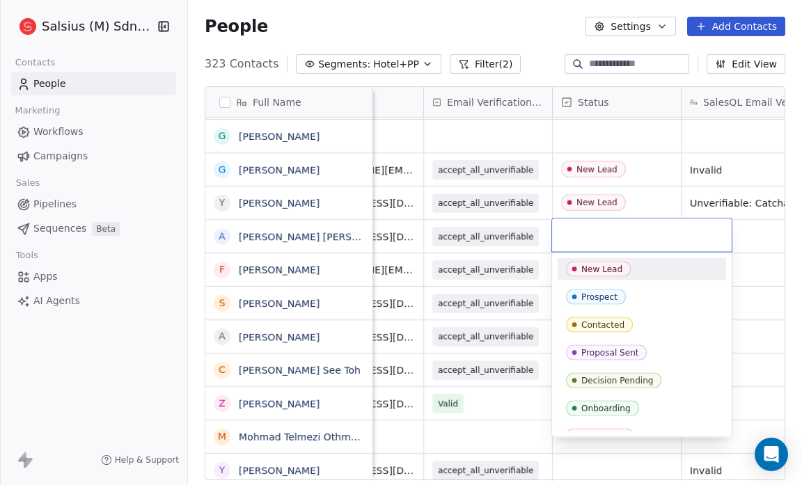
click at [585, 267] on div "New Lead" at bounding box center [601, 269] width 41 height 10
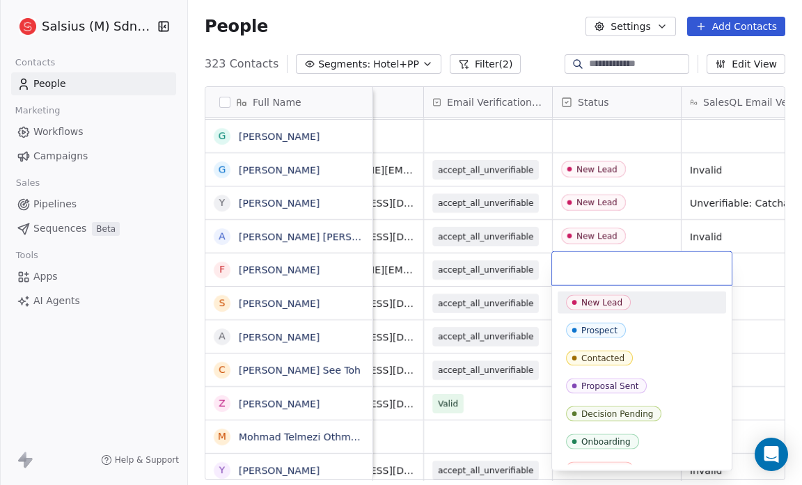
click at [586, 301] on div "New Lead" at bounding box center [601, 303] width 41 height 10
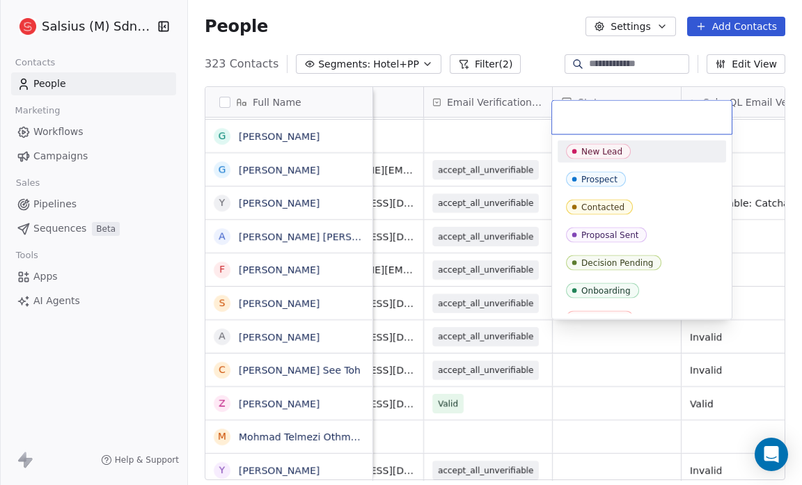
click at [584, 148] on div "New Lead" at bounding box center [601, 152] width 41 height 10
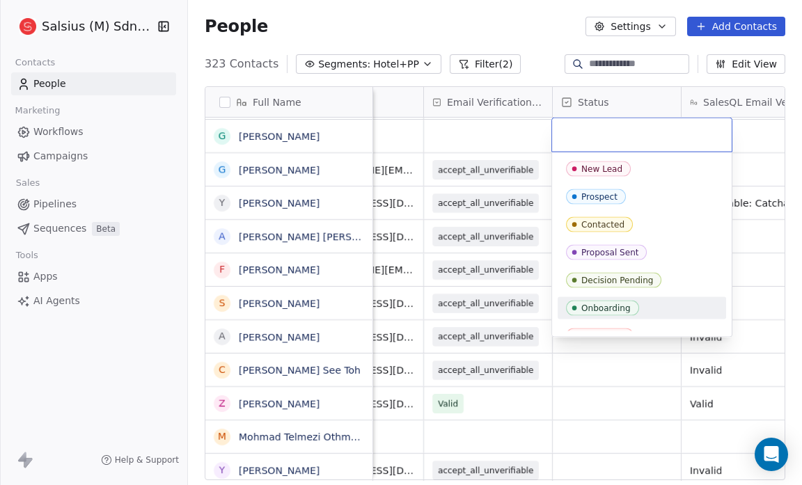
scroll to position [43, 0]
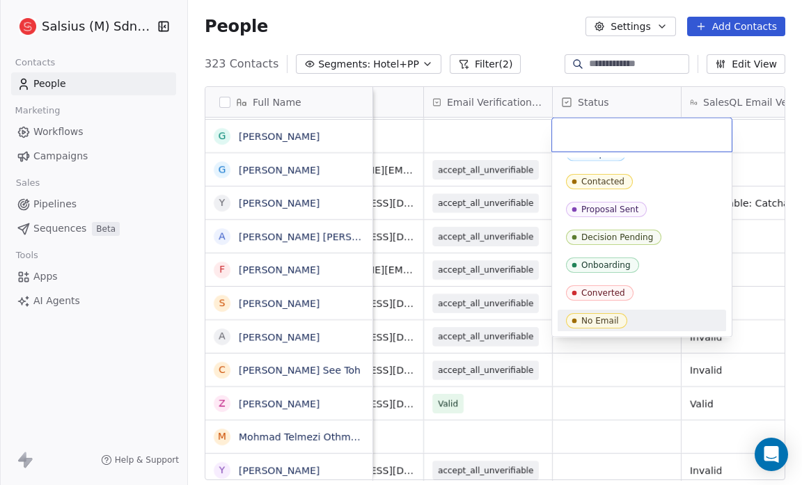
click at [663, 320] on div "No Email" at bounding box center [642, 320] width 152 height 15
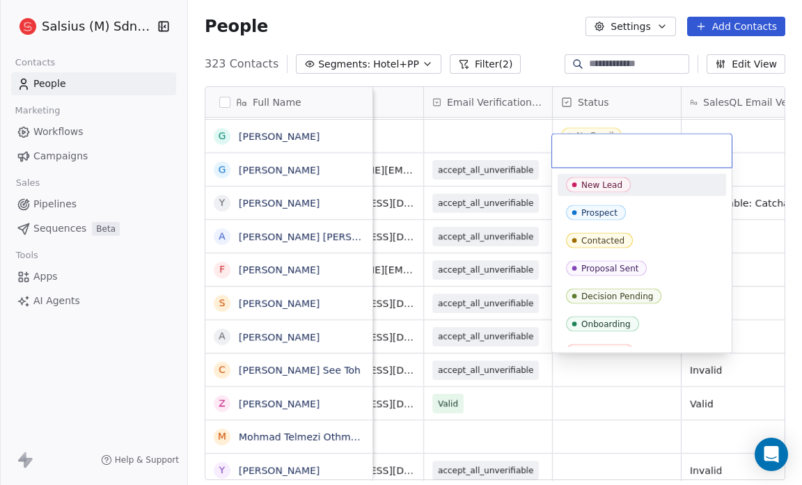
click at [654, 189] on div "New Lead" at bounding box center [642, 184] width 152 height 15
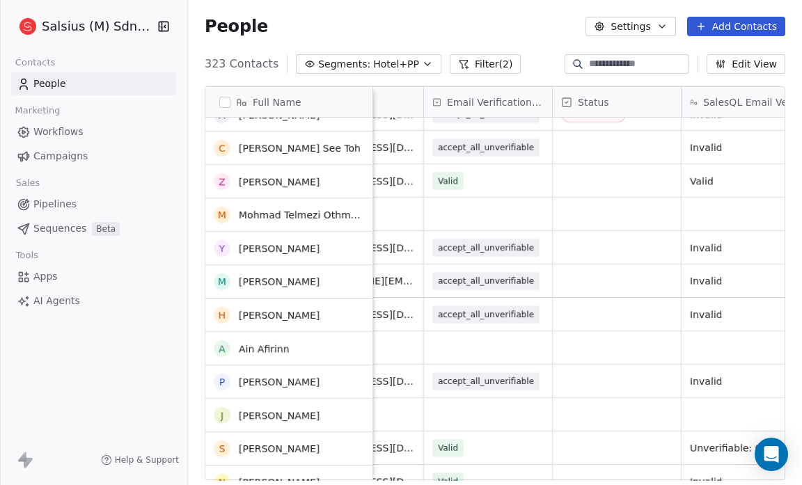
scroll to position [623, 0]
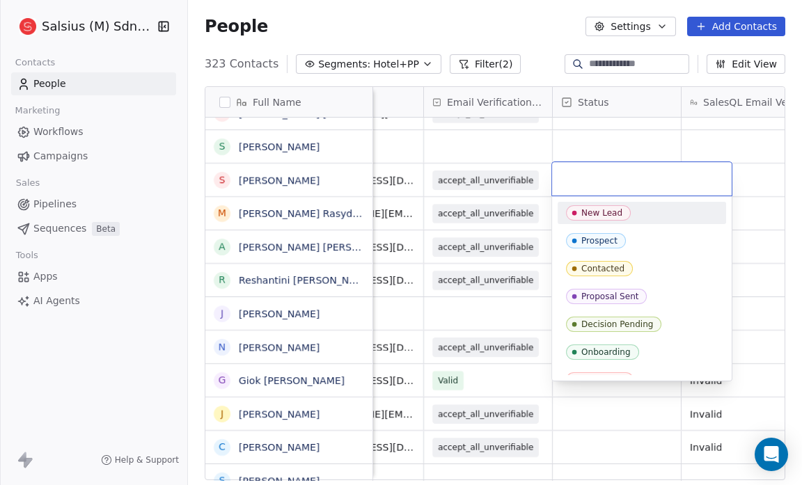
click at [593, 214] on div "New Lead" at bounding box center [601, 213] width 41 height 10
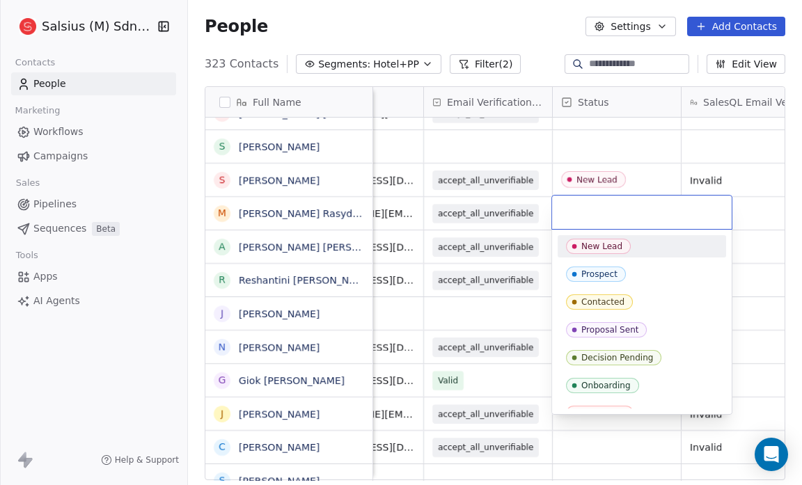
click at [598, 243] on div "New Lead" at bounding box center [601, 247] width 41 height 10
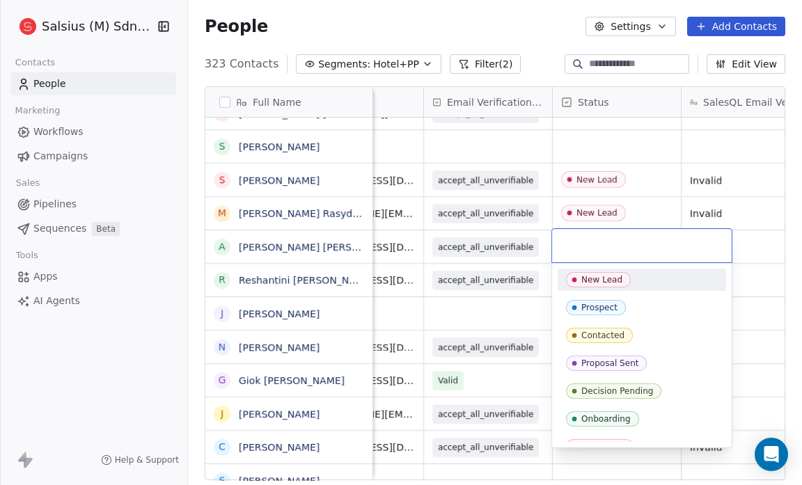
click at [600, 282] on div "New Lead" at bounding box center [601, 280] width 41 height 10
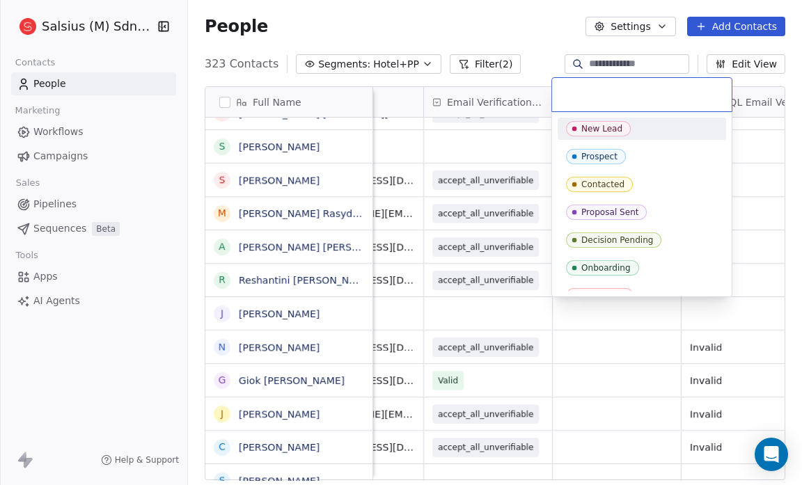
click at [623, 123] on span "New Lead" at bounding box center [598, 128] width 65 height 15
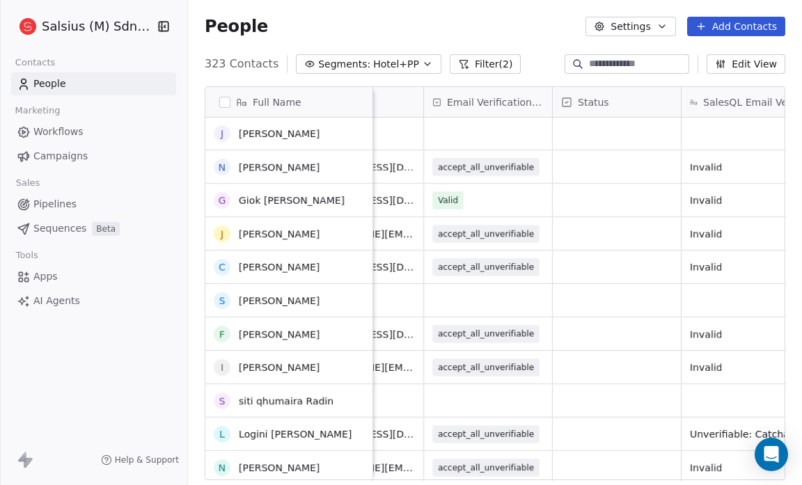
scroll to position [0, 0]
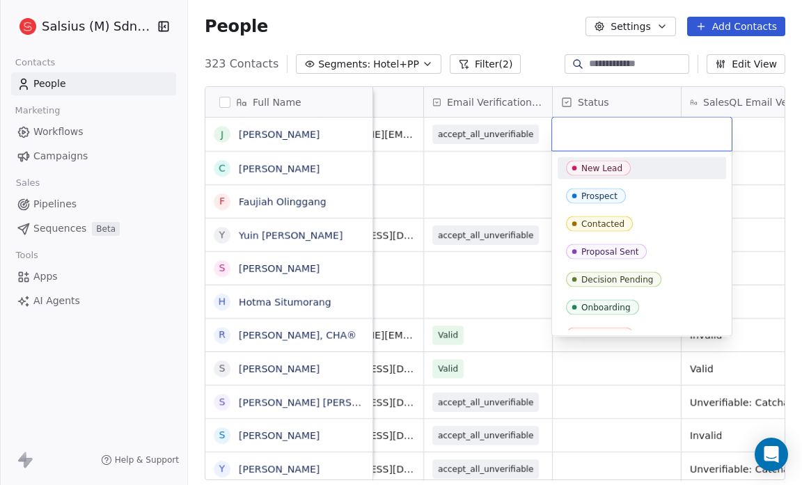
click at [594, 161] on span "New Lead" at bounding box center [598, 168] width 65 height 15
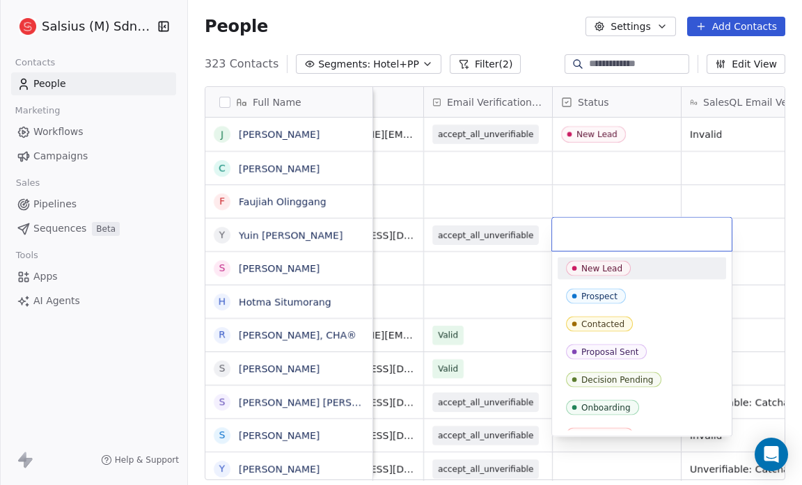
click at [582, 276] on div "New Lead" at bounding box center [642, 269] width 168 height 22
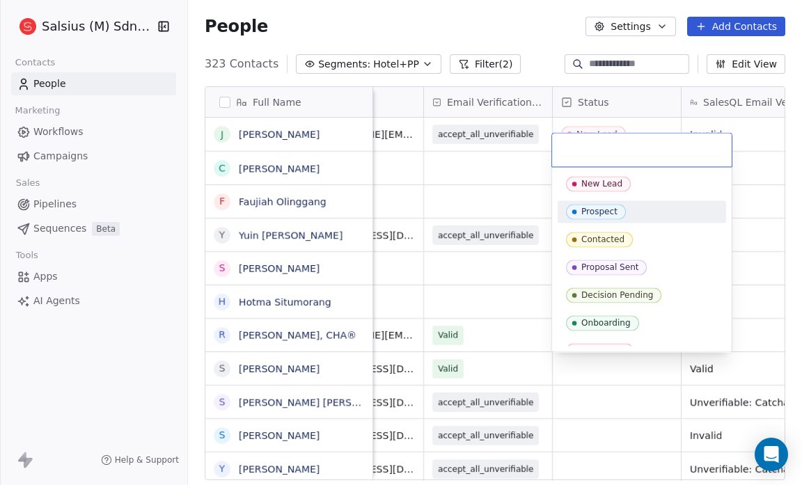
click at [601, 207] on div "Prospect" at bounding box center [599, 212] width 36 height 10
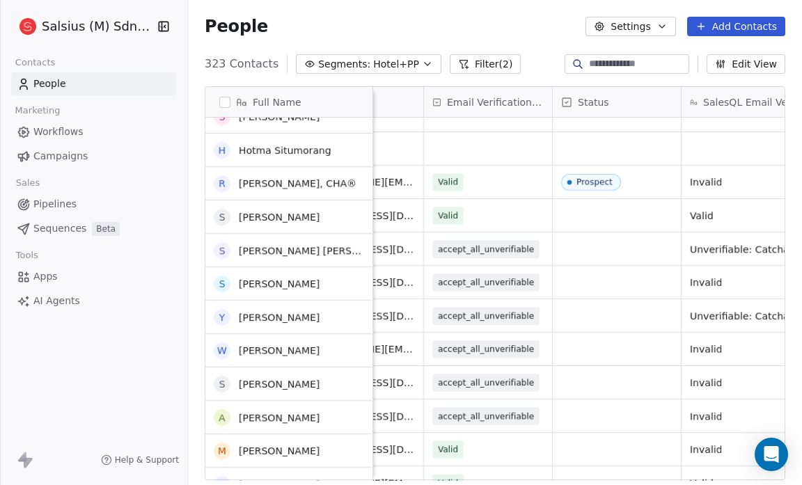
scroll to position [153, 0]
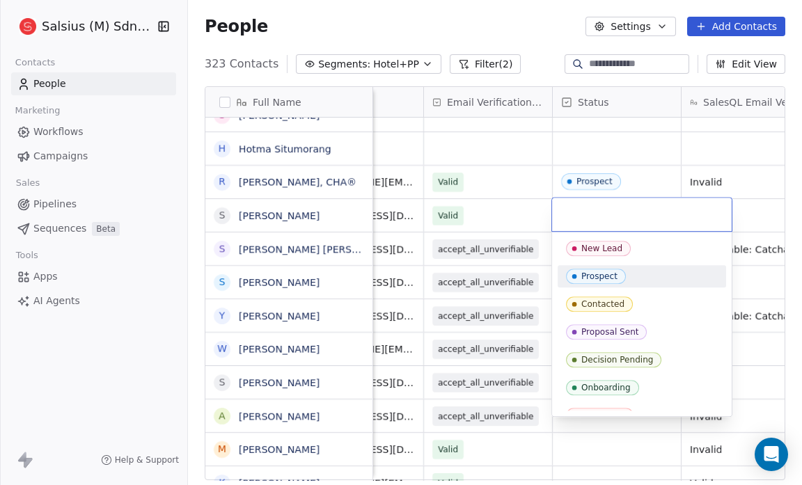
click at [619, 271] on span "Prospect" at bounding box center [596, 276] width 60 height 15
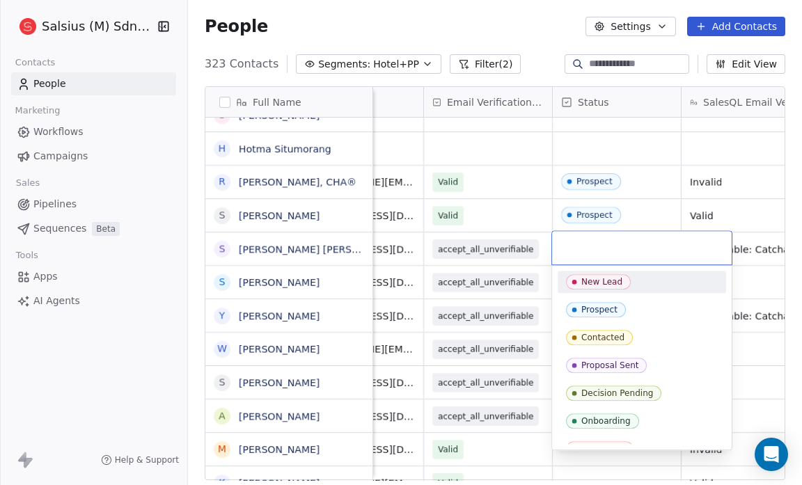
click at [591, 283] on div "New Lead" at bounding box center [601, 282] width 41 height 10
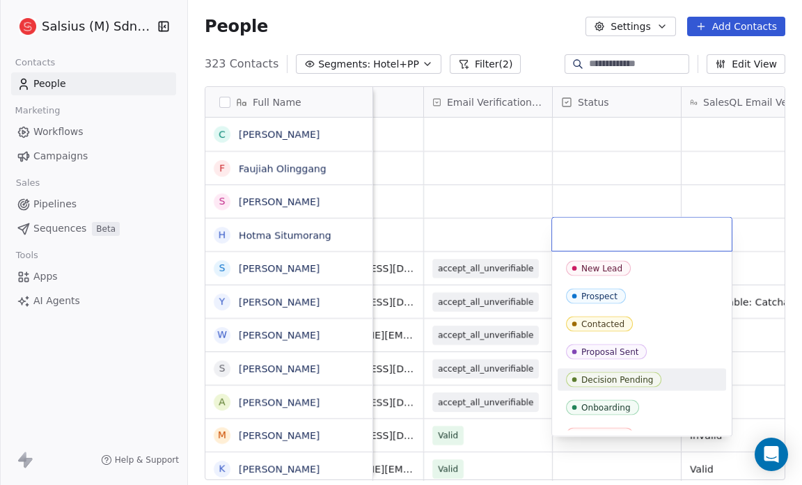
scroll to position [43, 0]
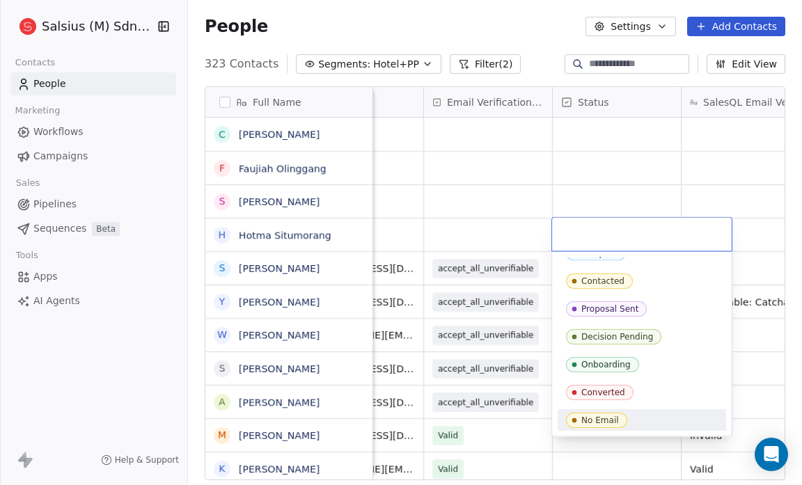
click at [677, 418] on div "No Email" at bounding box center [642, 420] width 152 height 15
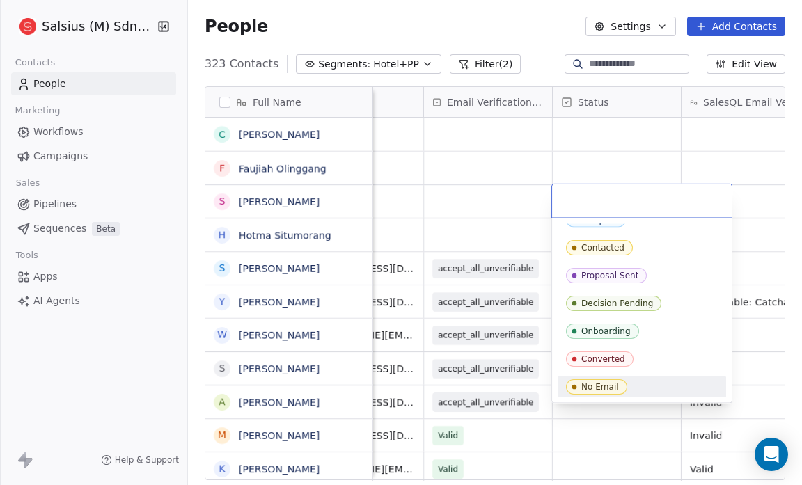
click at [677, 394] on div "No Email" at bounding box center [642, 387] width 168 height 22
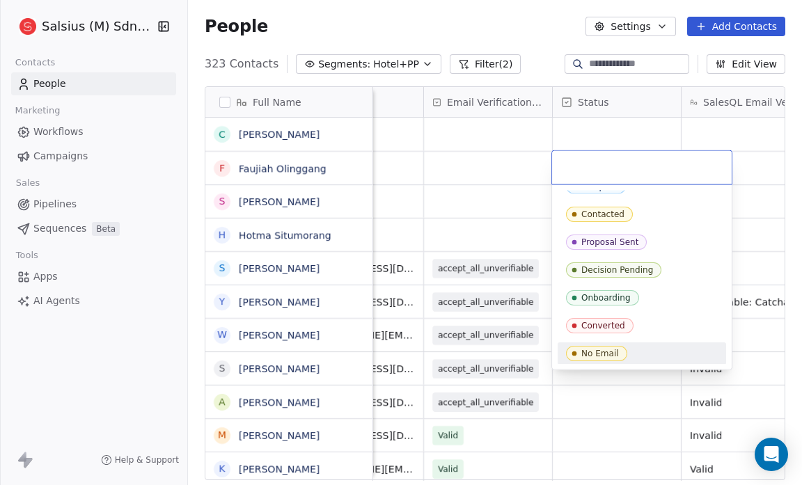
click at [637, 354] on div "No Email" at bounding box center [642, 353] width 152 height 15
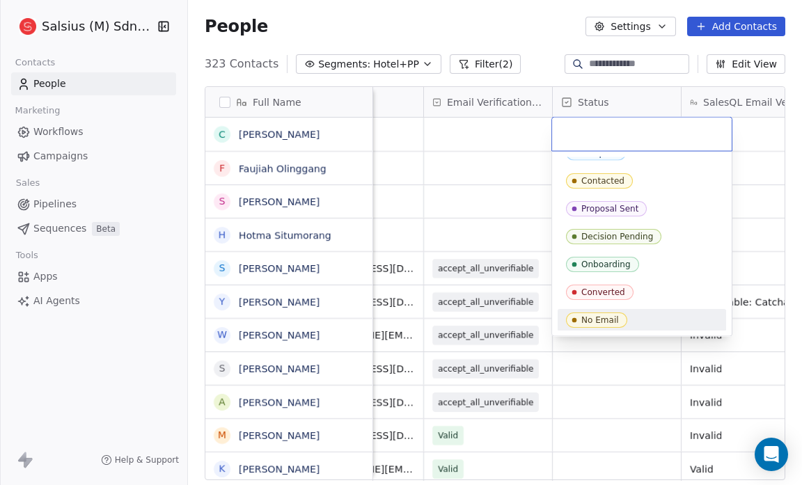
click at [681, 313] on div "No Email" at bounding box center [642, 320] width 152 height 15
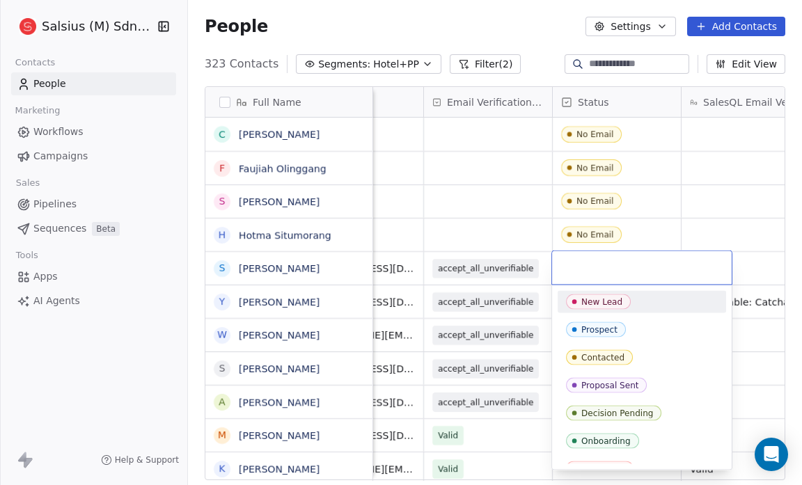
click at [610, 299] on div "New Lead" at bounding box center [601, 302] width 41 height 10
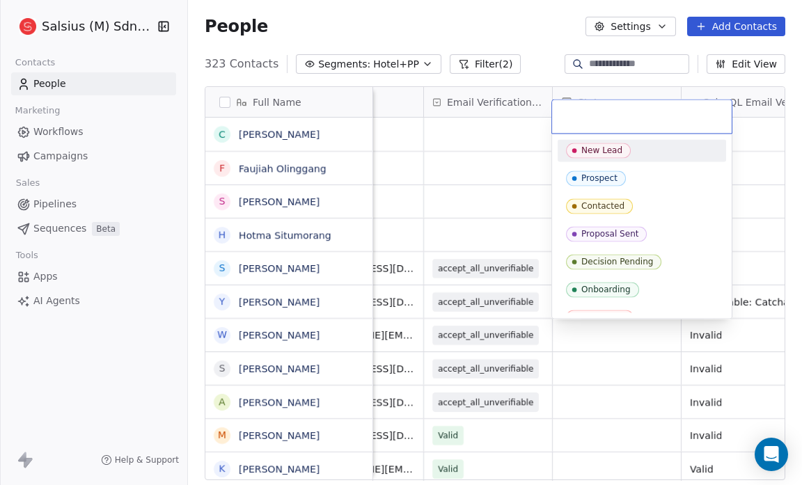
click at [606, 149] on div "New Lead" at bounding box center [601, 150] width 41 height 10
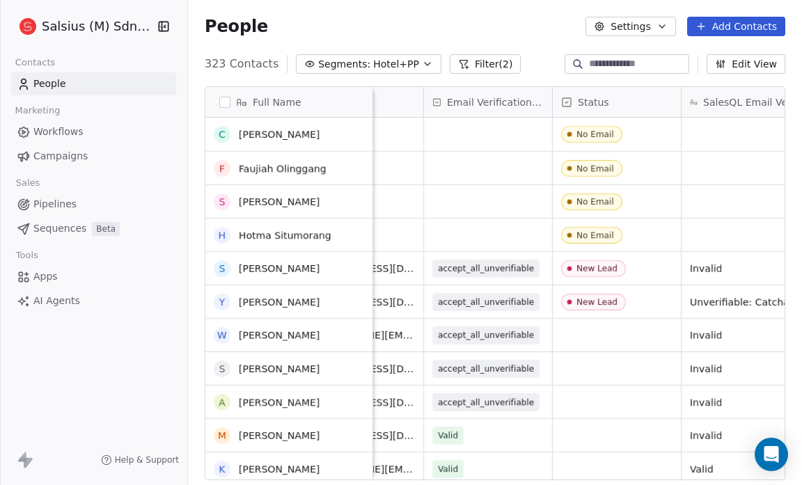
scroll to position [126, 0]
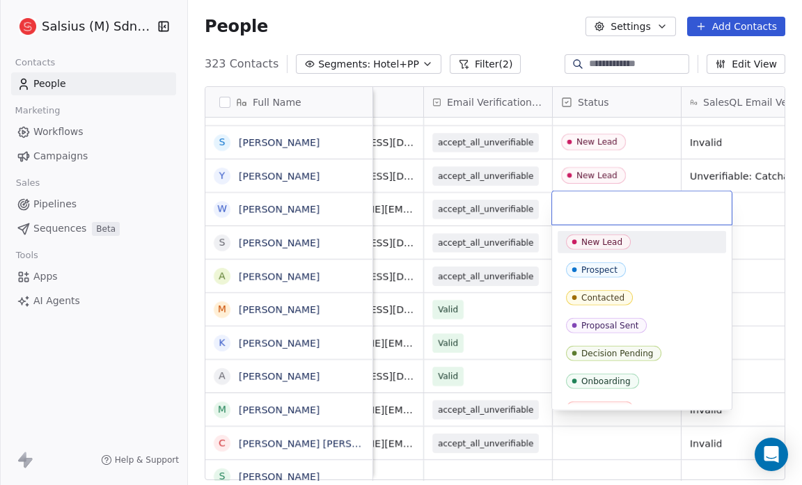
click at [591, 235] on span "New Lead" at bounding box center [598, 242] width 65 height 15
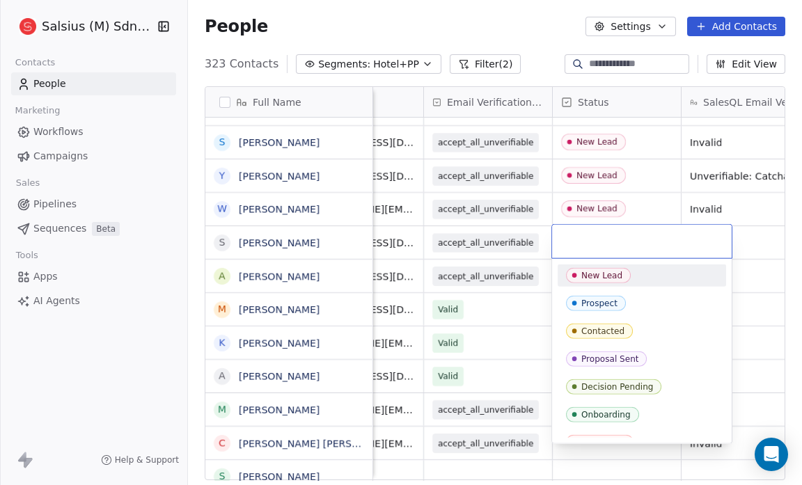
click at [590, 283] on div "New Lead" at bounding box center [642, 275] width 168 height 22
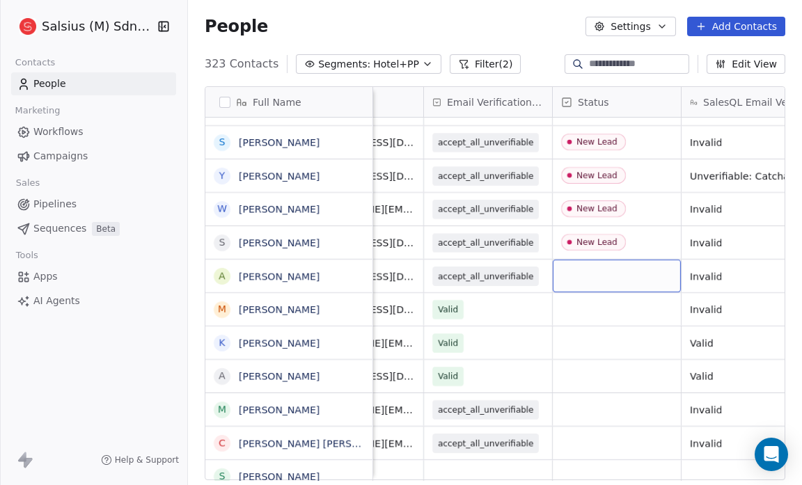
click at [590, 283] on div "grid" at bounding box center [617, 276] width 128 height 33
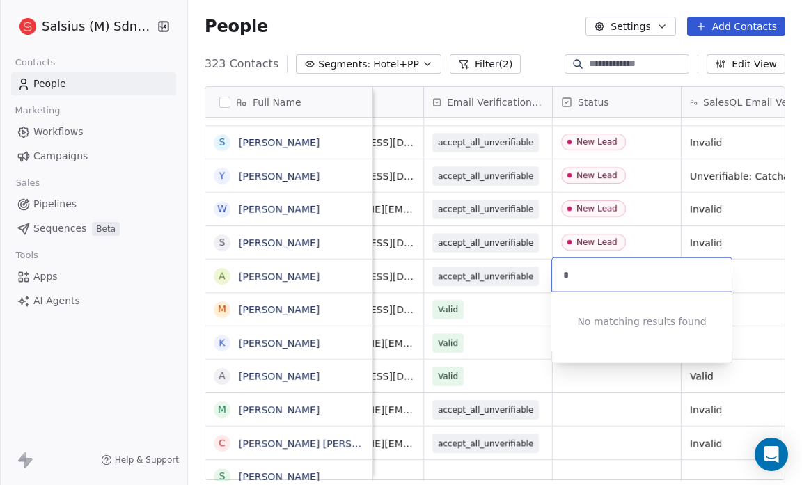
click at [529, 304] on html "Salsius (M) Sdn Bhd Contacts People Marketing Workflows Campaigns Sales Pipelin…" at bounding box center [401, 242] width 802 height 485
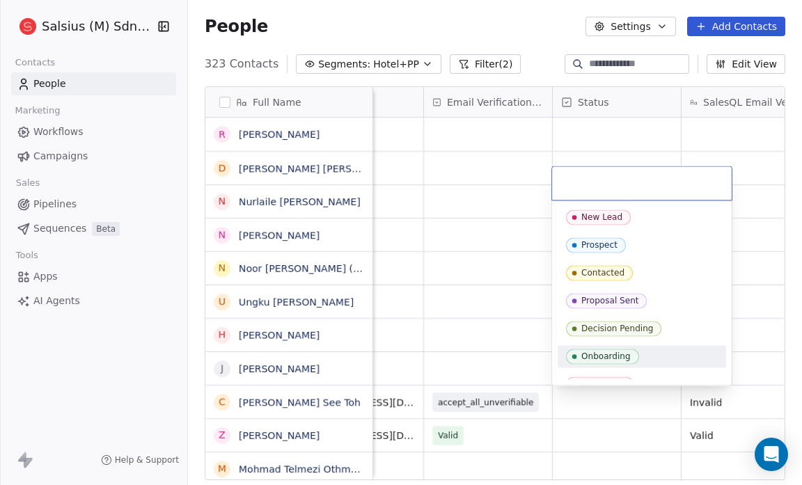
scroll to position [43, 0]
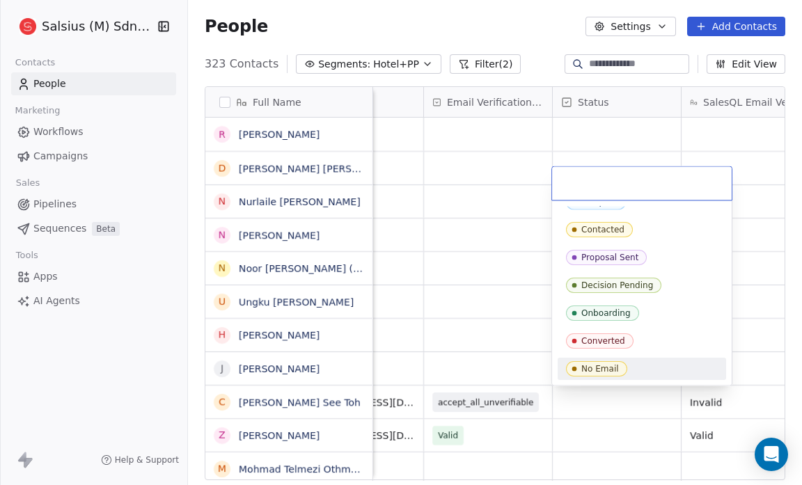
click at [688, 365] on div "No Email" at bounding box center [642, 368] width 152 height 15
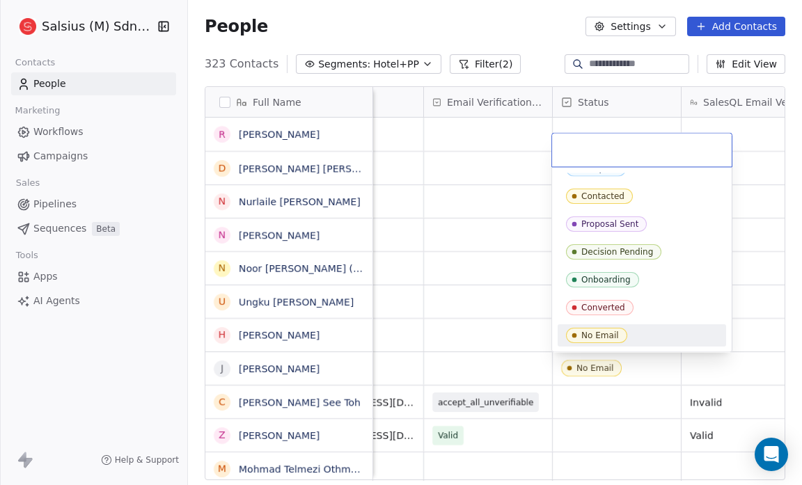
click at [643, 333] on div "No Email" at bounding box center [642, 335] width 152 height 15
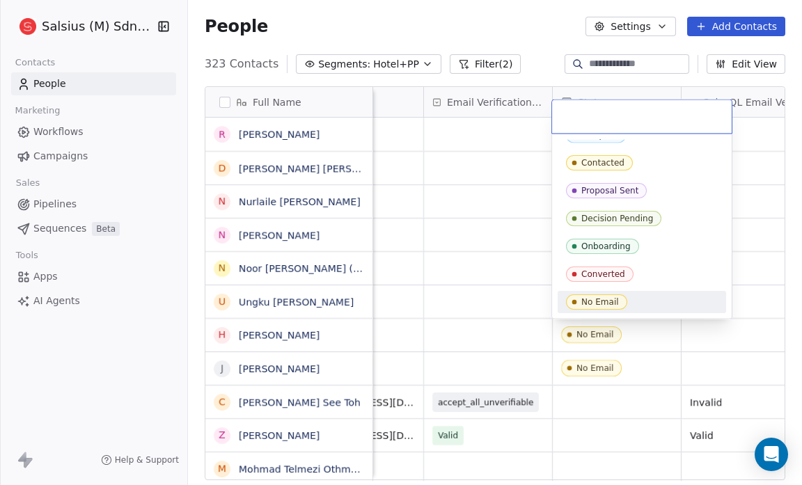
click at [642, 302] on div "No Email" at bounding box center [642, 301] width 152 height 15
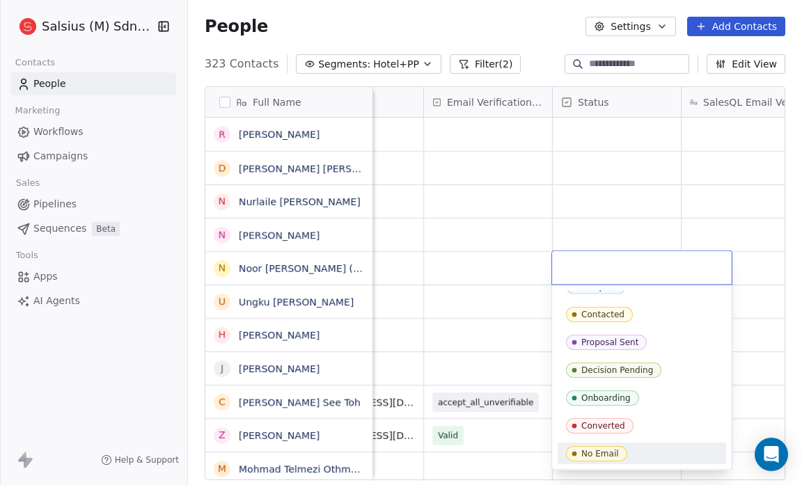
click at [687, 458] on div "No Email" at bounding box center [642, 453] width 152 height 15
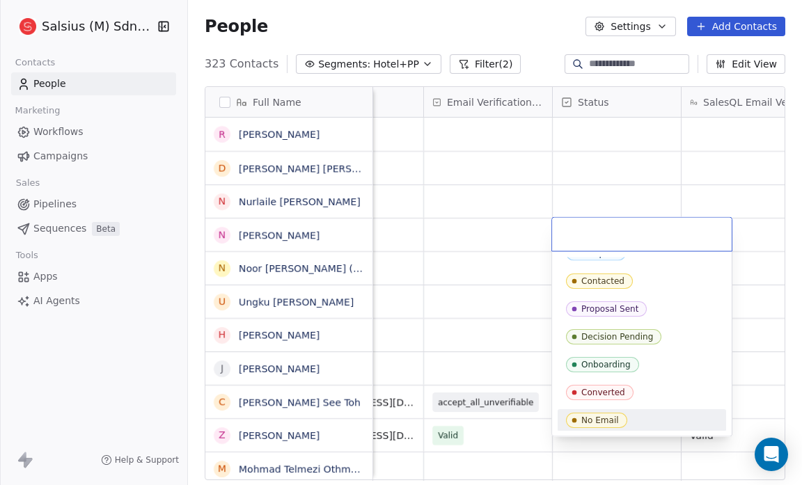
click at [658, 419] on div "No Email" at bounding box center [642, 420] width 152 height 15
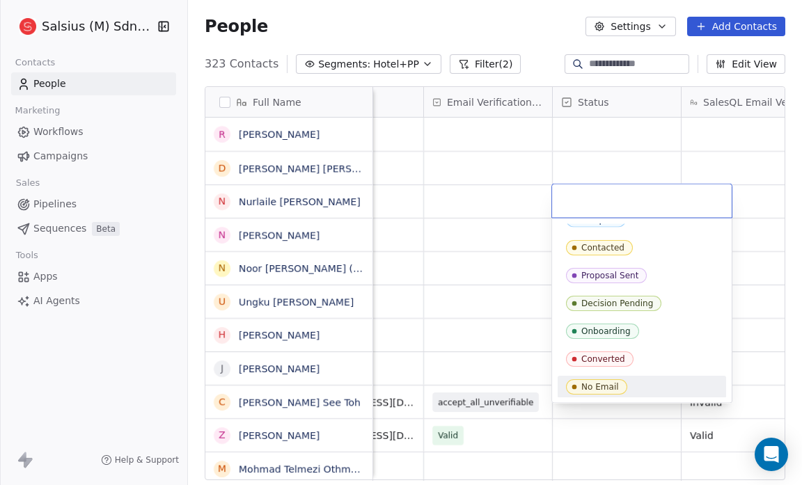
click at [679, 386] on div "No Email" at bounding box center [642, 386] width 152 height 15
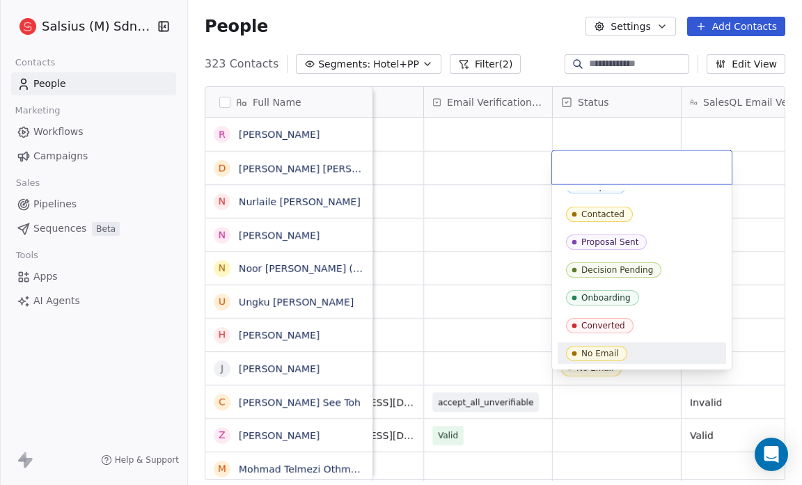
click at [661, 352] on div "No Email" at bounding box center [642, 353] width 152 height 15
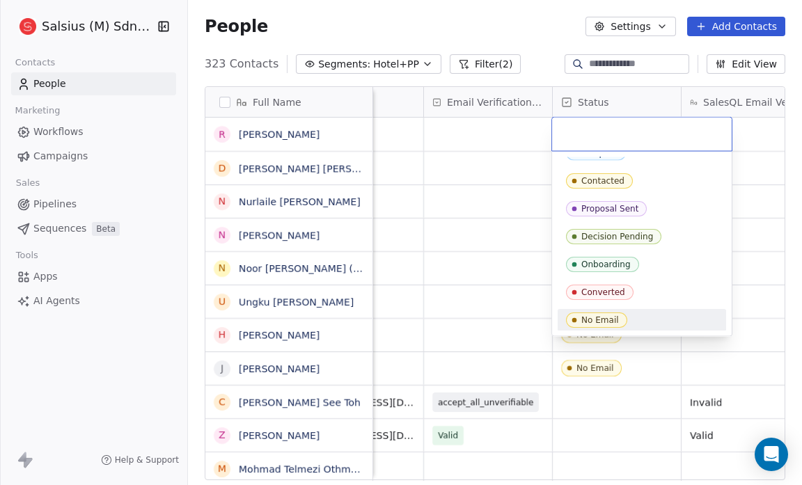
click at [661, 317] on div "No Email" at bounding box center [642, 320] width 152 height 15
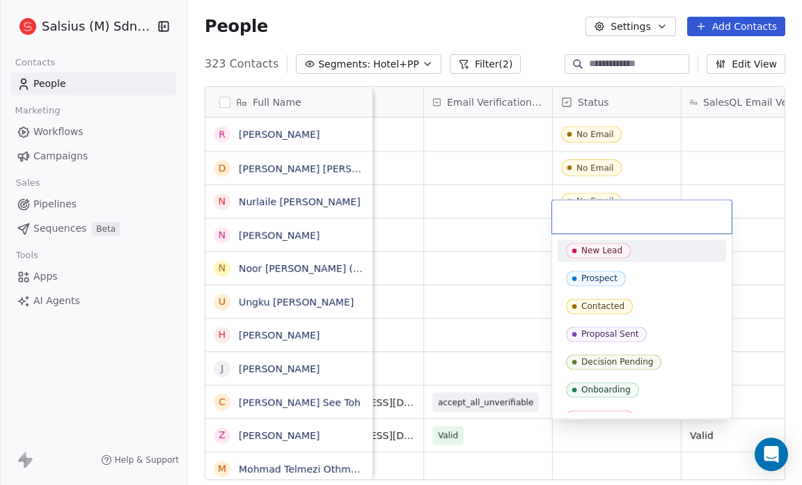
click at [647, 252] on div "New Lead" at bounding box center [642, 250] width 152 height 15
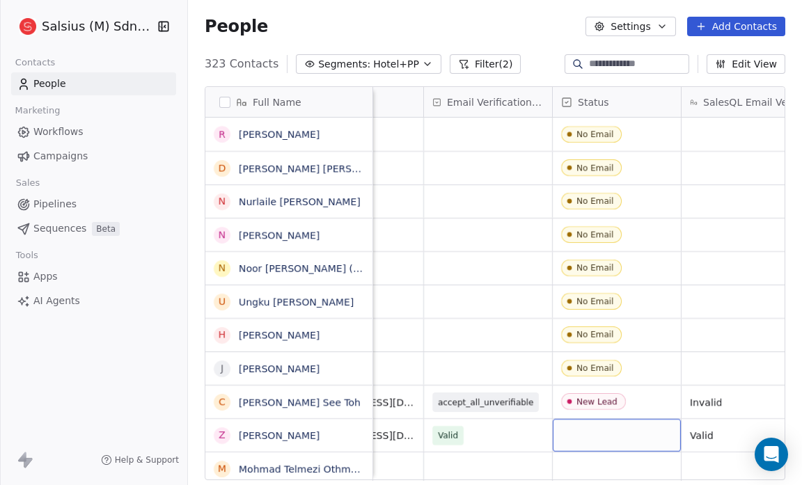
scroll to position [9, 0]
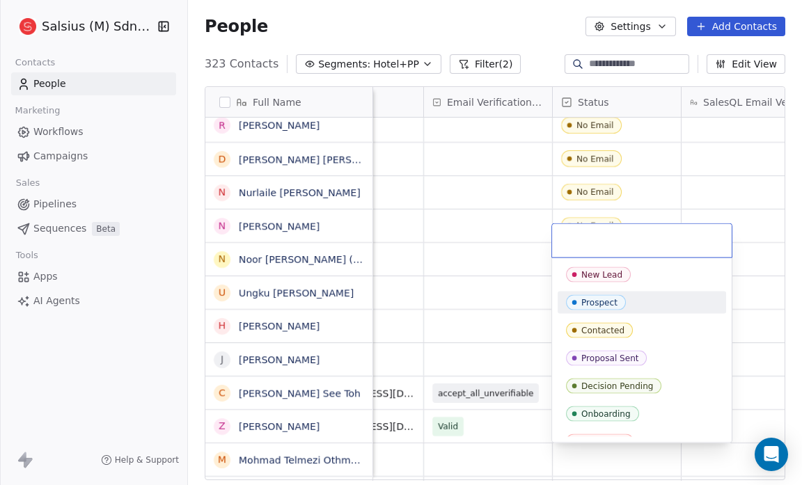
click at [619, 295] on div "Prospect" at bounding box center [642, 302] width 152 height 15
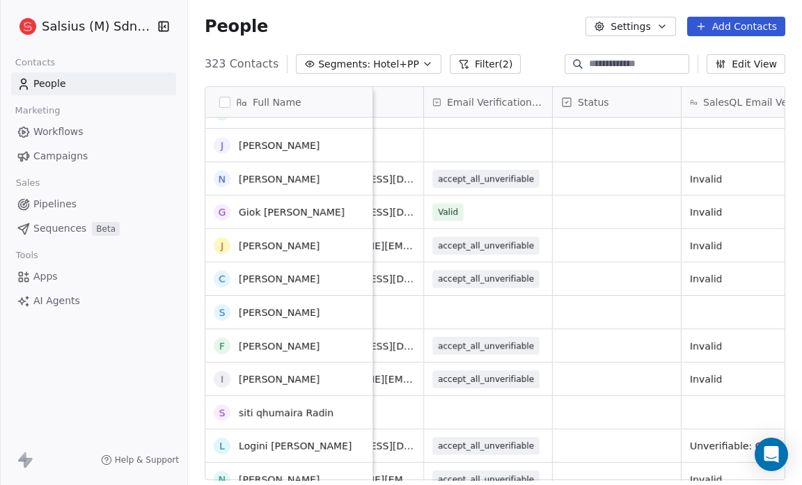
scroll to position [0, 0]
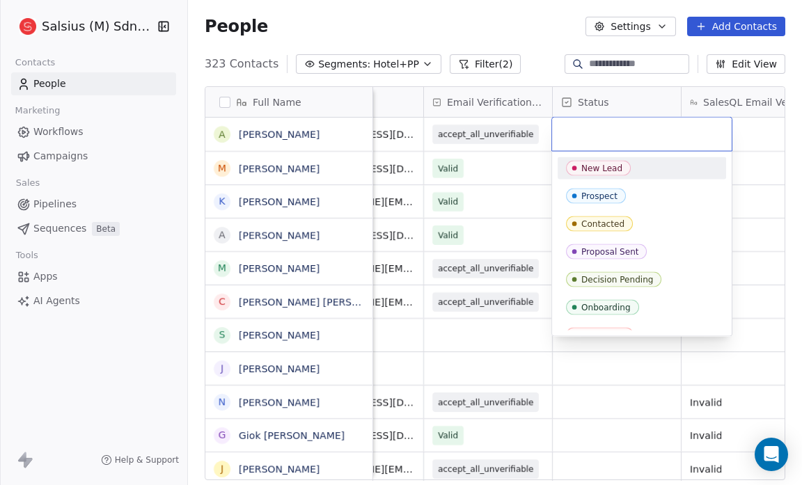
click at [582, 168] on div "New Lead" at bounding box center [601, 169] width 41 height 10
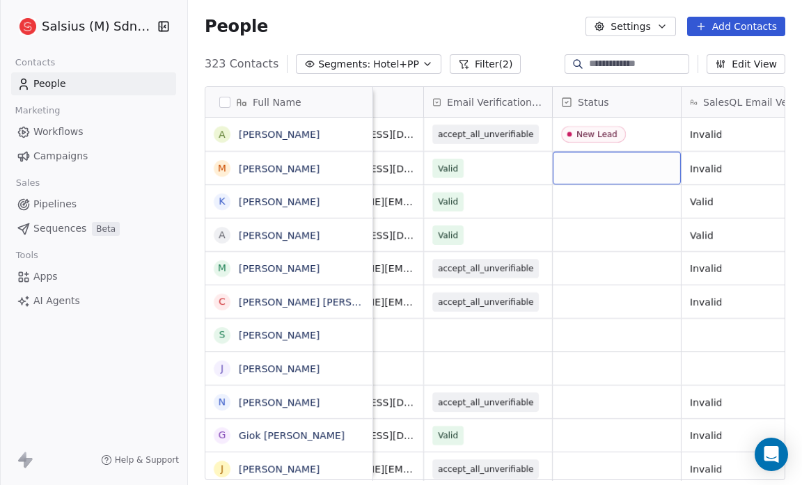
click at [582, 168] on div "grid" at bounding box center [617, 168] width 128 height 33
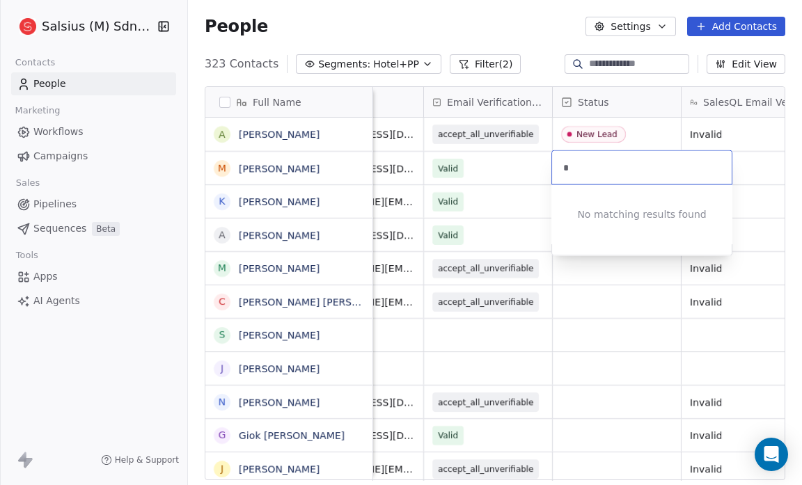
click at [519, 177] on html "Salsius (M) Sdn Bhd Contacts People Marketing Workflows Campaigns Sales Pipelin…" at bounding box center [401, 242] width 802 height 485
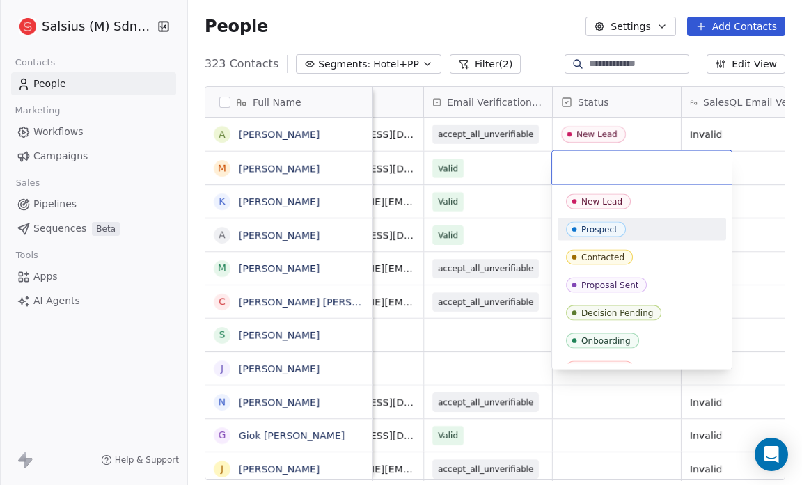
click at [603, 223] on span "Prospect" at bounding box center [596, 229] width 60 height 15
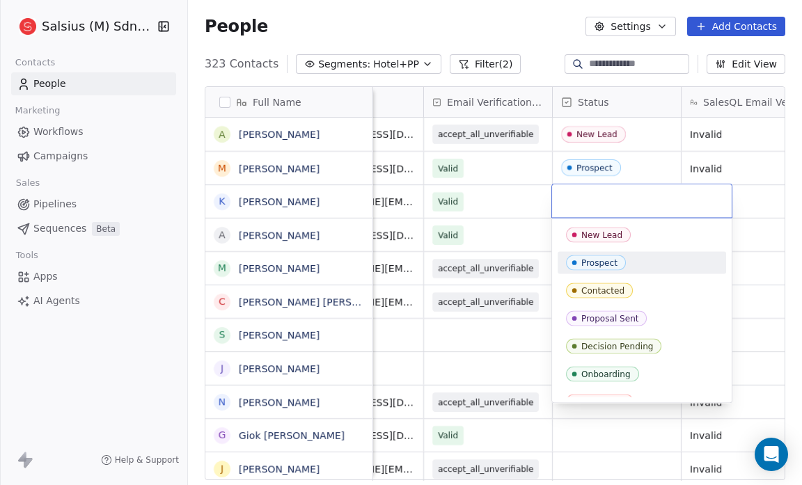
click at [599, 256] on span "Prospect" at bounding box center [596, 262] width 60 height 15
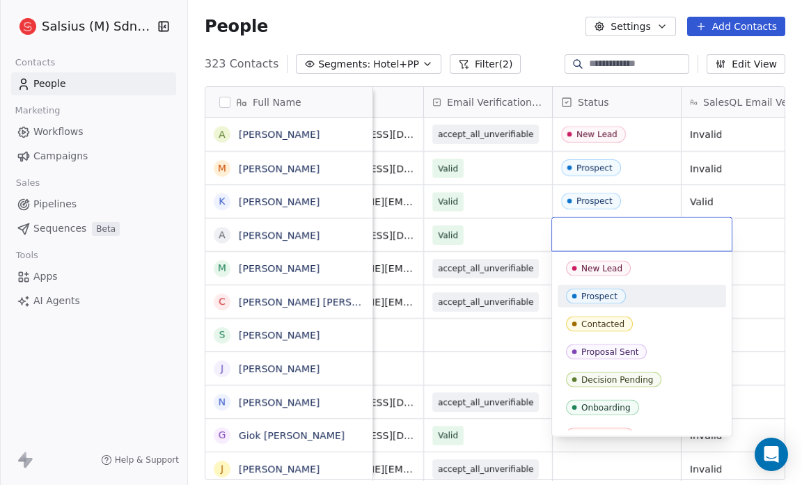
click at [592, 299] on div "Prospect" at bounding box center [599, 297] width 36 height 10
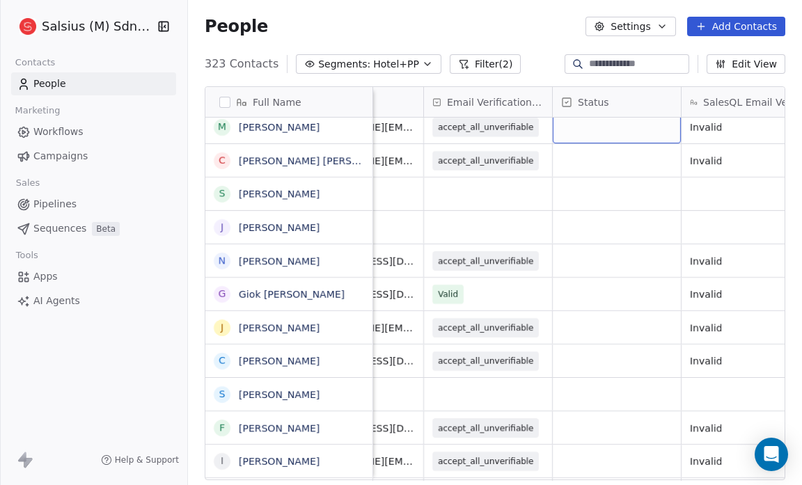
scroll to position [134, 0]
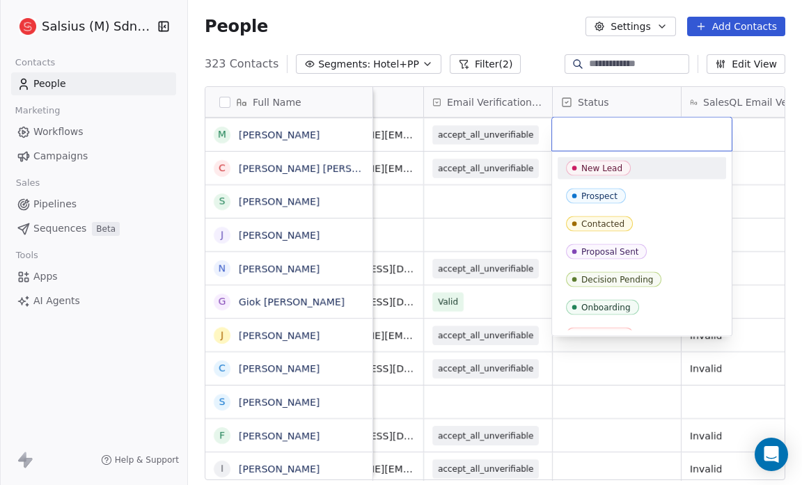
click at [594, 161] on span "New Lead" at bounding box center [598, 168] width 65 height 15
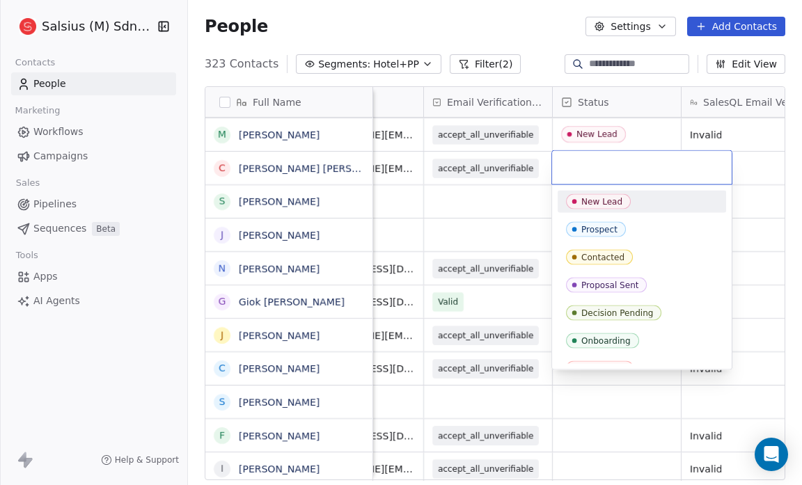
click at [598, 199] on div "New Lead" at bounding box center [601, 202] width 41 height 10
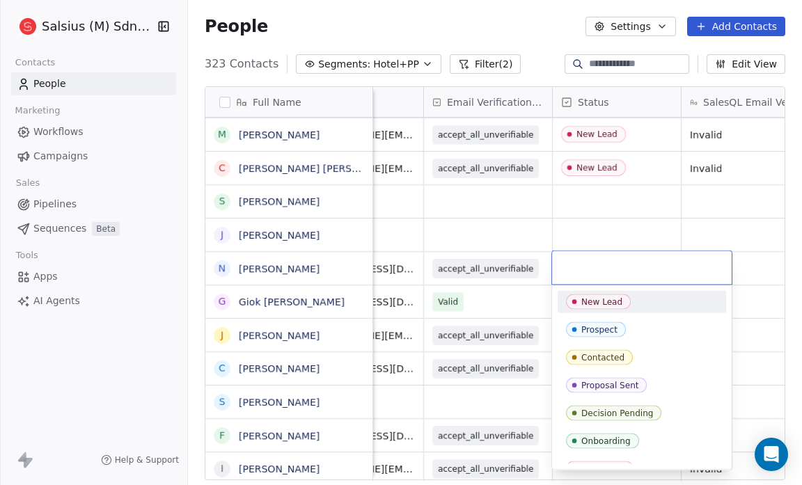
click at [592, 302] on div "New Lead" at bounding box center [601, 302] width 41 height 10
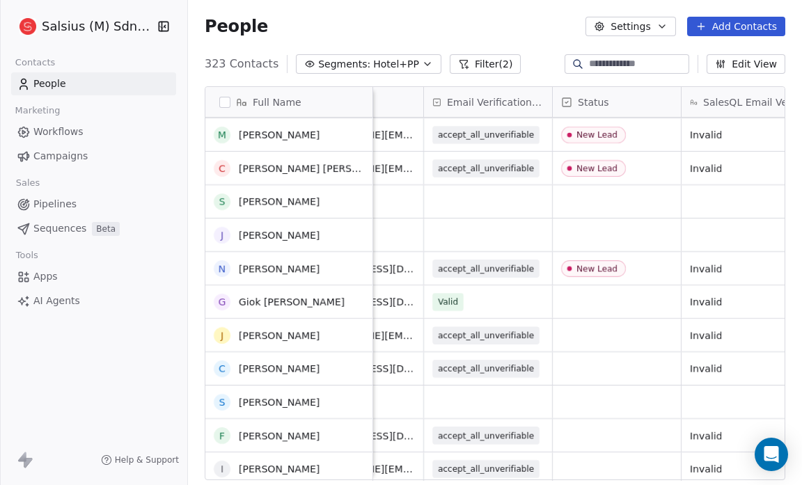
scroll to position [274, 0]
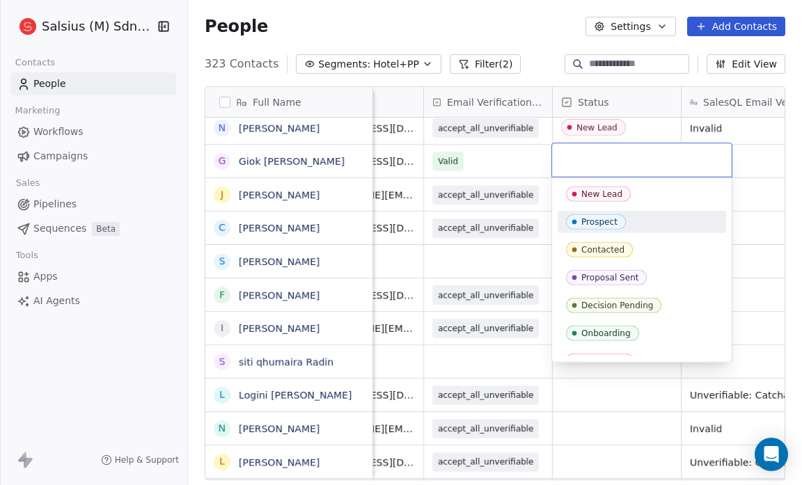
click at [608, 217] on div "Prospect" at bounding box center [599, 222] width 36 height 10
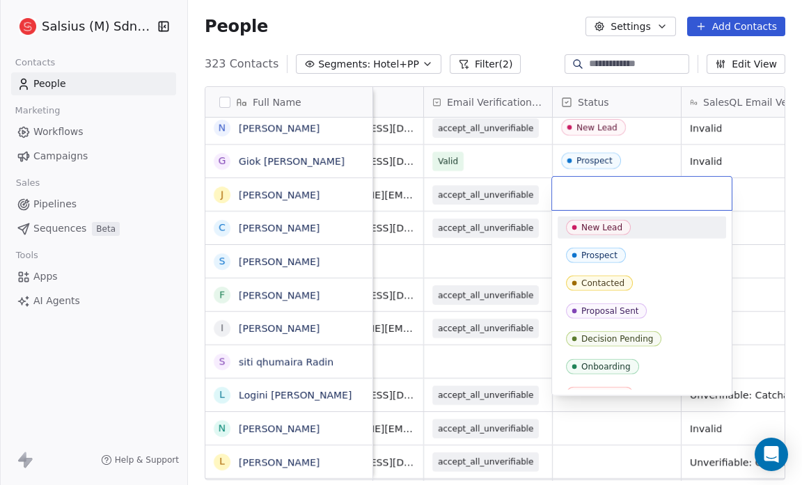
click at [589, 228] on div "New Lead" at bounding box center [601, 228] width 41 height 10
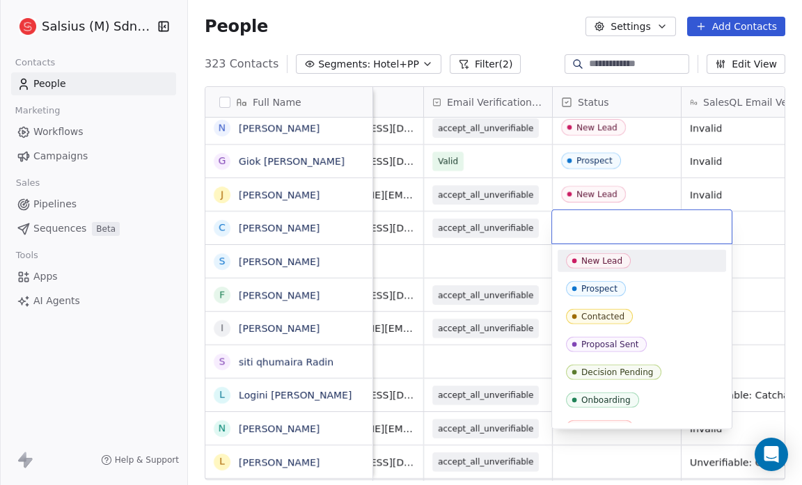
click at [572, 255] on icon "Suggestions" at bounding box center [574, 260] width 11 height 11
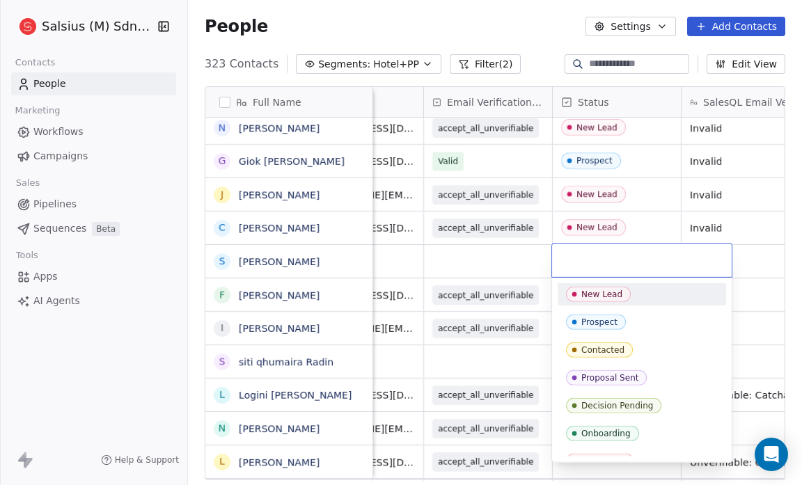
scroll to position [43, 0]
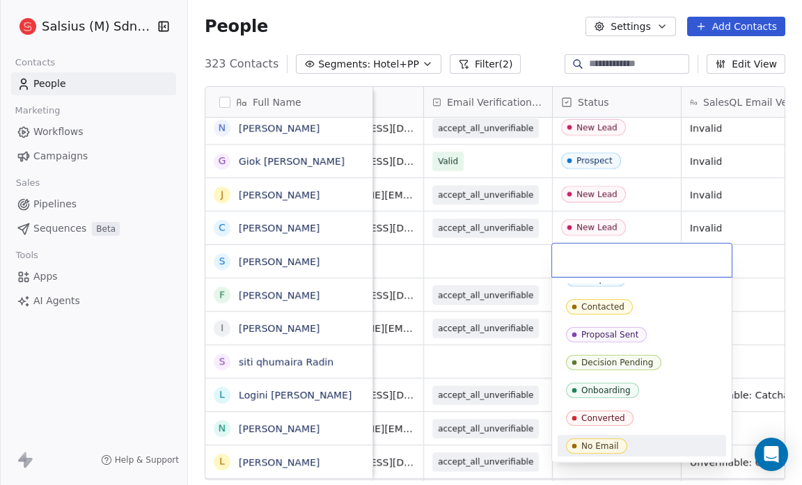
click at [644, 441] on div "No Email" at bounding box center [642, 445] width 152 height 15
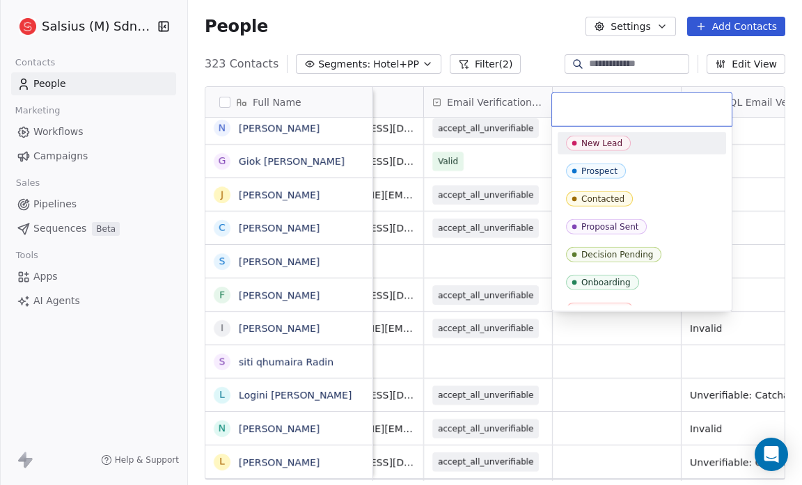
click at [617, 136] on span "New Lead" at bounding box center [598, 143] width 65 height 15
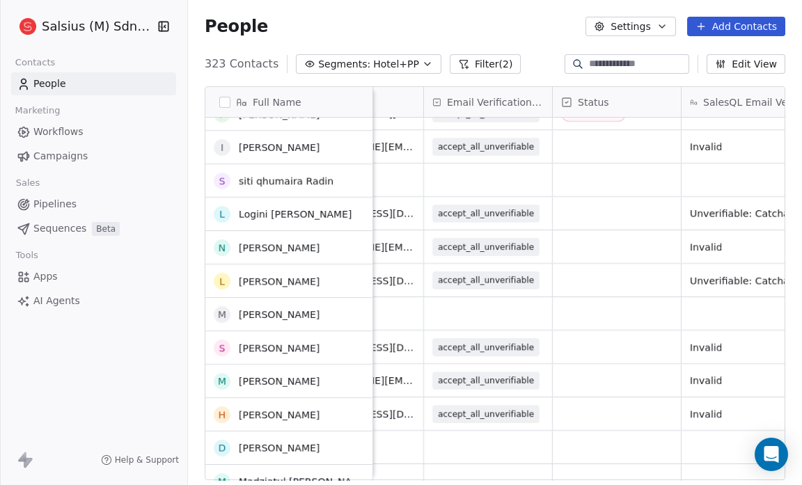
scroll to position [455, 0]
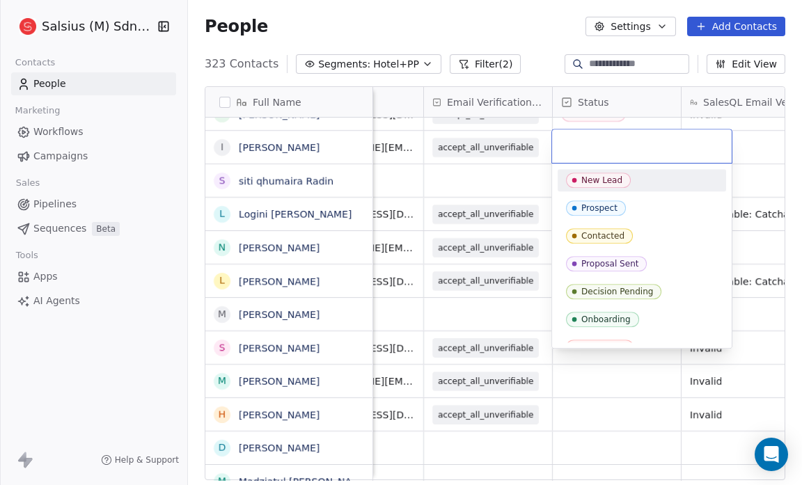
click at [604, 185] on span "New Lead" at bounding box center [598, 180] width 65 height 15
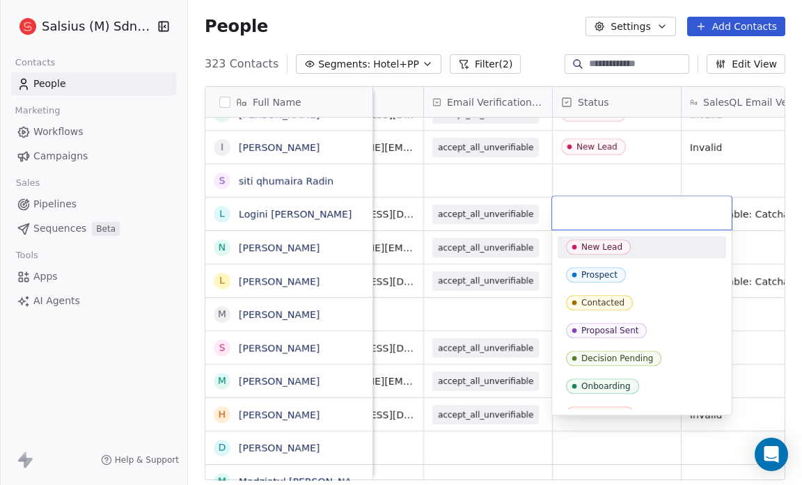
click at [591, 240] on span "New Lead" at bounding box center [598, 246] width 65 height 15
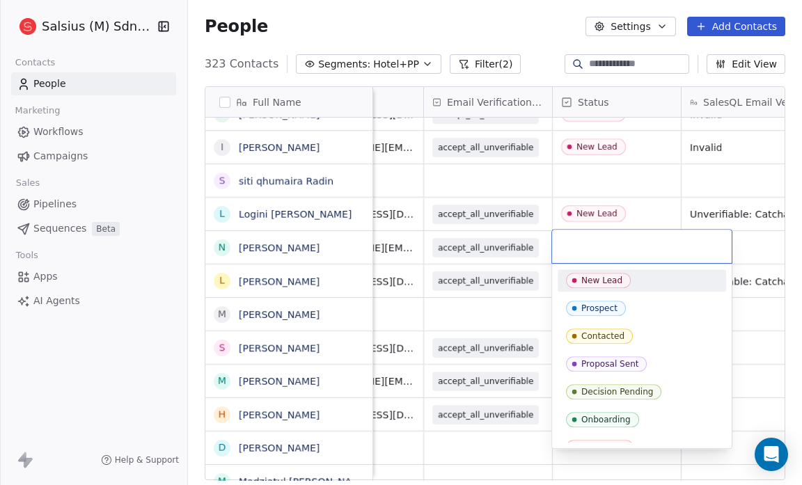
click at [592, 277] on div "New Lead" at bounding box center [601, 281] width 41 height 10
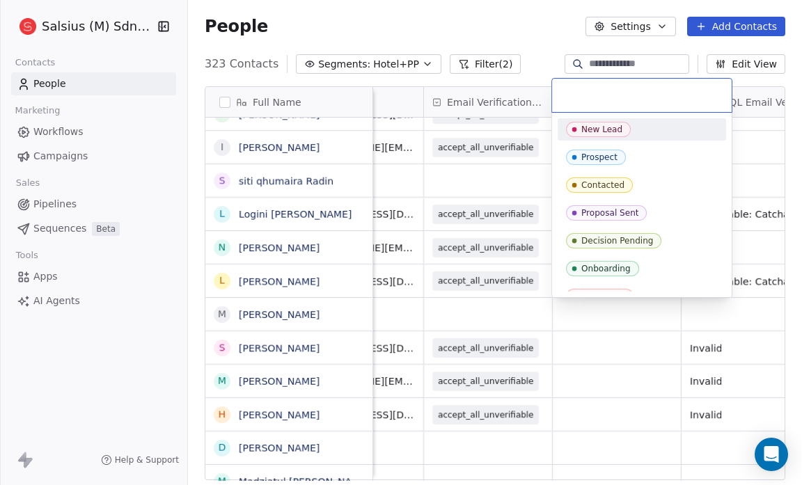
click at [597, 132] on div "New Lead" at bounding box center [601, 130] width 41 height 10
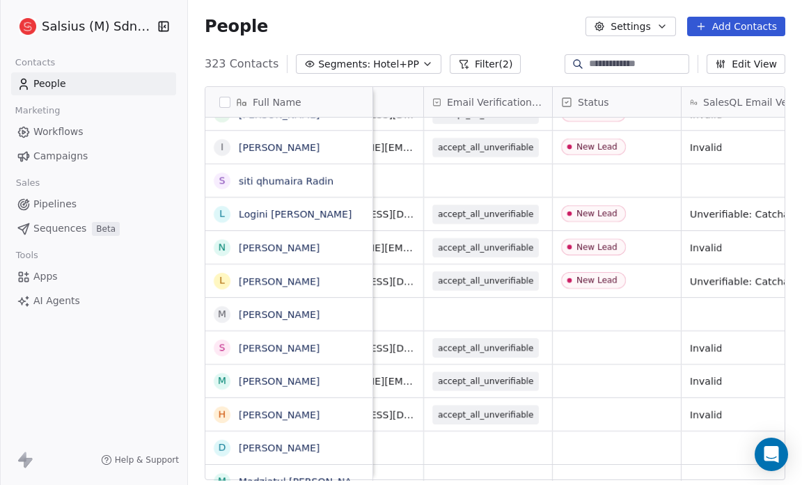
scroll to position [619, 0]
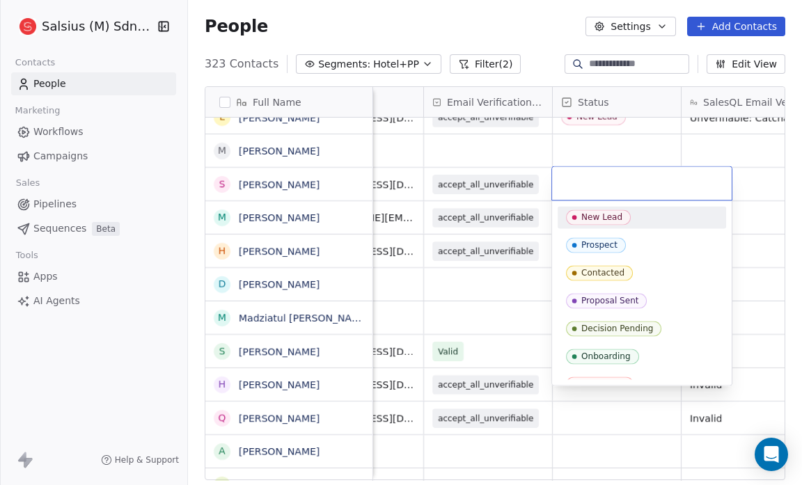
click at [581, 216] on div "New Lead" at bounding box center [601, 217] width 41 height 10
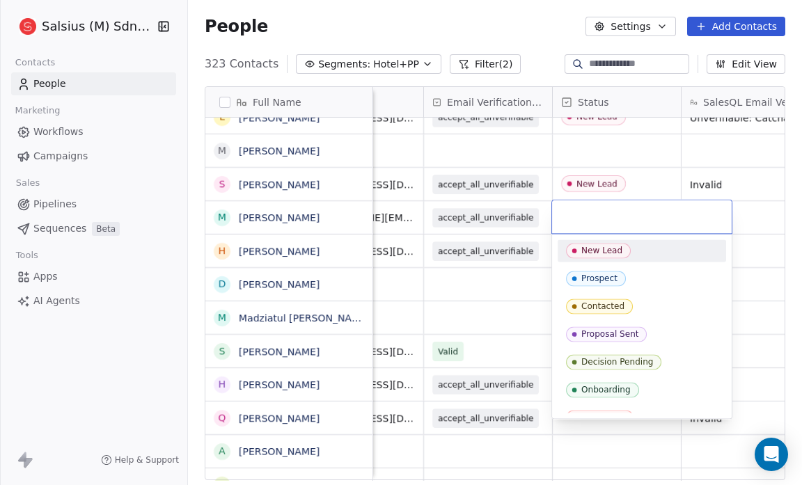
click at [583, 244] on span "New Lead" at bounding box center [598, 250] width 65 height 15
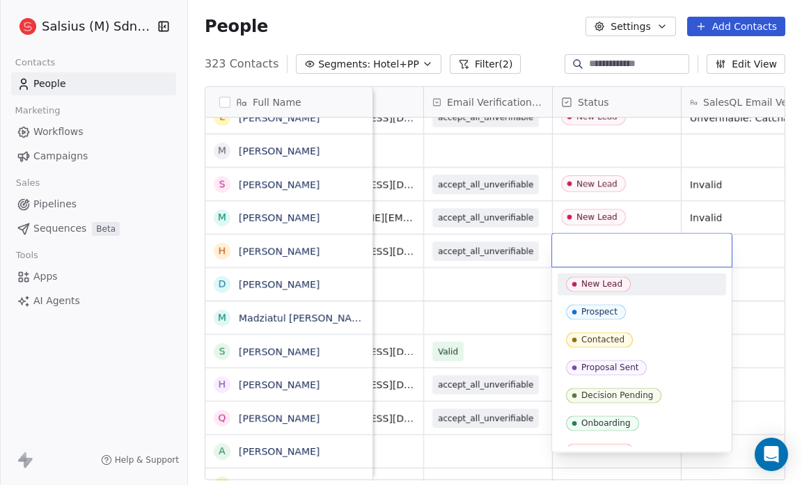
click at [586, 281] on div "New Lead" at bounding box center [601, 284] width 41 height 10
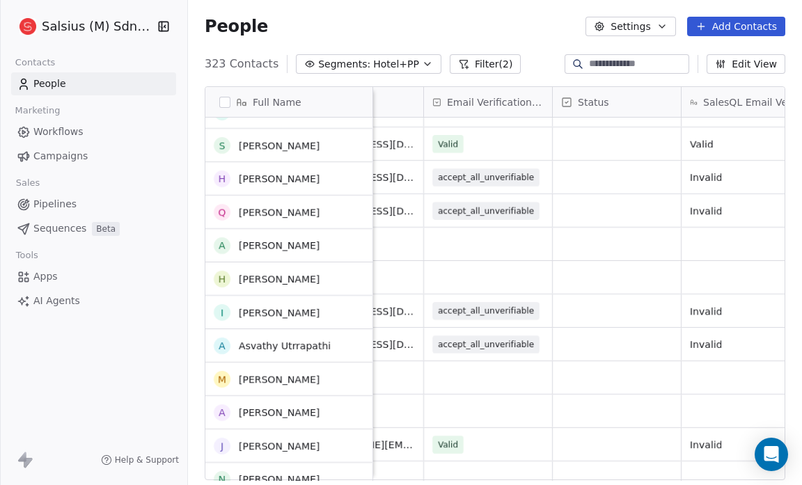
scroll to position [827, 0]
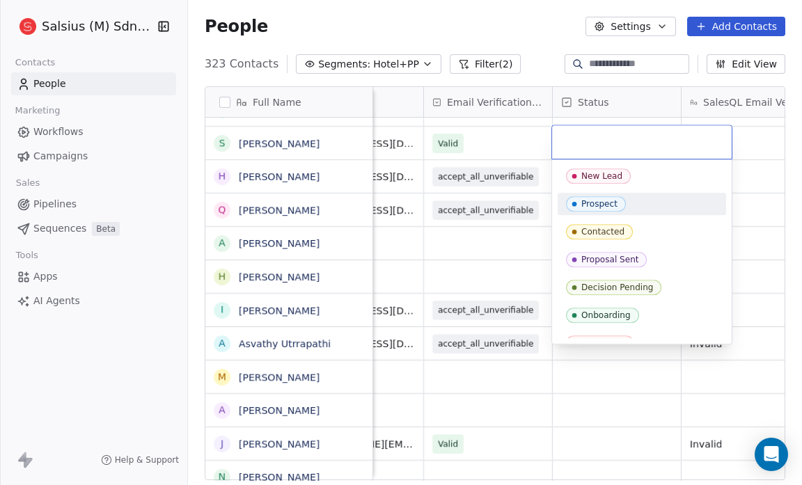
click at [591, 198] on span "Prospect" at bounding box center [596, 203] width 60 height 15
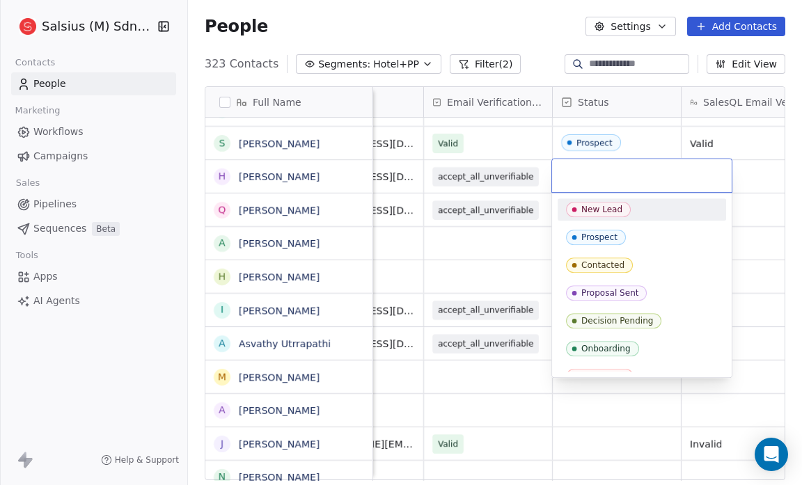
click at [587, 206] on div "New Lead" at bounding box center [601, 210] width 41 height 10
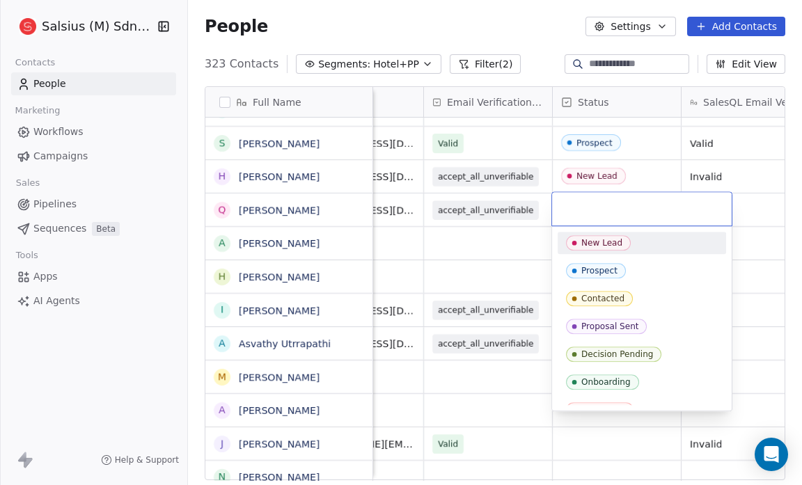
click at [591, 238] on div "New Lead" at bounding box center [601, 243] width 41 height 10
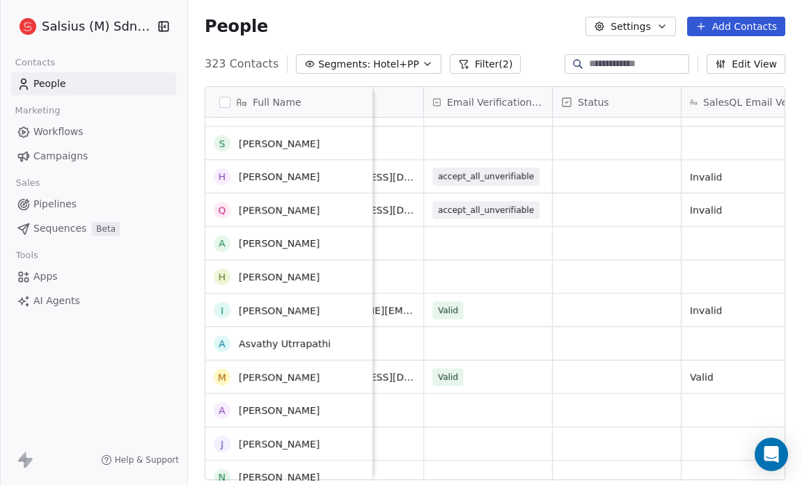
scroll to position [961, 0]
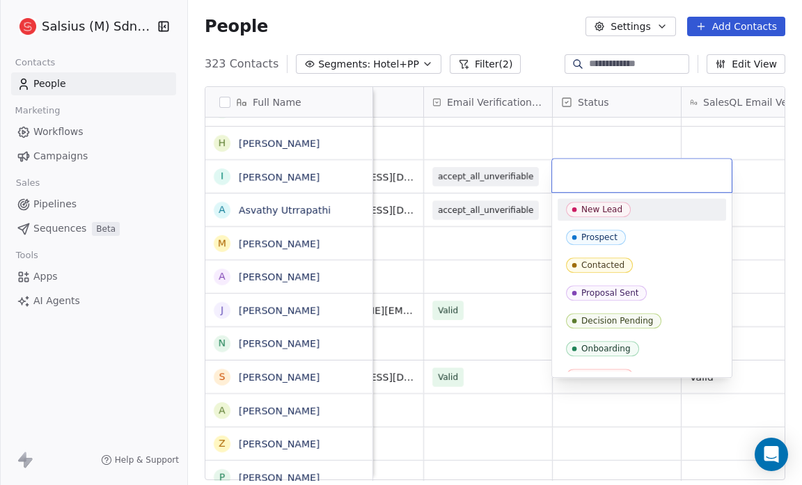
click at [592, 207] on div "New Lead" at bounding box center [601, 210] width 41 height 10
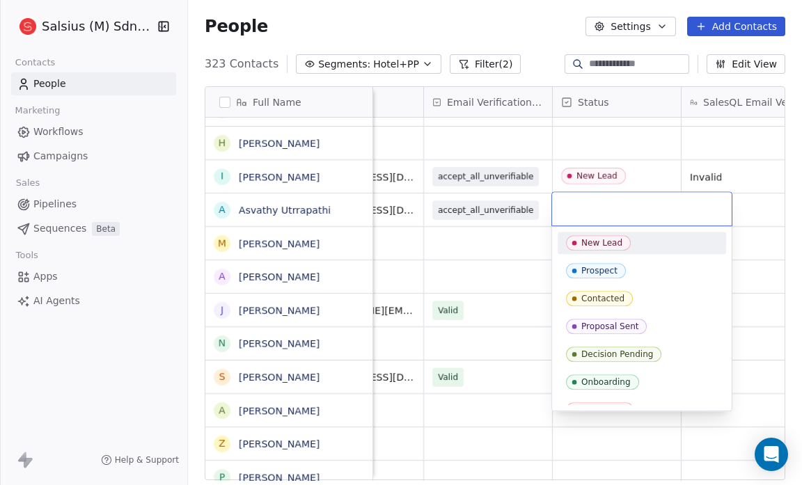
click at [596, 239] on div "New Lead" at bounding box center [601, 243] width 41 height 10
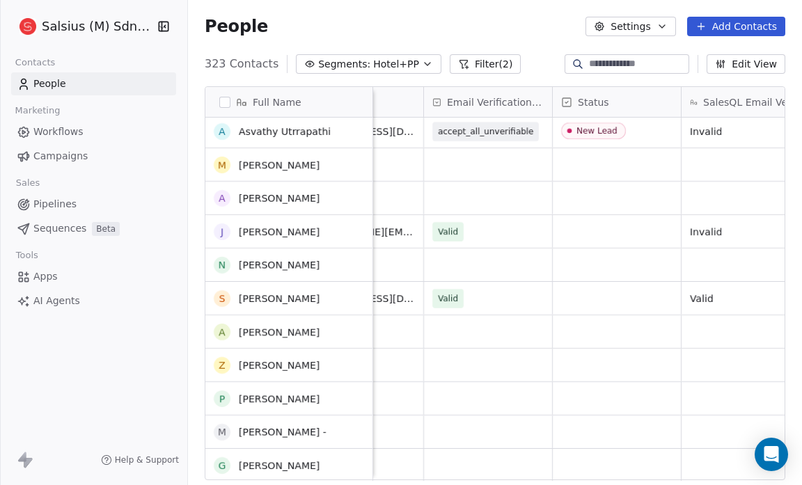
scroll to position [1103, 0]
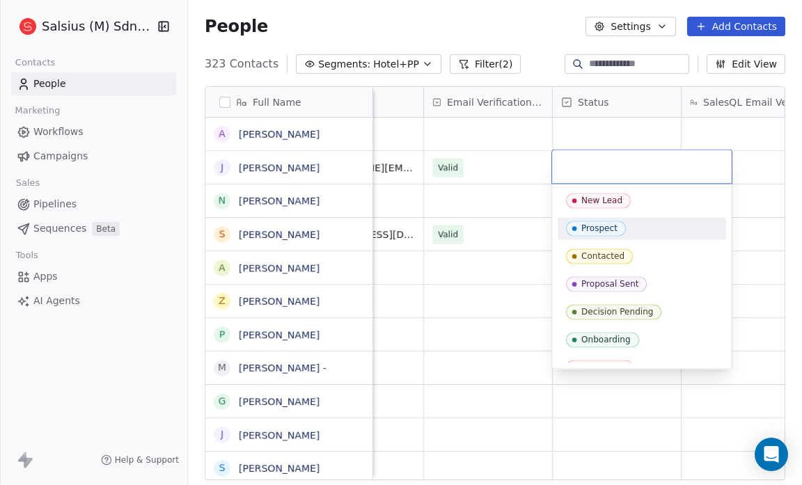
click at [580, 217] on div "Prospect" at bounding box center [642, 228] width 168 height 22
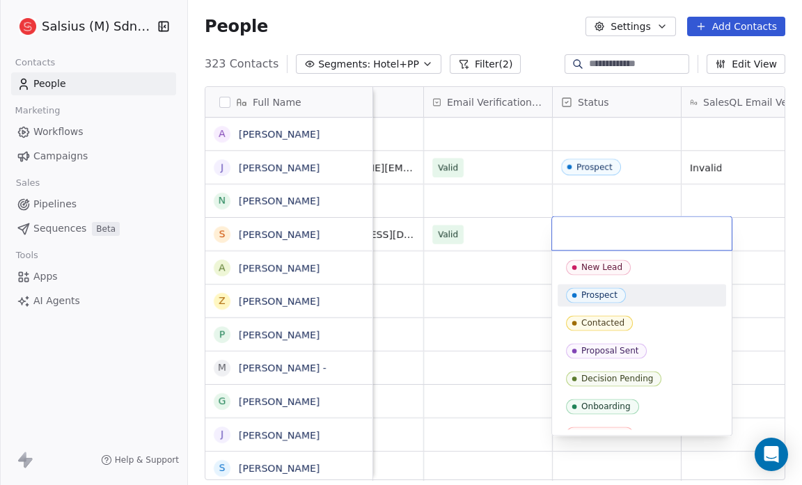
click at [577, 292] on icon "Suggestions" at bounding box center [574, 295] width 11 height 11
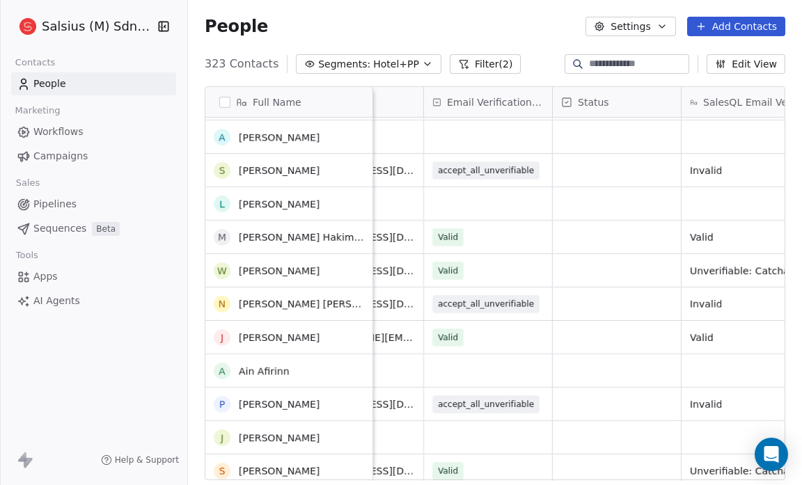
scroll to position [615, 0]
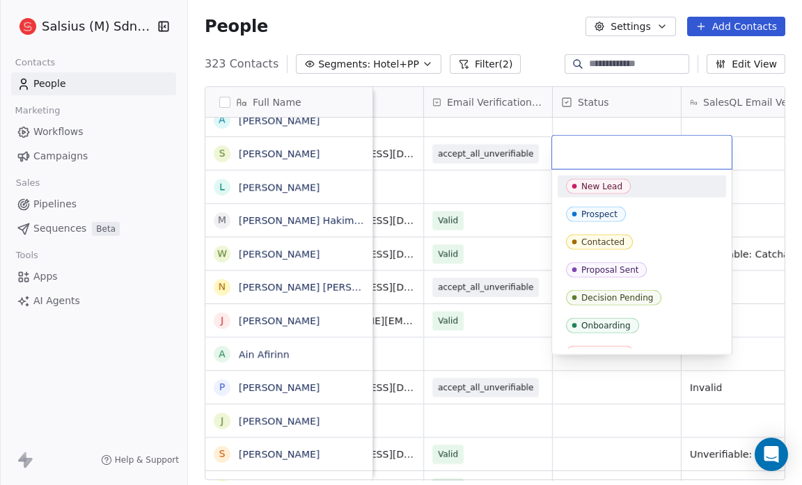
click at [585, 184] on div "New Lead" at bounding box center [601, 187] width 41 height 10
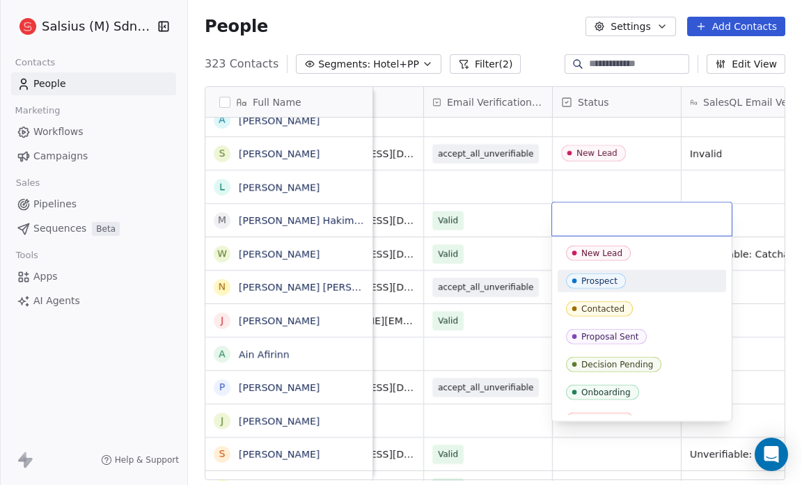
click at [598, 276] on div "Prospect" at bounding box center [599, 281] width 36 height 10
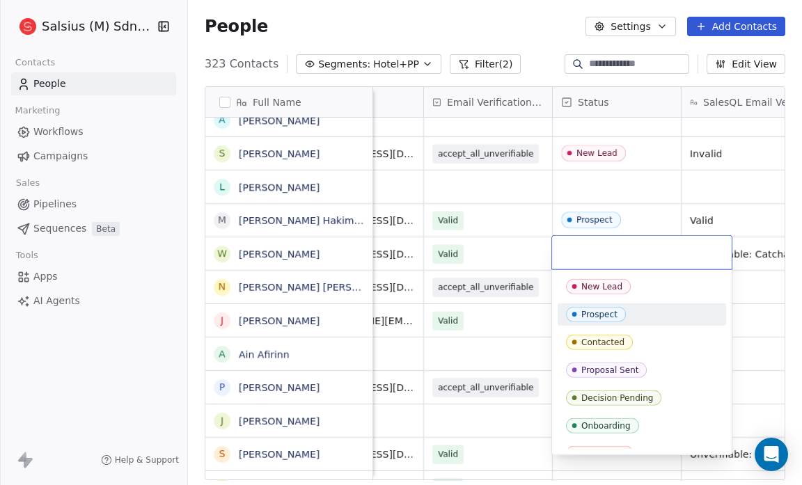
click at [599, 311] on div "Prospect" at bounding box center [599, 315] width 36 height 10
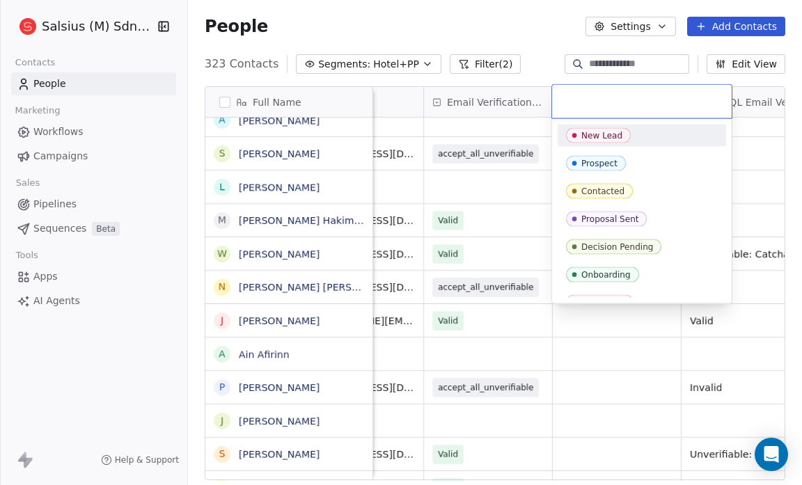
click at [603, 136] on div "New Lead" at bounding box center [601, 136] width 41 height 10
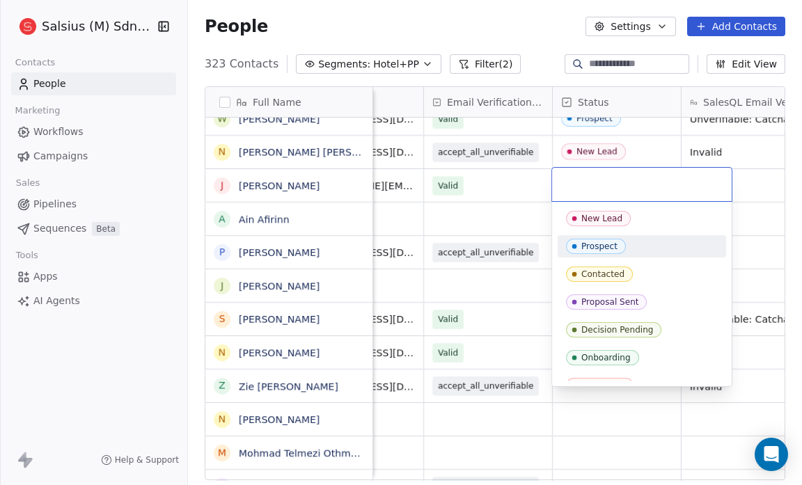
click at [585, 239] on span "Prospect" at bounding box center [596, 246] width 60 height 15
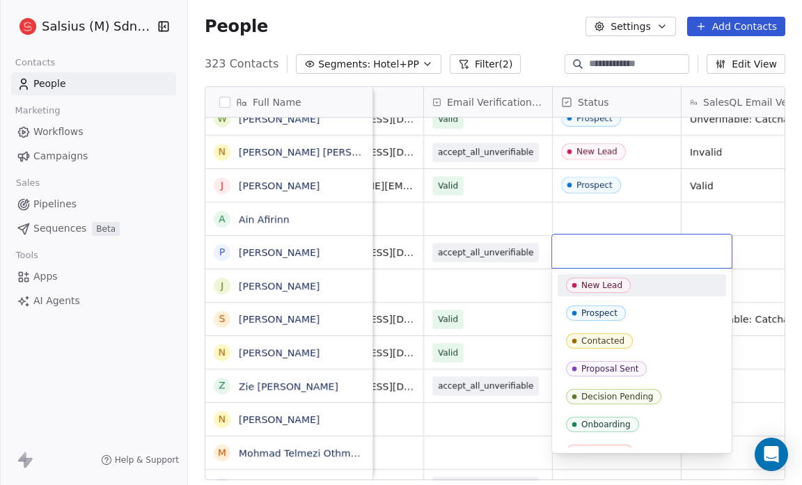
click at [581, 285] on div "New Lead" at bounding box center [601, 285] width 41 height 10
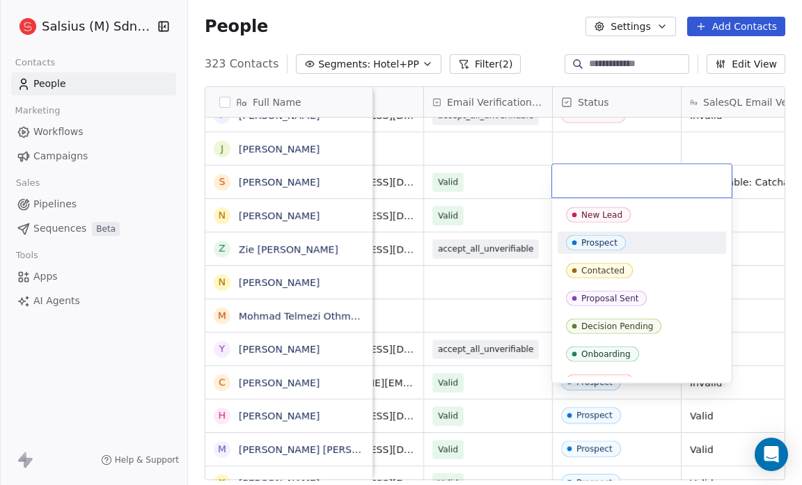
click at [587, 237] on span "Prospect" at bounding box center [596, 242] width 60 height 15
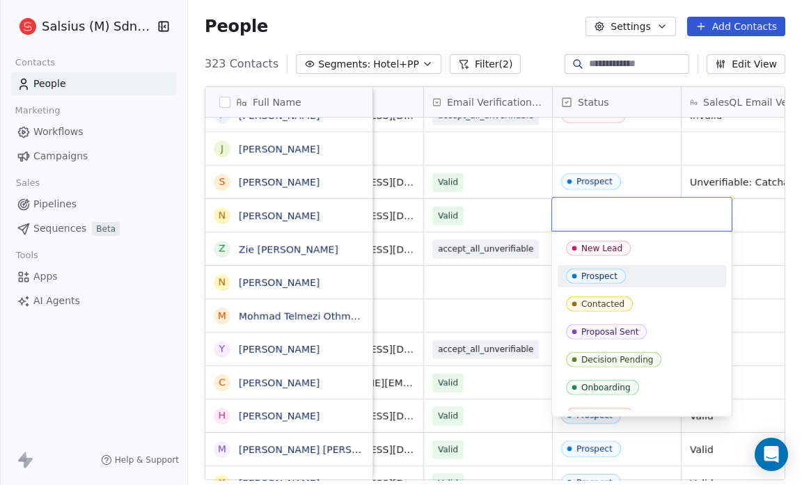
click at [576, 276] on icon "Suggestions" at bounding box center [574, 276] width 11 height 11
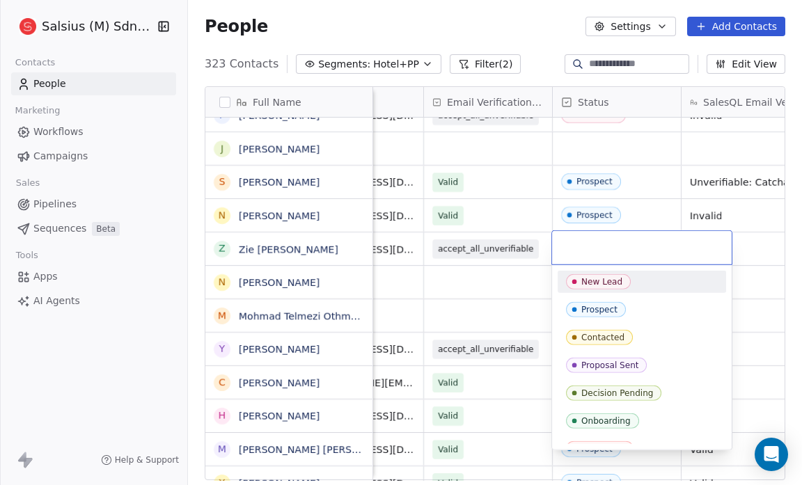
click at [580, 280] on span "New Lead" at bounding box center [598, 281] width 65 height 15
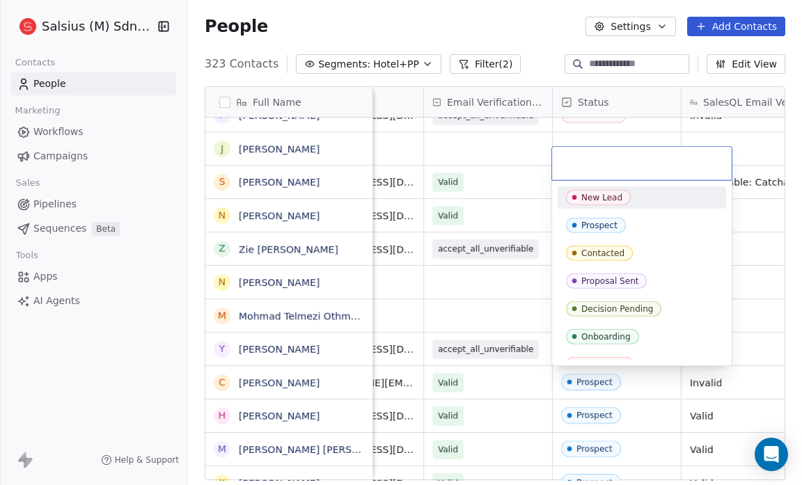
click at [605, 198] on div "New Lead" at bounding box center [601, 198] width 41 height 10
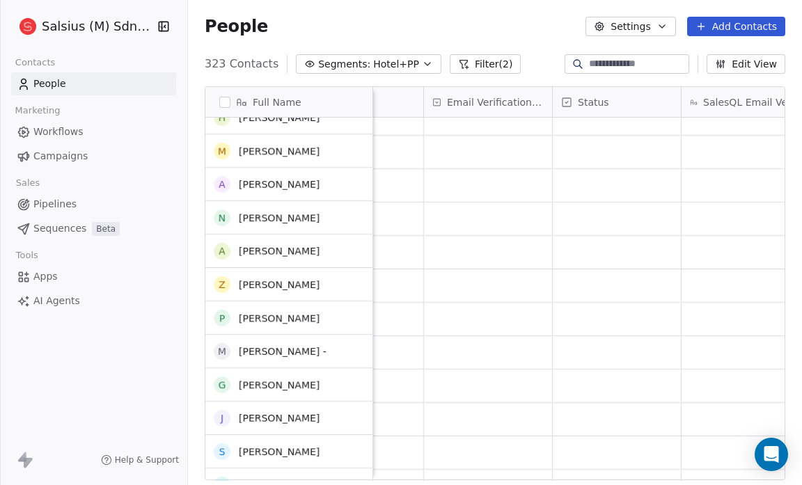
scroll to position [243, 0]
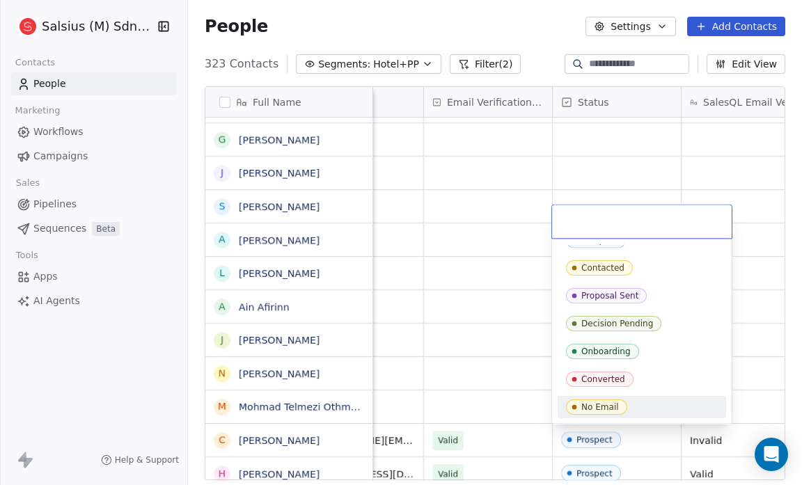
click at [629, 409] on div "No Email" at bounding box center [642, 407] width 152 height 15
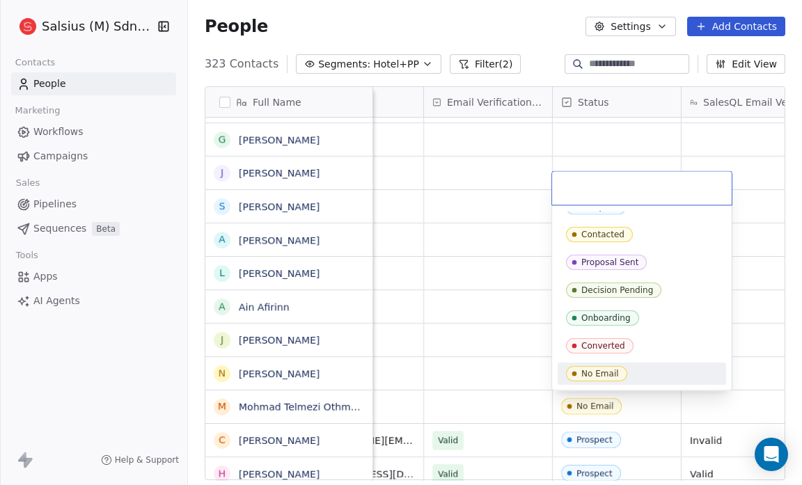
click at [640, 376] on div "No Email" at bounding box center [642, 373] width 152 height 15
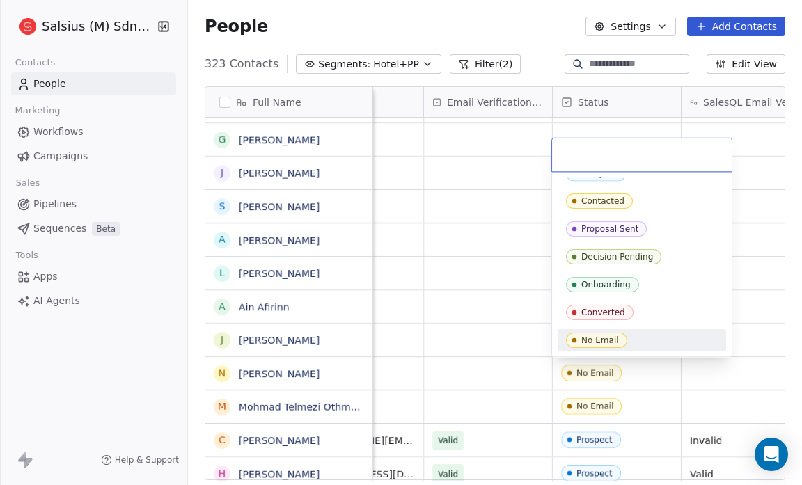
click at [652, 347] on div "No Email" at bounding box center [642, 340] width 168 height 22
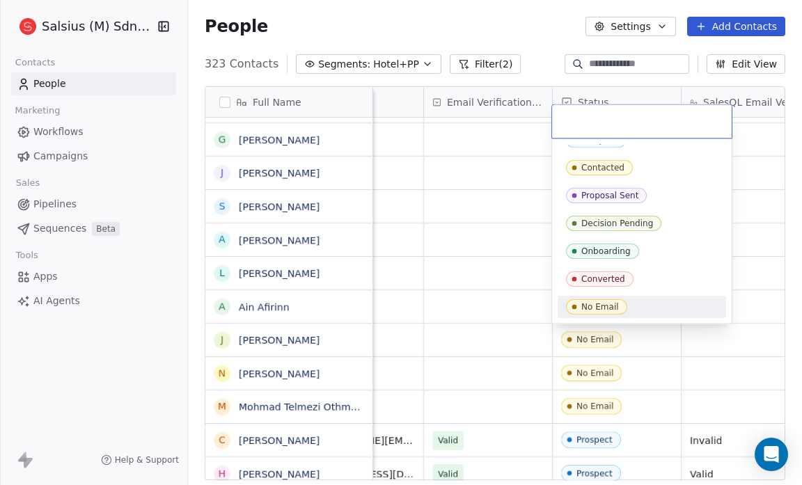
click at [645, 310] on div "No Email" at bounding box center [642, 306] width 152 height 15
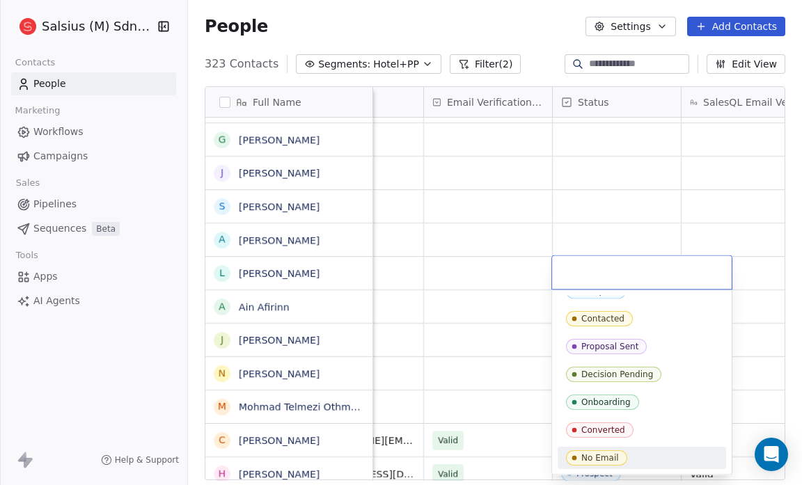
click at [635, 450] on div "No Email" at bounding box center [642, 457] width 152 height 15
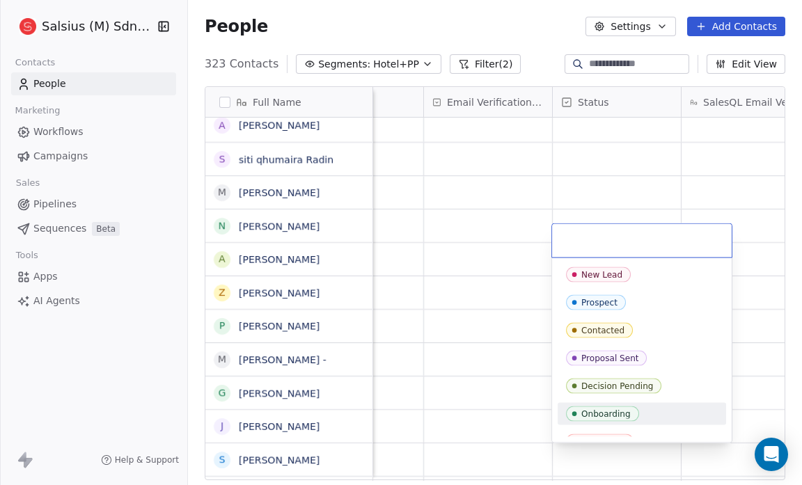
scroll to position [43, 0]
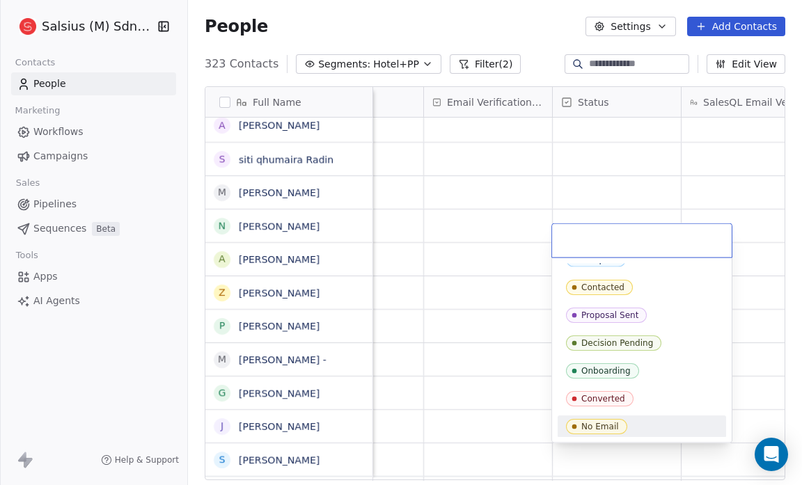
click at [645, 429] on div "No Email" at bounding box center [642, 426] width 152 height 15
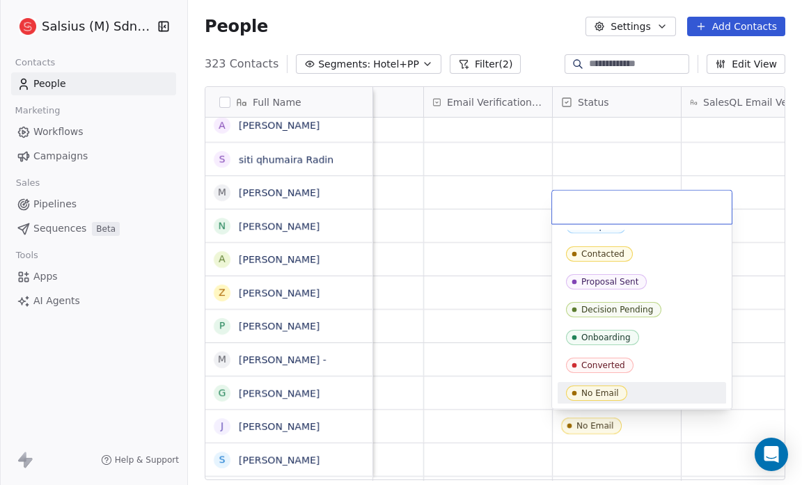
click at [646, 390] on div "No Email" at bounding box center [642, 393] width 152 height 15
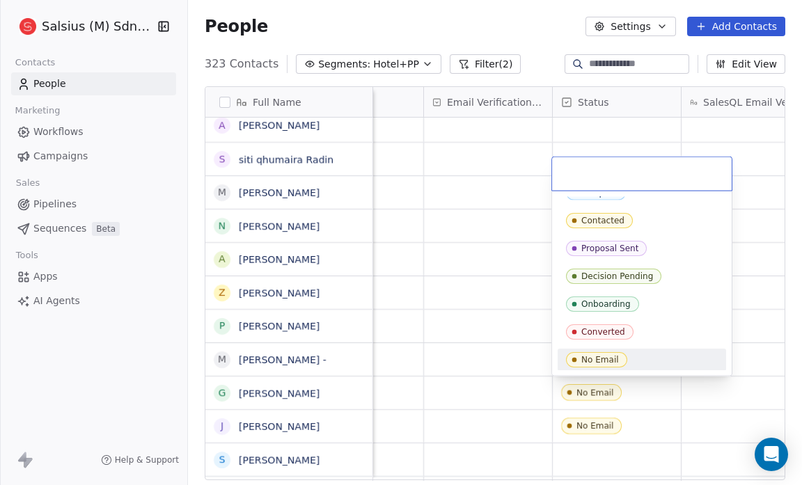
click at [658, 356] on div "No Email" at bounding box center [642, 359] width 152 height 15
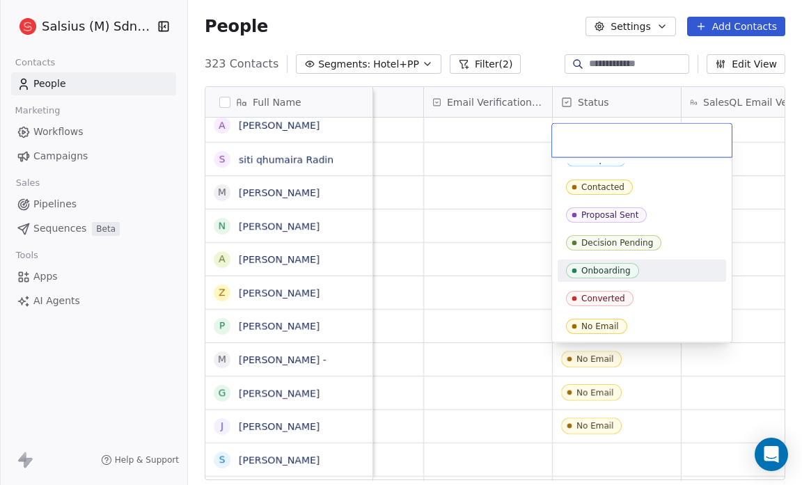
click at [644, 323] on div "No Email" at bounding box center [642, 326] width 152 height 15
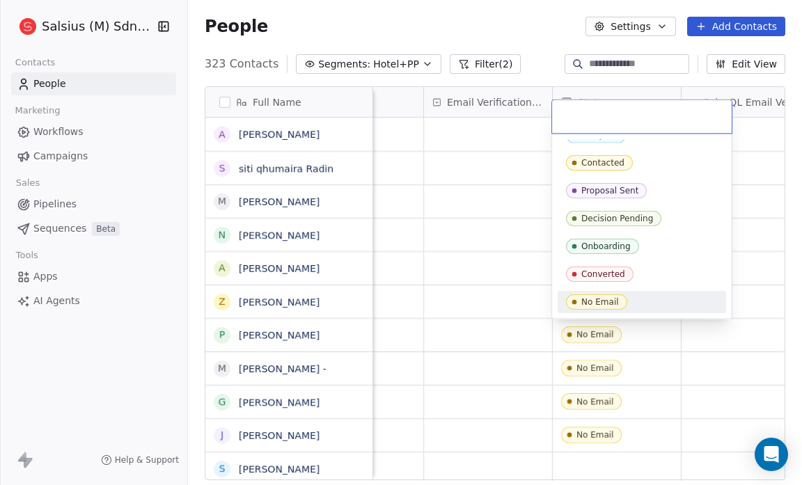
click at [635, 300] on div "No Email" at bounding box center [642, 301] width 152 height 15
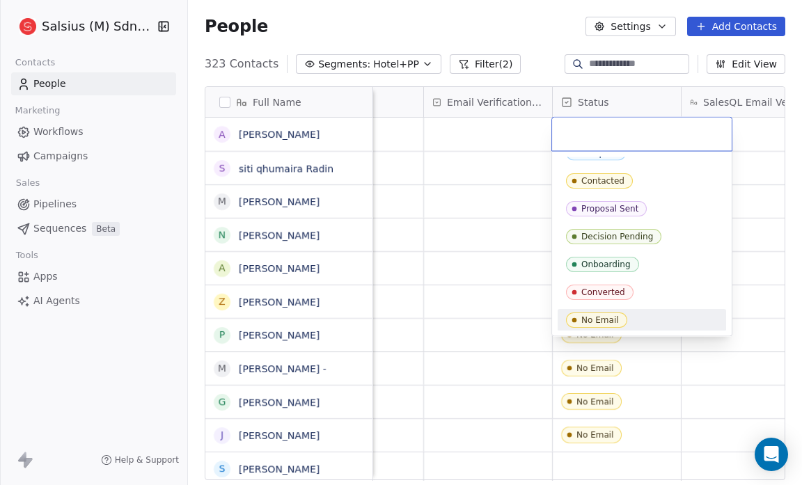
click at [670, 320] on div "No Email" at bounding box center [642, 320] width 152 height 15
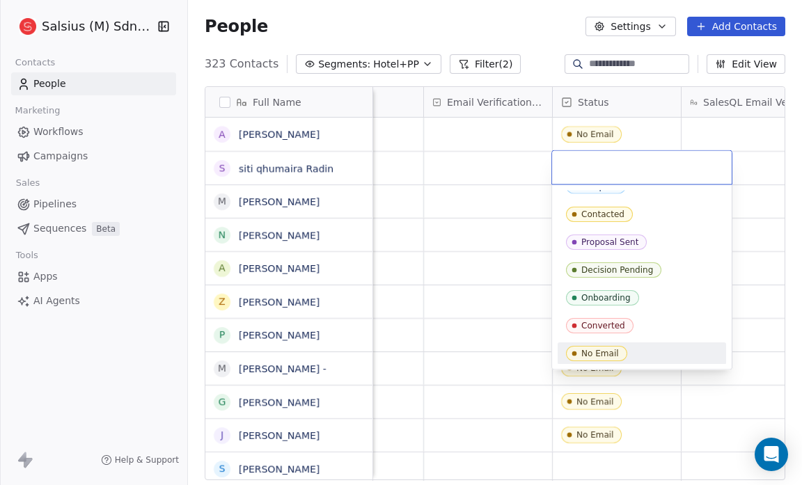
click at [658, 348] on div "No Email" at bounding box center [642, 353] width 152 height 15
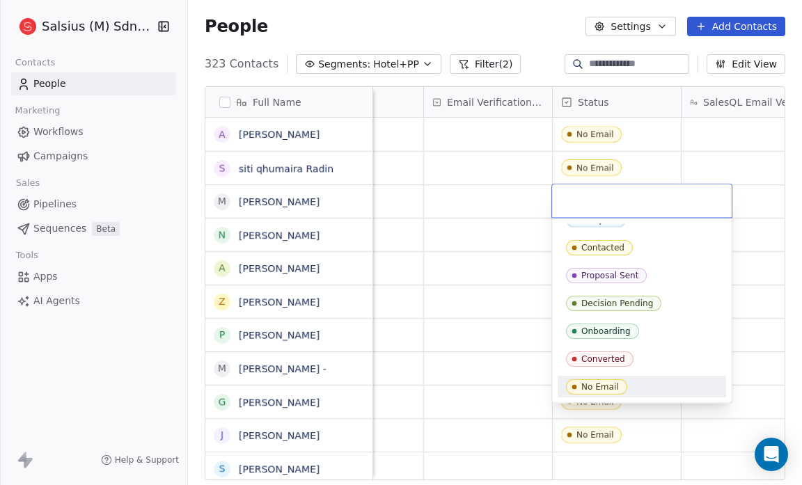
click at [654, 379] on div "No Email" at bounding box center [642, 386] width 152 height 15
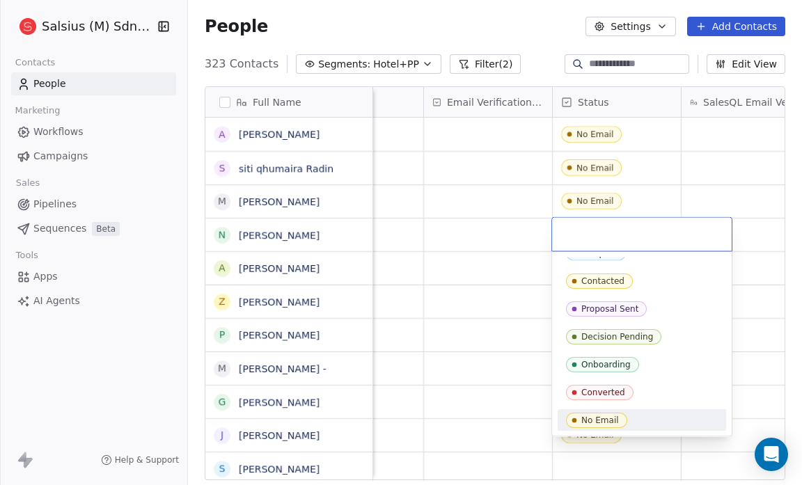
click at [638, 420] on div "No Email" at bounding box center [642, 420] width 152 height 15
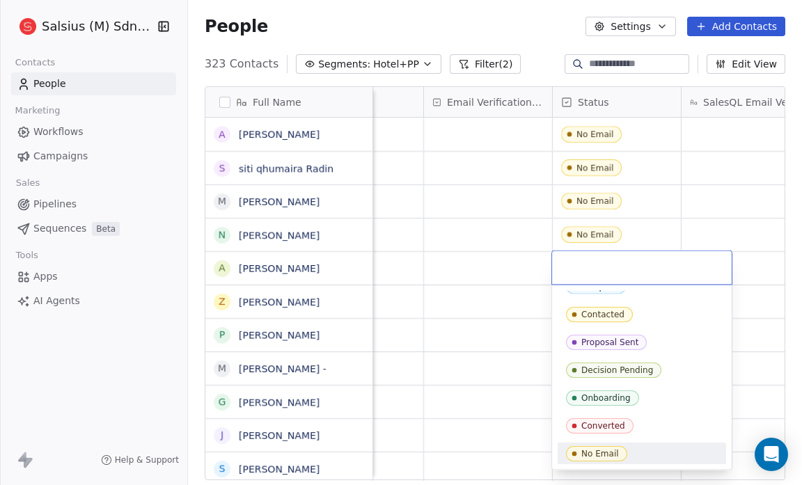
click at [650, 446] on div "No Email" at bounding box center [642, 453] width 152 height 15
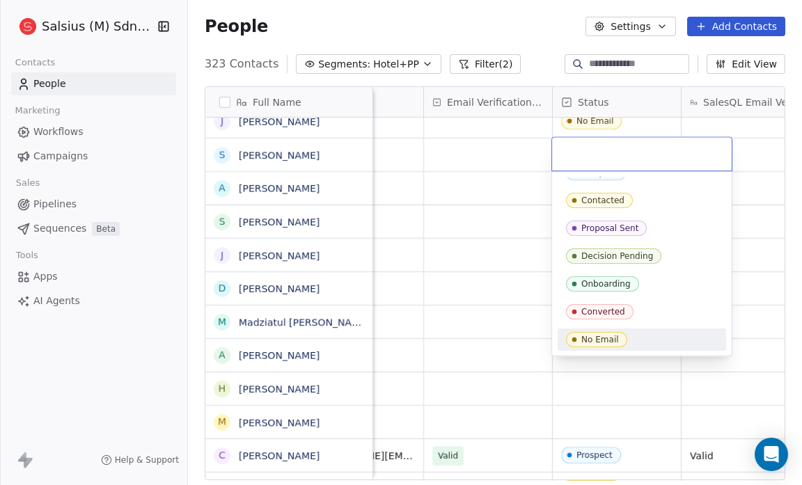
click at [628, 335] on div "No Email" at bounding box center [642, 339] width 152 height 15
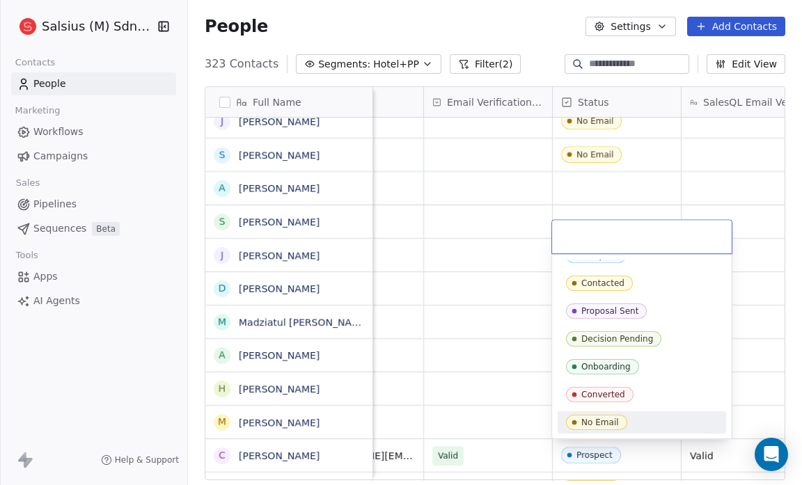
click at [638, 427] on div "No Email" at bounding box center [642, 422] width 152 height 15
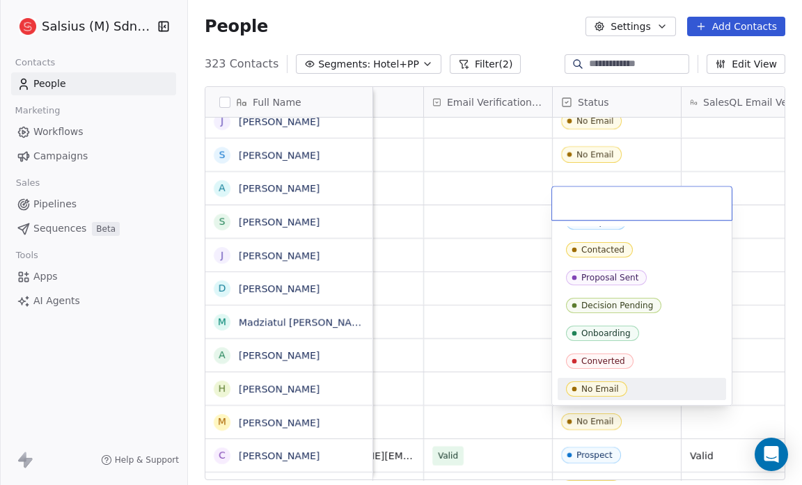
click at [647, 392] on div "No Email" at bounding box center [642, 388] width 152 height 15
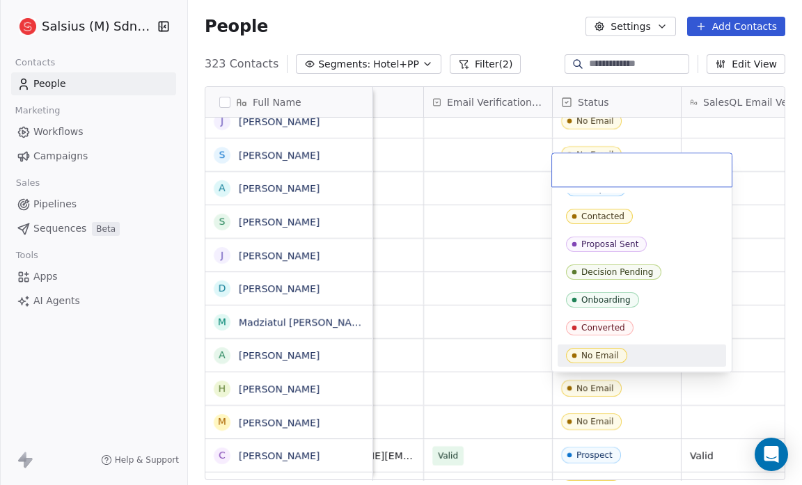
click at [654, 345] on div "No Email" at bounding box center [642, 356] width 168 height 22
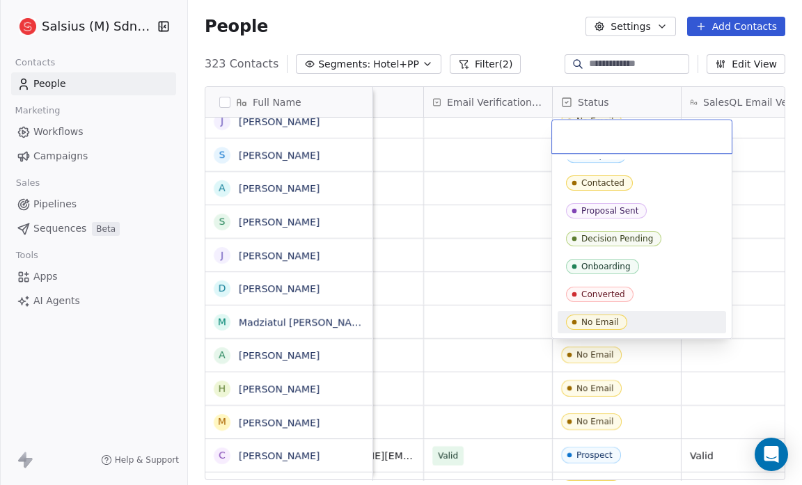
click at [651, 322] on div "No Email" at bounding box center [642, 322] width 152 height 15
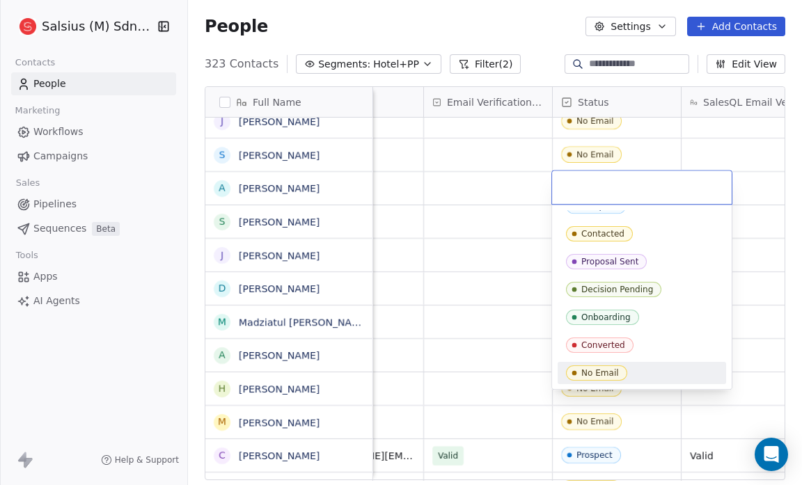
click at [674, 377] on div "No Email" at bounding box center [642, 372] width 152 height 15
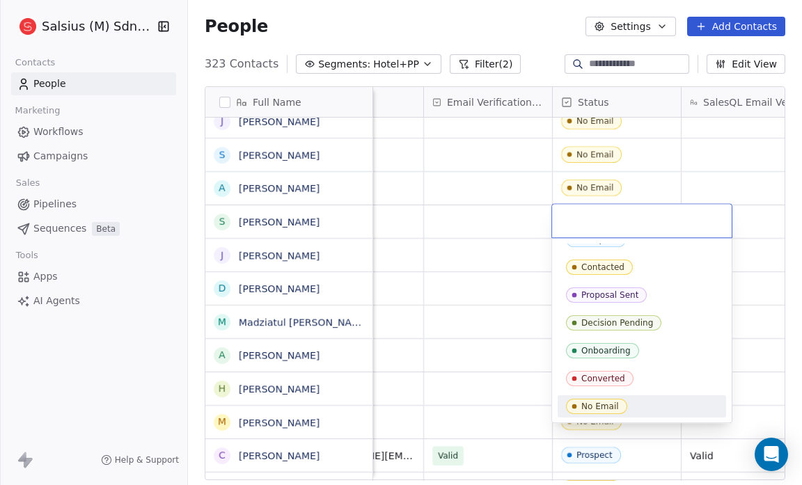
click at [657, 400] on div "No Email" at bounding box center [642, 406] width 152 height 15
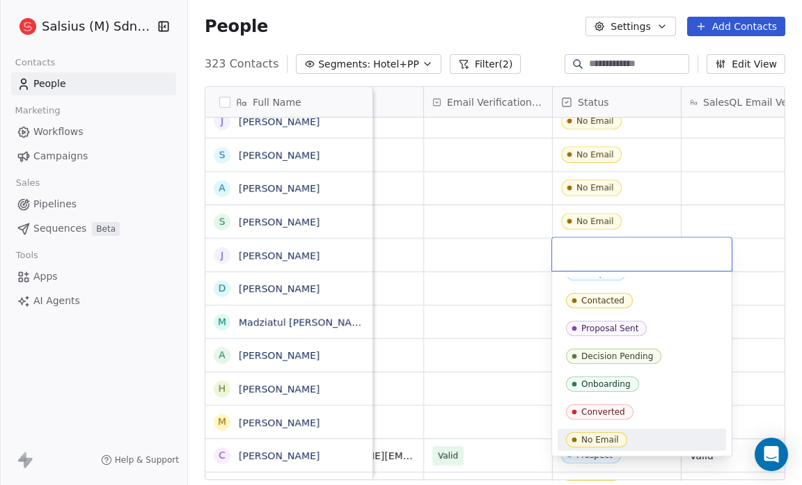
click at [647, 441] on div "No Email" at bounding box center [642, 439] width 152 height 15
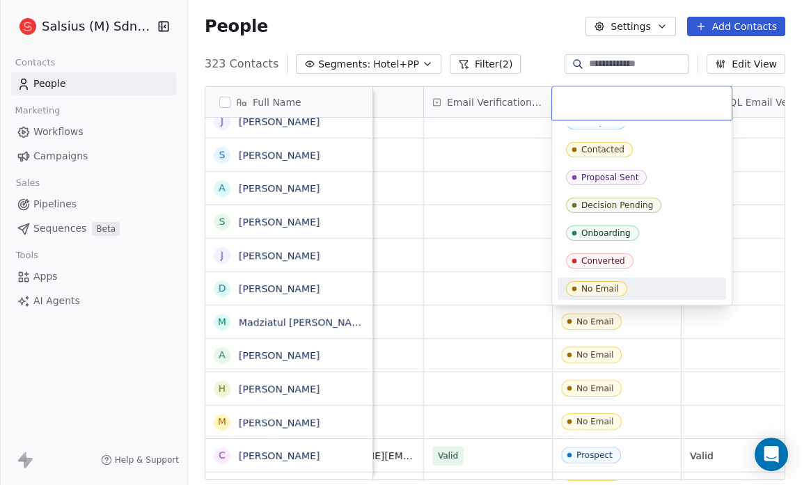
click at [645, 282] on div "No Email" at bounding box center [642, 288] width 152 height 15
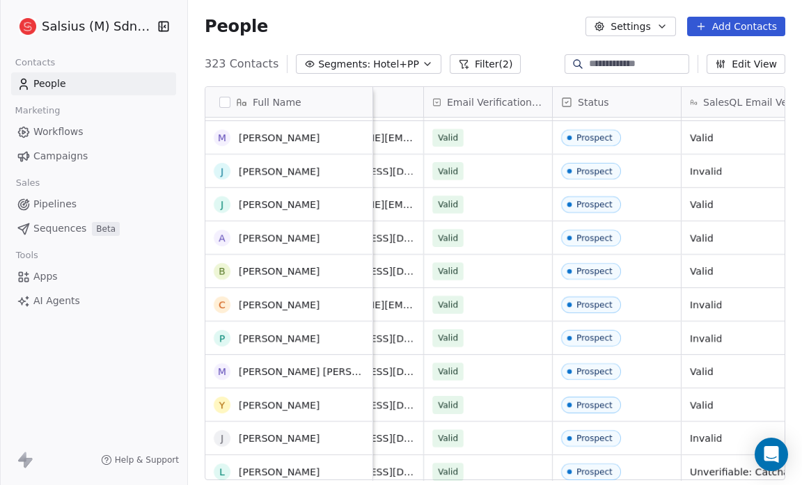
scroll to position [0, 0]
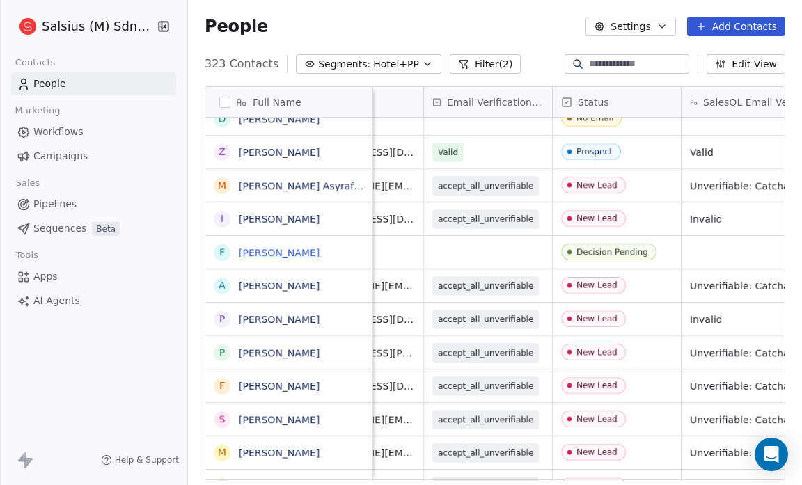
click at [319, 250] on link "[PERSON_NAME]" at bounding box center [279, 252] width 81 height 11
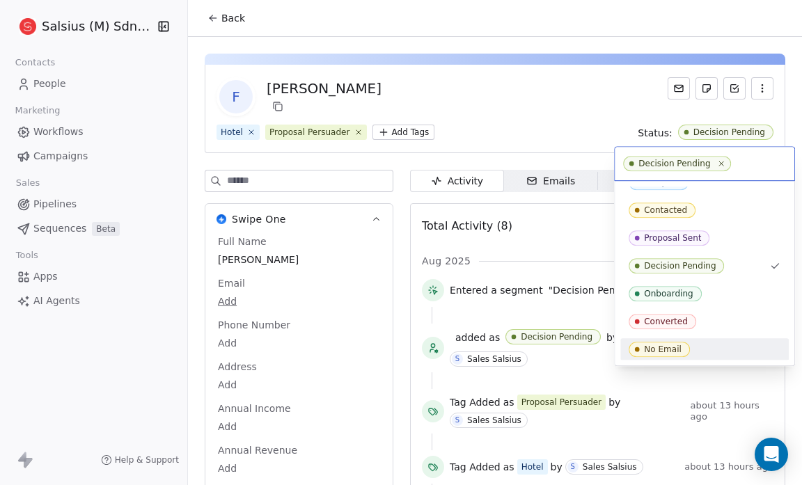
click at [709, 354] on div "No Email" at bounding box center [705, 349] width 152 height 15
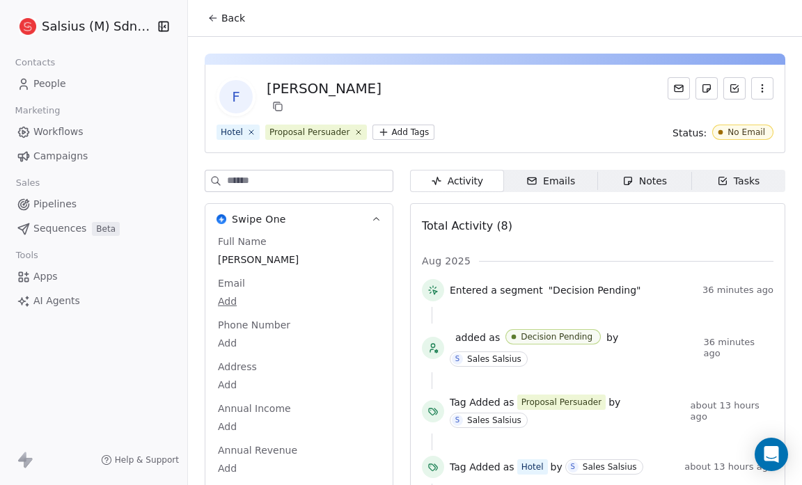
click at [237, 10] on button "Back" at bounding box center [226, 18] width 54 height 25
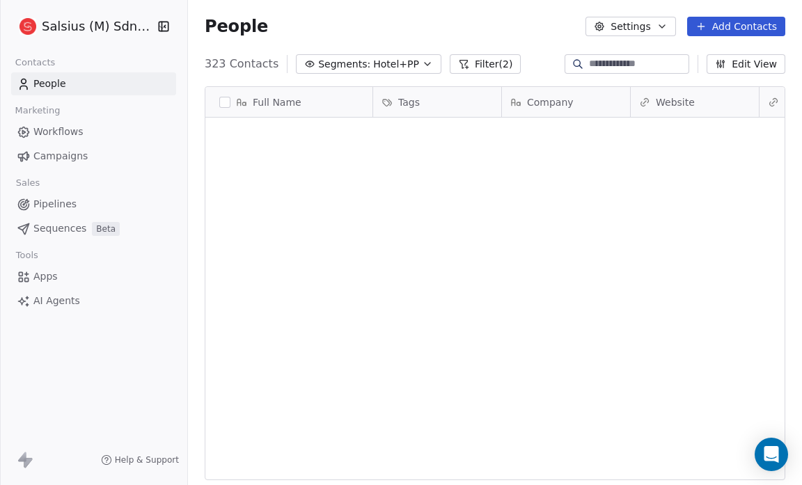
click at [237, 10] on div "People Settings Add Contacts" at bounding box center [495, 26] width 614 height 53
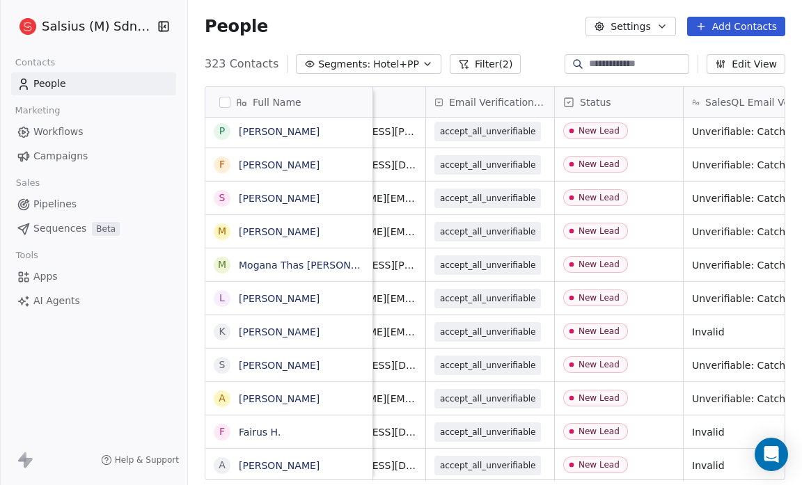
click at [422, 62] on icon "button" at bounding box center [427, 63] width 11 height 11
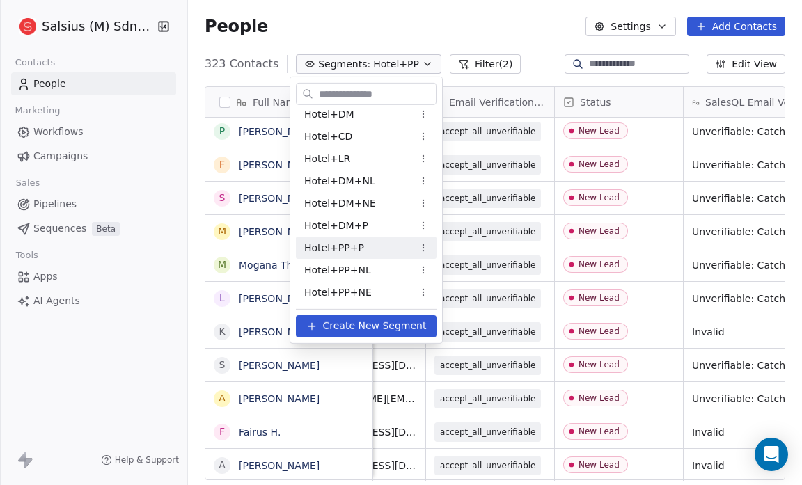
click at [377, 246] on div "Hotel+PP+P" at bounding box center [366, 248] width 141 height 22
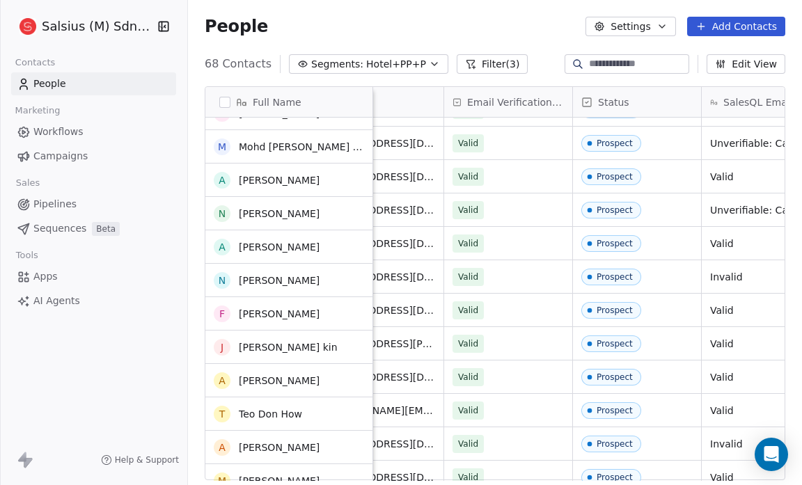
scroll to position [168, 0]
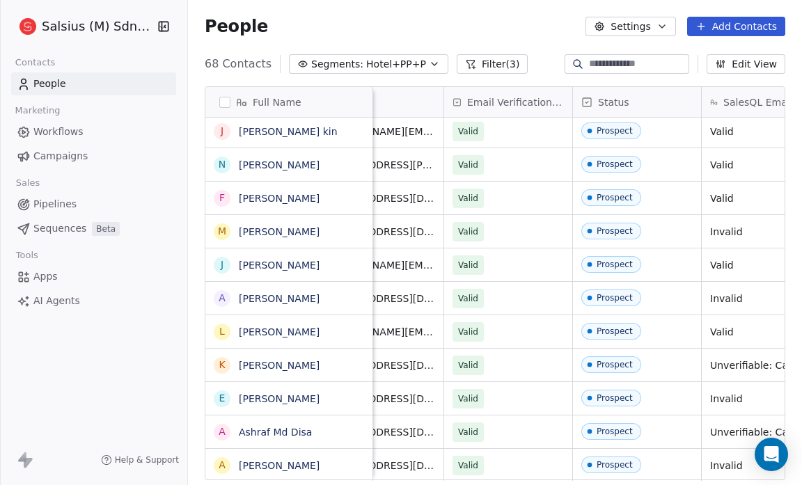
click at [413, 63] on button "Segments: Hotel+PP+P" at bounding box center [368, 63] width 159 height 19
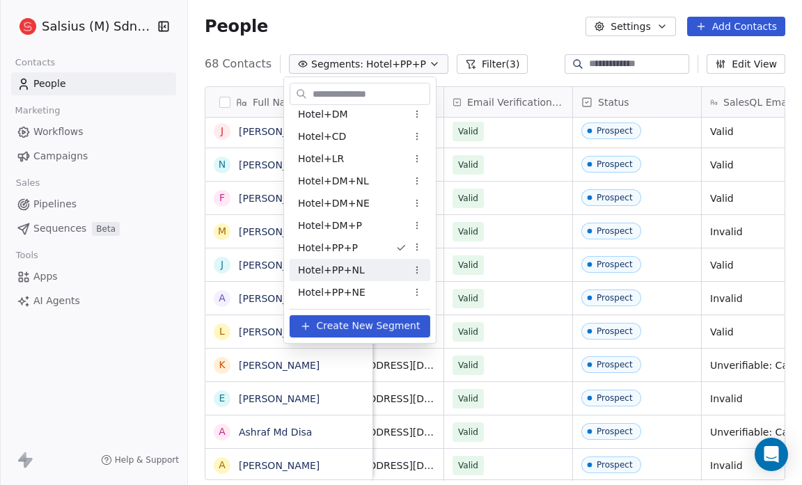
click at [370, 275] on div "Hotel+PP+NL" at bounding box center [360, 270] width 141 height 22
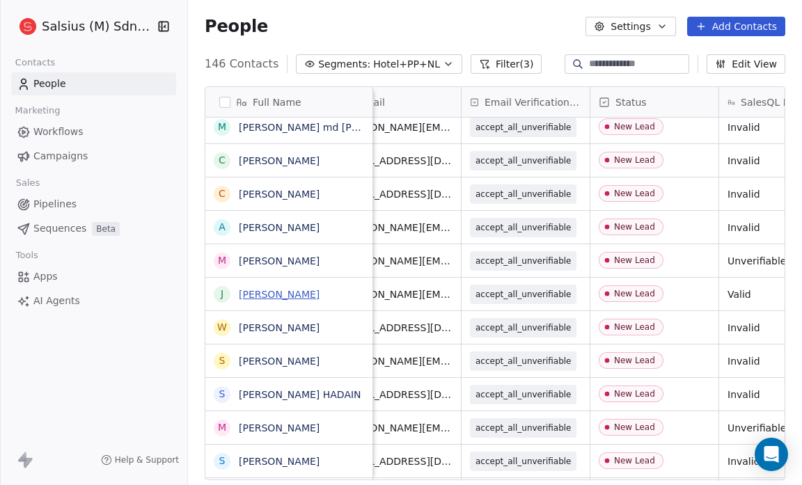
click at [276, 298] on link "[PERSON_NAME]" at bounding box center [279, 294] width 81 height 11
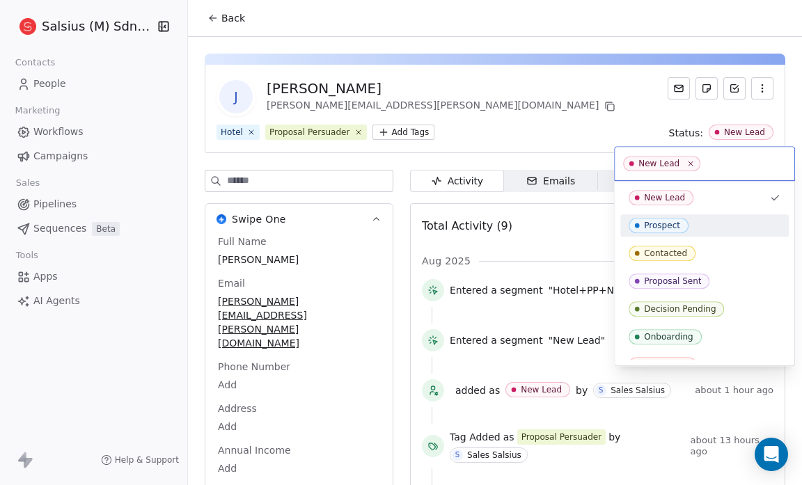
click at [747, 221] on div "Prospect" at bounding box center [705, 225] width 152 height 15
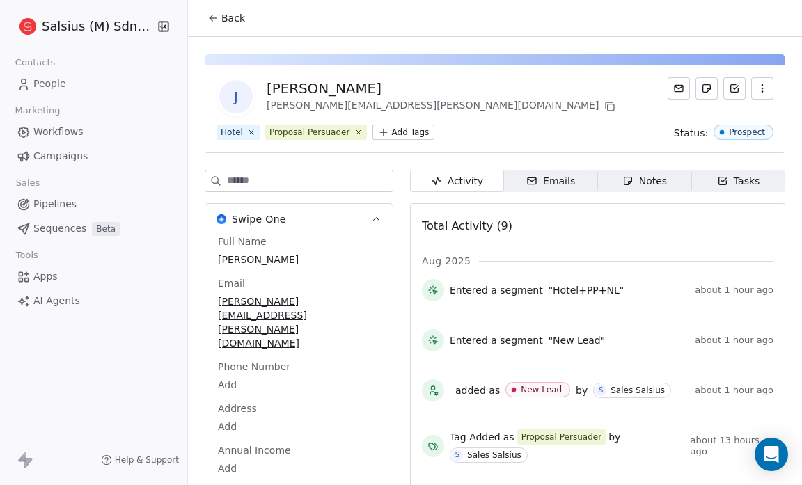
click at [219, 18] on button "Back" at bounding box center [226, 18] width 54 height 25
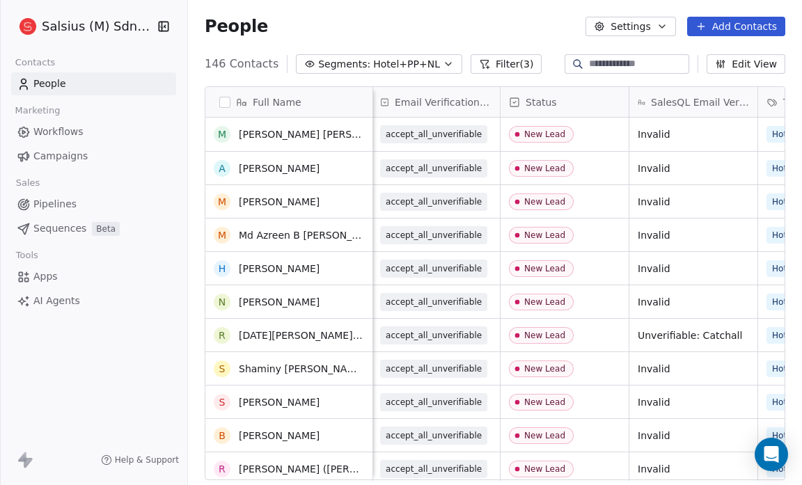
scroll to position [81, 0]
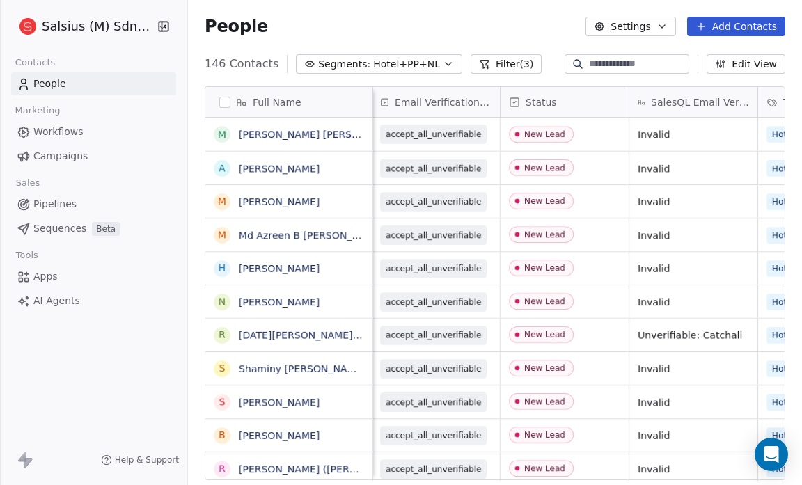
scroll to position [0, 774]
click at [443, 61] on icon "button" at bounding box center [448, 63] width 11 height 11
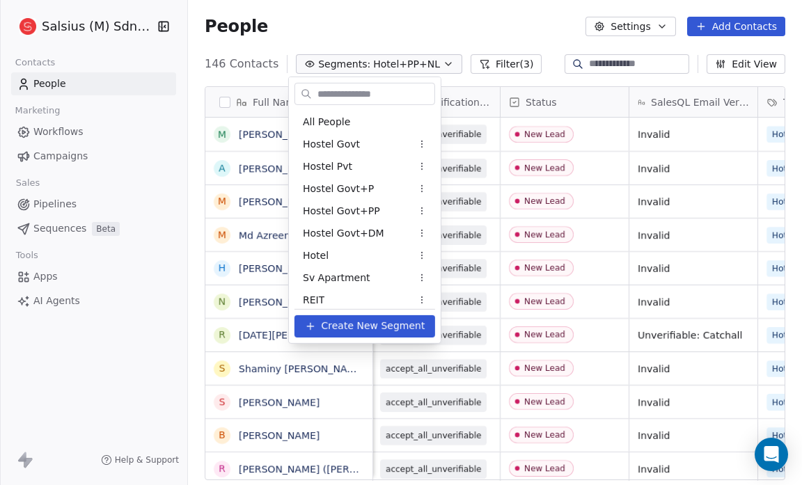
scroll to position [899, 0]
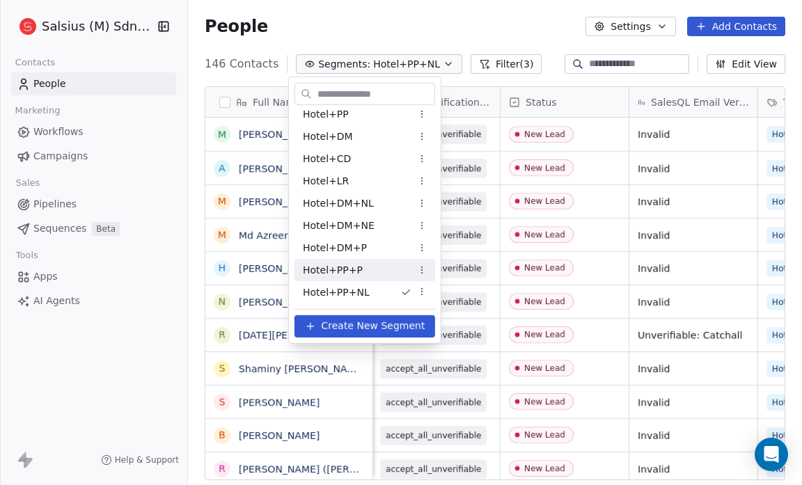
click at [382, 267] on div "Hotel+PP+P" at bounding box center [364, 270] width 141 height 22
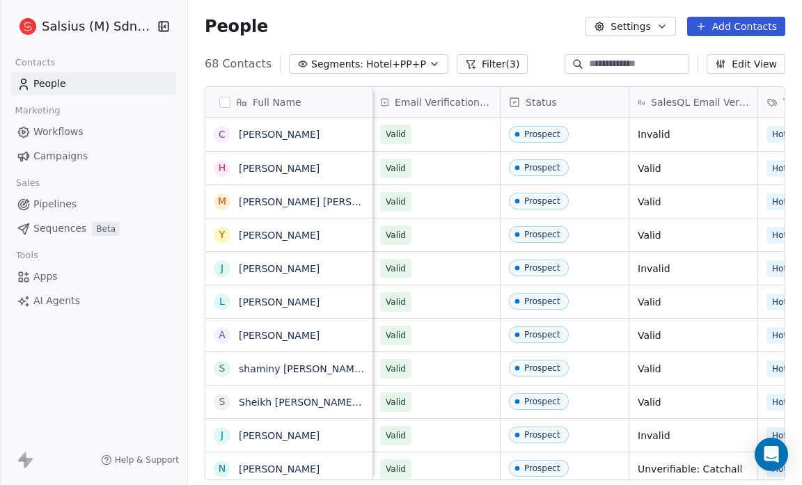
click at [429, 63] on icon "button" at bounding box center [434, 63] width 11 height 11
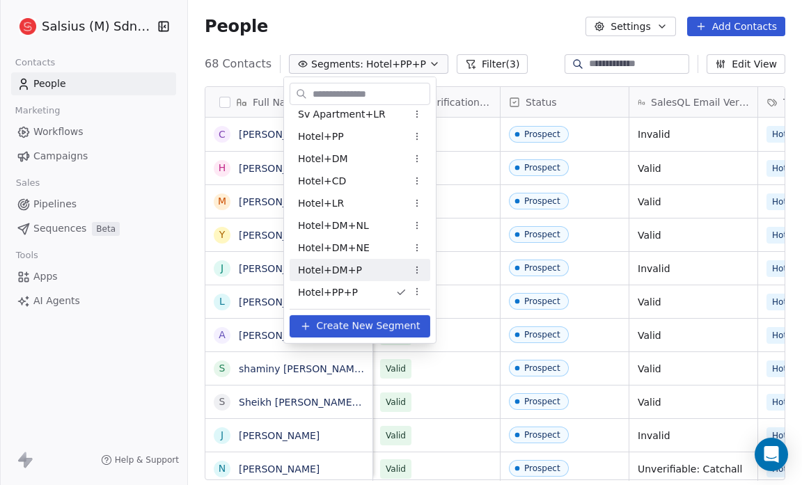
scroll to position [921, 0]
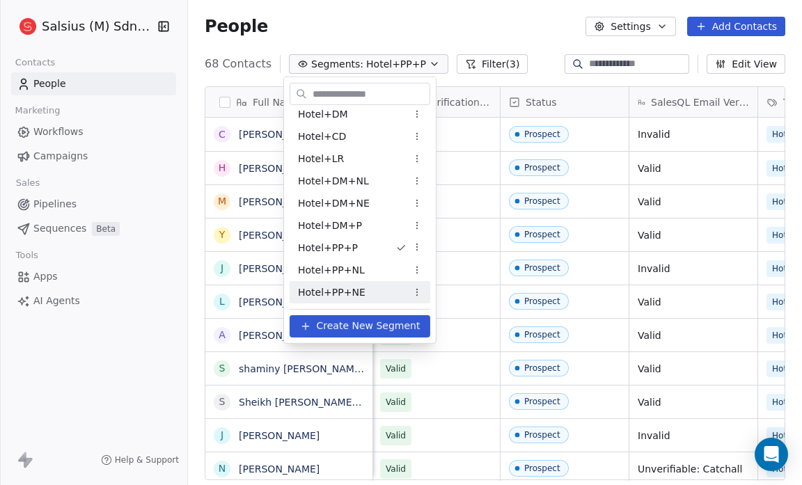
click at [347, 288] on span "Hotel+PP+NE" at bounding box center [332, 292] width 68 height 15
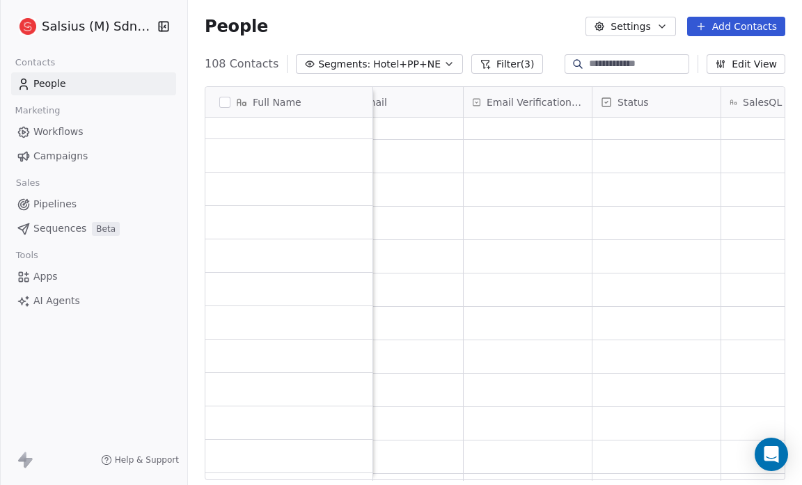
scroll to position [0, 0]
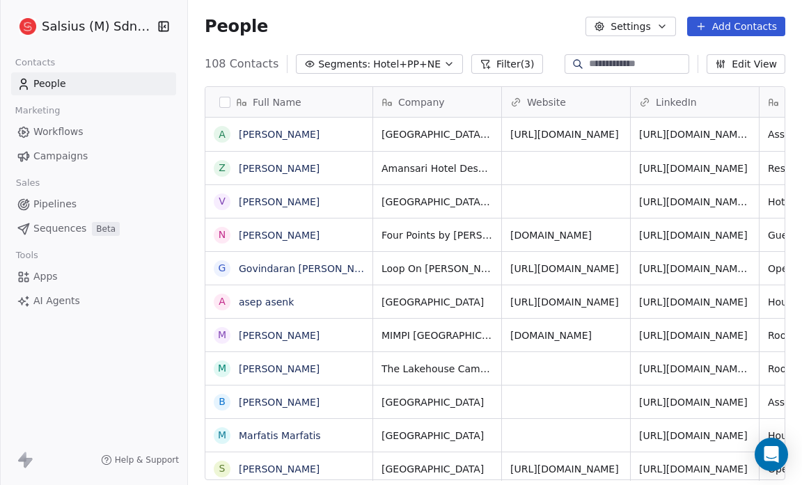
click at [443, 61] on icon "button" at bounding box center [448, 63] width 11 height 11
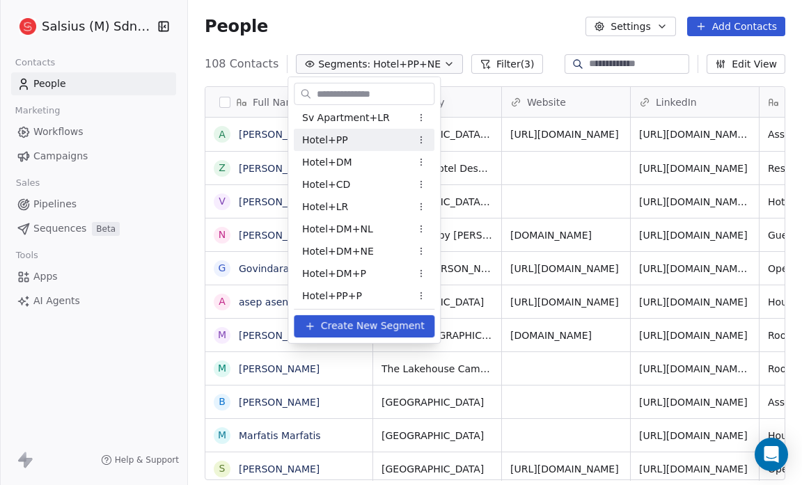
click at [358, 134] on div "Hotel+PP" at bounding box center [364, 140] width 141 height 22
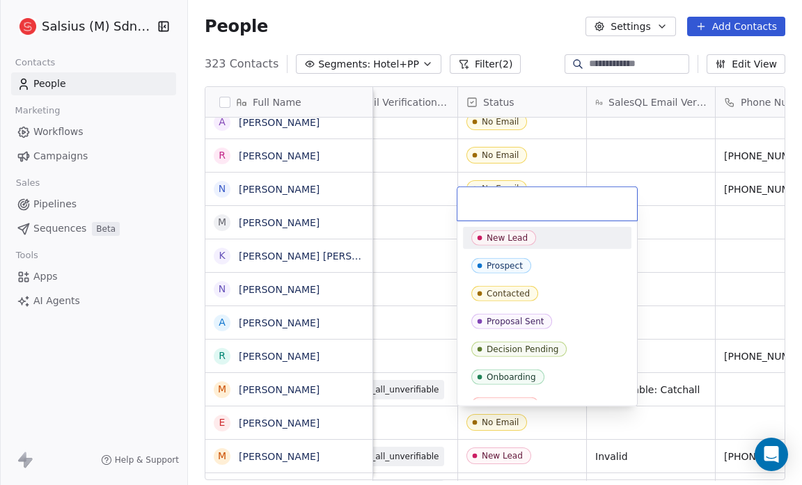
click at [531, 241] on span "New Lead" at bounding box center [503, 237] width 65 height 15
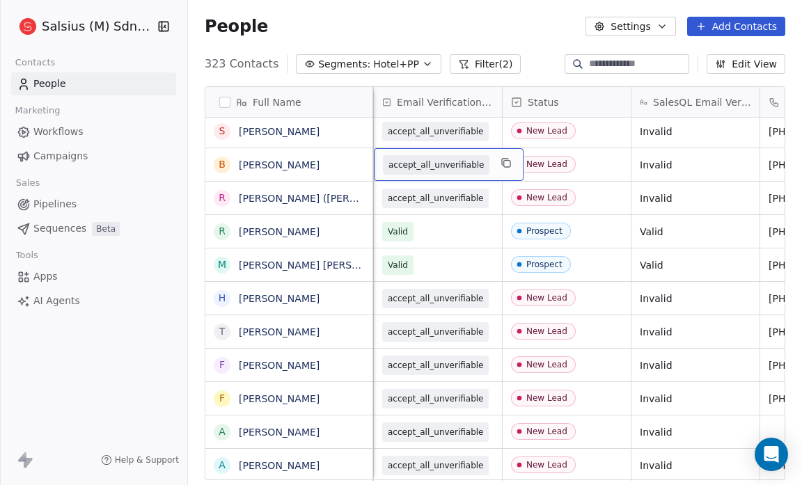
click at [372, 37] on div "People Settings Add Contacts" at bounding box center [495, 26] width 614 height 53
click at [548, 23] on div "People Settings Add Contacts" at bounding box center [495, 26] width 580 height 19
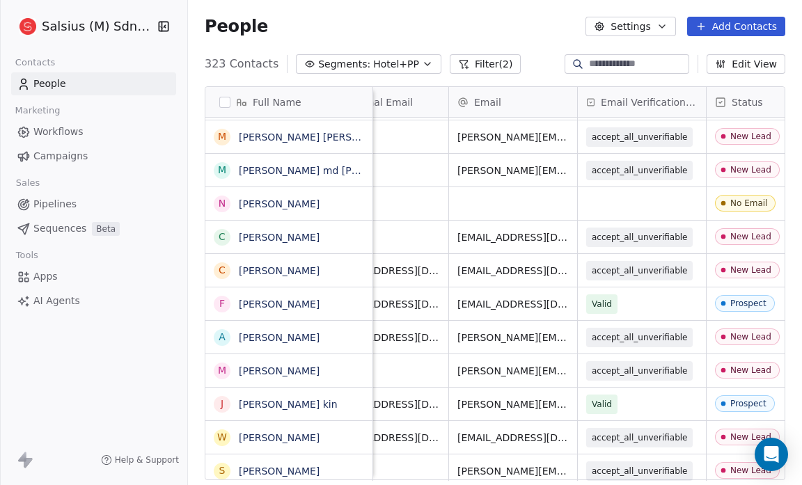
scroll to position [5, 697]
click at [422, 62] on icon "button" at bounding box center [427, 63] width 11 height 11
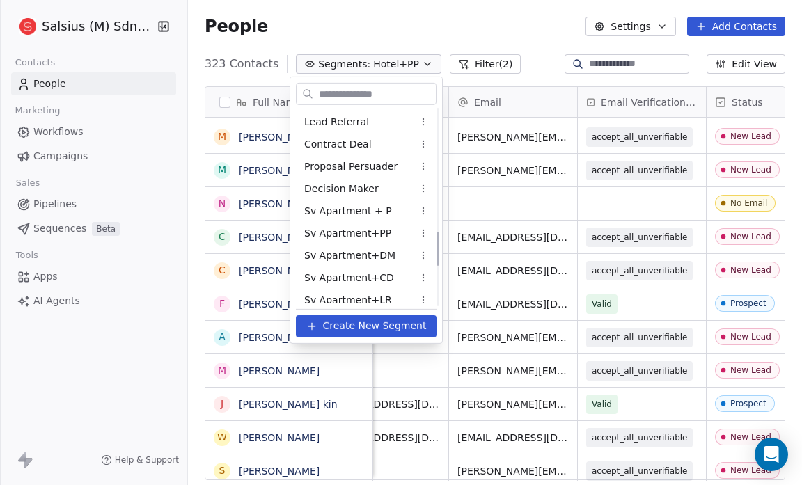
scroll to position [698, 0]
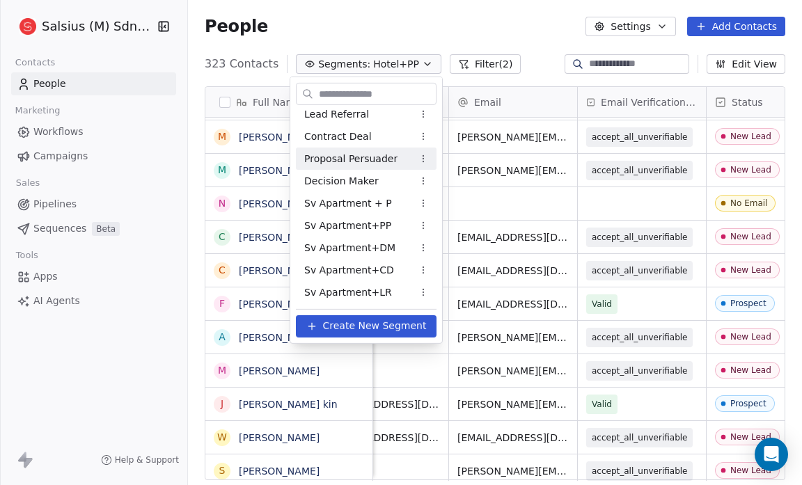
click at [367, 159] on span "Proposal Persuader" at bounding box center [350, 158] width 93 height 15
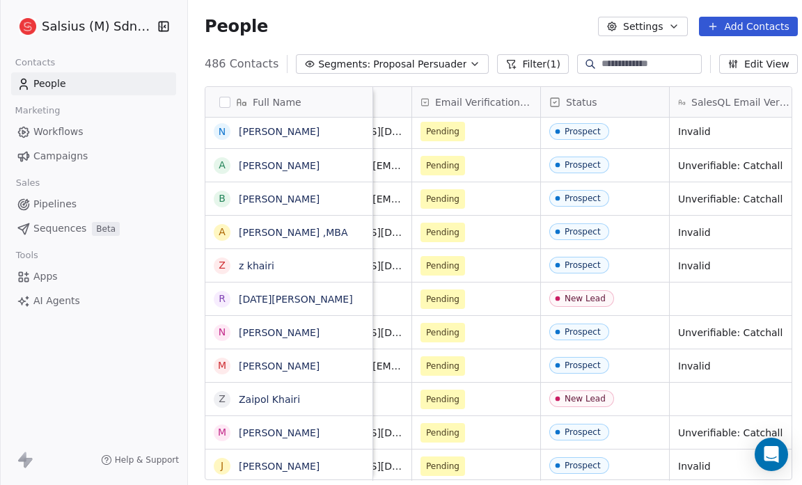
scroll to position [0, 770]
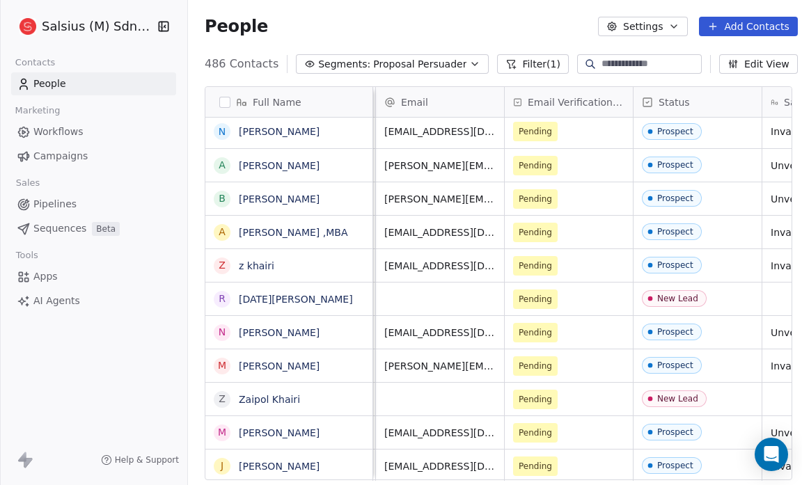
click at [469, 63] on icon "button" at bounding box center [474, 63] width 11 height 11
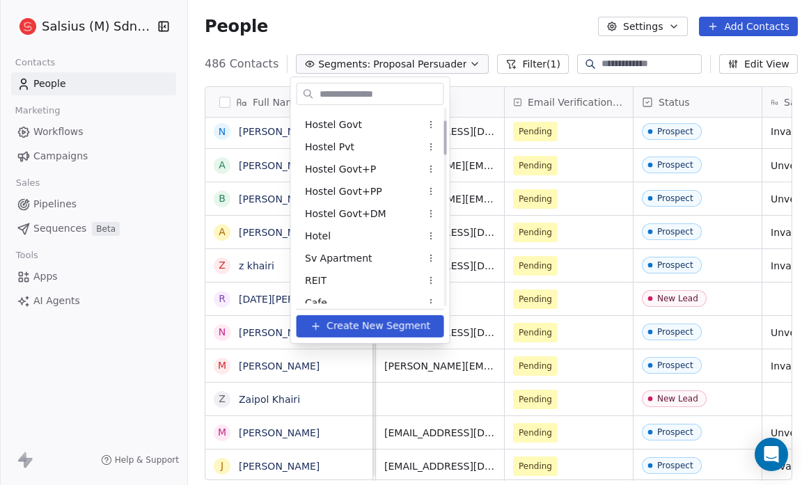
scroll to position [0, 0]
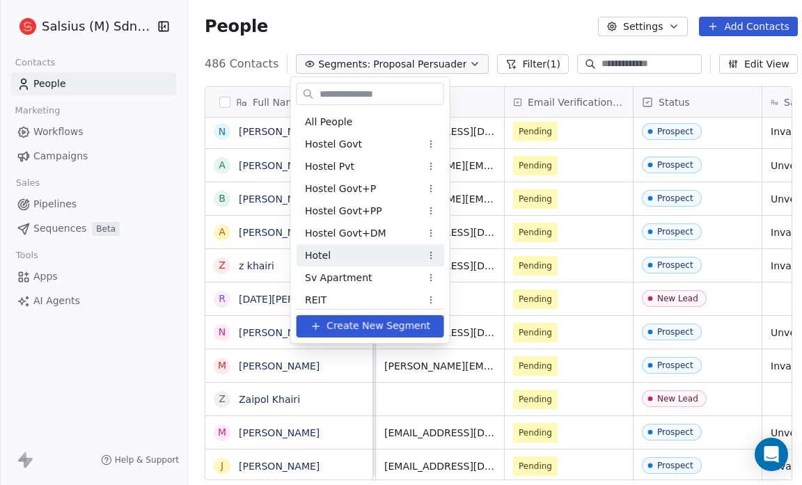
click at [345, 244] on div "Hotel" at bounding box center [371, 255] width 148 height 22
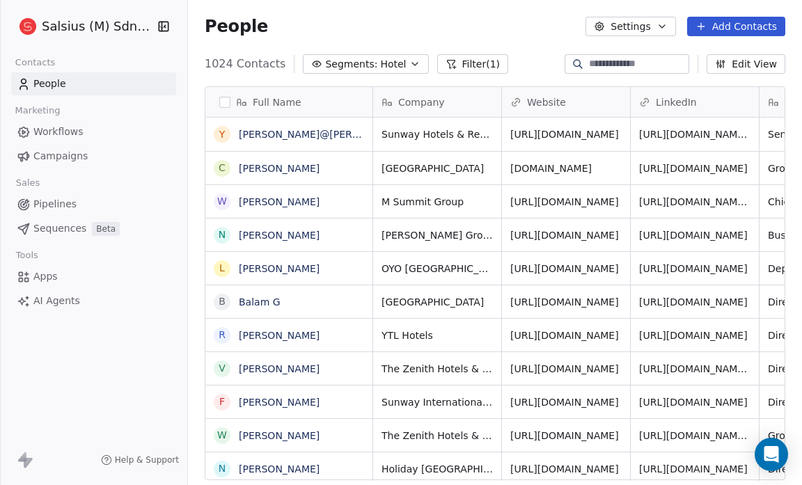
scroll to position [418, 605]
click at [454, 65] on button "Filter (1)" at bounding box center [473, 63] width 72 height 19
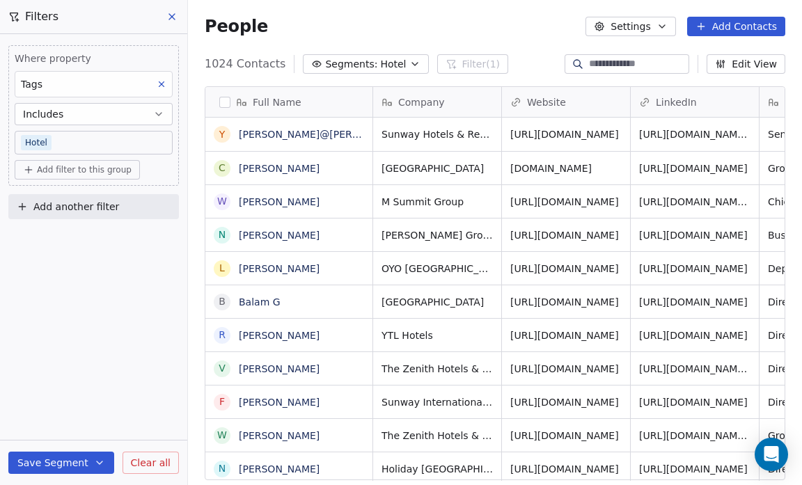
click at [63, 164] on span "Add filter to this group" at bounding box center [84, 169] width 95 height 11
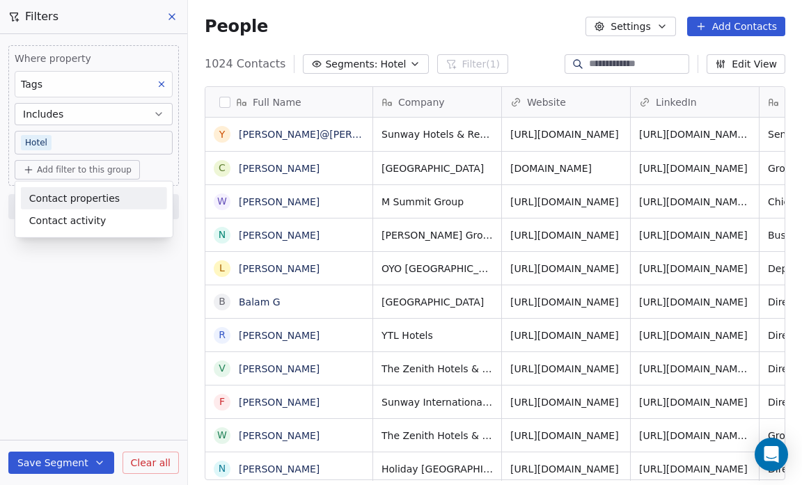
click at [58, 193] on span "Contact properties" at bounding box center [74, 198] width 90 height 15
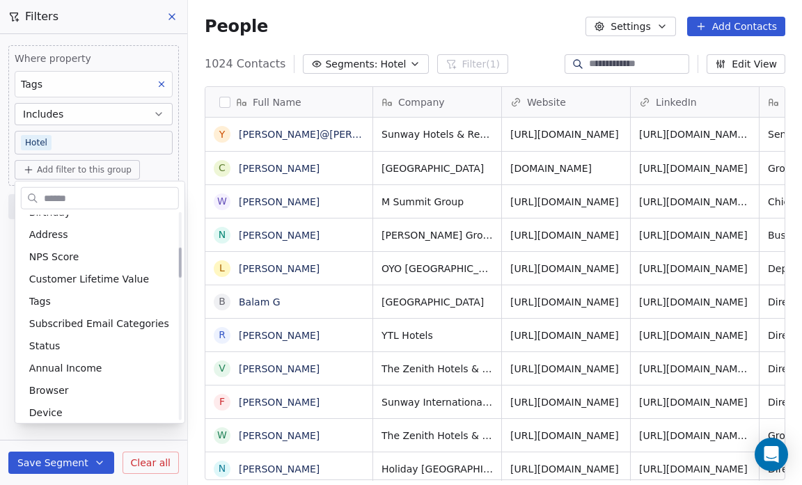
scroll to position [241, 0]
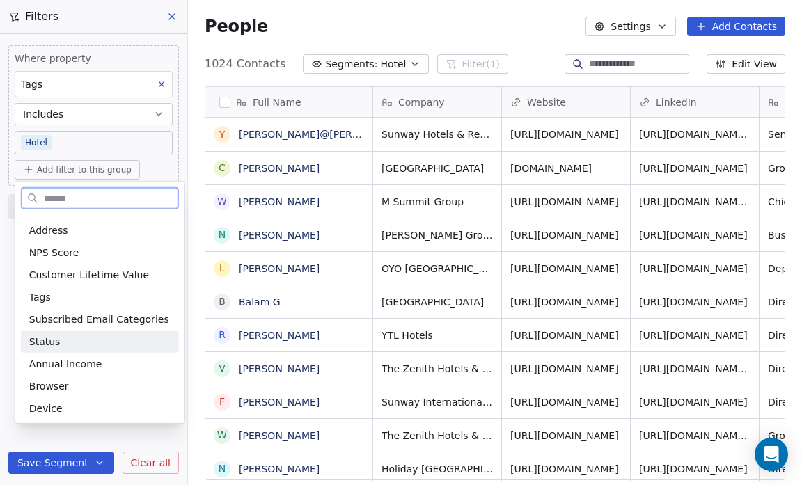
click at [59, 335] on div "Status" at bounding box center [99, 342] width 141 height 14
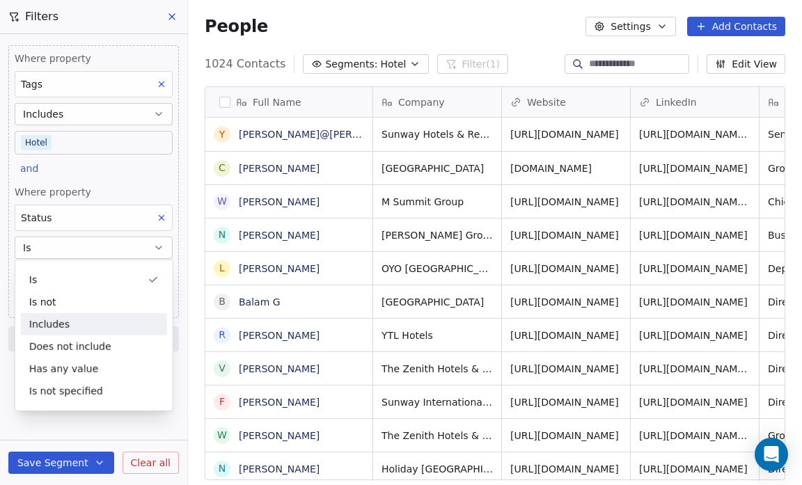
click at [57, 329] on div "Includes" at bounding box center [94, 324] width 146 height 22
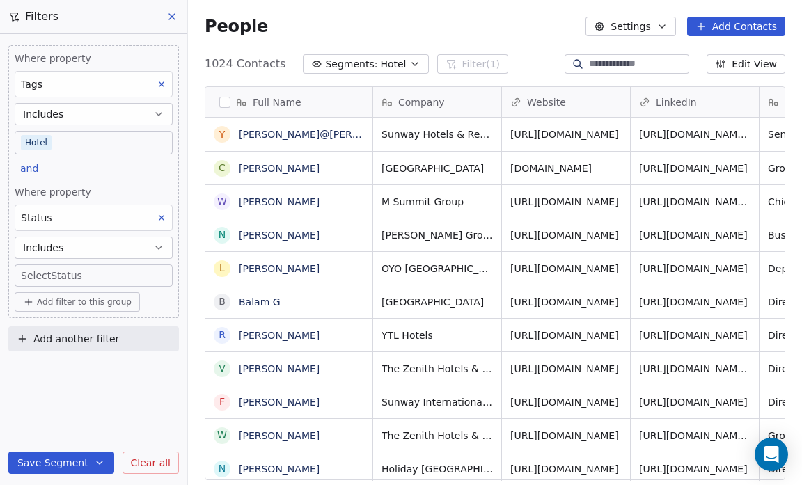
click at [48, 271] on body "Salsius (M) Sdn Bhd Contacts People Marketing Workflows Campaigns Sales Pipelin…" at bounding box center [401, 242] width 802 height 485
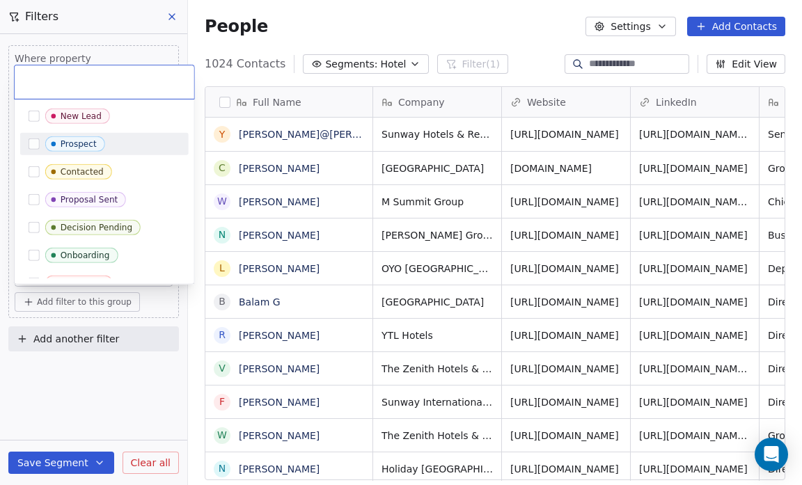
click at [101, 143] on span "Prospect" at bounding box center [75, 143] width 60 height 15
click at [112, 420] on html "Salsius (M) Sdn Bhd Contacts People Marketing Workflows Campaigns Sales Pipelin…" at bounding box center [401, 242] width 802 height 485
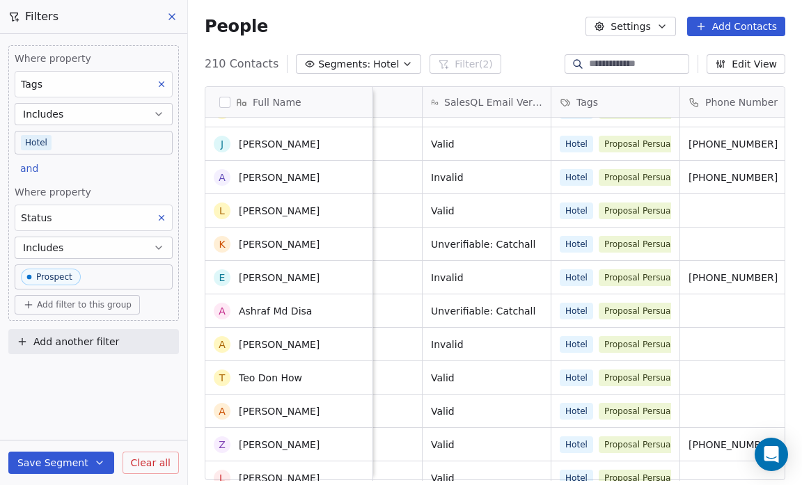
scroll to position [1177, 0]
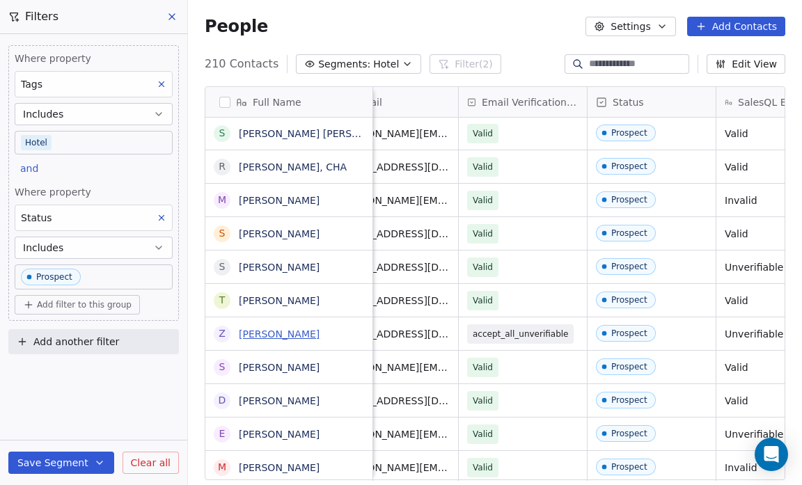
click at [285, 334] on link "[PERSON_NAME]" at bounding box center [279, 334] width 81 height 11
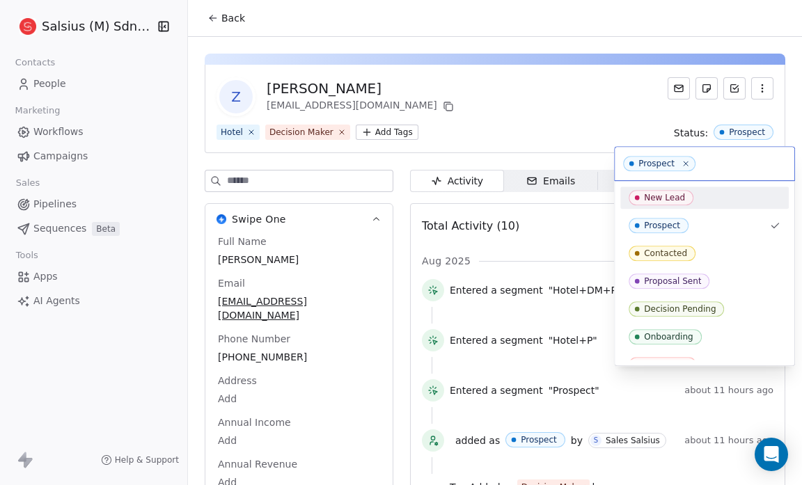
click at [725, 198] on div "New Lead" at bounding box center [705, 197] width 152 height 15
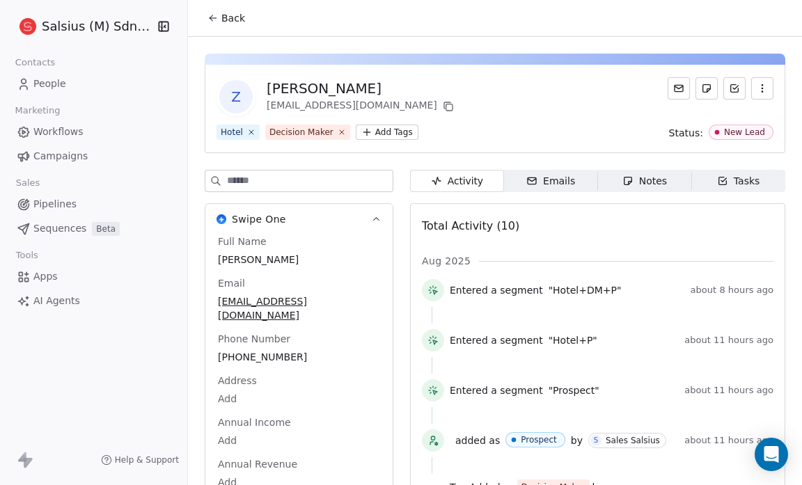
click at [237, 20] on span "Back" at bounding box center [233, 18] width 24 height 14
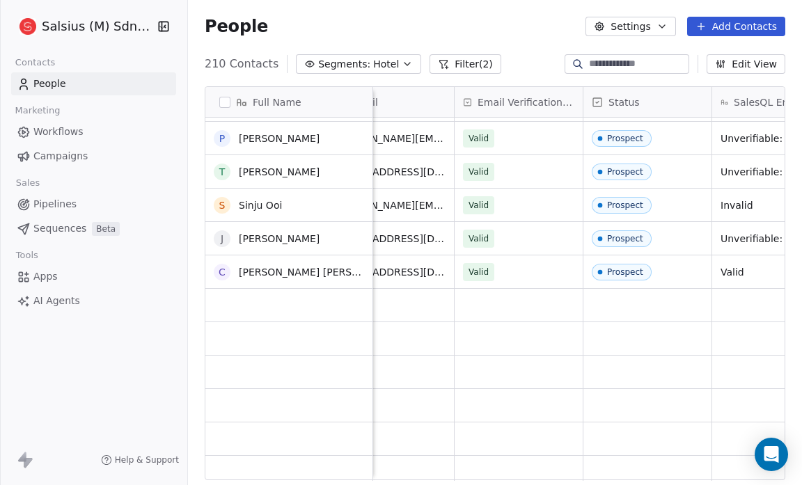
scroll to position [4901, 0]
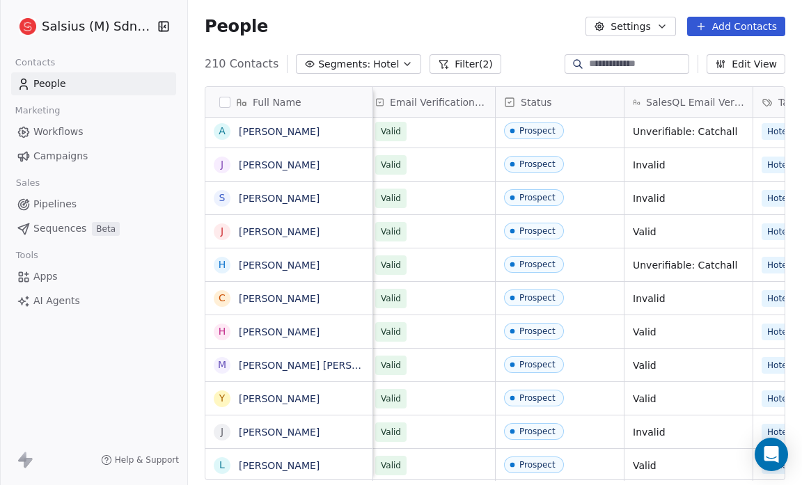
click at [459, 63] on button "Filter (2)" at bounding box center [465, 63] width 72 height 19
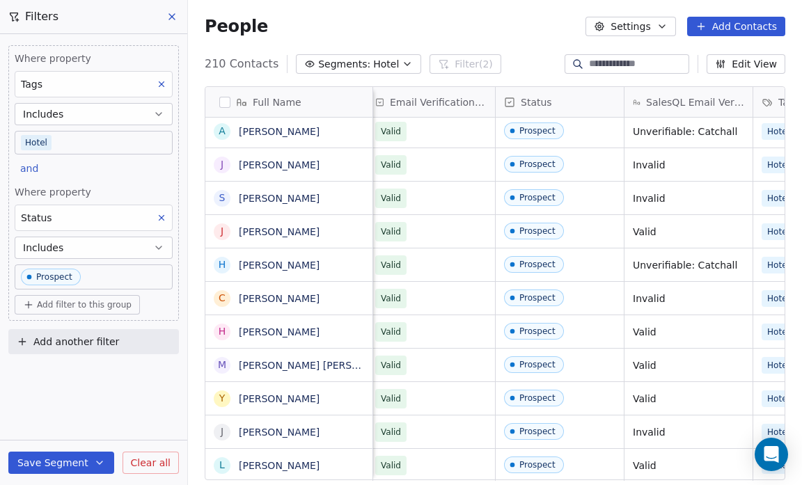
click at [68, 458] on button "Save Segment" at bounding box center [61, 463] width 106 height 22
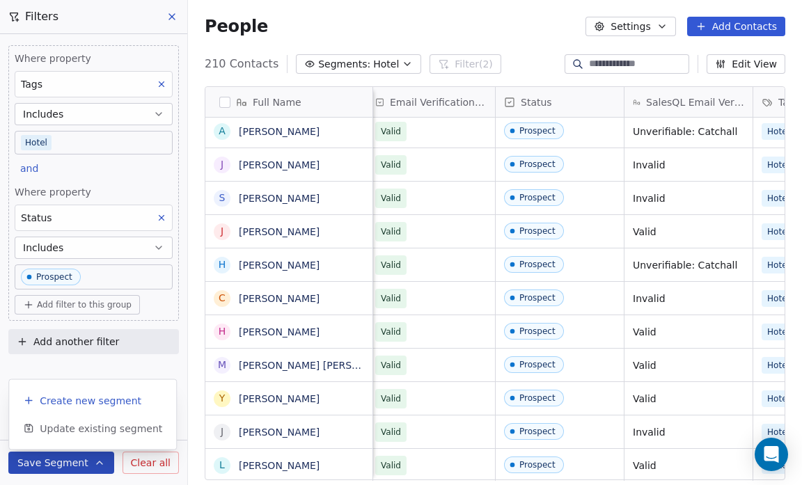
click at [111, 396] on span "Create new segment" at bounding box center [91, 401] width 102 height 14
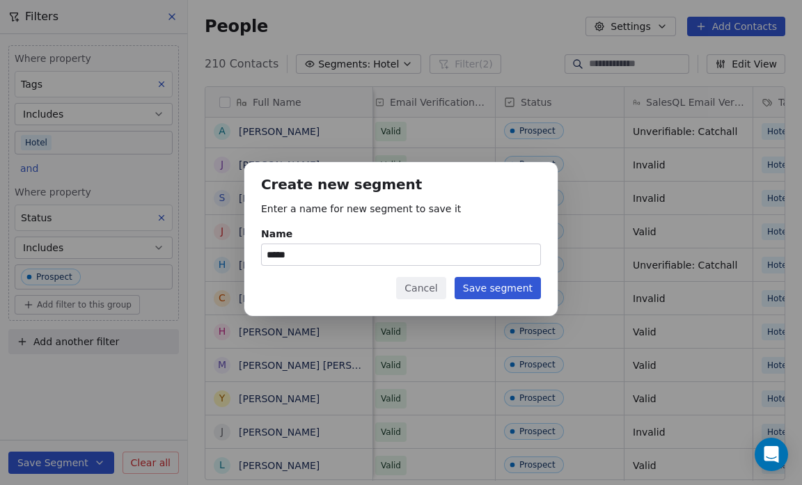
click at [297, 259] on input "*****" at bounding box center [401, 254] width 278 height 21
type input "*******"
click at [502, 286] on button "Save segment" at bounding box center [497, 288] width 86 height 22
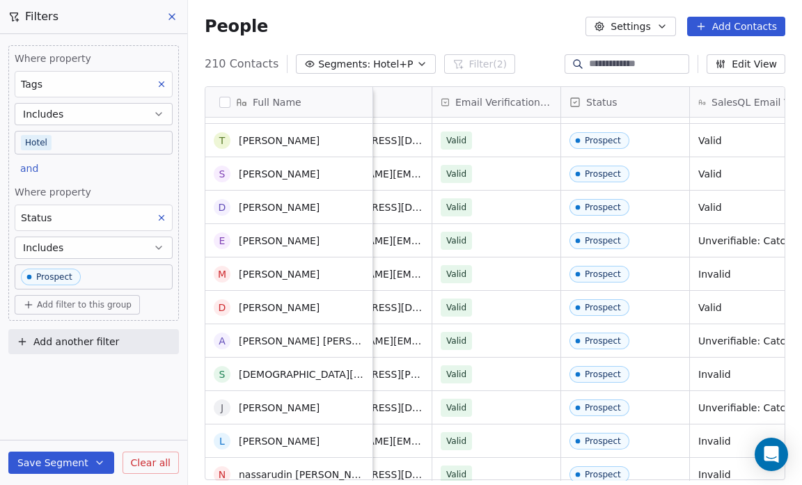
scroll to position [4380, 0]
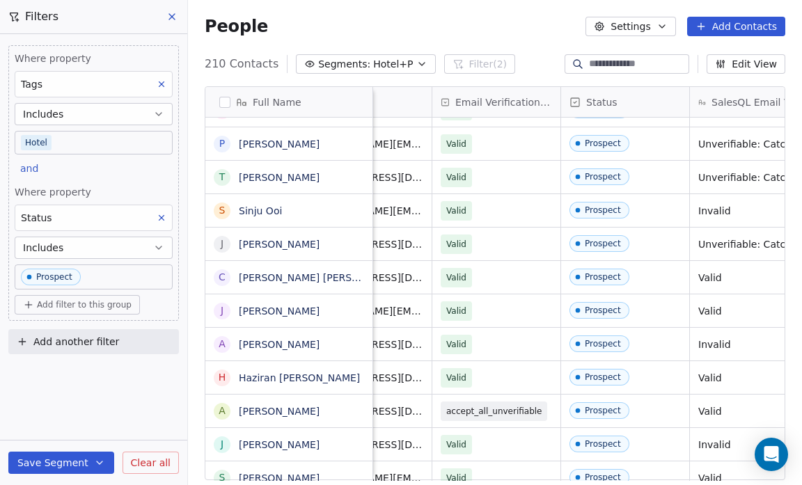
click at [416, 64] on icon "button" at bounding box center [421, 63] width 11 height 11
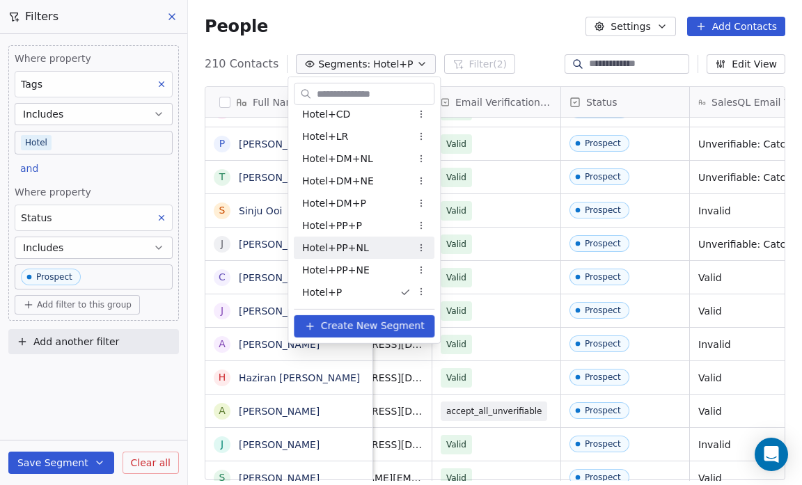
click at [392, 253] on div "Hotel+PP+NL" at bounding box center [364, 248] width 141 height 22
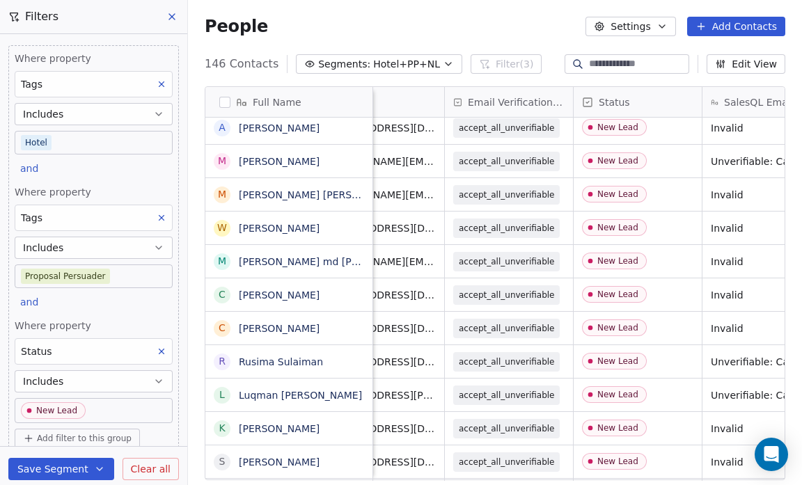
click at [543, 21] on div "People Settings Add Contacts" at bounding box center [495, 26] width 580 height 19
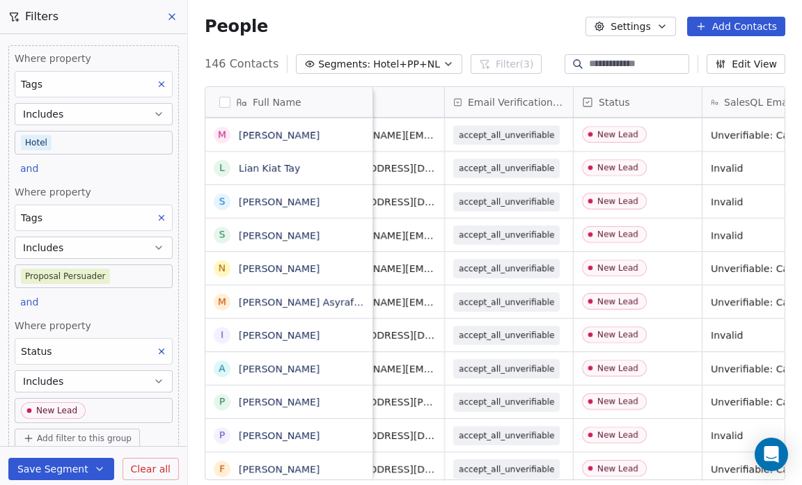
scroll to position [1705, 0]
click at [664, 296] on span "New Lead" at bounding box center [625, 300] width 85 height 17
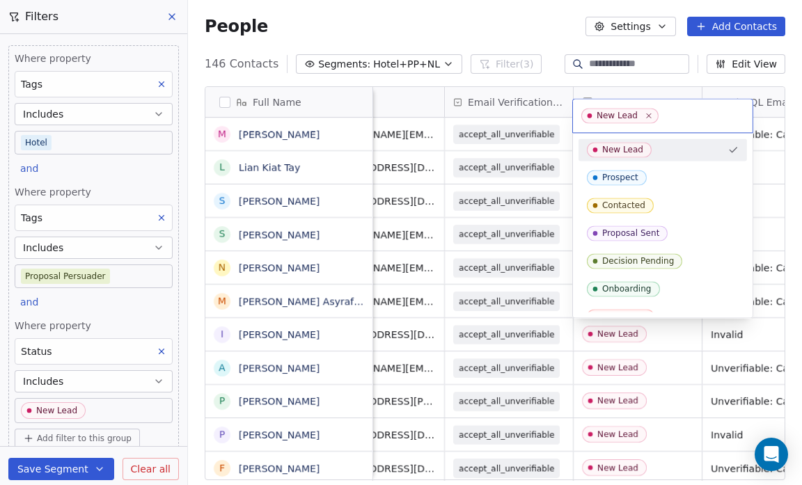
click at [535, 22] on html "Salsius (M) Sdn Bhd Contacts People Marketing Workflows Campaigns Sales Pipelin…" at bounding box center [401, 242] width 802 height 485
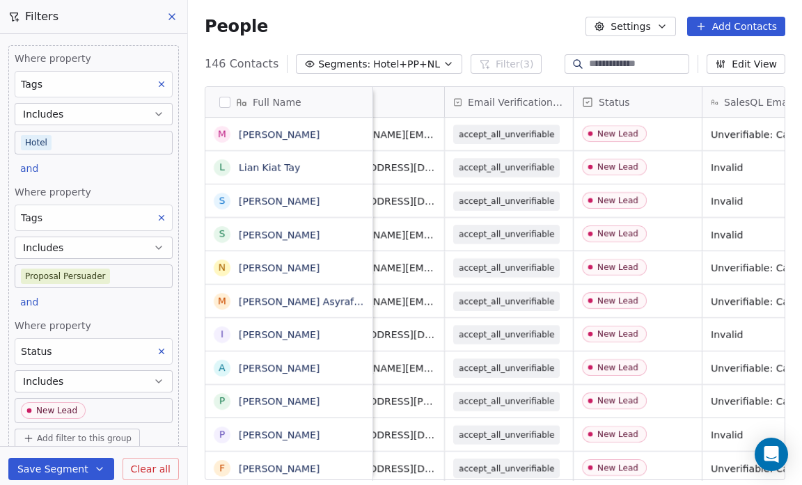
click at [535, 22] on div "People Settings Add Contacts" at bounding box center [495, 26] width 580 height 19
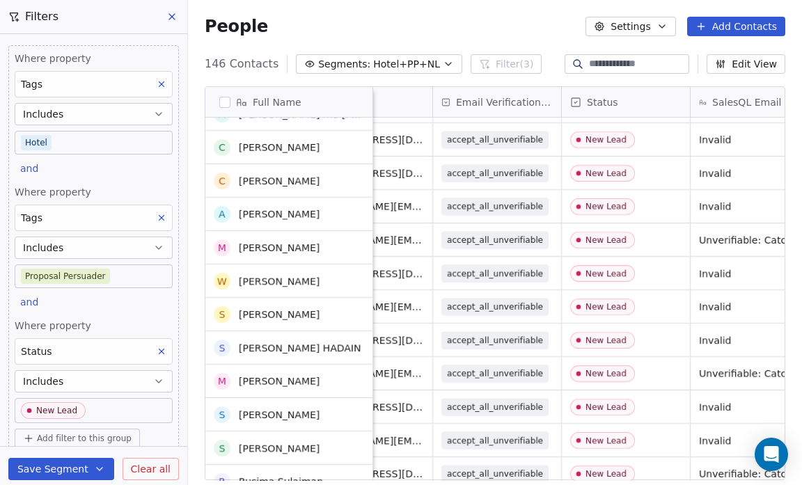
scroll to position [121, 0]
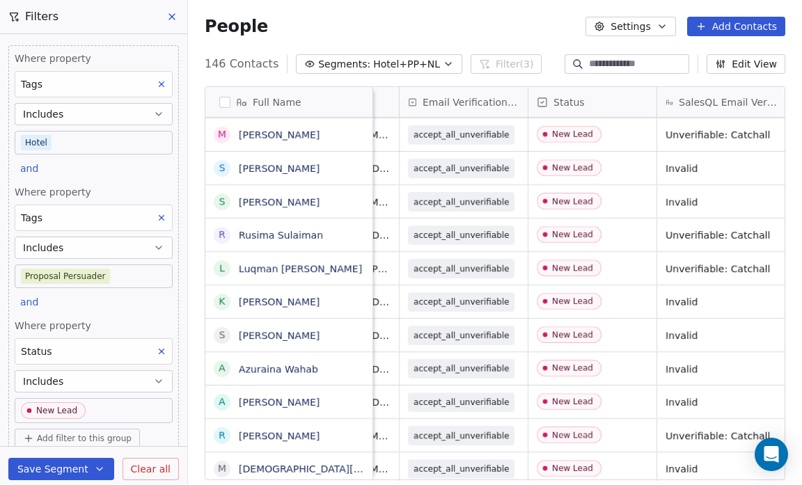
click at [425, 65] on button "Segments: Hotel+PP+NL" at bounding box center [379, 63] width 166 height 19
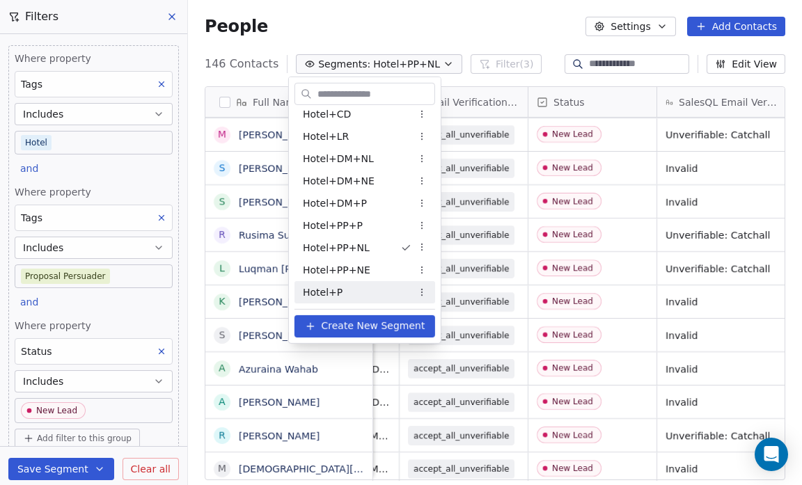
click at [340, 290] on div "Hotel+P" at bounding box center [364, 292] width 141 height 22
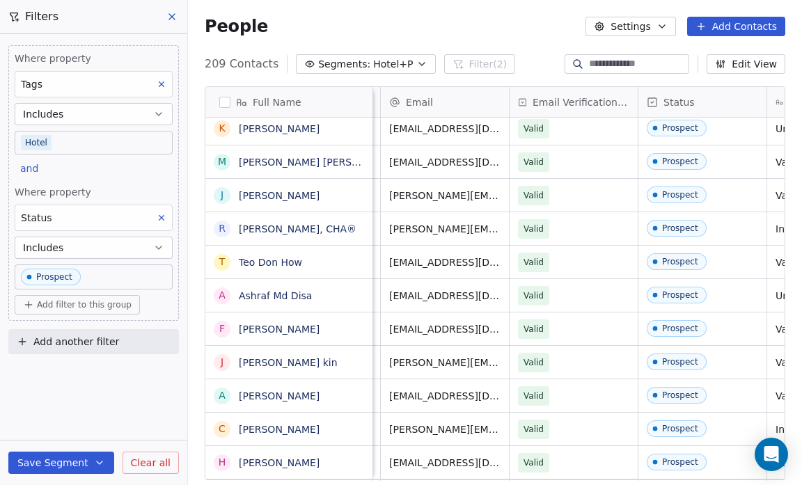
click at [401, 67] on button "Segments: Hotel+P" at bounding box center [365, 63] width 139 height 19
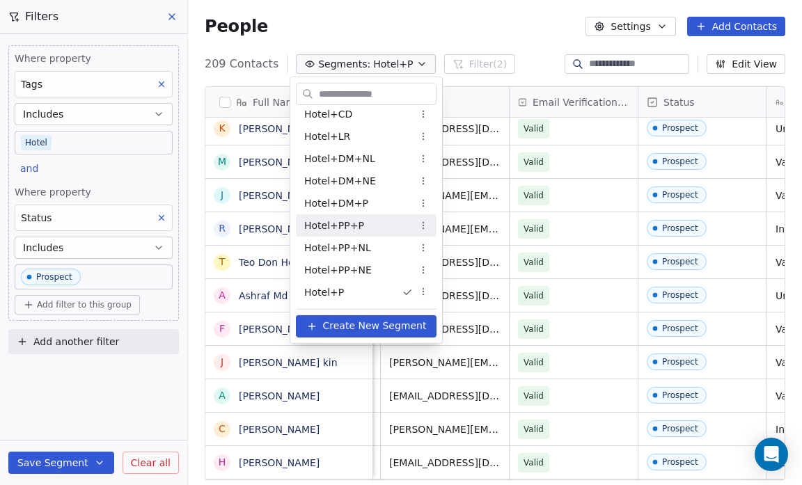
click at [379, 227] on div "Hotel+PP+P" at bounding box center [366, 225] width 141 height 22
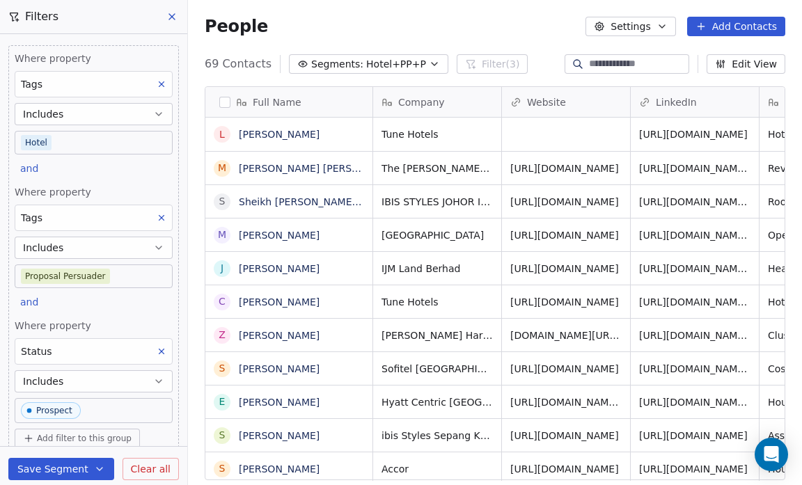
scroll to position [418, 605]
click at [408, 66] on span "Hotel+PP+P" at bounding box center [396, 64] width 60 height 15
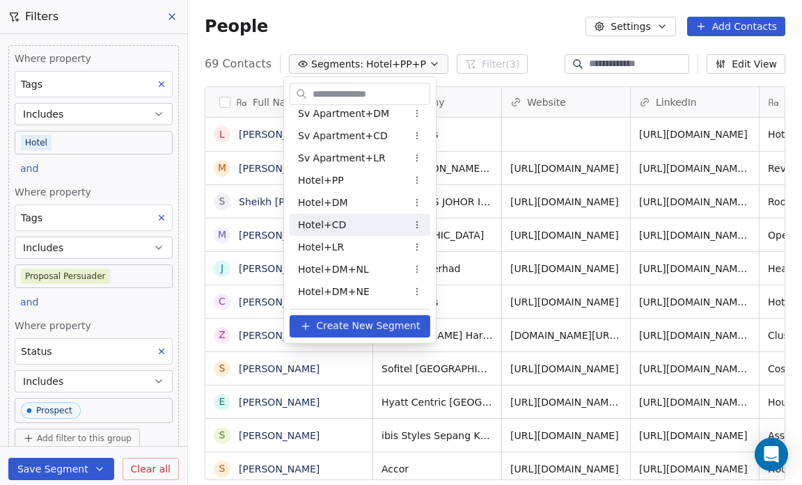
scroll to position [943, 0]
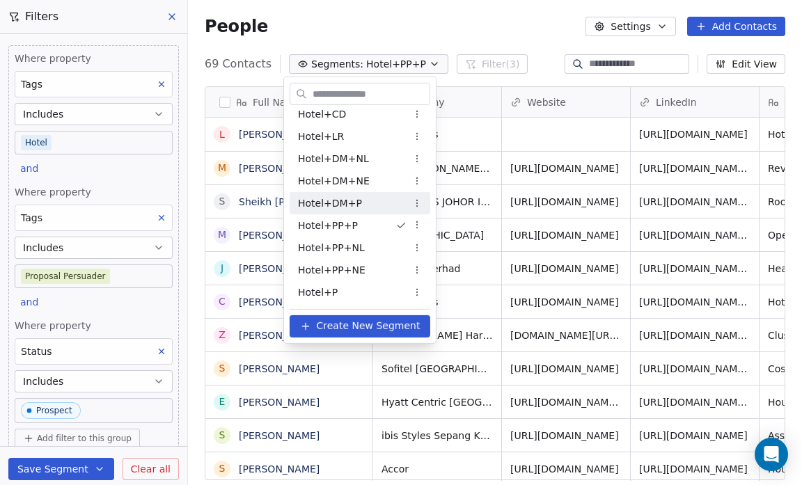
click at [367, 204] on div "Hotel+DM+P" at bounding box center [360, 203] width 141 height 22
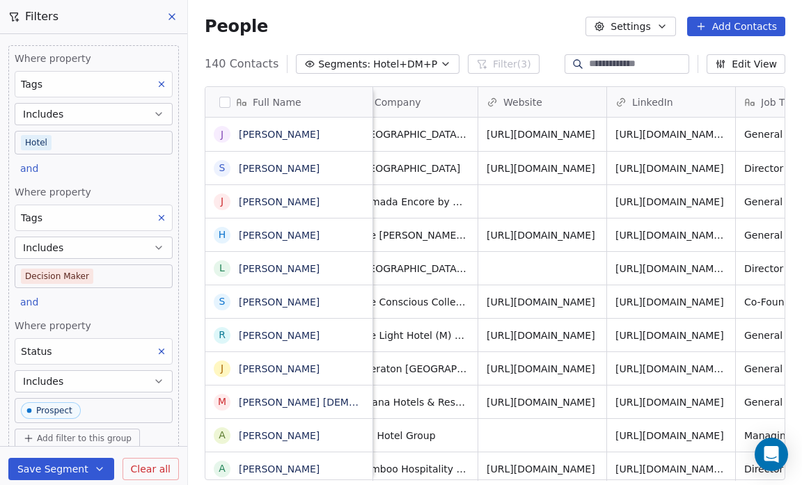
scroll to position [0, 0]
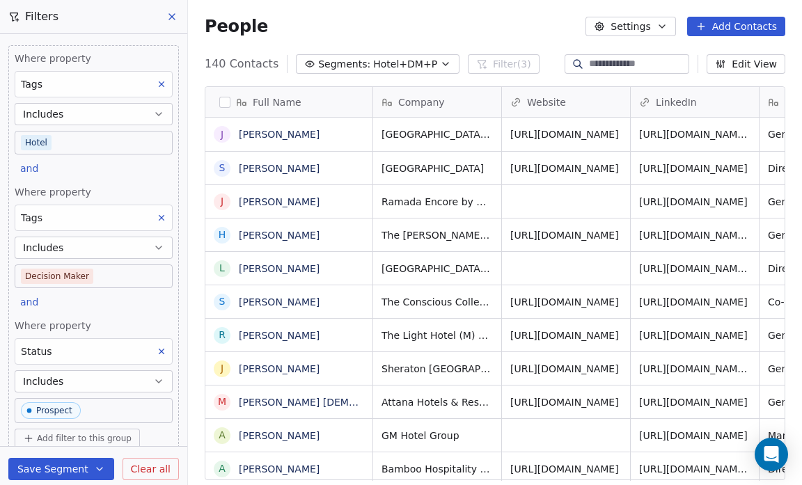
click at [440, 64] on icon "button" at bounding box center [445, 63] width 11 height 11
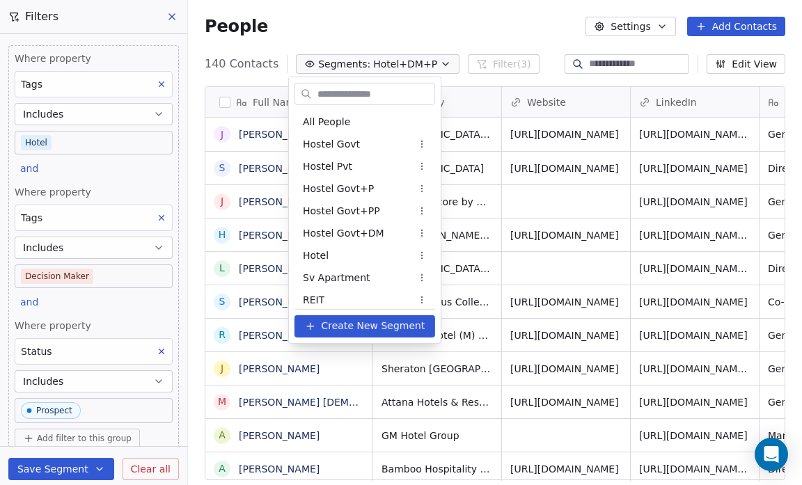
scroll to position [854, 0]
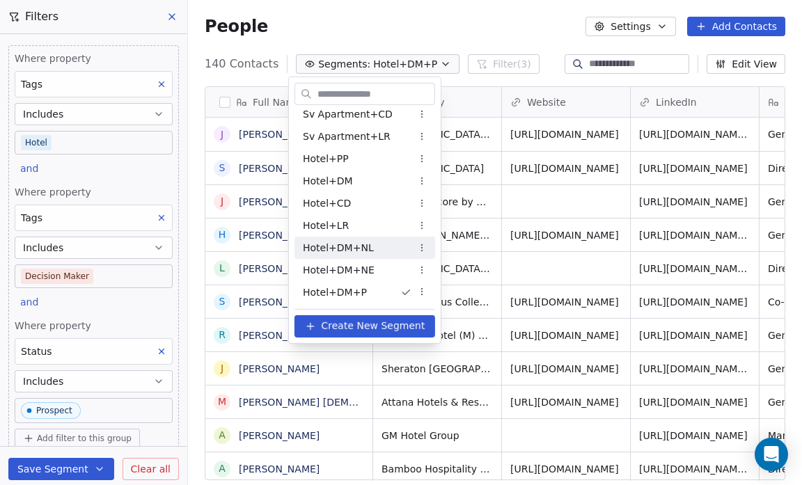
click at [392, 251] on div "Hotel+DM+NL" at bounding box center [364, 248] width 141 height 22
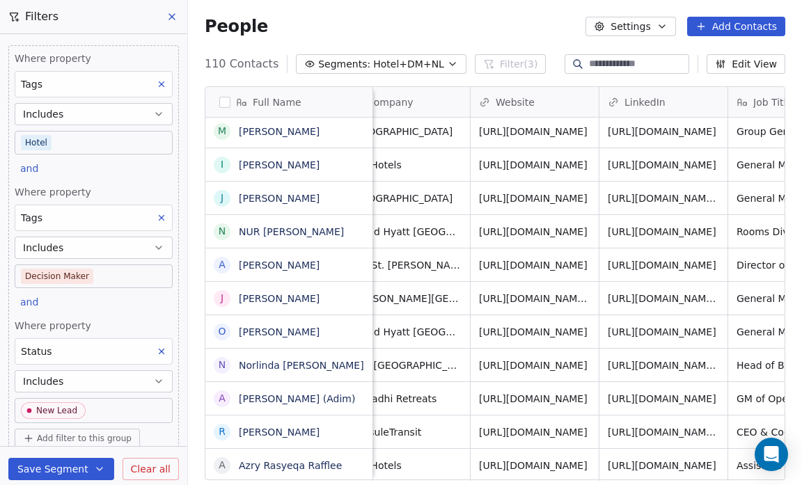
scroll to position [0, 0]
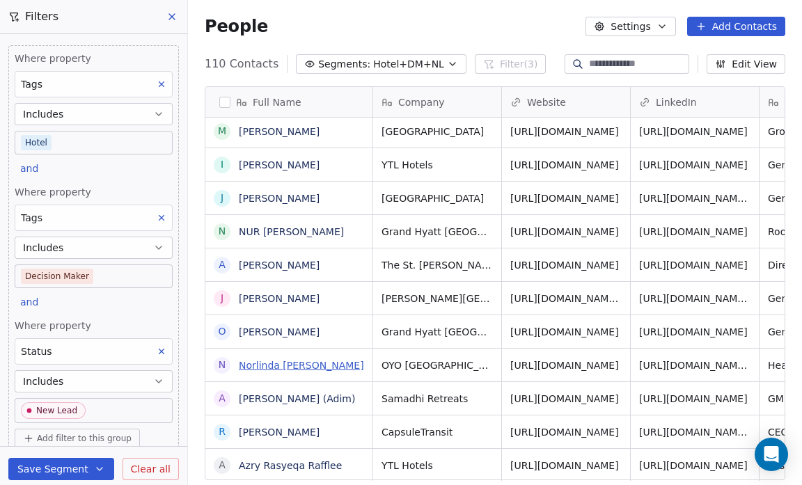
click at [323, 363] on link "Norlinda Ab Wahab" at bounding box center [301, 365] width 125 height 11
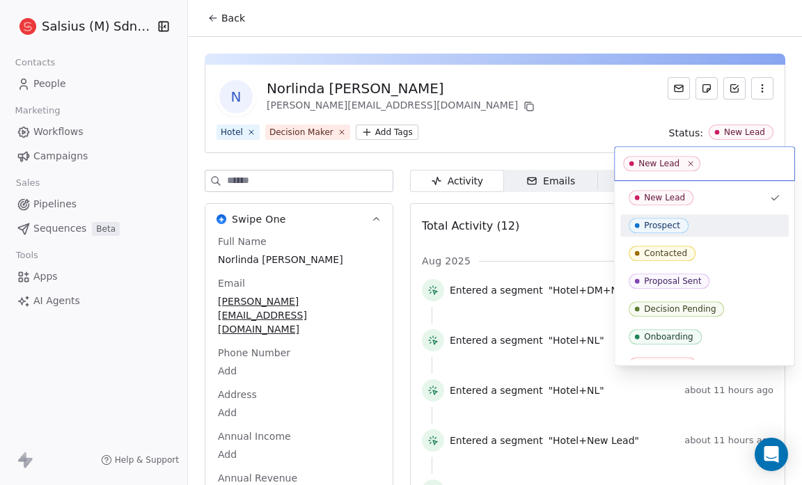
click at [711, 222] on div "Prospect" at bounding box center [705, 225] width 152 height 15
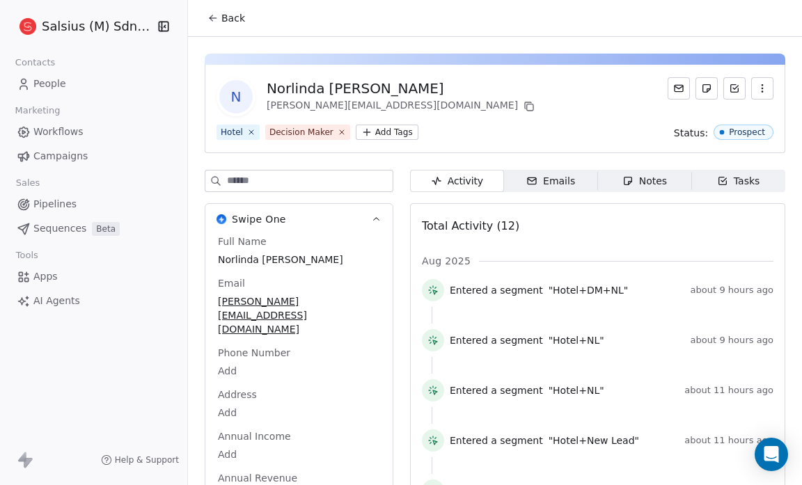
click at [602, 126] on div "Hotel Decision Maker Add Tags Status: Prospect" at bounding box center [494, 132] width 557 height 15
click at [337, 135] on icon at bounding box center [341, 131] width 9 height 9
click at [300, 132] on html "Salsius (M) Sdn Bhd Contacts People Marketing Workflows Campaigns Sales Pipelin…" at bounding box center [401, 242] width 802 height 485
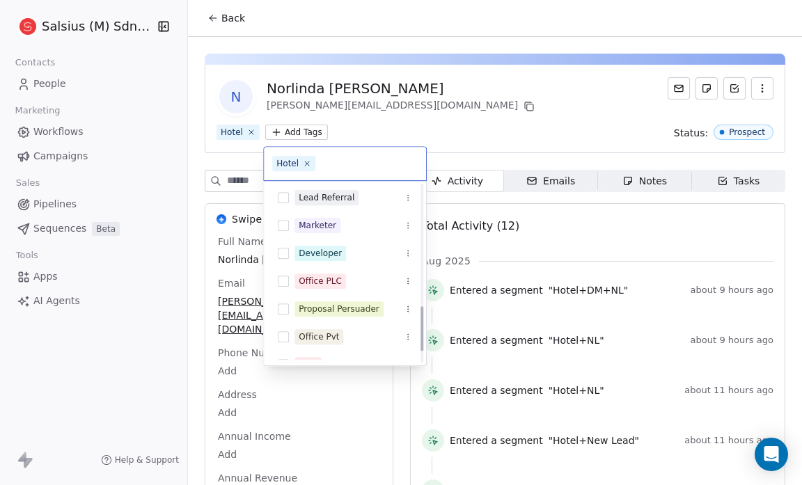
scroll to position [477, 0]
click at [324, 313] on span "Proposal Persuader" at bounding box center [338, 308] width 89 height 15
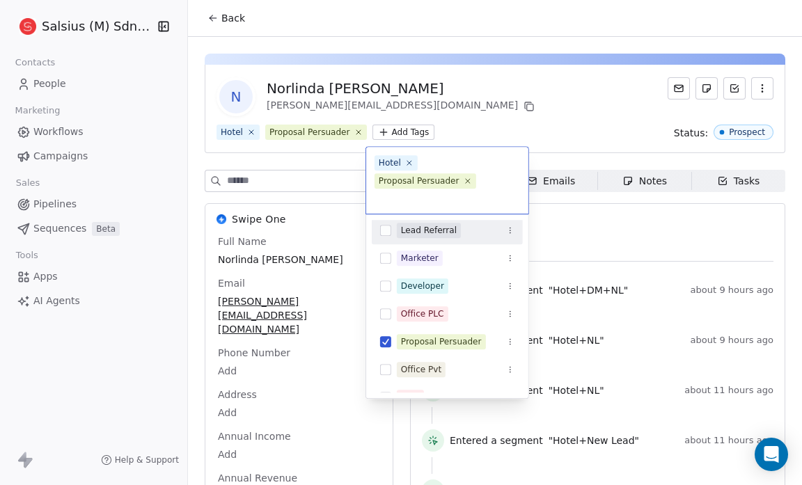
click at [523, 123] on html "Salsius (M) Sdn Bhd Contacts People Marketing Workflows Campaigns Sales Pipelin…" at bounding box center [401, 242] width 802 height 485
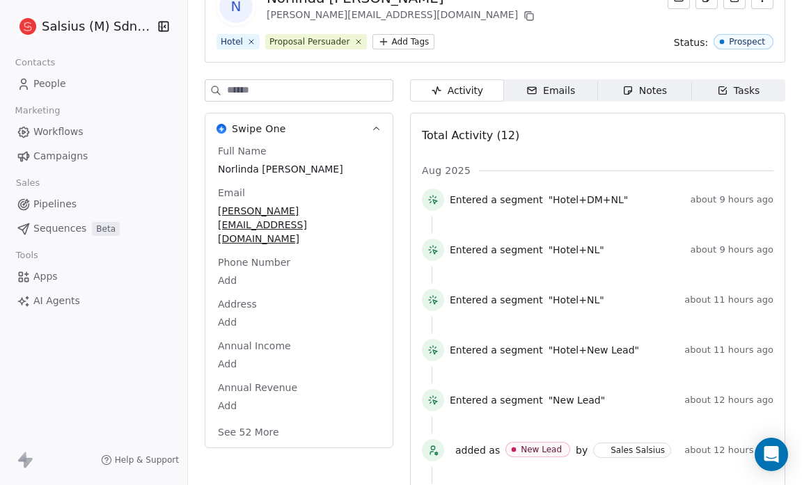
scroll to position [0, 0]
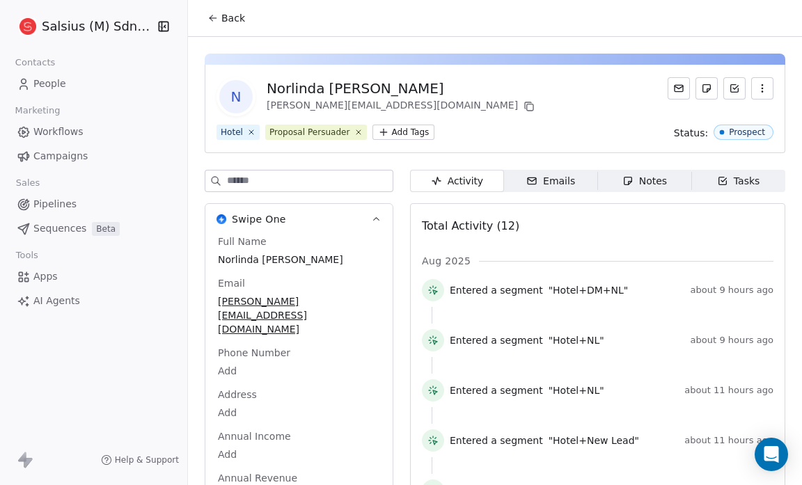
click at [223, 26] on button "Back" at bounding box center [226, 18] width 54 height 25
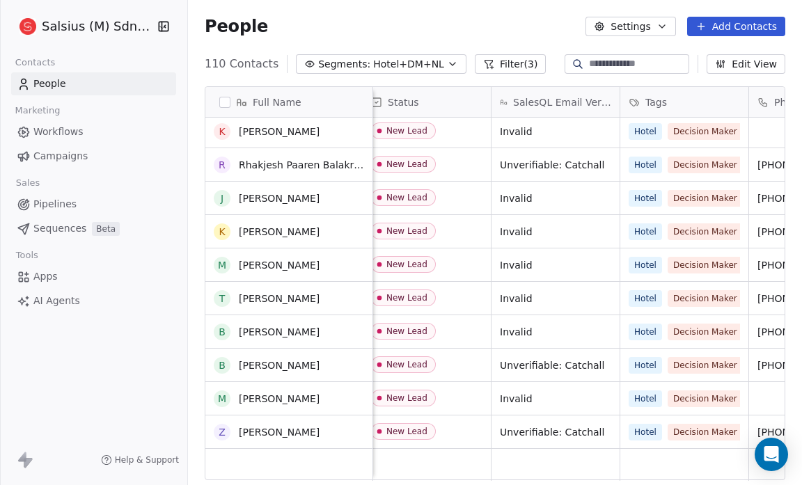
scroll to position [3043, 0]
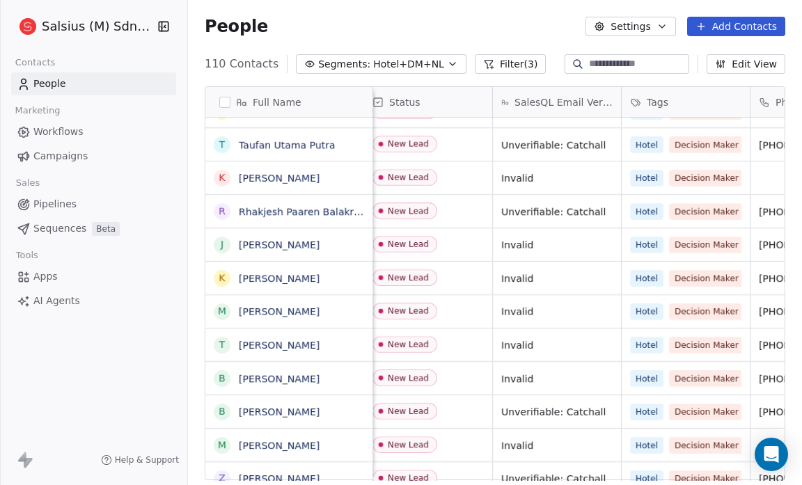
scroll to position [0, 891]
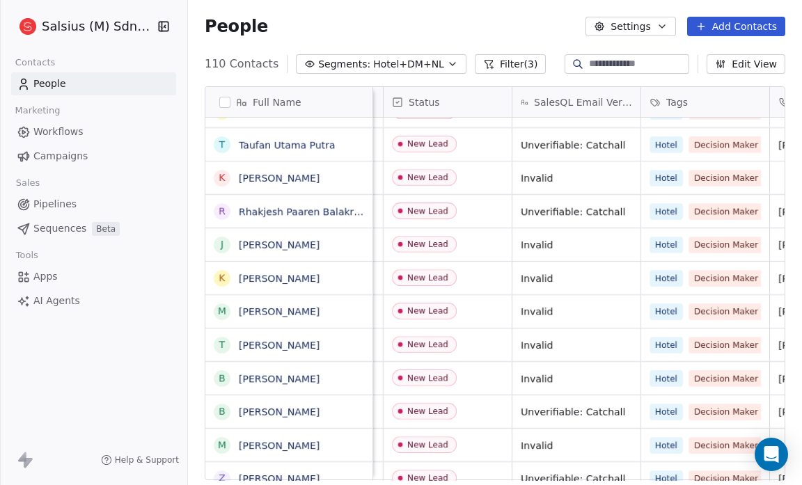
click at [191, 222] on div "Full Name B Brincly [PERSON_NAME] S [PERSON_NAME] N Nurul Hidayah Mohd [PERSON_…" at bounding box center [495, 288] width 614 height 427
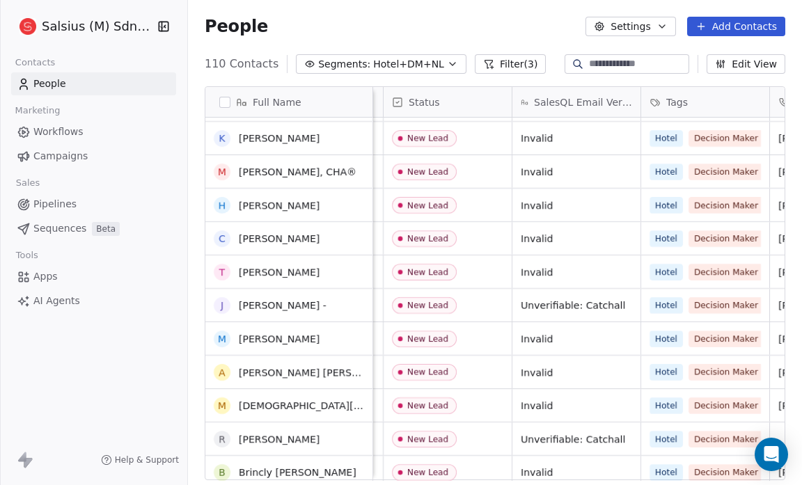
scroll to position [0, 0]
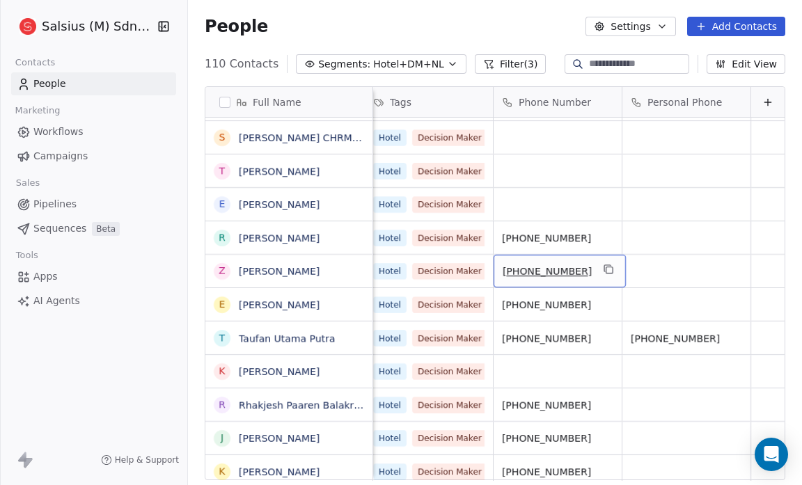
drag, startPoint x: 596, startPoint y: 283, endPoint x: 618, endPoint y: 484, distance: 202.3
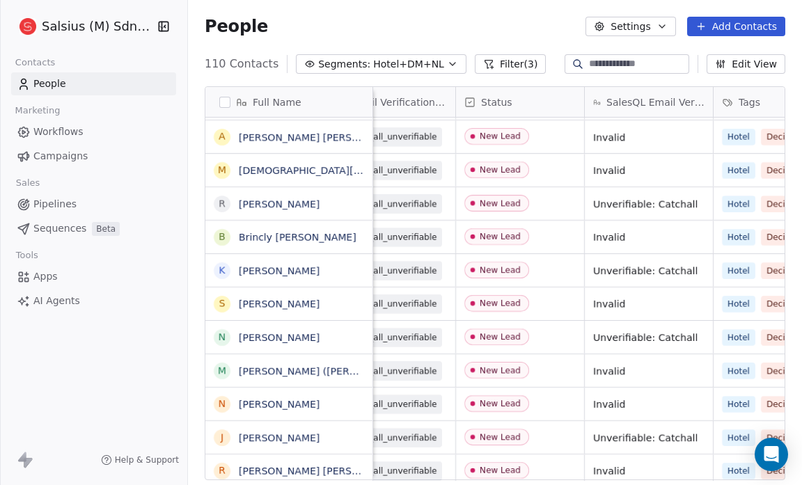
scroll to position [0, 807]
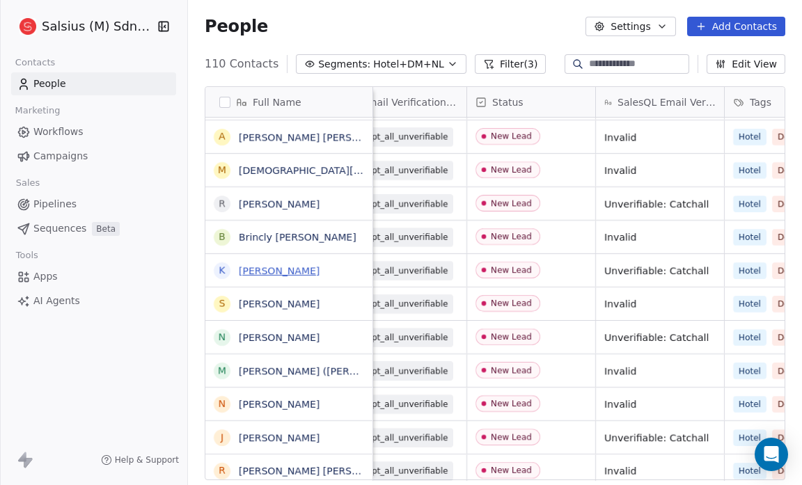
click at [301, 268] on link "[PERSON_NAME]" at bounding box center [279, 270] width 81 height 11
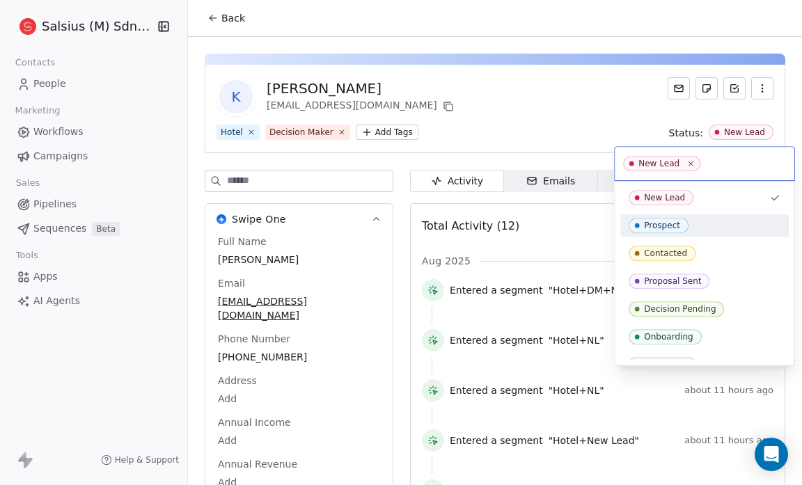
click at [682, 223] on span "Prospect" at bounding box center [659, 225] width 60 height 15
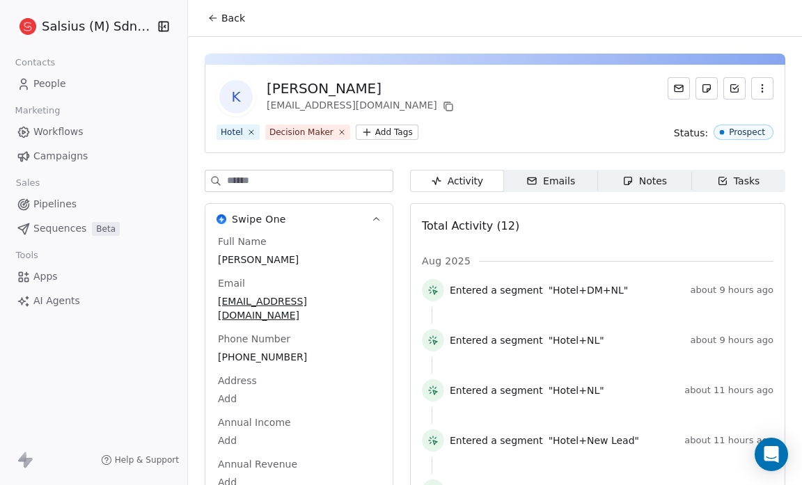
click at [221, 13] on span "Back" at bounding box center [233, 18] width 24 height 14
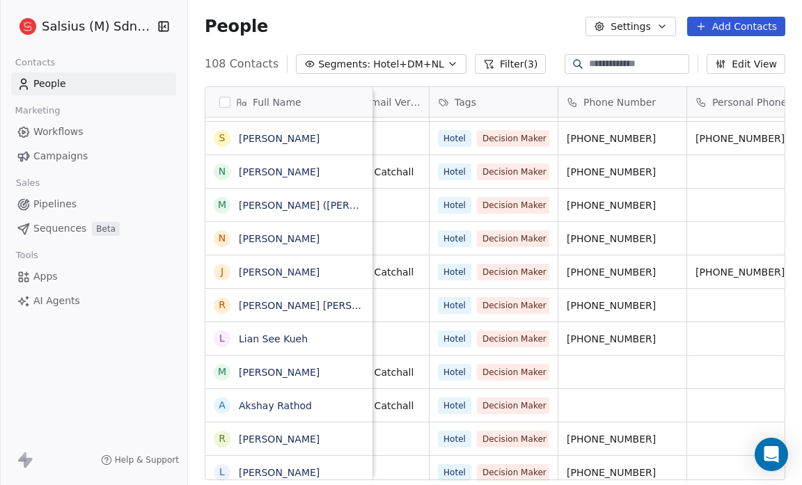
scroll to position [0, 1103]
click at [267, 271] on link "[PERSON_NAME]" at bounding box center [279, 272] width 81 height 11
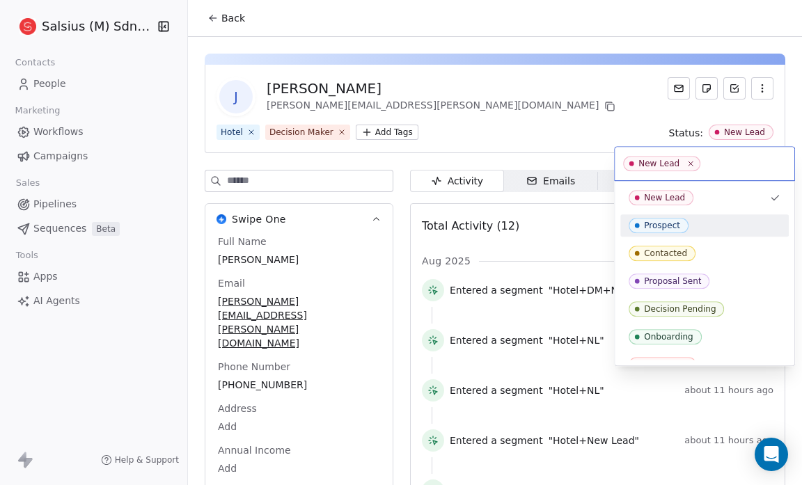
click at [725, 218] on div "Prospect" at bounding box center [705, 225] width 152 height 15
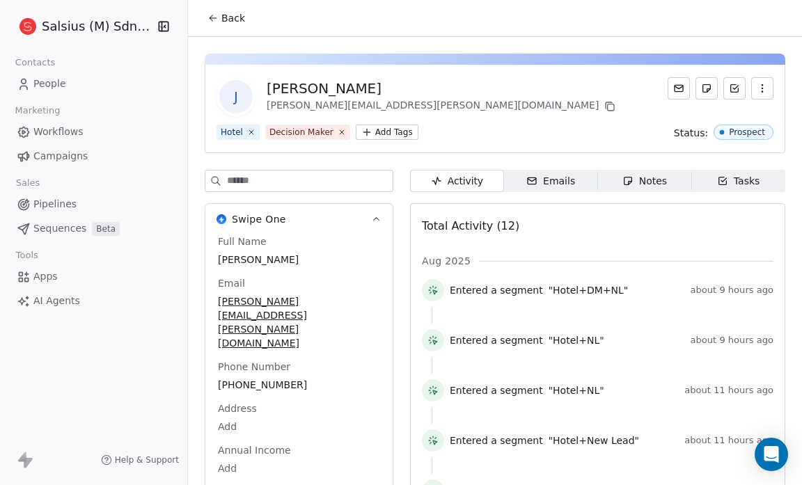
click at [473, 25] on div "Back" at bounding box center [495, 18] width 614 height 36
click at [212, 18] on icon at bounding box center [212, 18] width 11 height 11
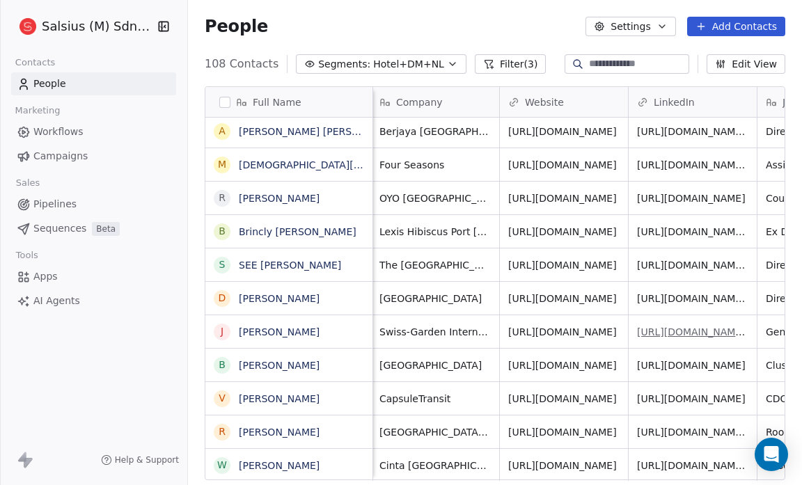
scroll to position [8, 0]
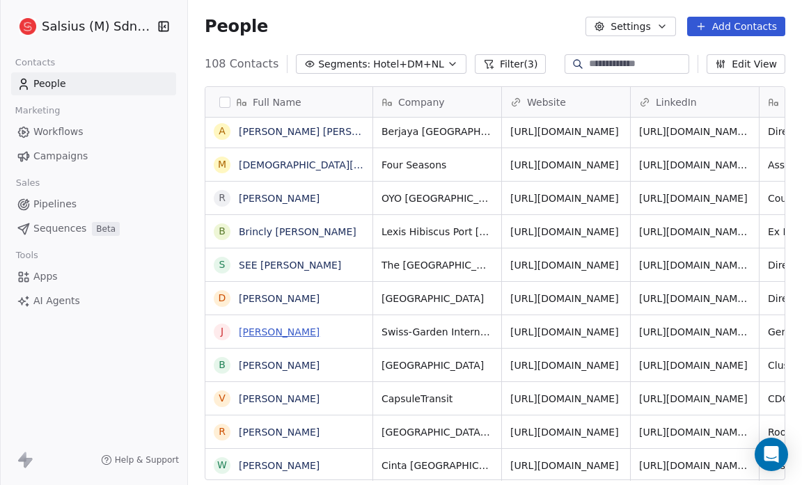
click at [272, 332] on link "[PERSON_NAME]" at bounding box center [279, 331] width 81 height 11
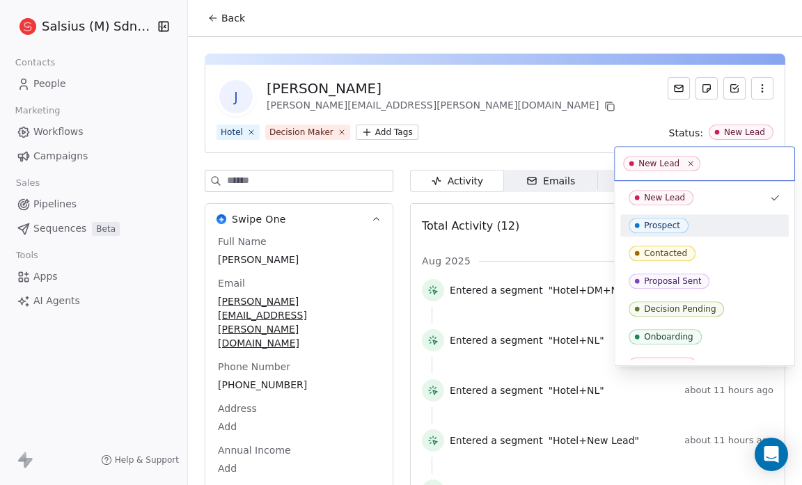
click at [728, 221] on div "Prospect" at bounding box center [705, 225] width 152 height 15
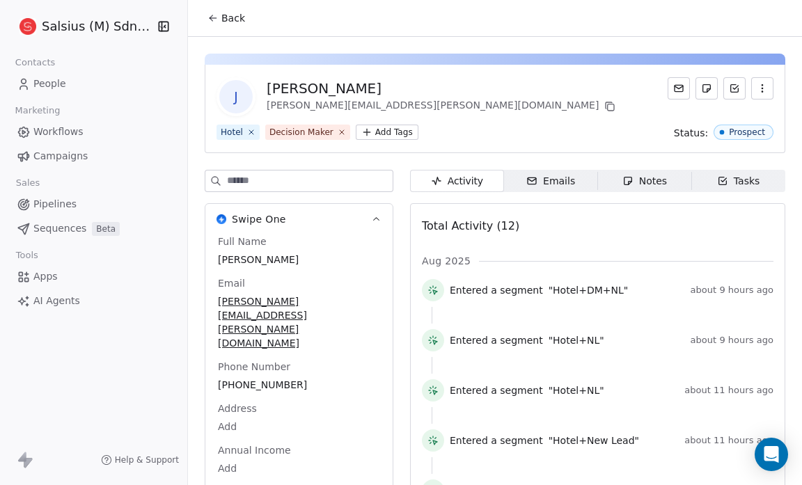
click at [233, 22] on span "Back" at bounding box center [233, 18] width 24 height 14
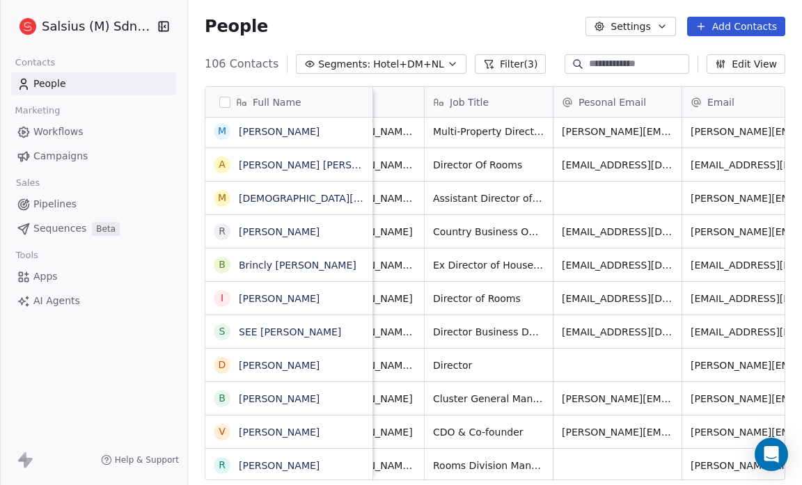
scroll to position [0, 326]
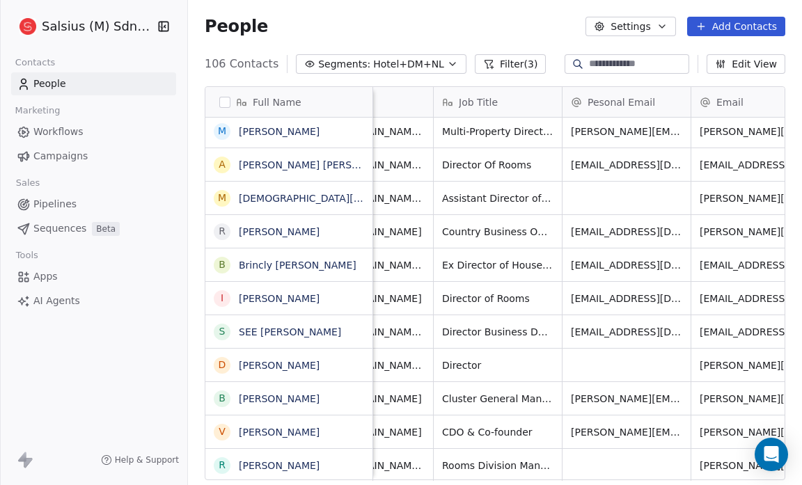
click at [306, 298] on link "[PERSON_NAME]" at bounding box center [279, 298] width 81 height 11
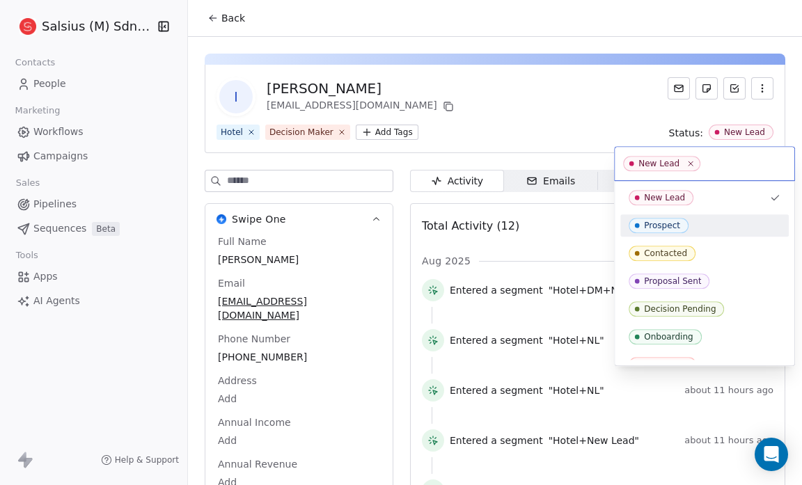
click at [706, 215] on div "Prospect" at bounding box center [704, 225] width 168 height 22
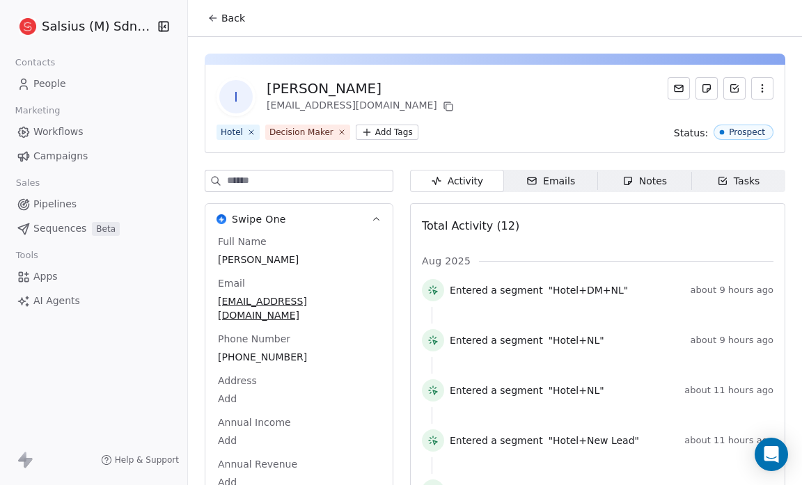
click at [273, 8] on div "Back" at bounding box center [495, 18] width 614 height 36
click at [243, 16] on button "Back" at bounding box center [226, 18] width 54 height 25
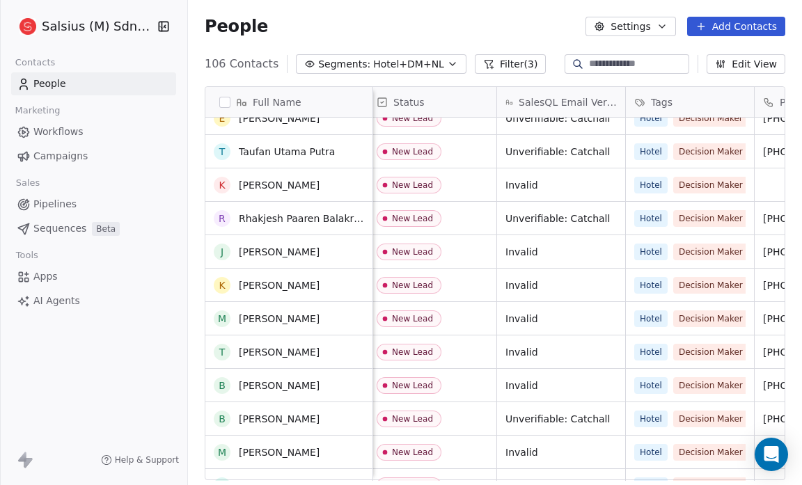
scroll to position [2888, 0]
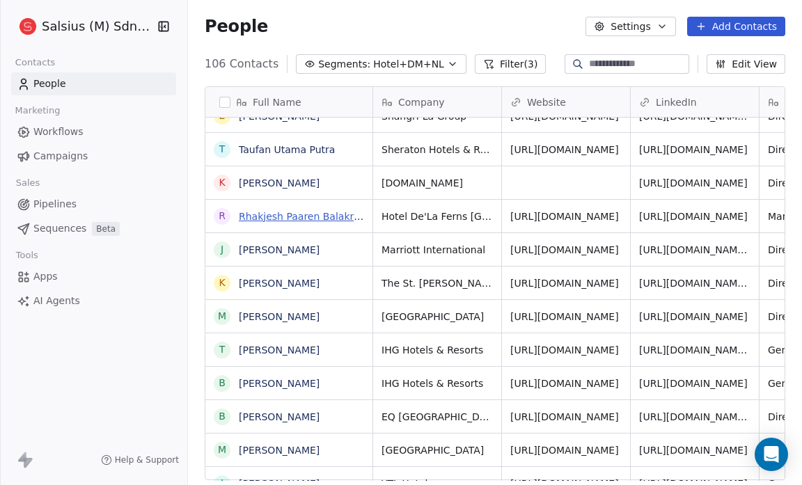
click at [337, 216] on link "Rhakjesh Paaren Balakrisnen" at bounding box center [309, 216] width 141 height 11
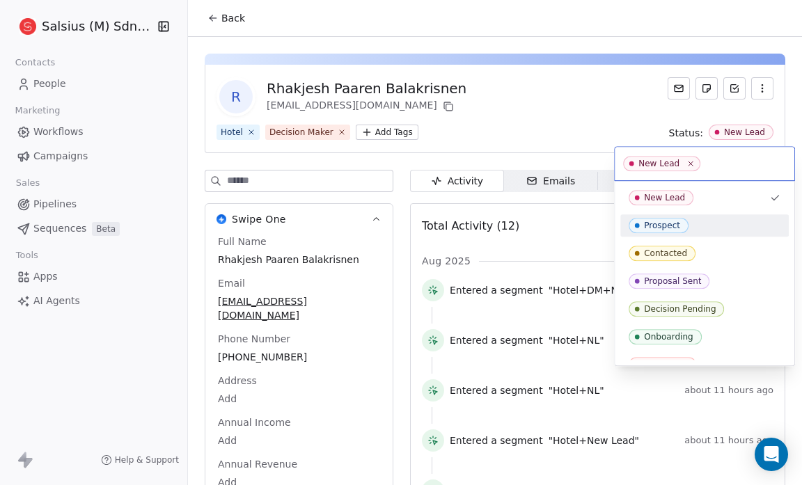
click at [715, 228] on div "Prospect" at bounding box center [705, 225] width 152 height 15
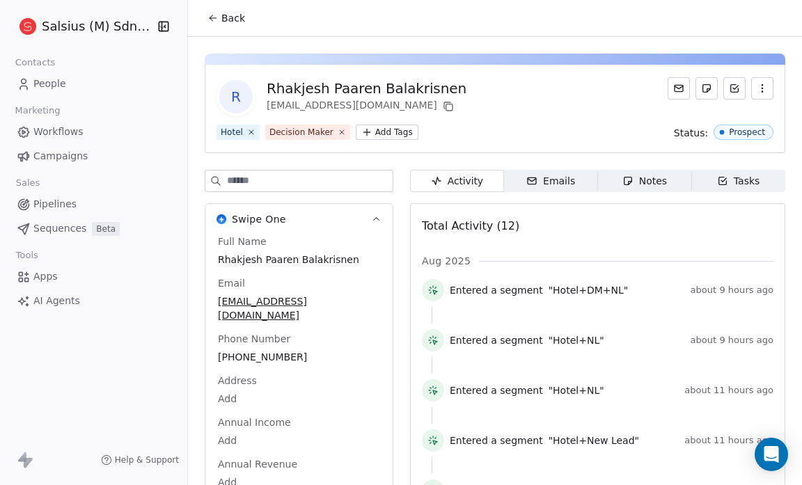
click at [221, 22] on span "Back" at bounding box center [233, 18] width 24 height 14
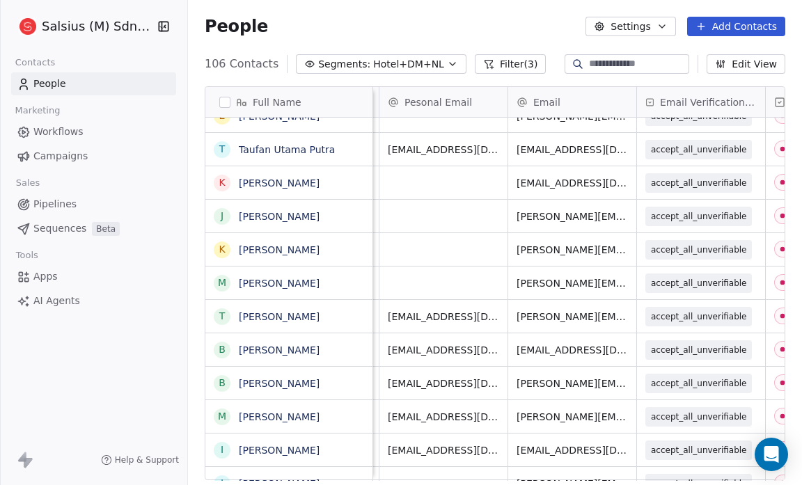
scroll to position [0, 508]
click at [327, 150] on link "Taufan Utama Putra" at bounding box center [287, 149] width 96 height 11
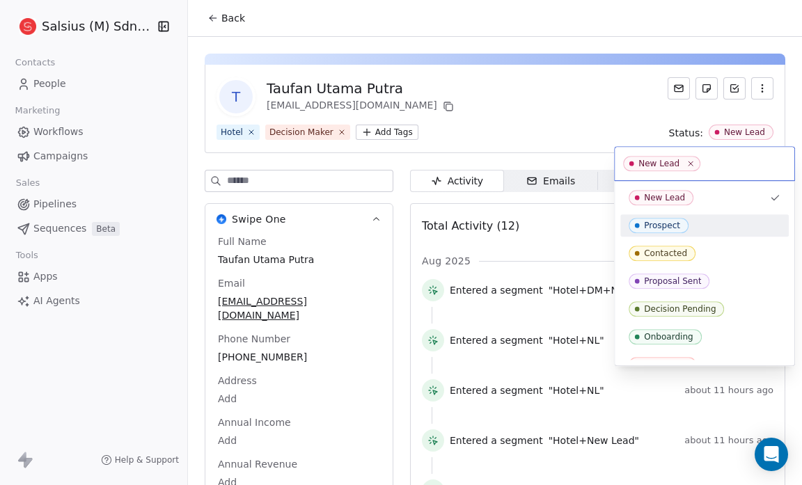
click at [709, 221] on div "Prospect" at bounding box center [705, 225] width 152 height 15
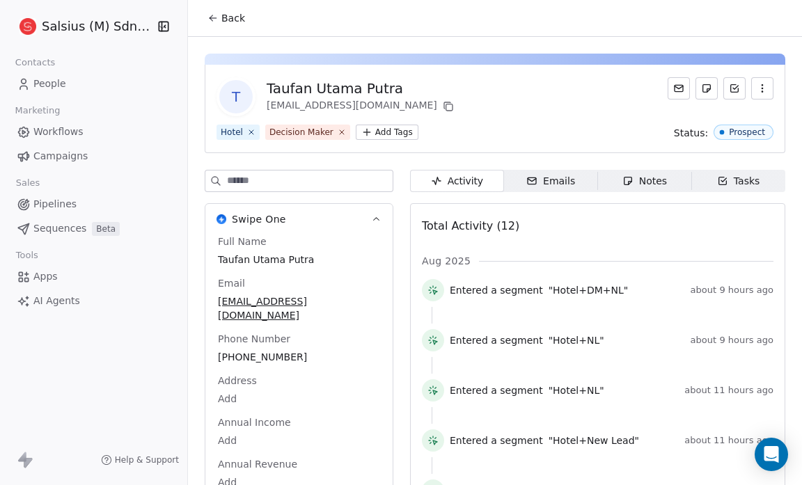
click at [229, 14] on span "Back" at bounding box center [233, 18] width 24 height 14
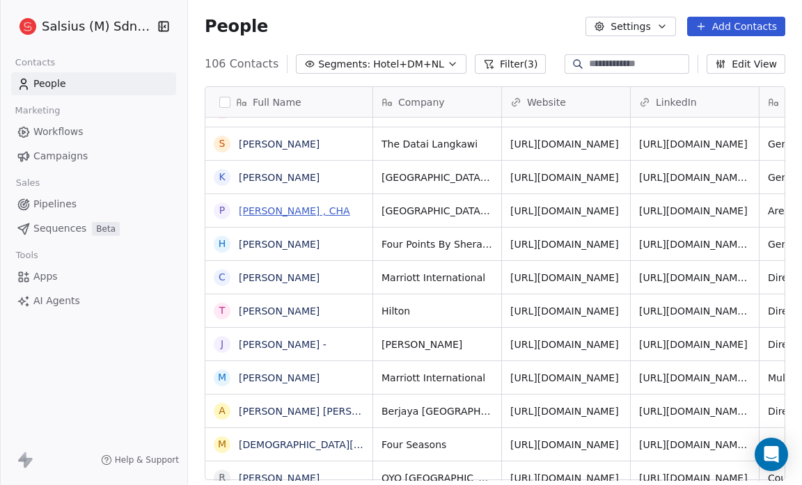
click at [311, 211] on link "PAUL CHEAH , CHA" at bounding box center [294, 210] width 111 height 11
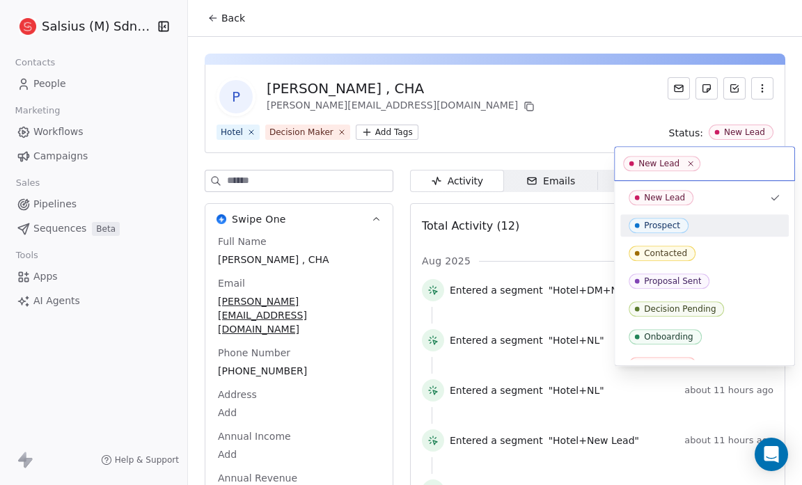
click at [707, 223] on div "Prospect" at bounding box center [705, 225] width 152 height 15
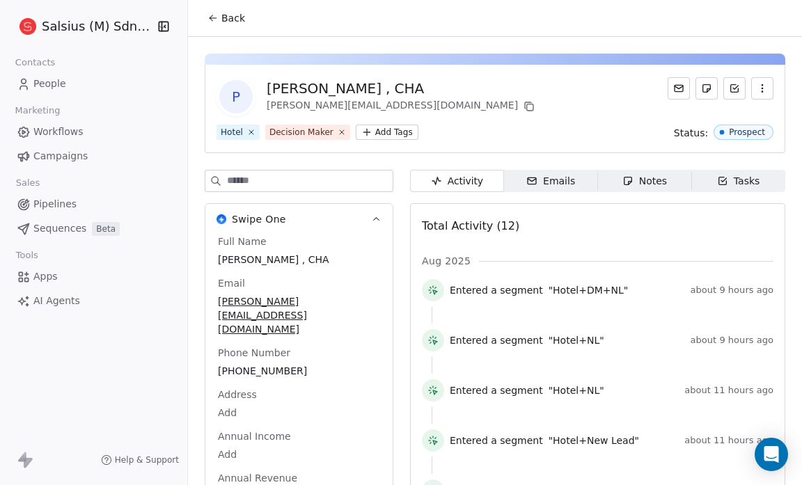
click at [230, 19] on span "Back" at bounding box center [233, 18] width 24 height 14
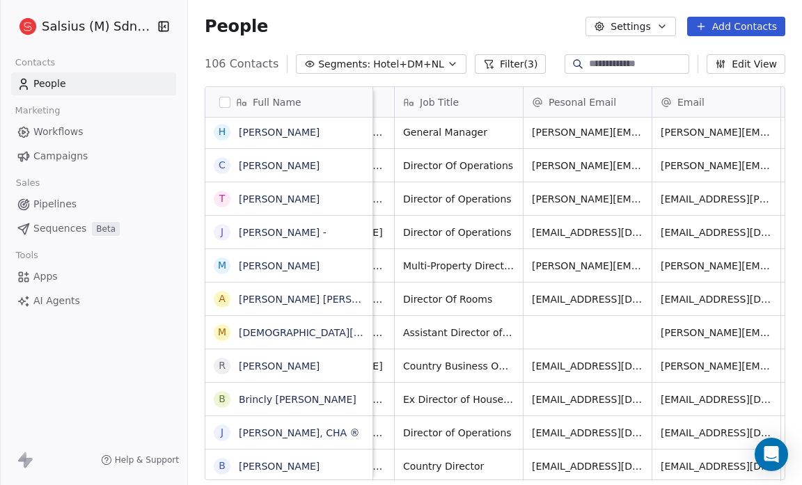
scroll to position [0, 363]
click at [280, 235] on link "Jai kanesh -" at bounding box center [283, 232] width 88 height 11
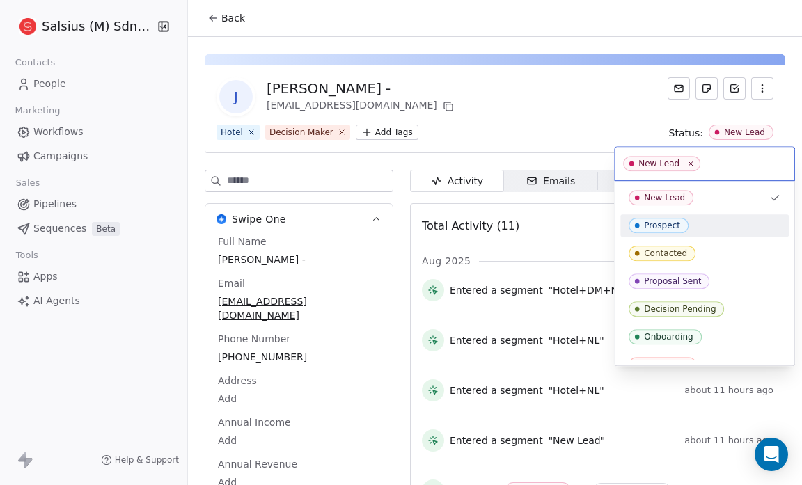
click at [686, 223] on div "Prospect" at bounding box center [705, 225] width 152 height 15
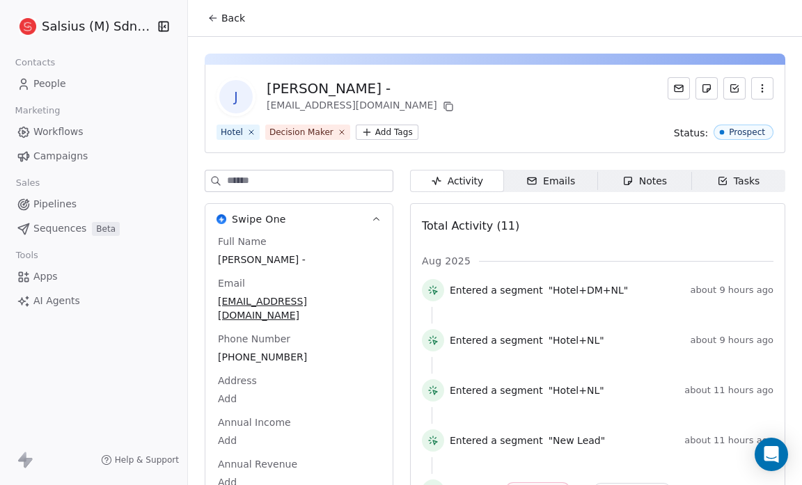
click at [230, 17] on span "Back" at bounding box center [233, 18] width 24 height 14
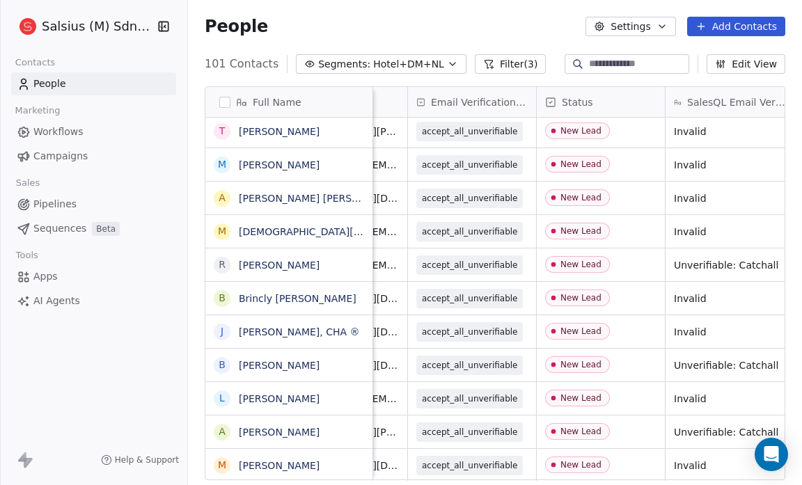
scroll to position [8, 780]
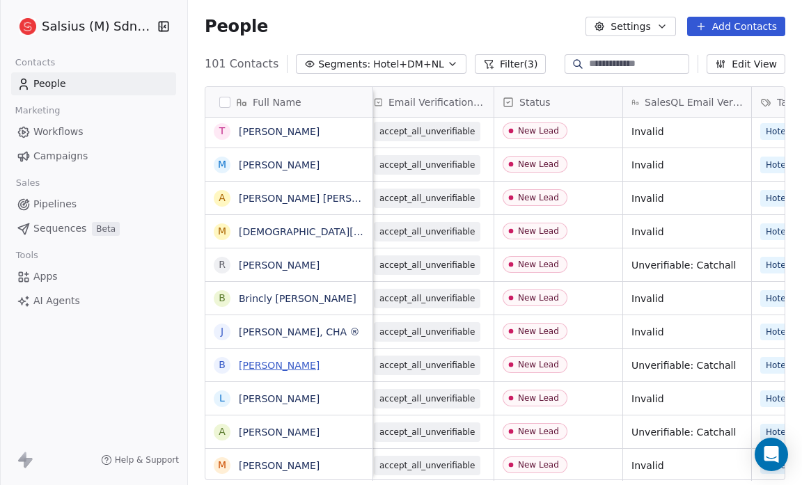
click at [290, 363] on link "Brin Perumal" at bounding box center [279, 365] width 81 height 11
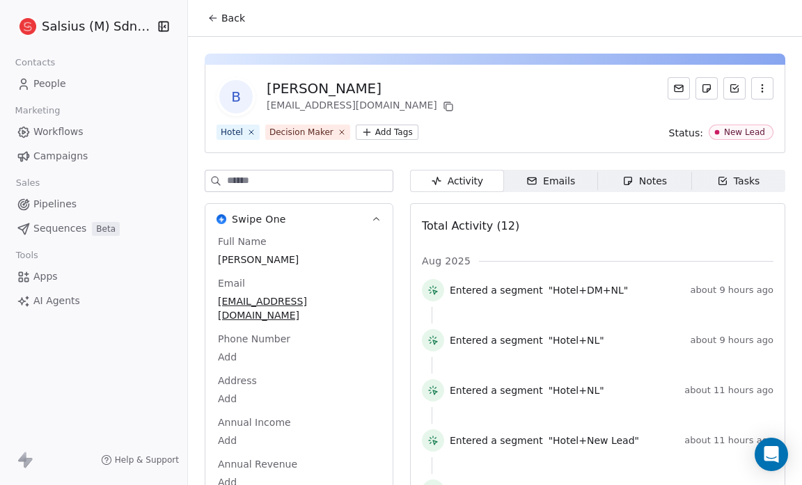
click at [681, 217] on div "Total Activity (12)" at bounding box center [597, 226] width 351 height 28
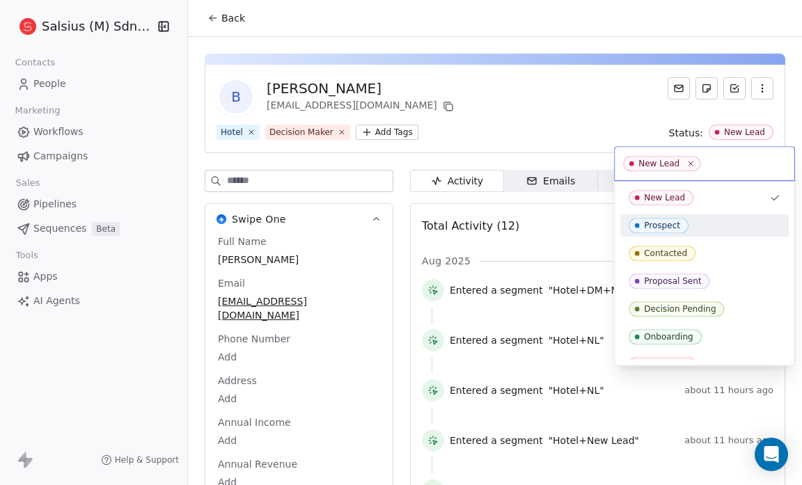
click at [688, 220] on div "Prospect" at bounding box center [705, 225] width 152 height 15
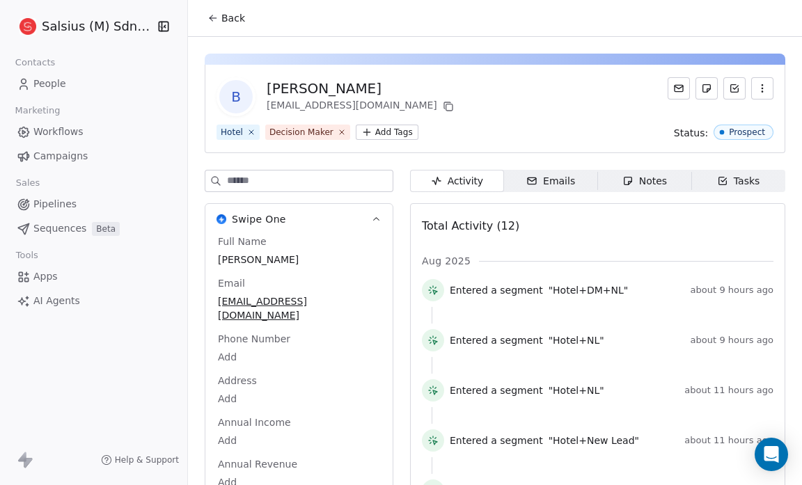
click at [227, 14] on span "Back" at bounding box center [233, 18] width 24 height 14
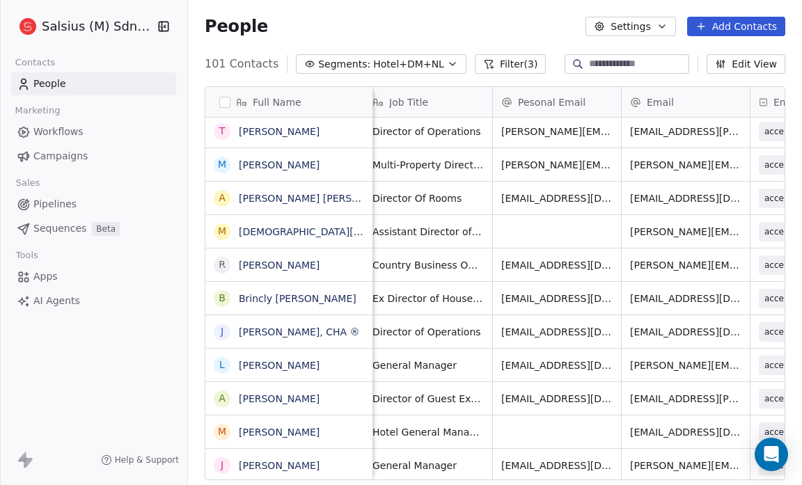
scroll to position [8, 0]
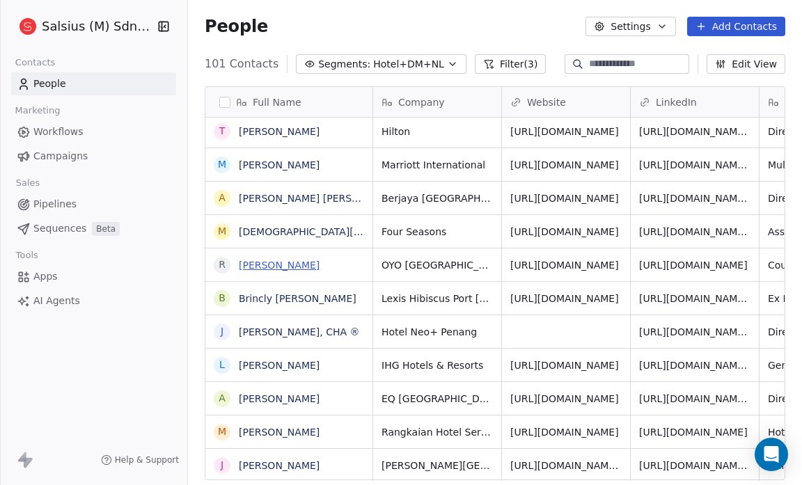
click at [292, 260] on link "Raymond CHM" at bounding box center [279, 265] width 81 height 11
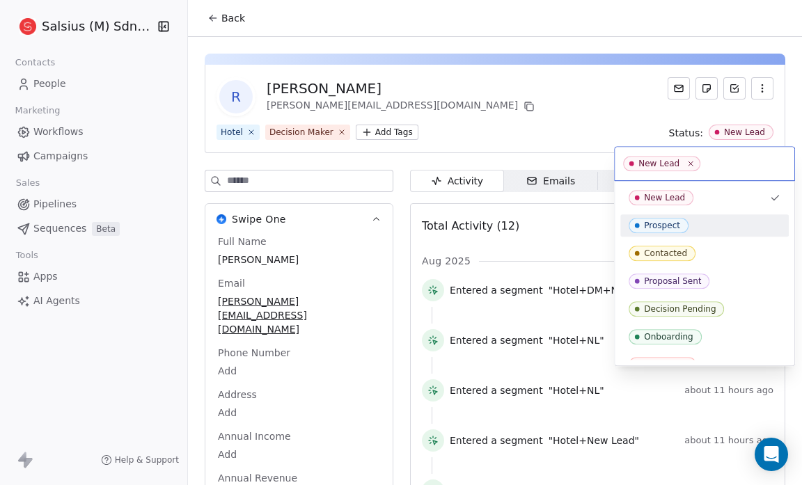
click at [677, 223] on div "Prospect" at bounding box center [662, 226] width 36 height 10
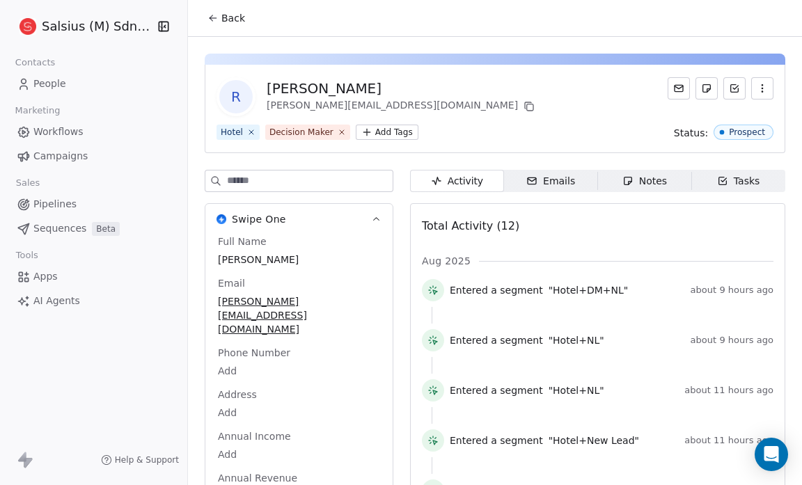
click at [232, 16] on span "Back" at bounding box center [233, 18] width 24 height 14
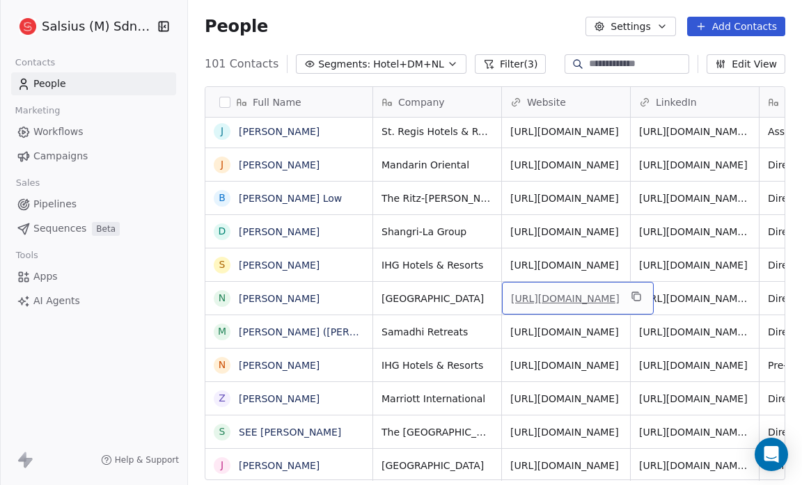
click at [572, 293] on link "https://www.marriott.com/en-us/hotels/kbrpp-perhentian-marriott-resort-and-spa/…" at bounding box center [565, 298] width 109 height 11
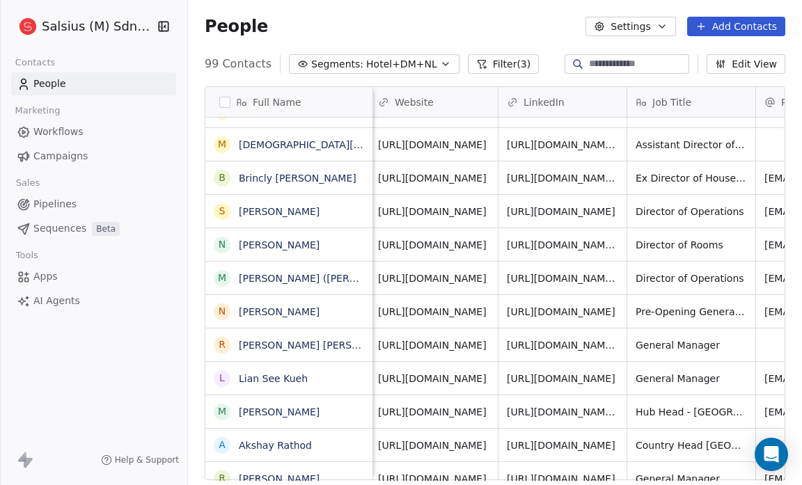
scroll to position [0, 134]
click at [310, 245] on link "Nurul Hidayah Mohd Fuad" at bounding box center [279, 244] width 81 height 11
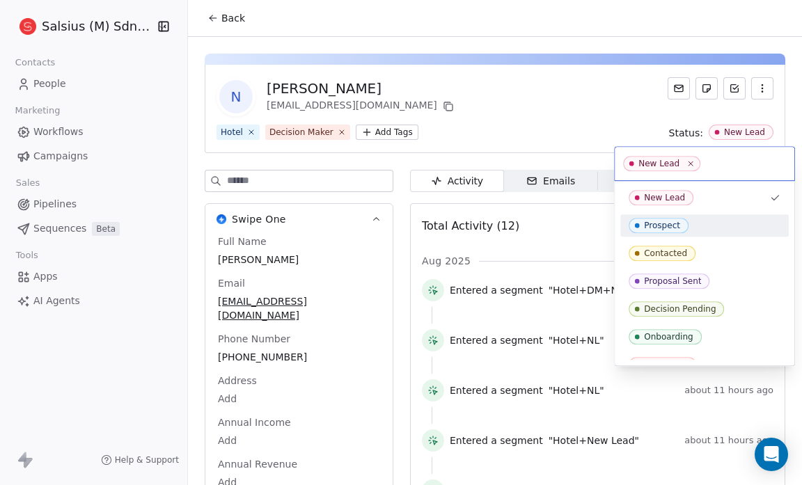
click at [707, 226] on div "Prospect" at bounding box center [705, 225] width 152 height 15
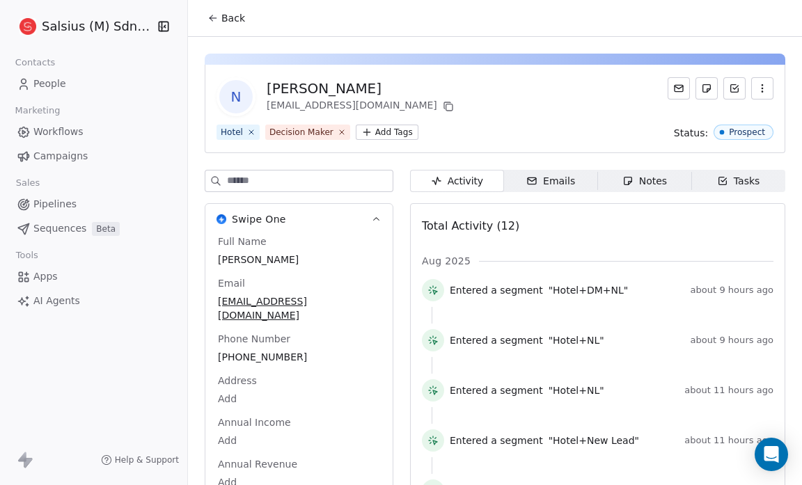
click at [226, 19] on span "Back" at bounding box center [233, 18] width 24 height 14
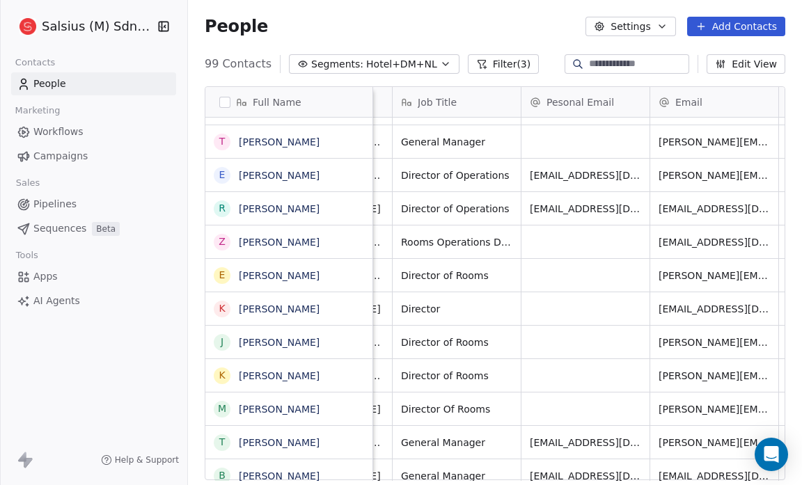
scroll to position [0, 366]
click at [262, 274] on link "[PERSON_NAME]" at bounding box center [279, 275] width 81 height 11
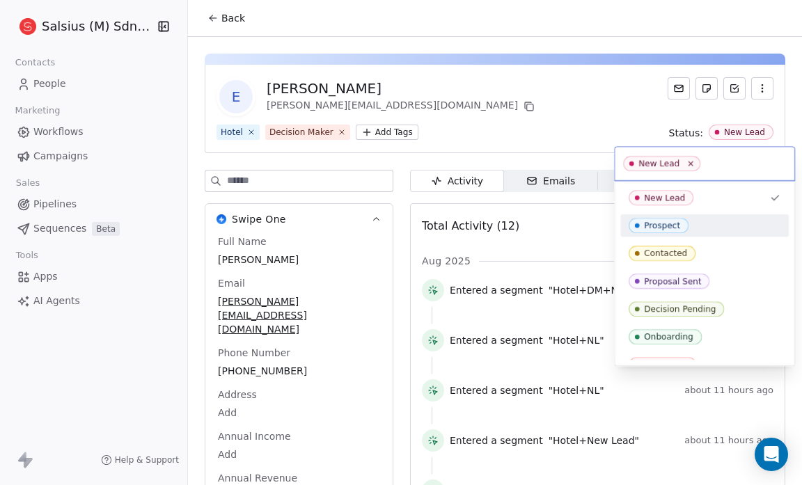
click at [678, 227] on span "Prospect" at bounding box center [659, 225] width 60 height 15
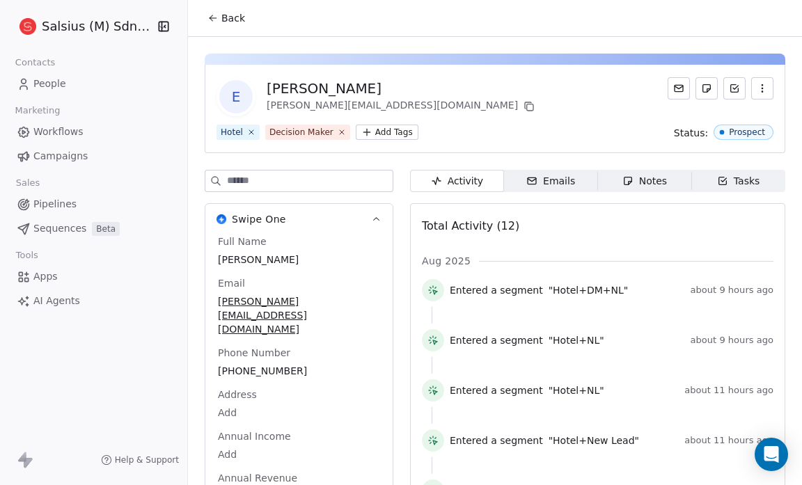
click at [235, 18] on span "Back" at bounding box center [233, 18] width 24 height 14
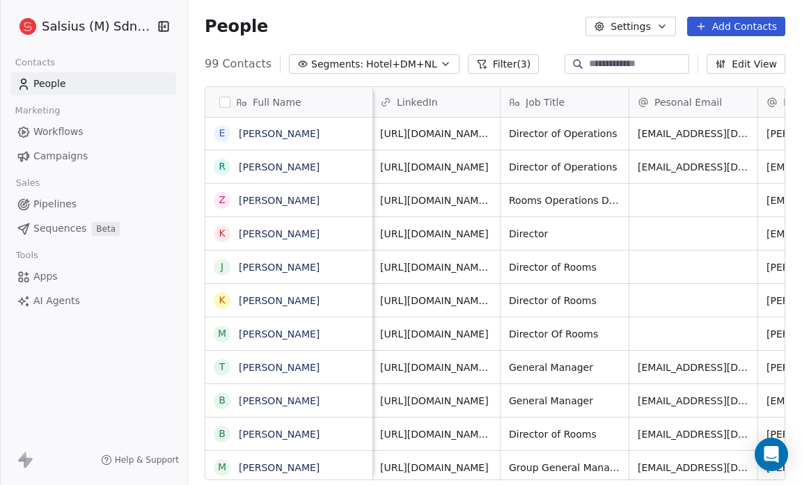
scroll to position [8, 258]
click at [284, 437] on link "[PERSON_NAME]" at bounding box center [279, 434] width 81 height 11
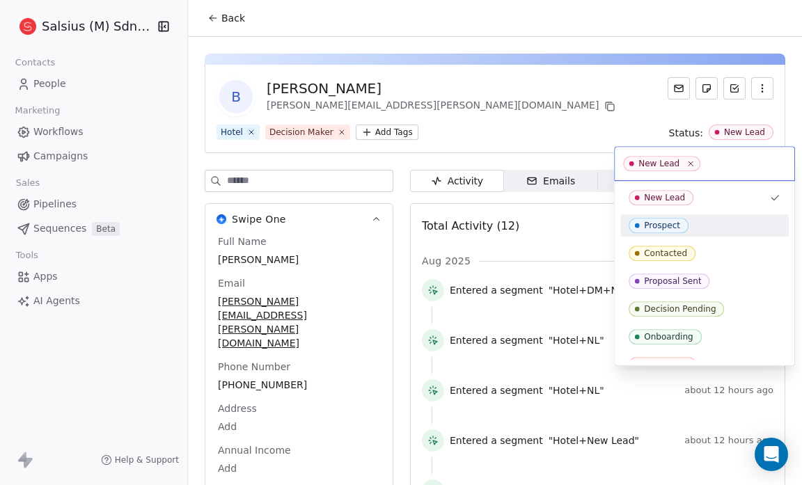
click at [710, 213] on div "New Lead Prospect Contacted Proposal Sent Decision Pending Onboarding Converted…" at bounding box center [704, 295] width 168 height 217
click at [706, 230] on div "Prospect" at bounding box center [705, 225] width 152 height 15
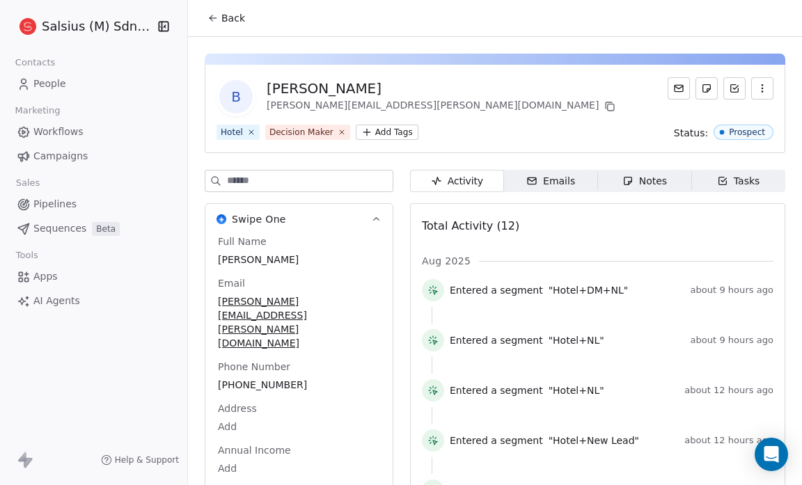
click at [232, 8] on button "Back" at bounding box center [226, 18] width 54 height 25
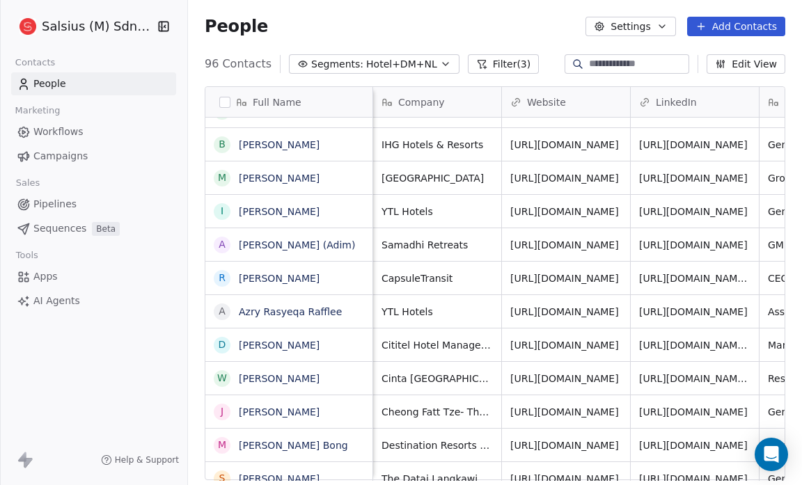
scroll to position [1, 0]
click at [286, 347] on link "[PERSON_NAME]" at bounding box center [279, 345] width 81 height 11
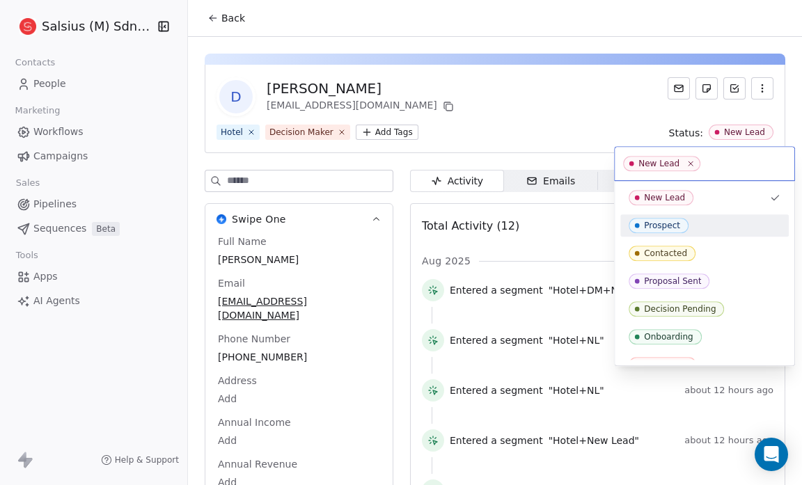
click at [704, 219] on div "Prospect" at bounding box center [705, 225] width 152 height 15
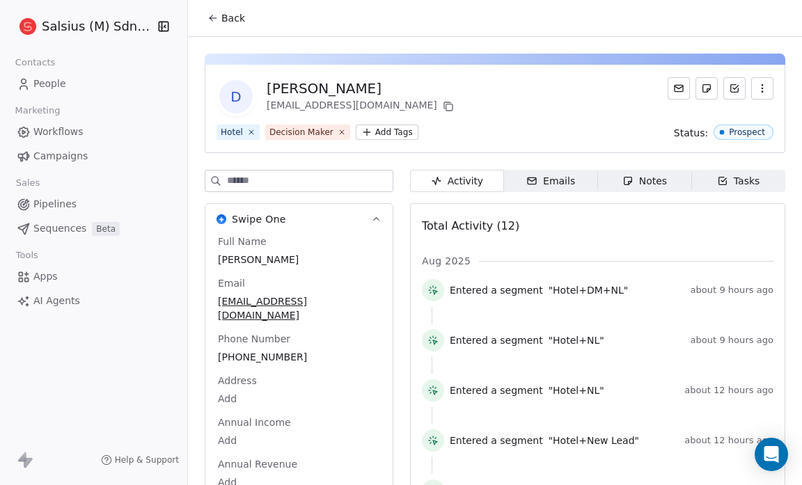
click at [226, 17] on span "Back" at bounding box center [233, 18] width 24 height 14
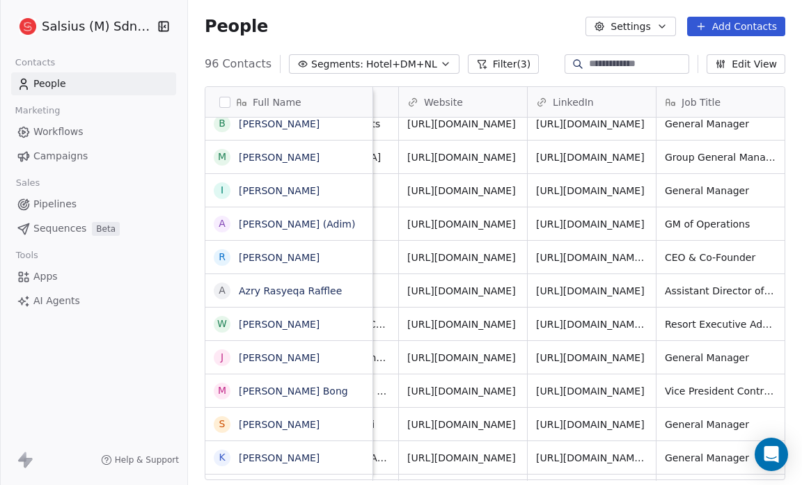
scroll to position [3, 102]
click at [282, 394] on link "[PERSON_NAME] Bong" at bounding box center [293, 391] width 109 height 11
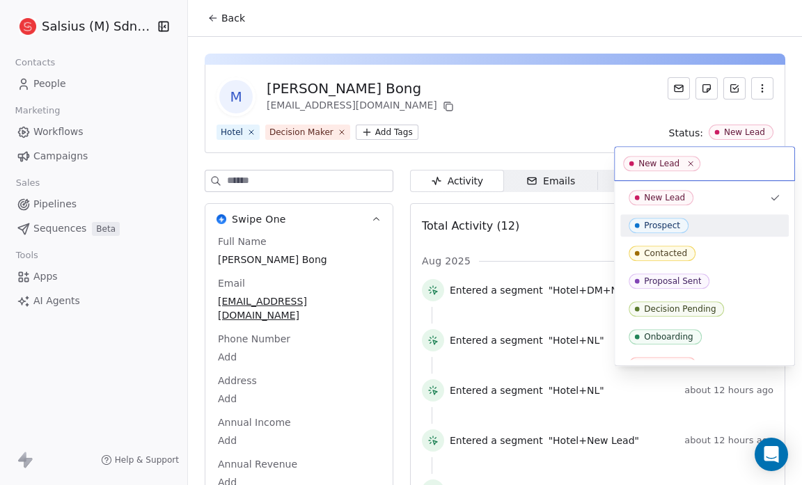
click at [661, 228] on div "Prospect" at bounding box center [662, 226] width 36 height 10
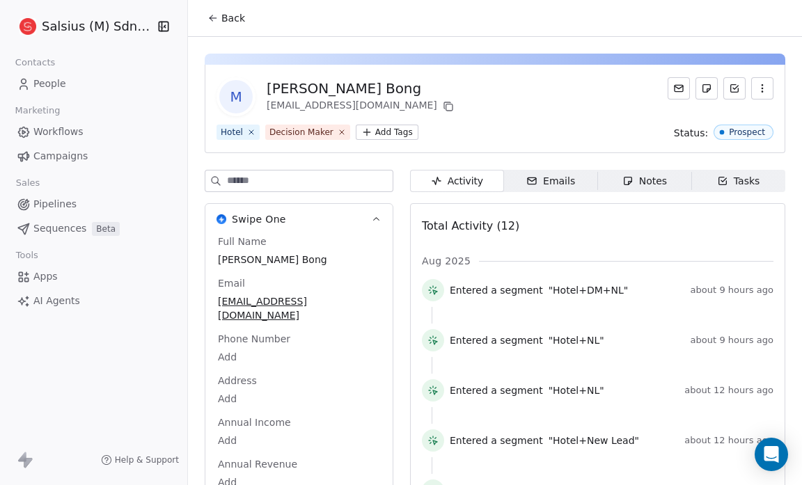
click at [229, 15] on span "Back" at bounding box center [233, 18] width 24 height 14
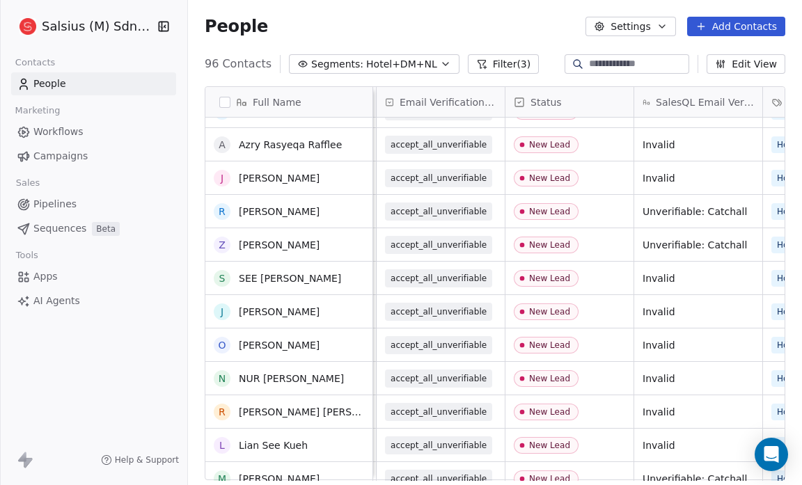
scroll to position [1547, 0]
